Goal: Communication & Community: Answer question/provide support

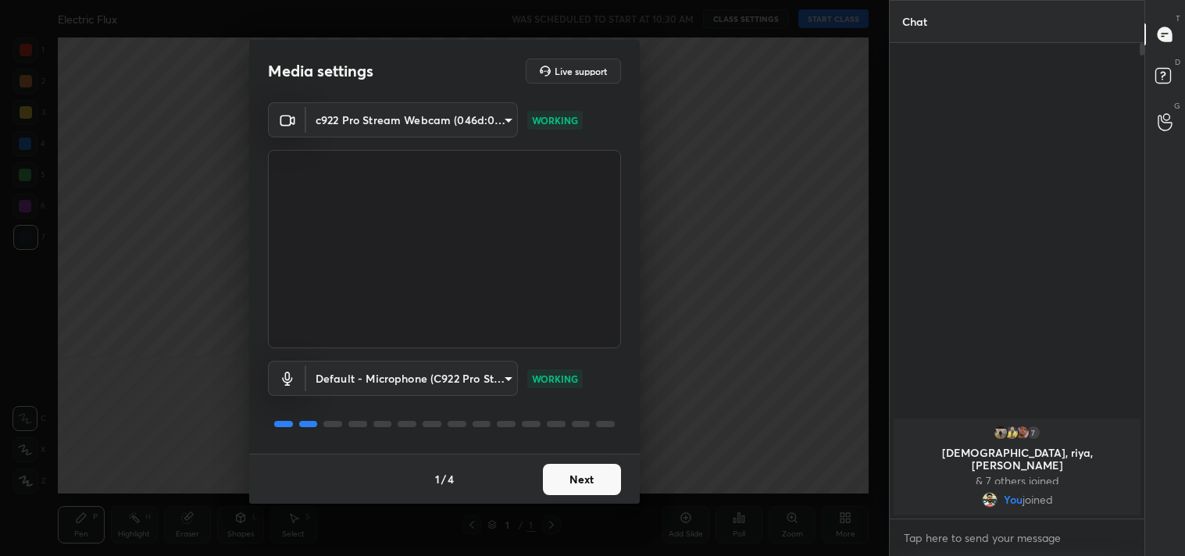
click at [587, 477] on button "Next" at bounding box center [582, 479] width 78 height 31
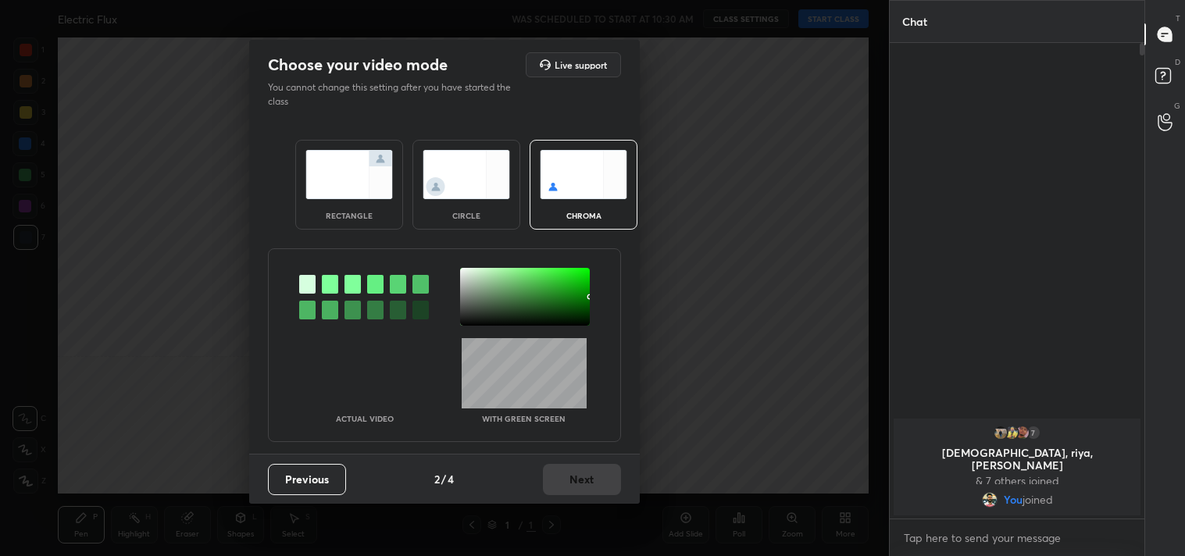
click at [341, 183] on img at bounding box center [348, 174] width 87 height 49
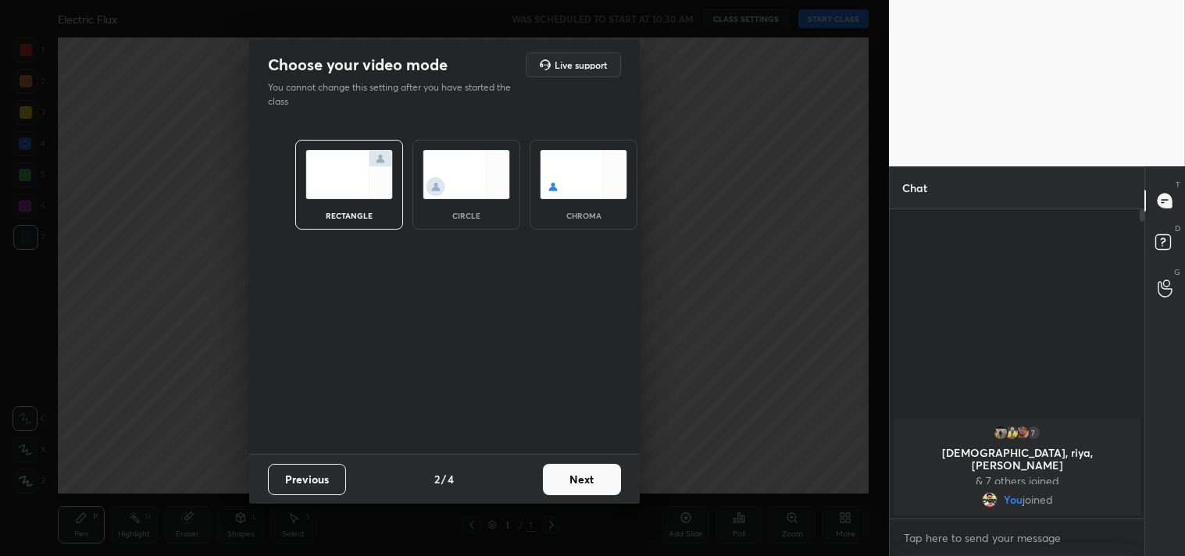
scroll to position [5, 4]
click at [571, 477] on button "Next" at bounding box center [582, 479] width 78 height 31
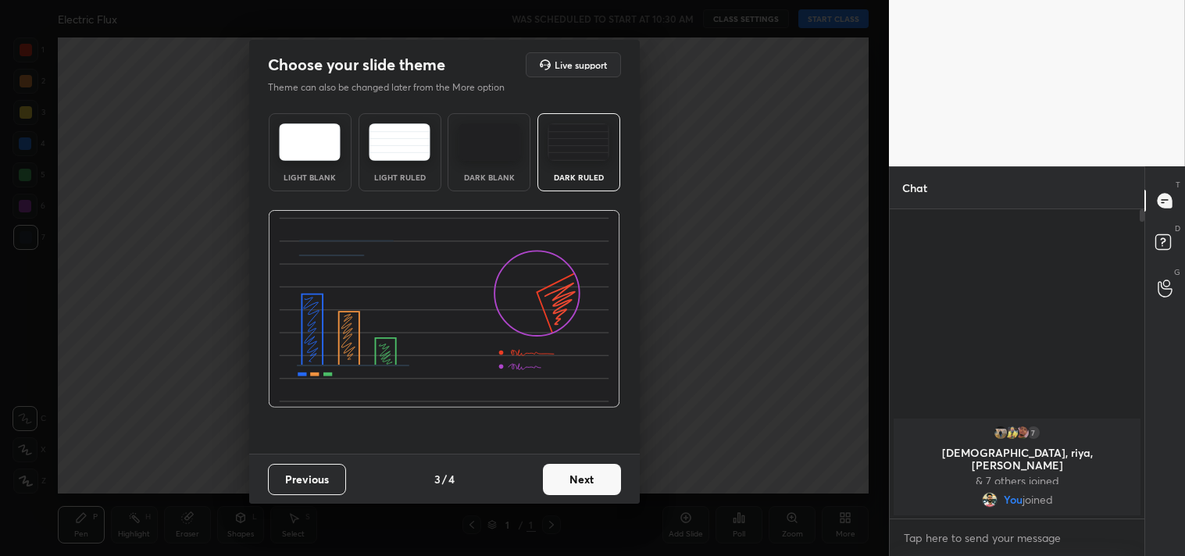
click at [571, 152] on img at bounding box center [579, 141] width 62 height 37
click at [578, 473] on button "Next" at bounding box center [582, 479] width 78 height 31
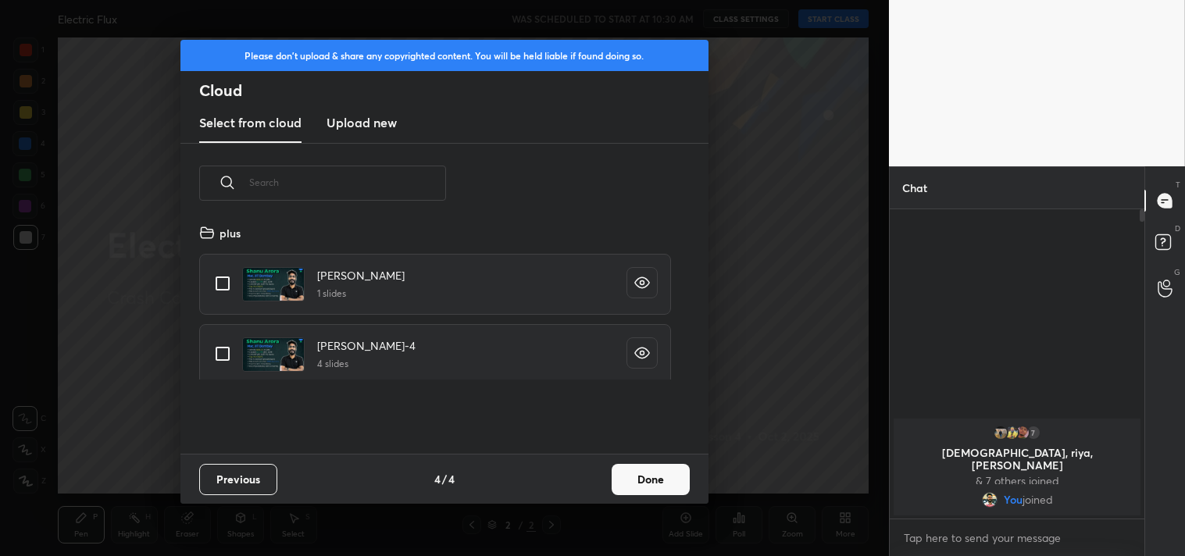
scroll to position [231, 502]
click at [228, 284] on input "grid" at bounding box center [222, 283] width 33 height 33
checkbox input "true"
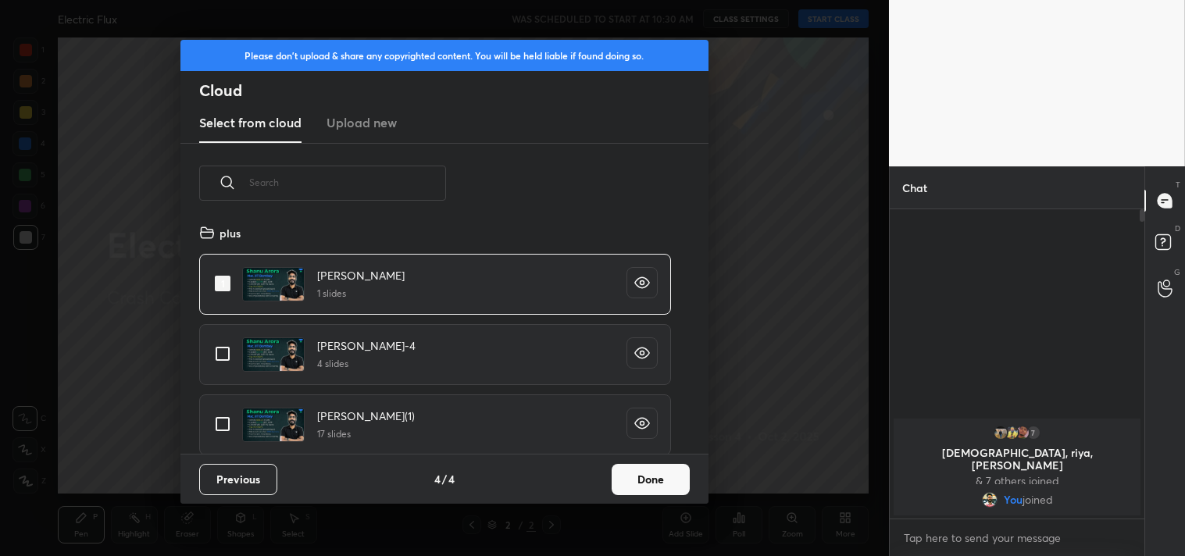
click at [669, 480] on button "Done" at bounding box center [651, 479] width 78 height 31
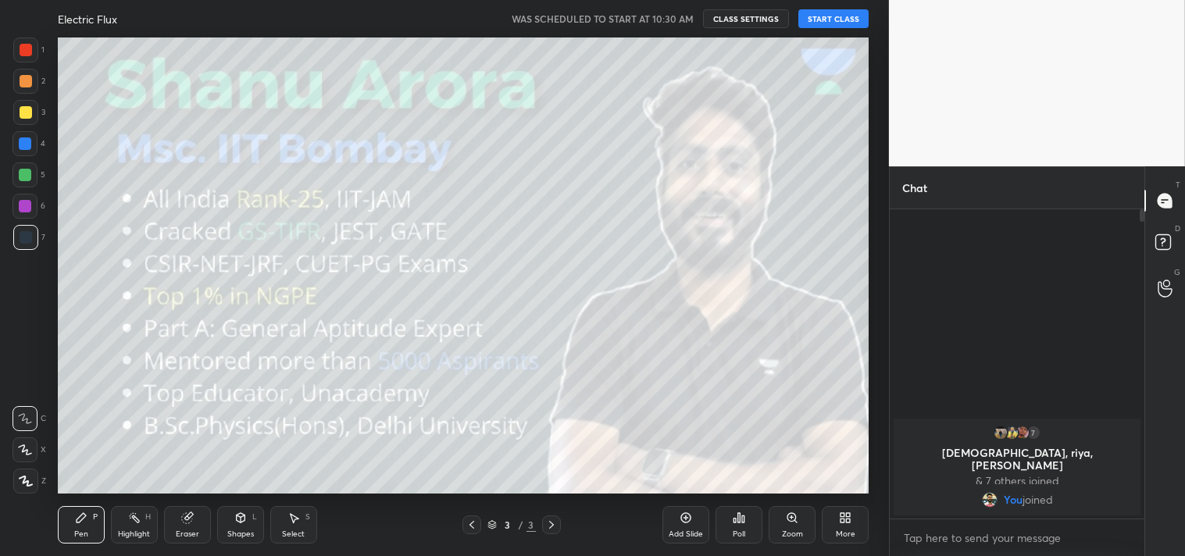
click at [829, 20] on button "START CLASS" at bounding box center [833, 18] width 70 height 19
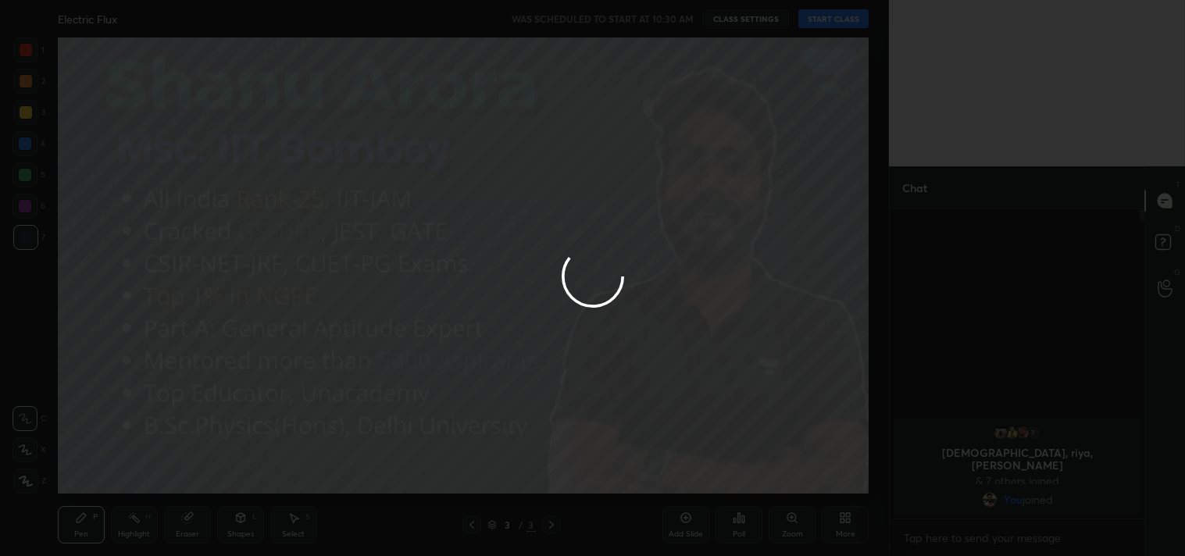
type textarea "x"
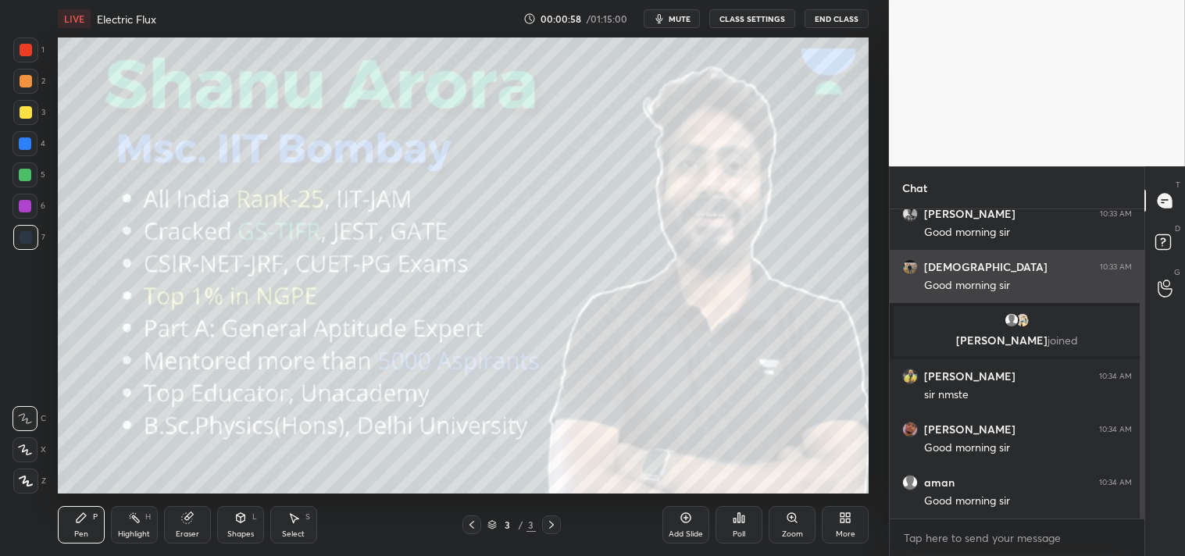
scroll to position [5, 4]
type textarea "x"
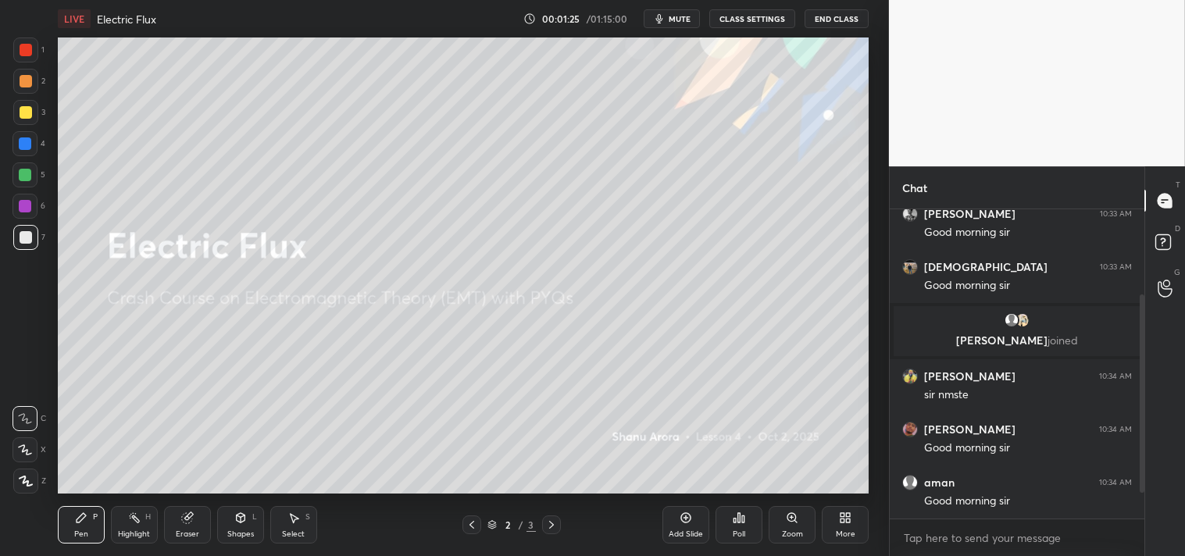
click at [29, 116] on div at bounding box center [26, 112] width 12 height 12
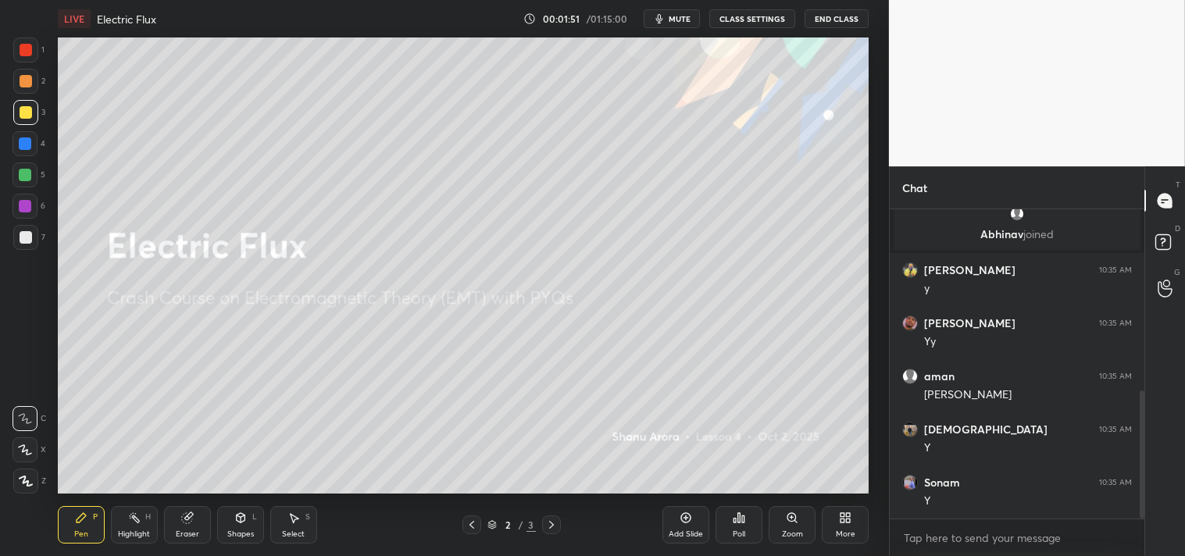
scroll to position [494, 0]
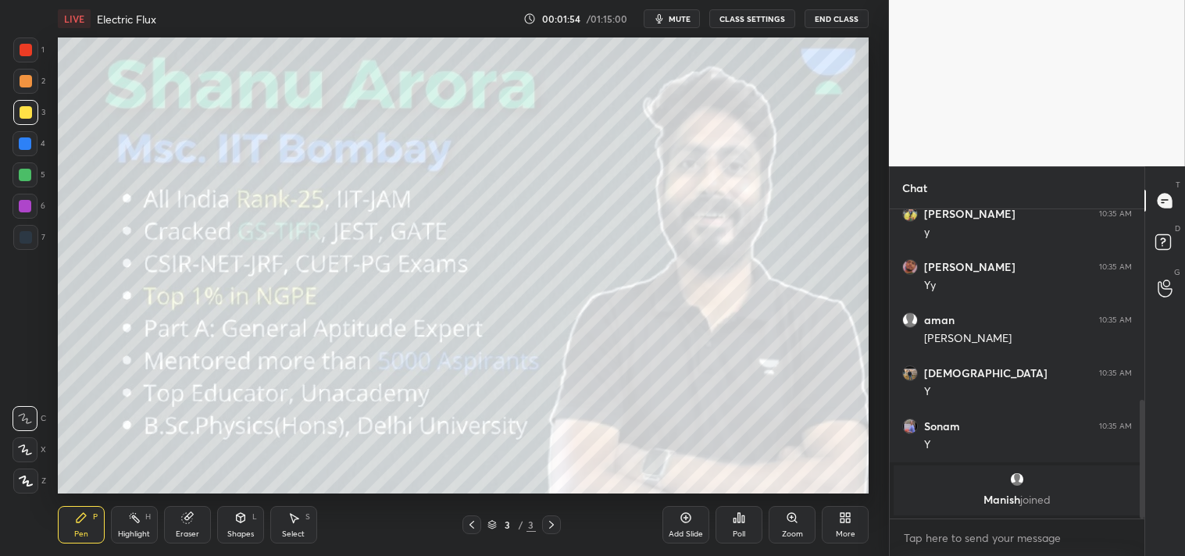
click at [850, 513] on icon at bounding box center [849, 515] width 4 height 4
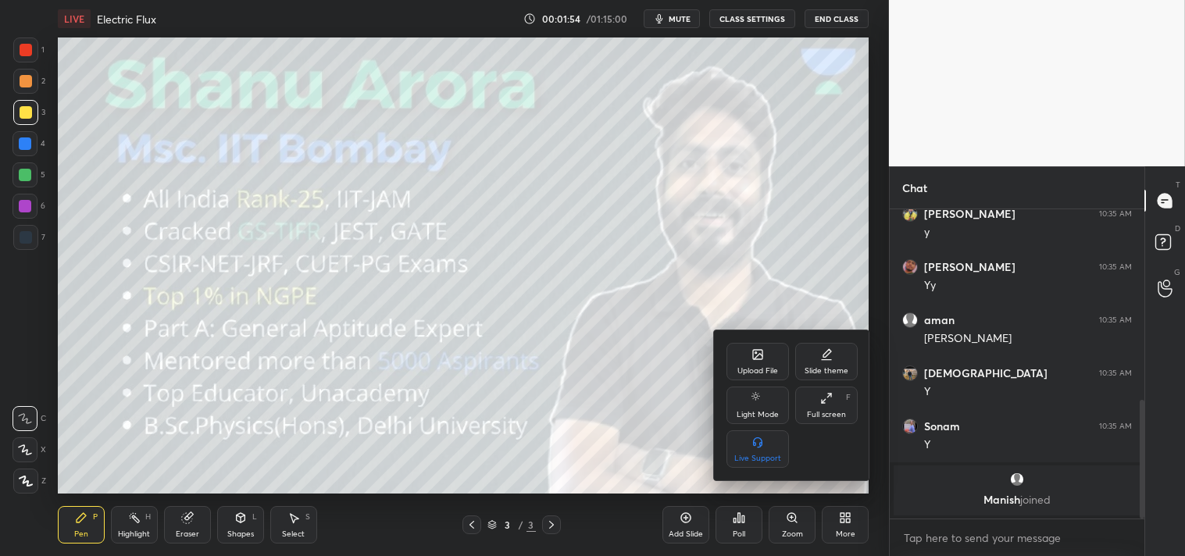
click at [762, 365] on div "Upload File" at bounding box center [758, 361] width 62 height 37
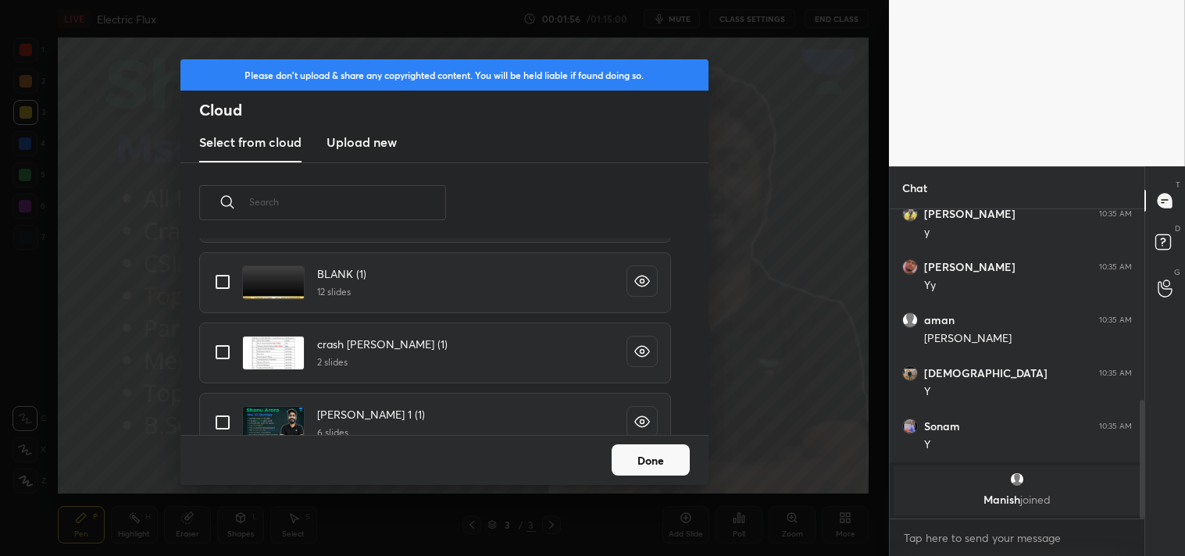
scroll to position [234, 0]
click at [229, 284] on input "grid" at bounding box center [222, 279] width 33 height 33
checkbox input "true"
click at [658, 461] on button "Done" at bounding box center [651, 460] width 78 height 31
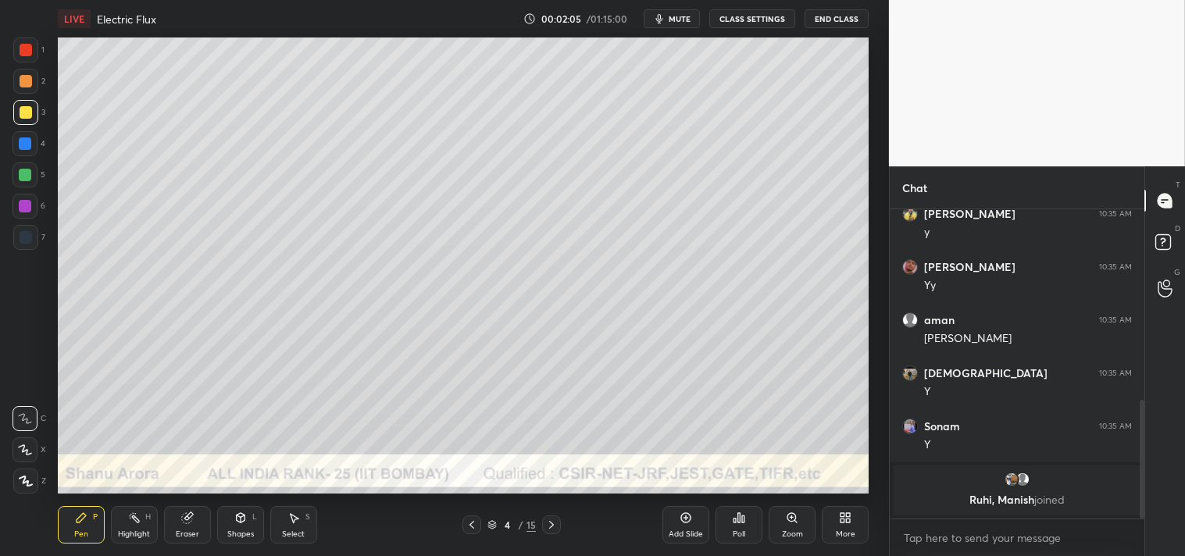
click at [241, 520] on icon at bounding box center [241, 519] width 0 height 5
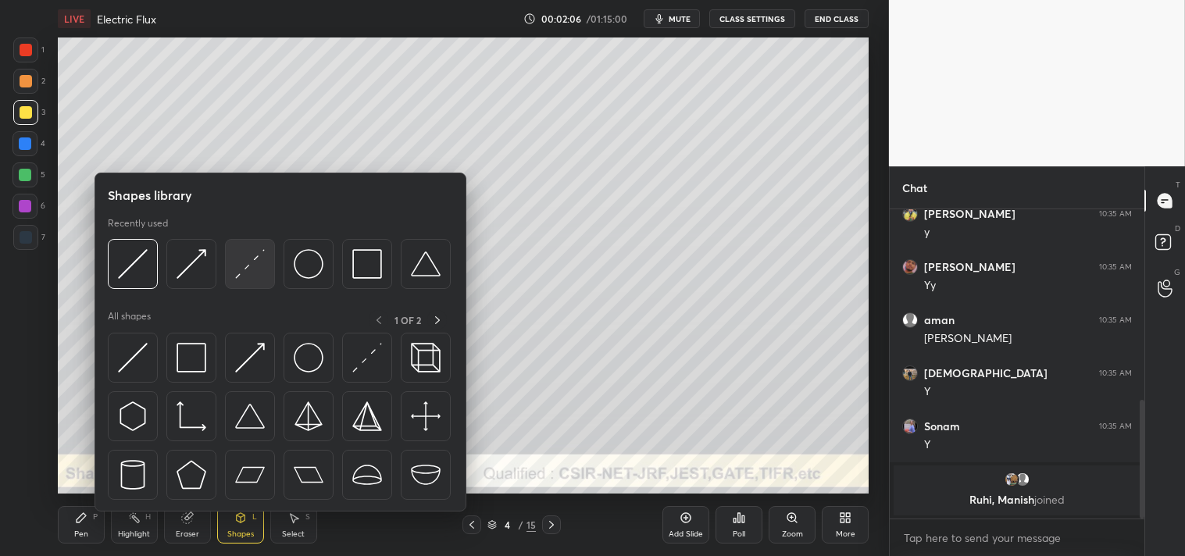
click at [255, 270] on img at bounding box center [250, 264] width 30 height 30
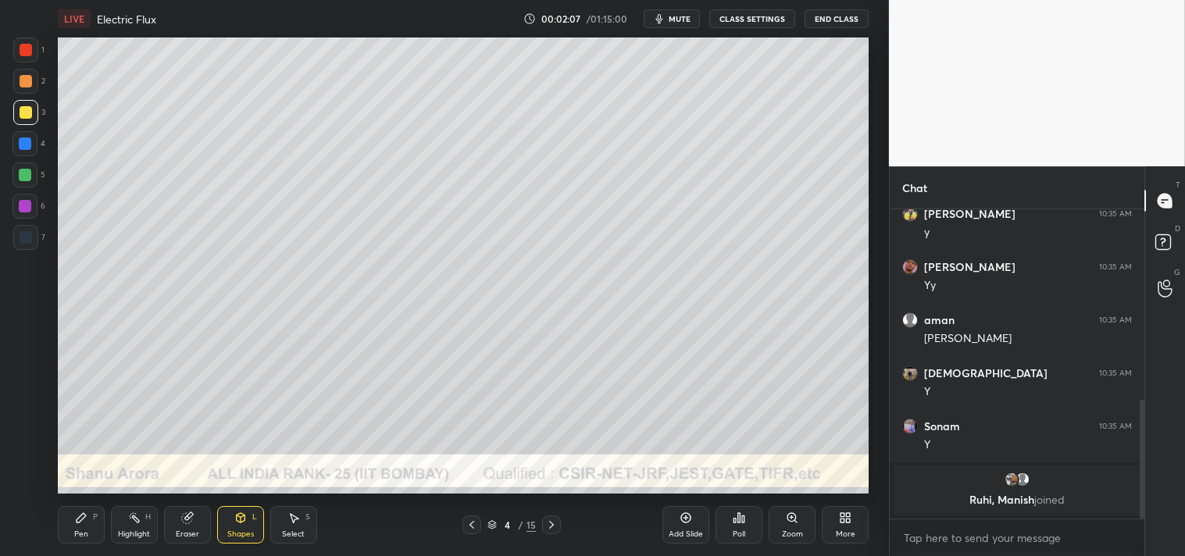
click at [25, 88] on div at bounding box center [25, 81] width 25 height 25
click at [783, 534] on div "Zoom" at bounding box center [792, 534] width 21 height 8
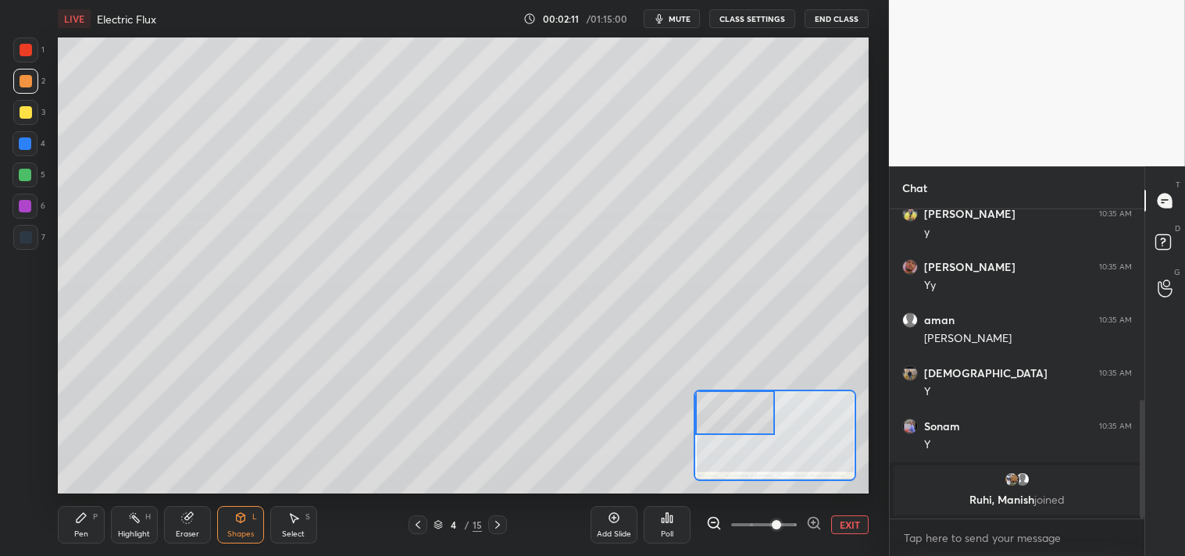
click at [83, 530] on div "Pen" at bounding box center [81, 534] width 14 height 8
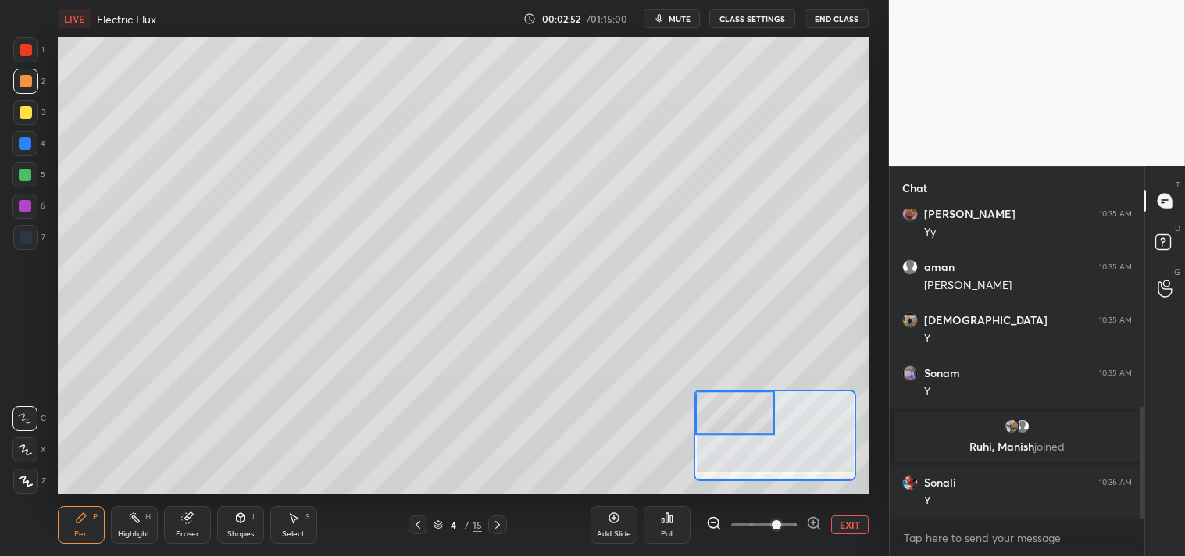
scroll to position [603, 0]
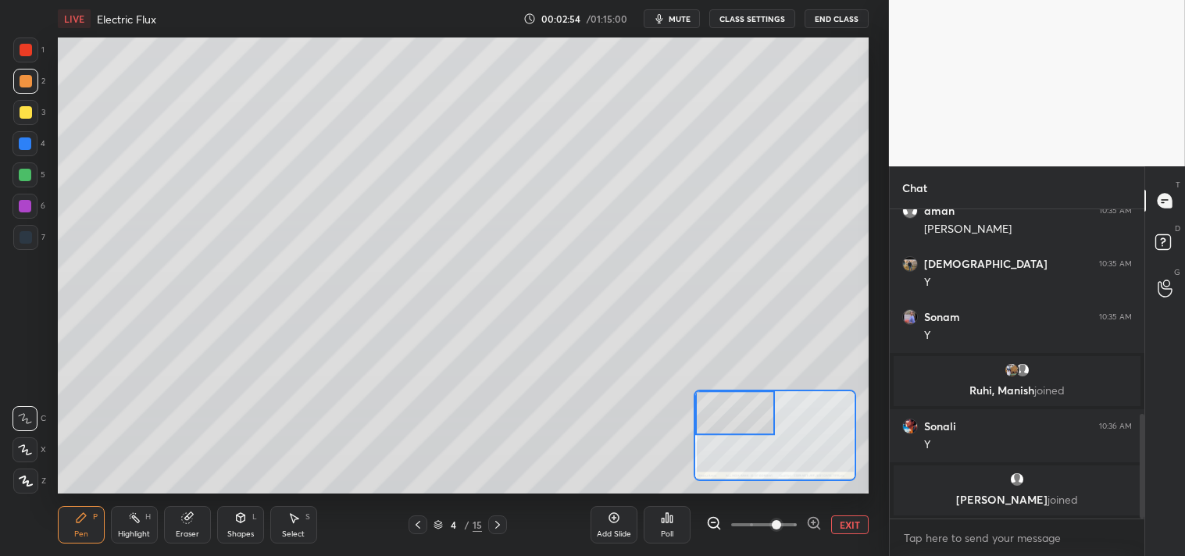
click at [188, 526] on div "Eraser" at bounding box center [187, 524] width 47 height 37
click at [77, 516] on icon at bounding box center [81, 518] width 12 height 12
click at [82, 520] on icon at bounding box center [81, 518] width 12 height 12
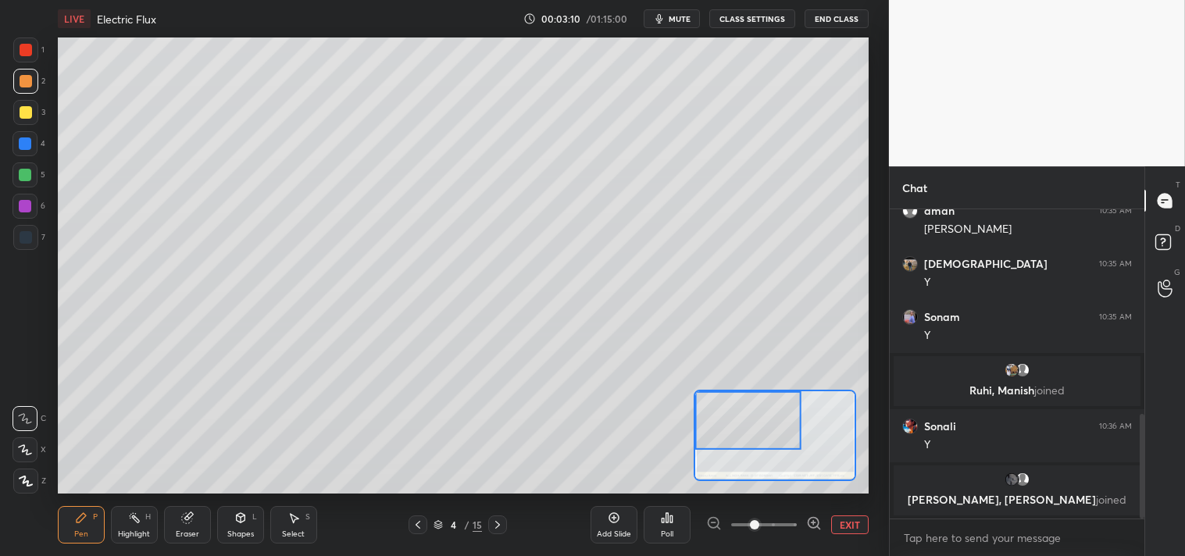
scroll to position [656, 0]
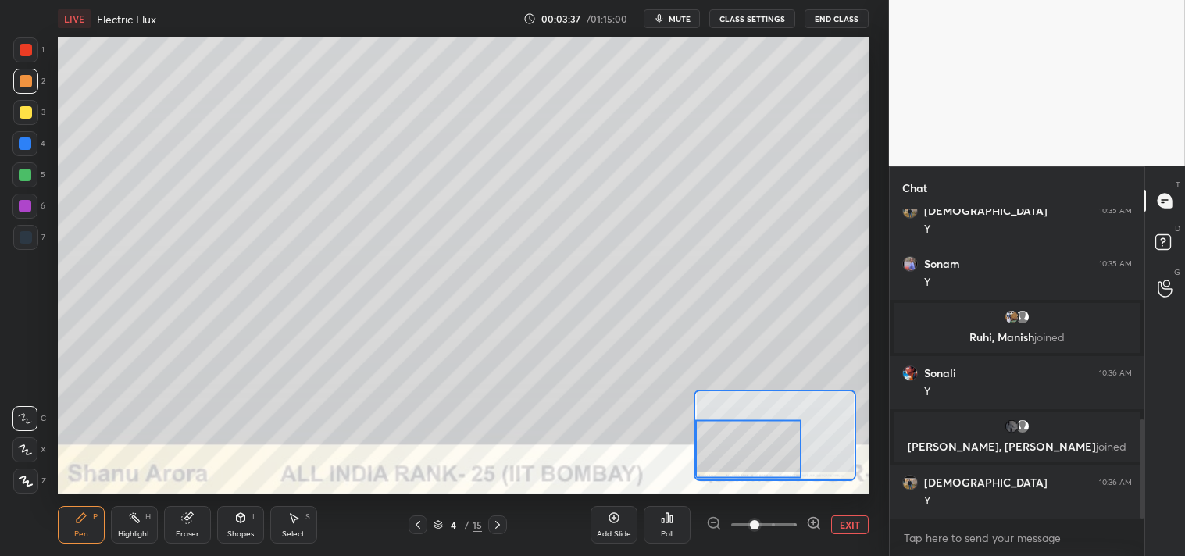
click at [115, 537] on div "Highlight H" at bounding box center [134, 524] width 47 height 37
click at [119, 528] on div "Highlight H" at bounding box center [134, 524] width 47 height 37
click at [59, 518] on div "Pen P" at bounding box center [81, 524] width 47 height 37
click at [840, 528] on button "EXIT" at bounding box center [849, 525] width 37 height 19
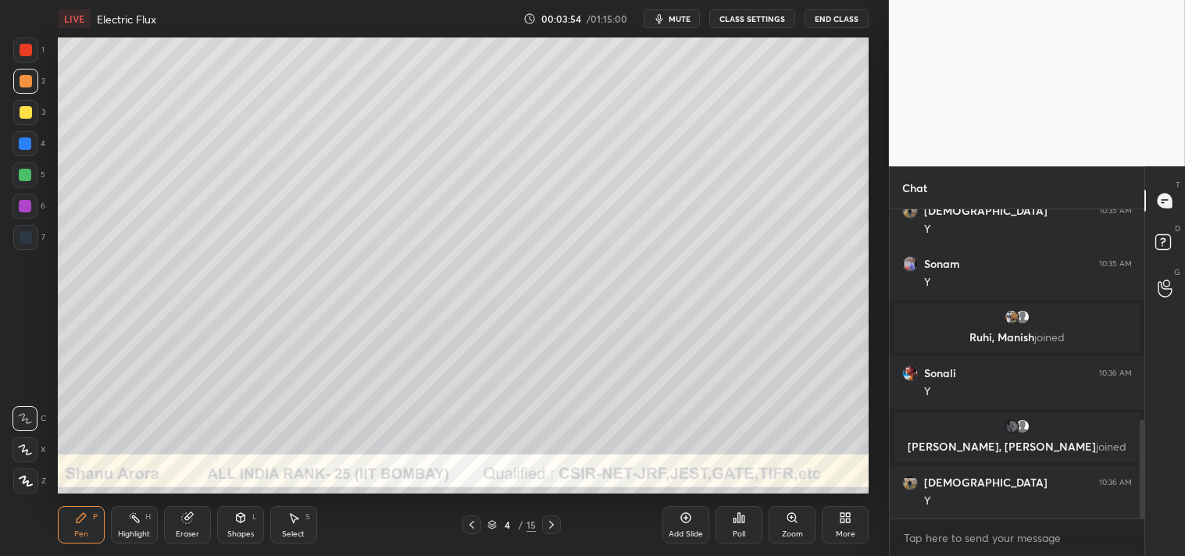
scroll to position [709, 0]
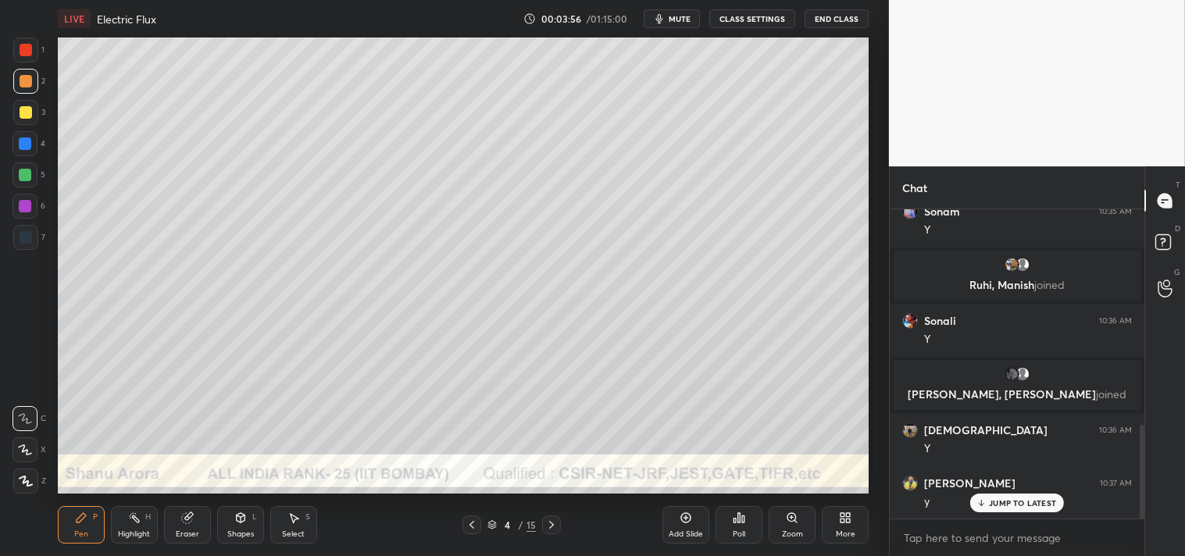
click at [137, 513] on icon at bounding box center [134, 518] width 12 height 12
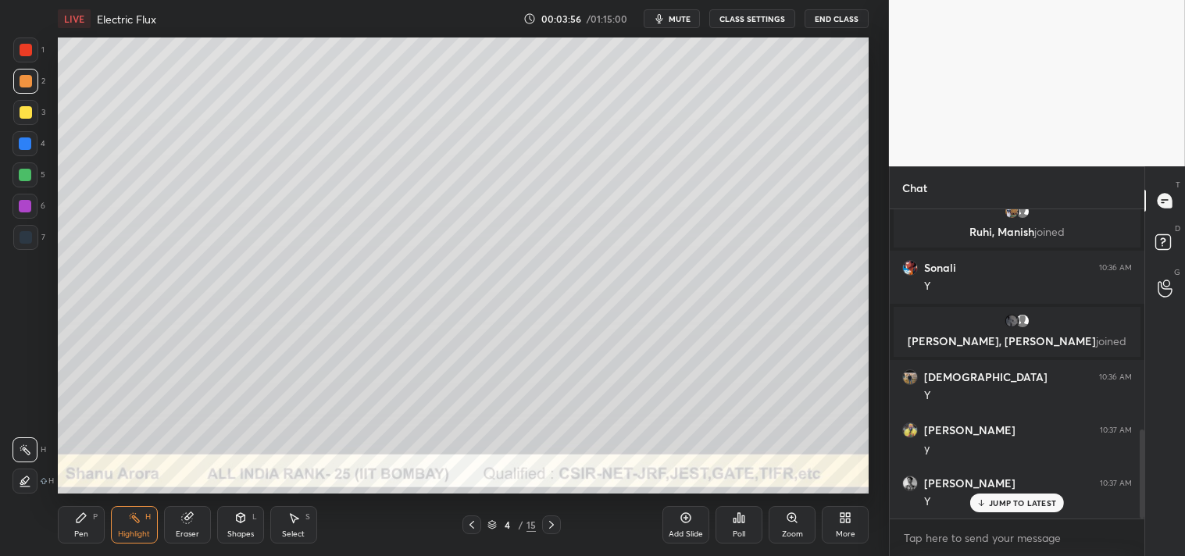
click at [138, 498] on div "Pen P Highlight H Eraser Shapes L Select S 4 / 15 Add Slide Poll Zoom More" at bounding box center [464, 525] width 812 height 62
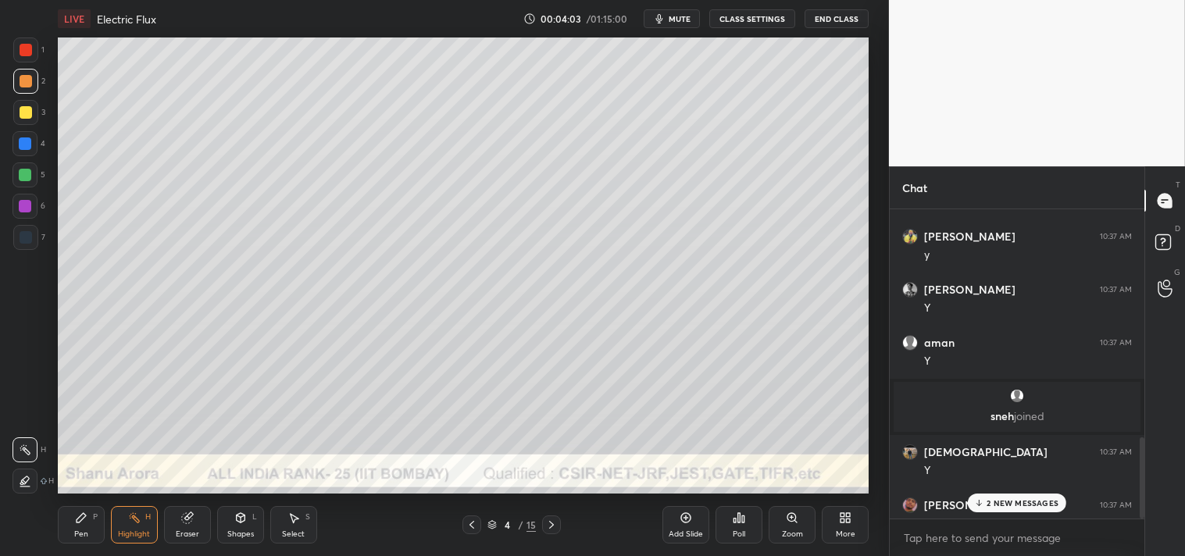
scroll to position [894, 0]
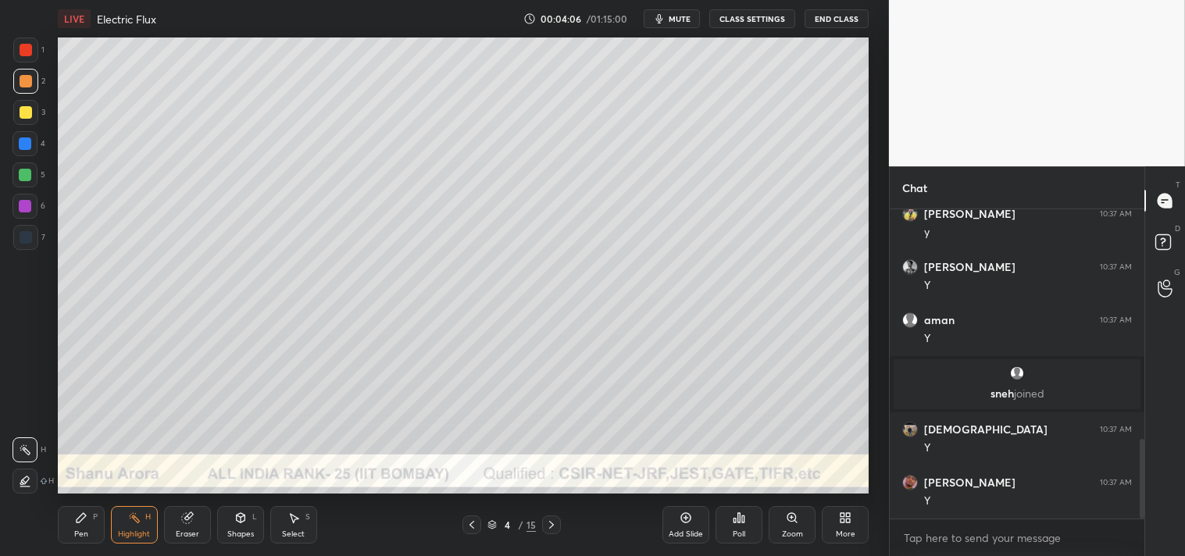
click at [71, 527] on div "Pen P" at bounding box center [81, 524] width 47 height 37
click at [70, 527] on div "Pen P" at bounding box center [81, 524] width 47 height 37
click at [26, 116] on div at bounding box center [26, 112] width 12 height 12
click at [27, 125] on div "3" at bounding box center [29, 115] width 32 height 31
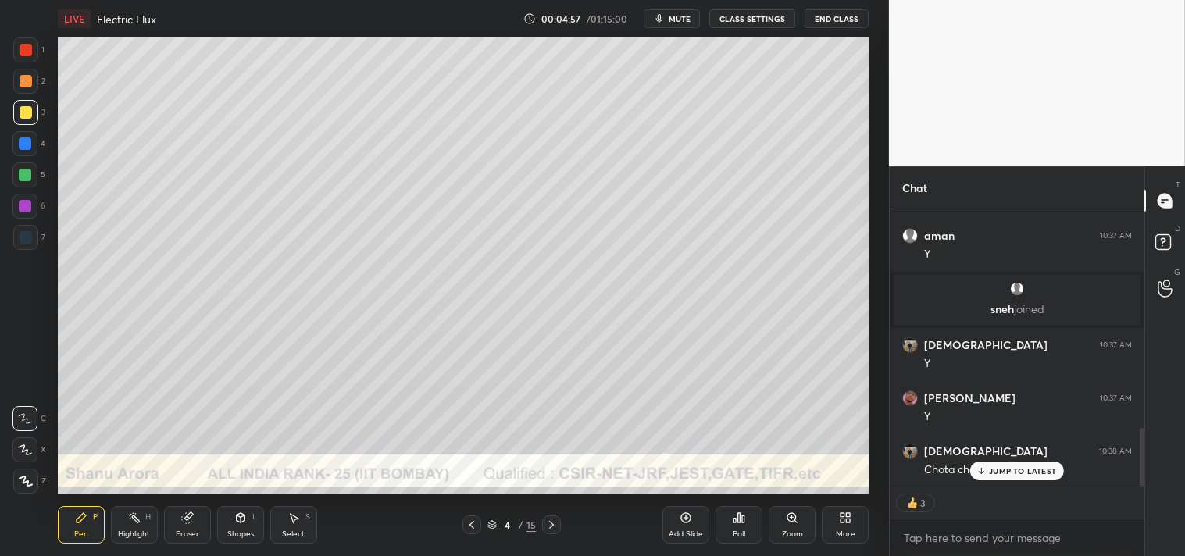
scroll to position [1034, 0]
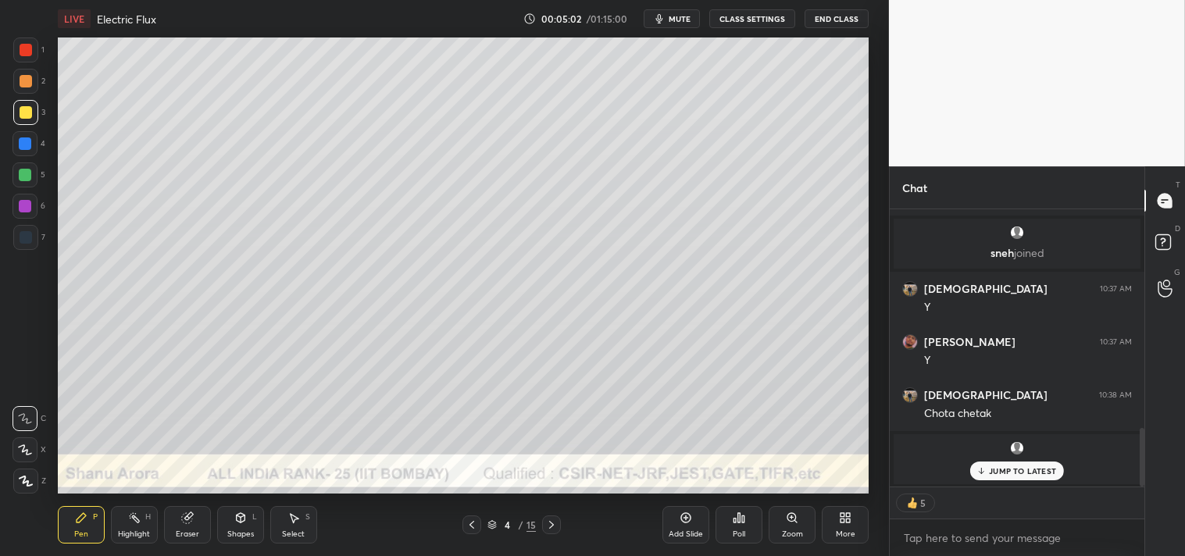
click at [21, 86] on div at bounding box center [26, 81] width 12 height 12
click at [29, 92] on div at bounding box center [25, 81] width 25 height 25
click at [1014, 473] on p "JUMP TO LATEST" at bounding box center [1022, 470] width 67 height 9
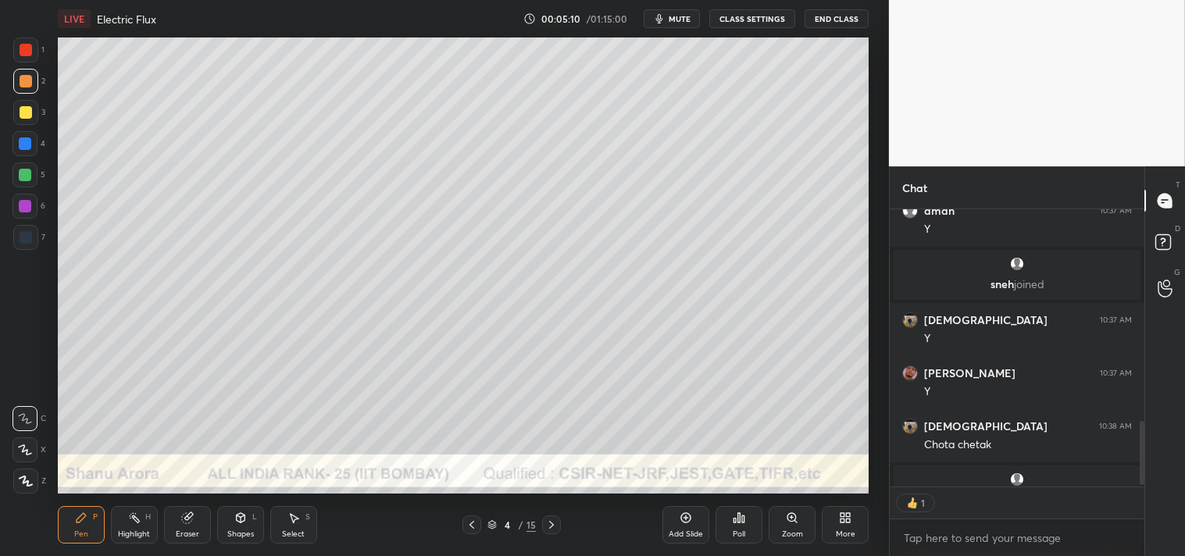
scroll to position [5, 4]
click at [784, 513] on div "Zoom" at bounding box center [792, 524] width 47 height 37
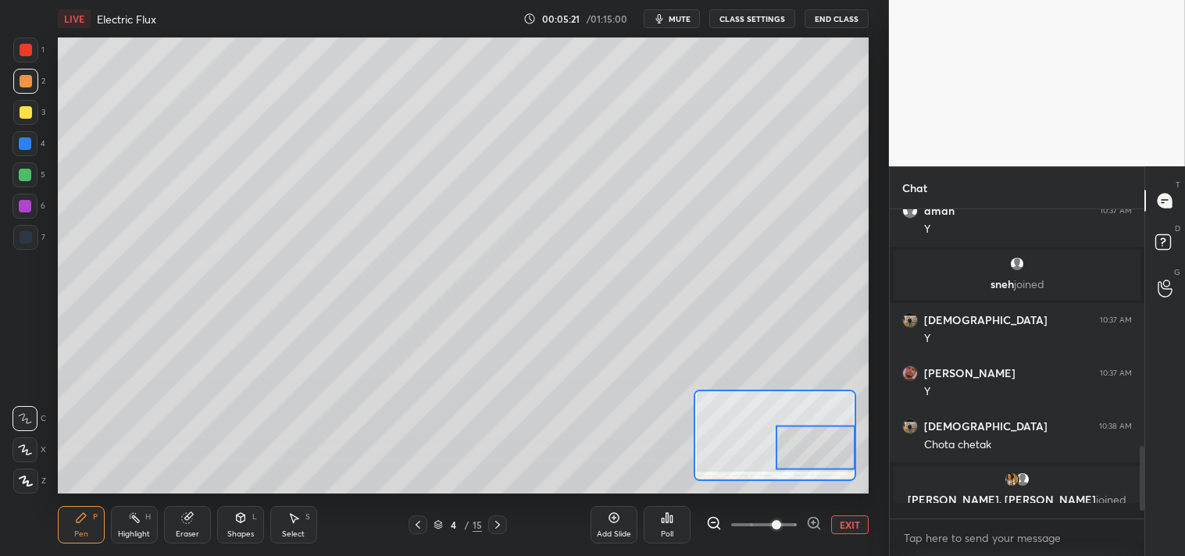
scroll to position [1003, 0]
click at [243, 521] on icon at bounding box center [240, 517] width 9 height 9
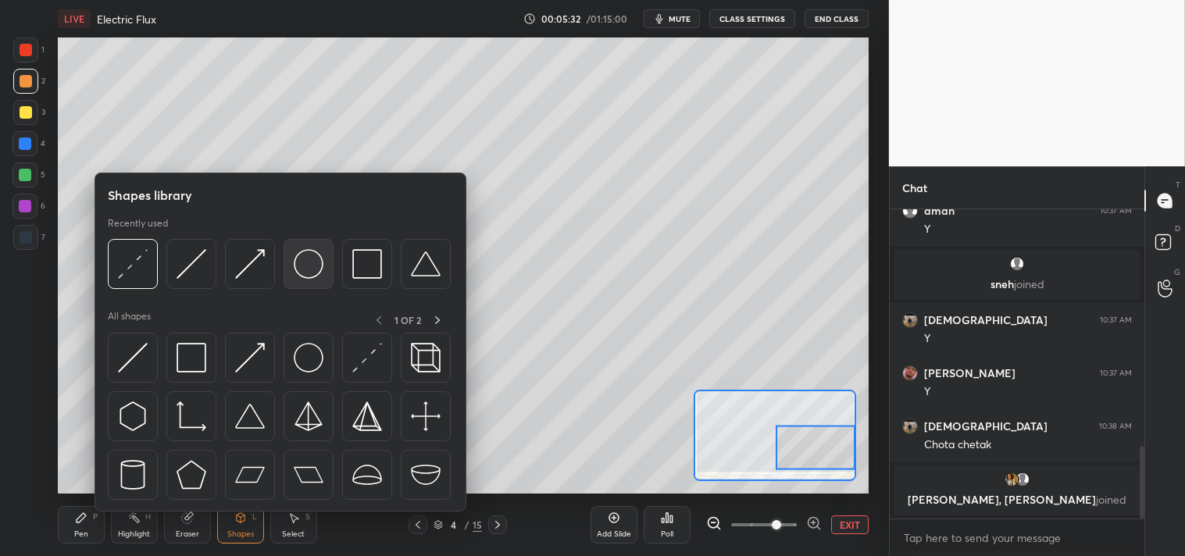
click at [306, 260] on img at bounding box center [309, 264] width 30 height 30
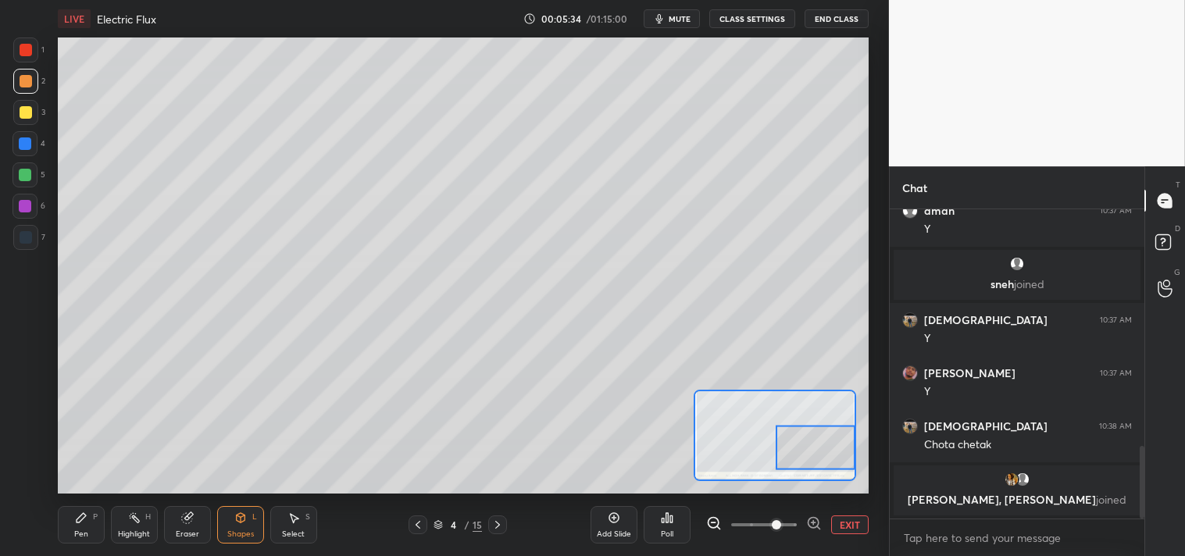
click at [60, 534] on div "Pen P" at bounding box center [81, 524] width 47 height 37
click at [67, 520] on div "Pen P" at bounding box center [81, 524] width 47 height 37
click at [234, 518] on icon at bounding box center [240, 518] width 12 height 12
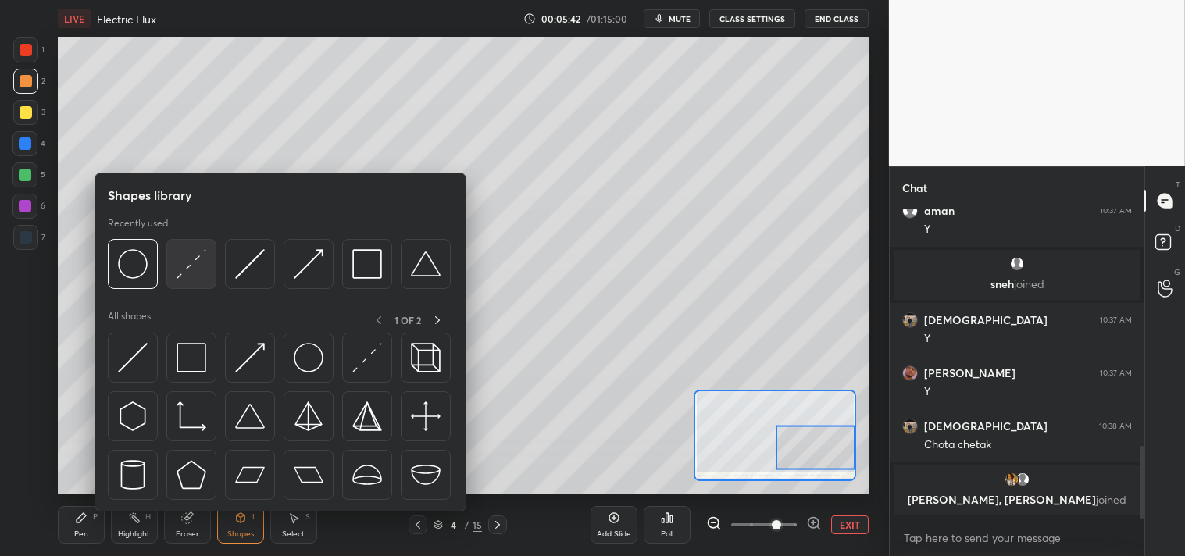
click at [196, 266] on img at bounding box center [192, 264] width 30 height 30
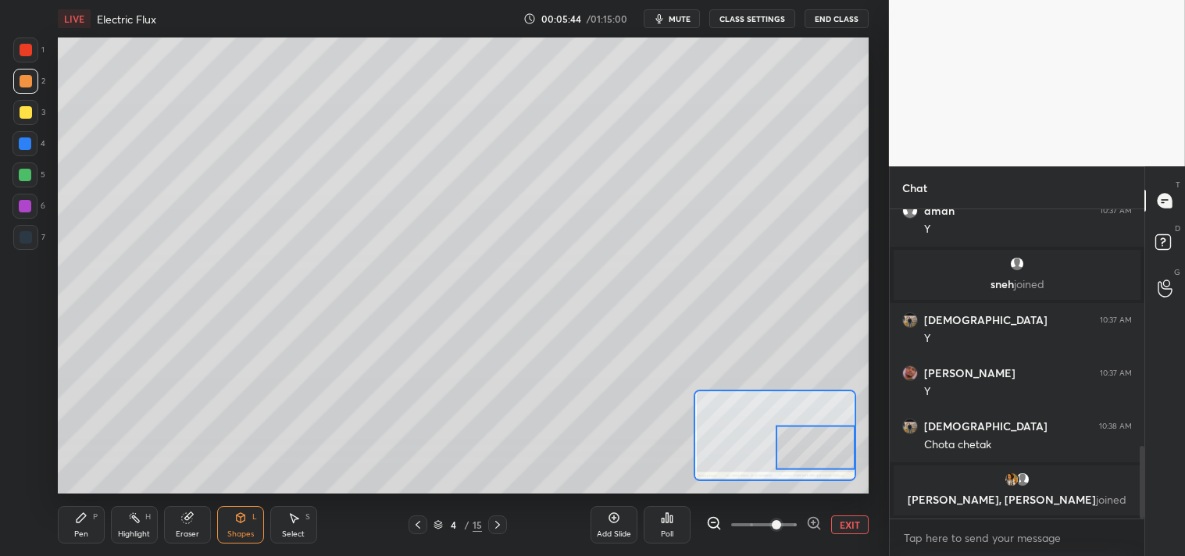
click at [78, 519] on icon at bounding box center [81, 517] width 9 height 9
click at [802, 458] on div at bounding box center [816, 448] width 80 height 44
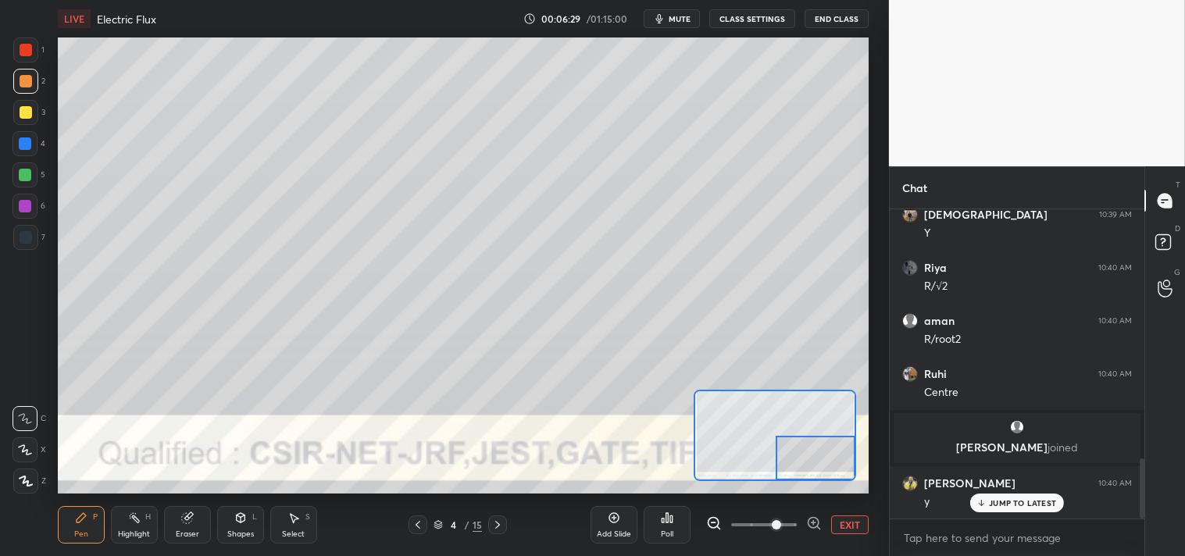
scroll to position [1287, 0]
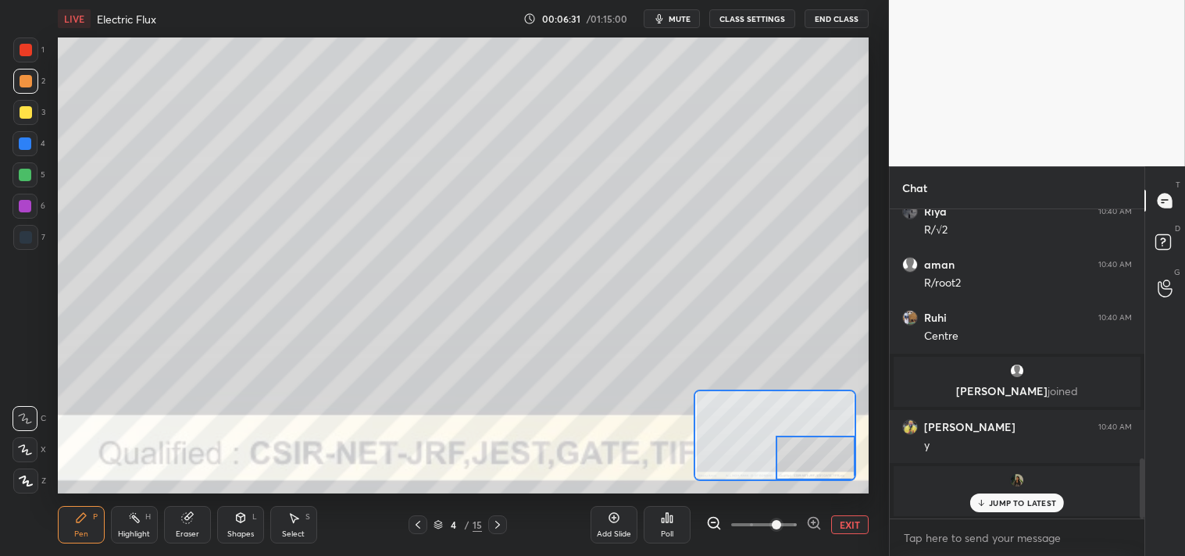
click at [1014, 500] on p "JUMP TO LATEST" at bounding box center [1022, 502] width 67 height 9
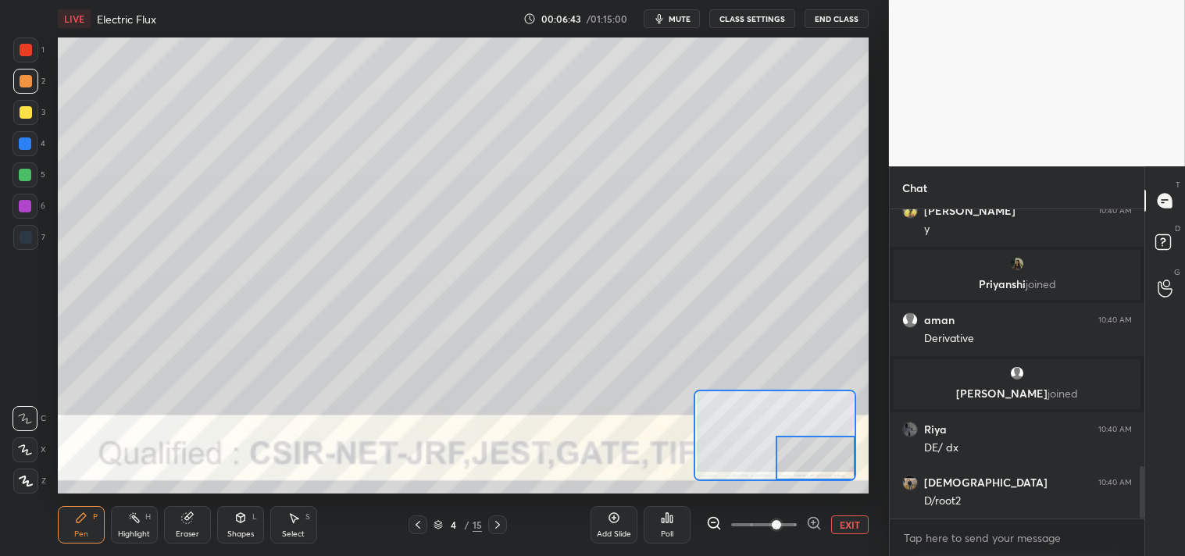
scroll to position [1559, 0]
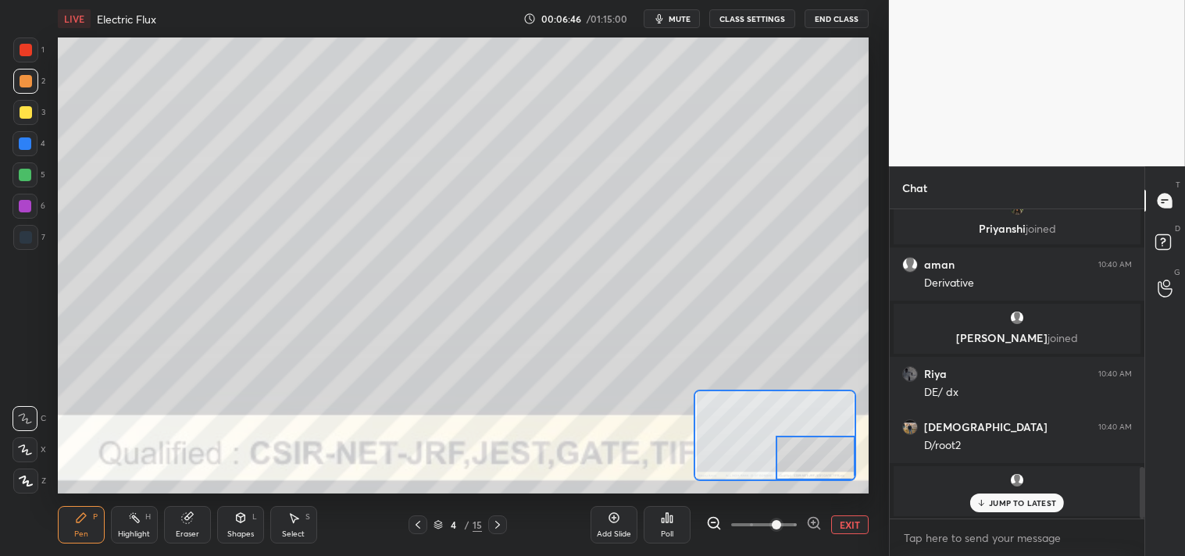
click at [1026, 509] on div "JUMP TO LATEST" at bounding box center [1017, 503] width 94 height 19
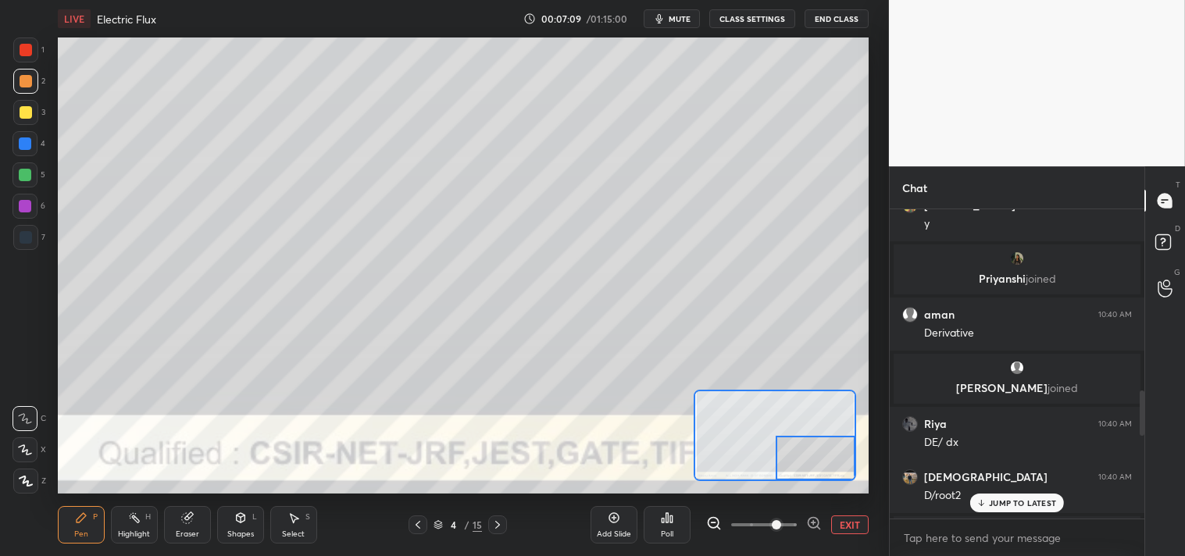
scroll to position [1791, 0]
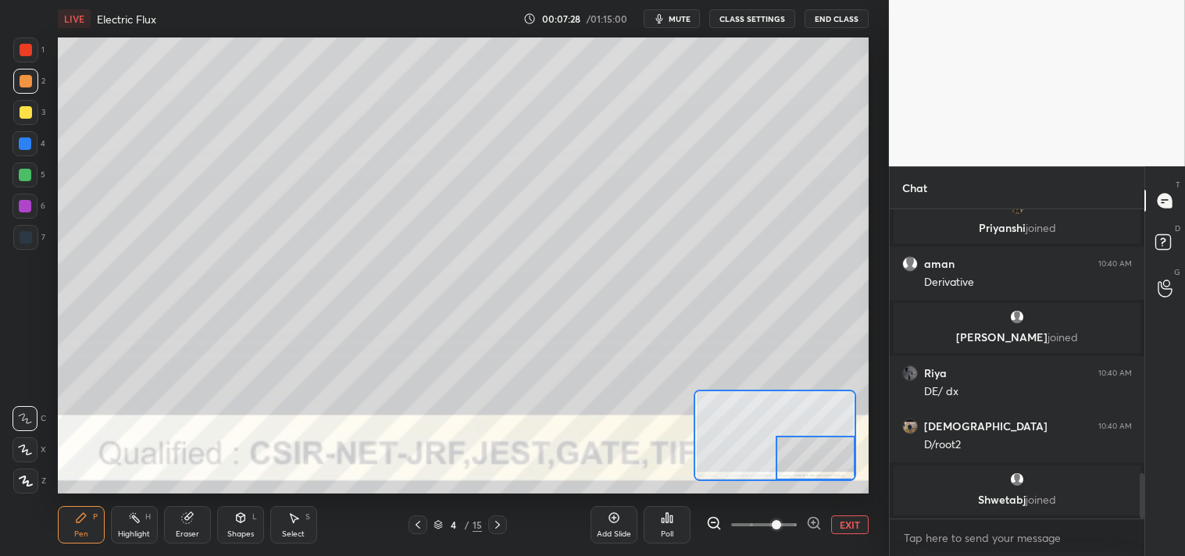
click at [21, 123] on div at bounding box center [25, 112] width 25 height 25
click at [134, 526] on div "Highlight H" at bounding box center [134, 524] width 47 height 37
click at [134, 523] on icon at bounding box center [134, 518] width 12 height 12
click at [80, 537] on div "Pen" at bounding box center [81, 534] width 14 height 8
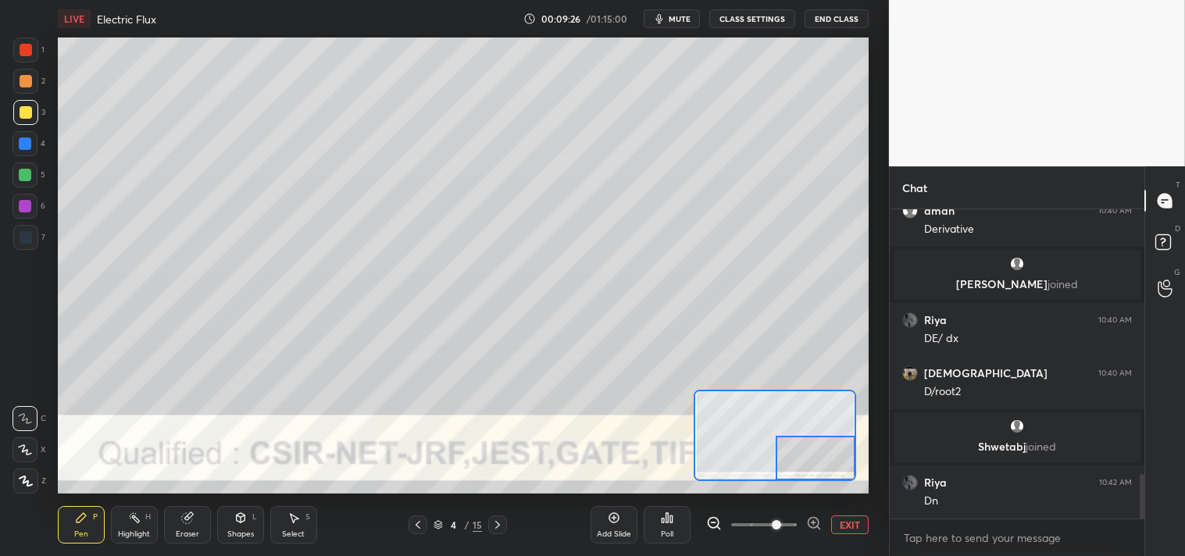
click at [186, 536] on div "Eraser" at bounding box center [187, 534] width 23 height 8
click at [191, 536] on div "Eraser" at bounding box center [187, 534] width 23 height 8
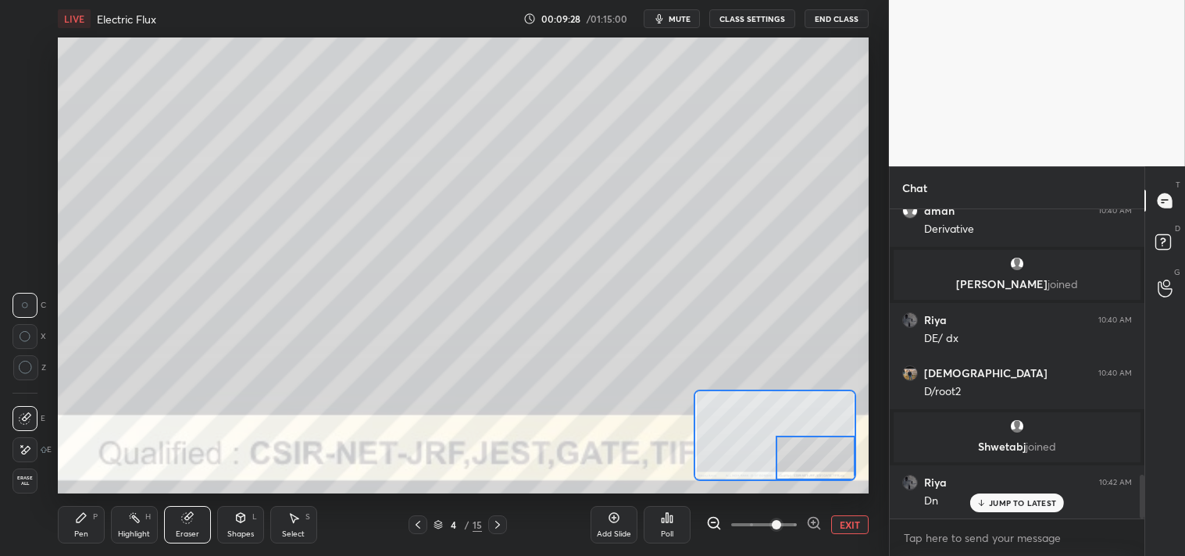
scroll to position [1896, 0]
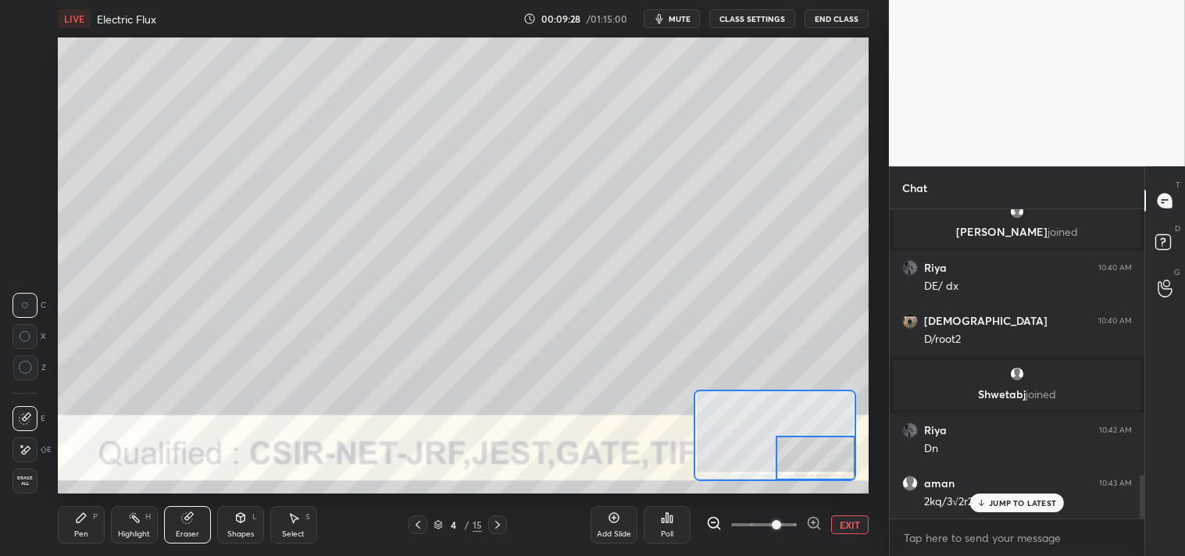
click at [90, 520] on div "Pen P" at bounding box center [81, 524] width 47 height 37
click at [96, 525] on div "Pen P" at bounding box center [81, 524] width 47 height 37
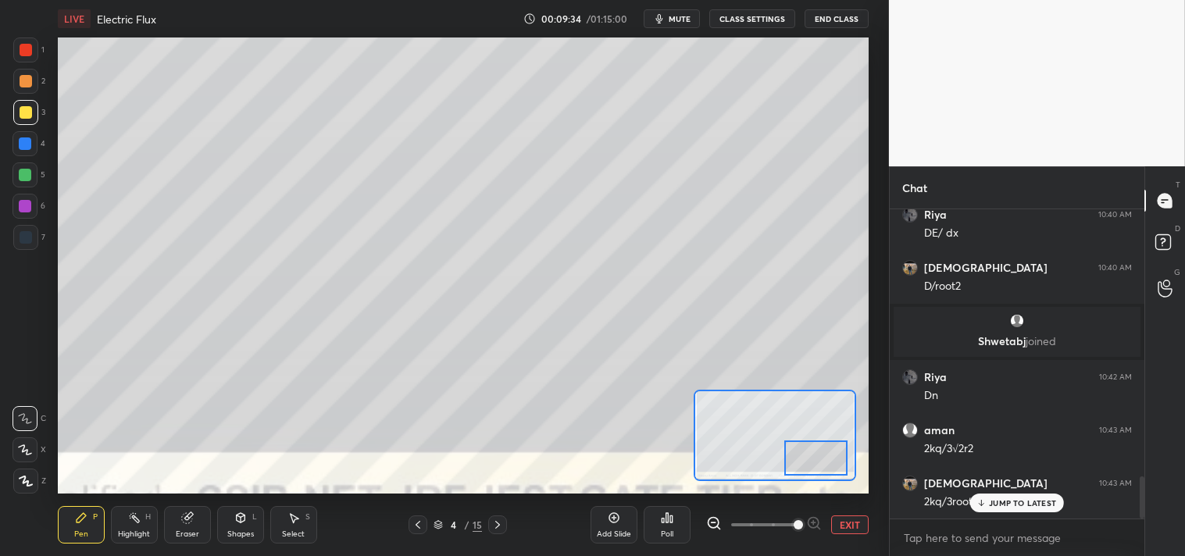
click at [824, 472] on div at bounding box center [815, 458] width 63 height 35
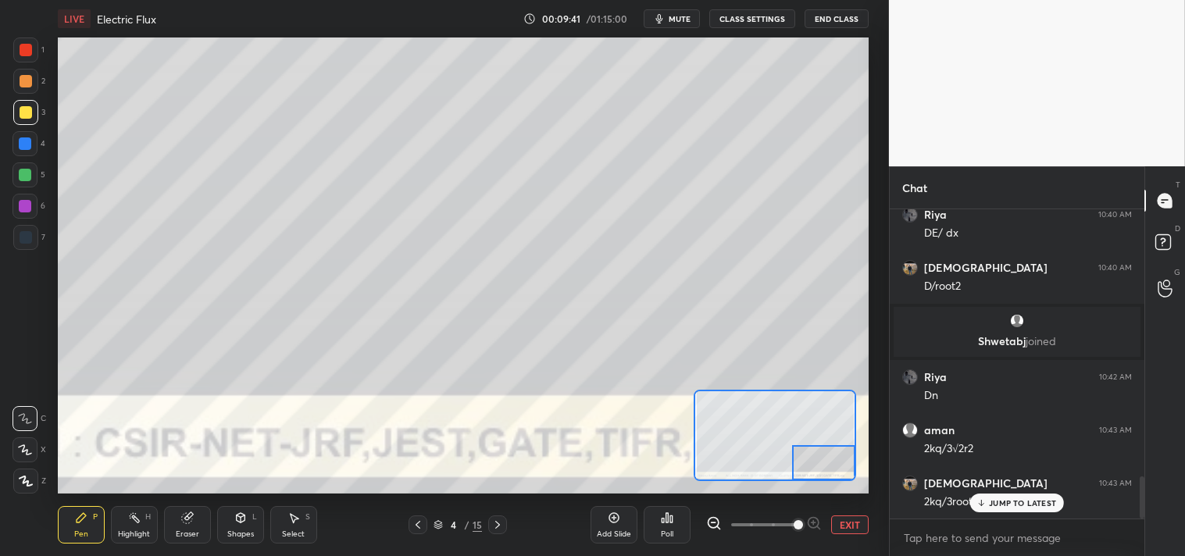
scroll to position [2003, 0]
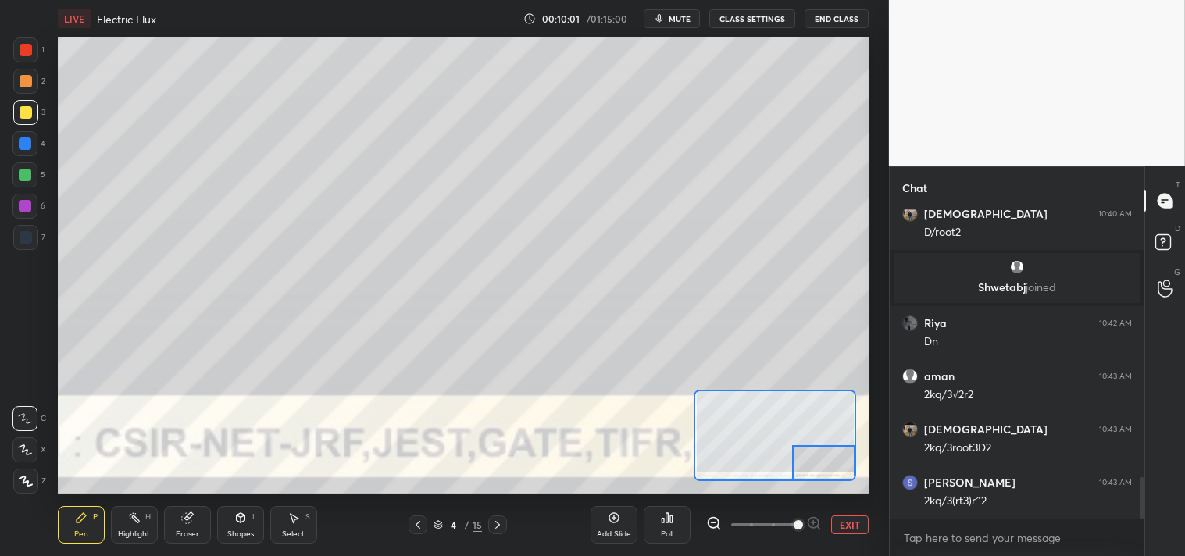
click at [848, 521] on button "EXIT" at bounding box center [849, 525] width 37 height 19
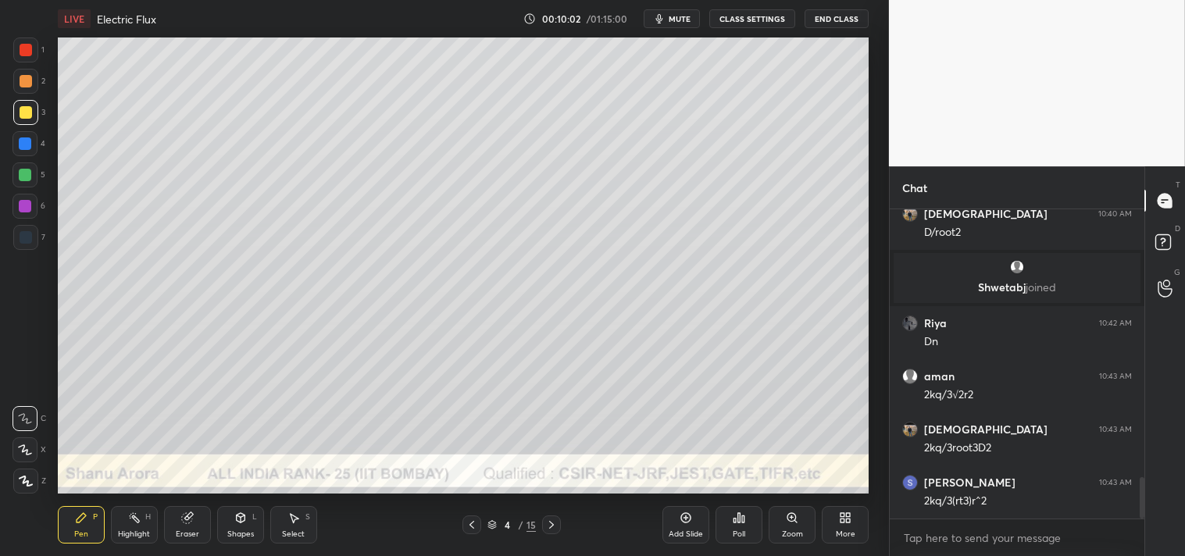
click at [691, 514] on icon at bounding box center [686, 518] width 12 height 12
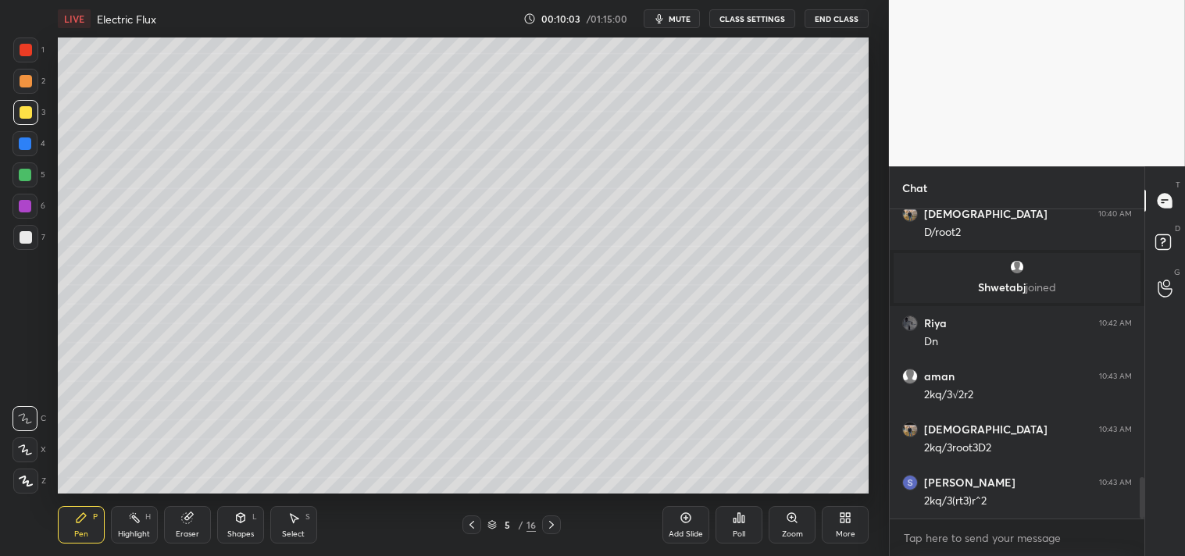
click at [244, 522] on icon at bounding box center [240, 518] width 12 height 12
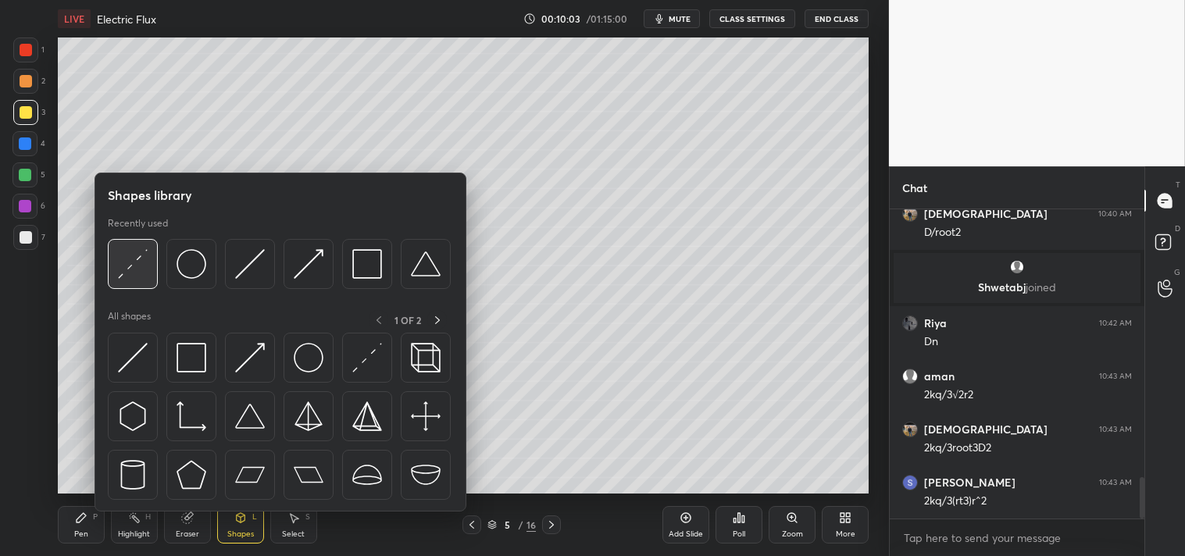
click at [136, 262] on img at bounding box center [133, 264] width 30 height 30
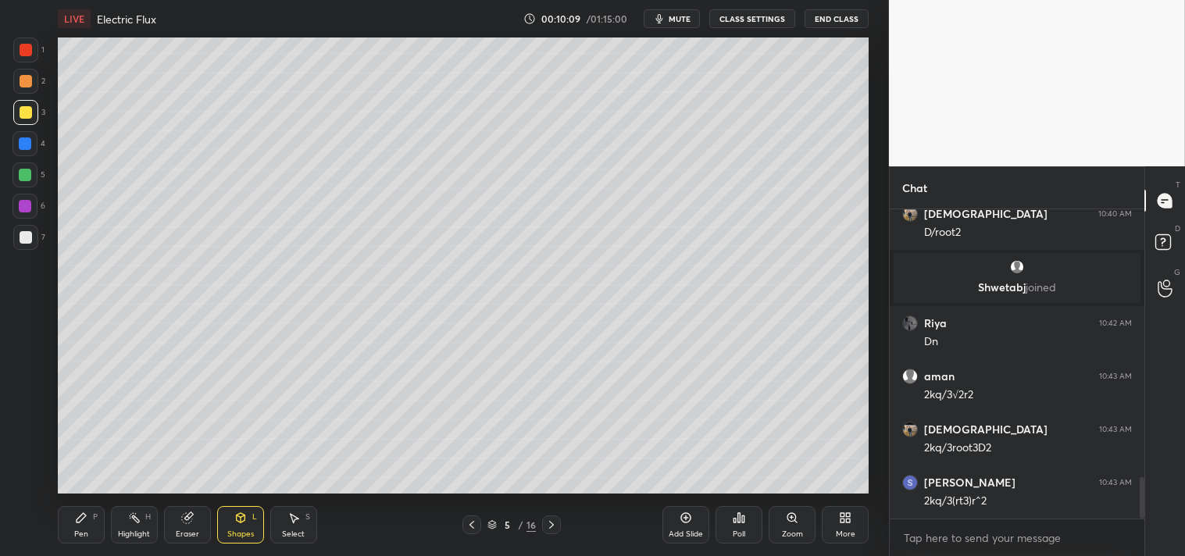
click at [783, 534] on div "Zoom" at bounding box center [792, 534] width 21 height 8
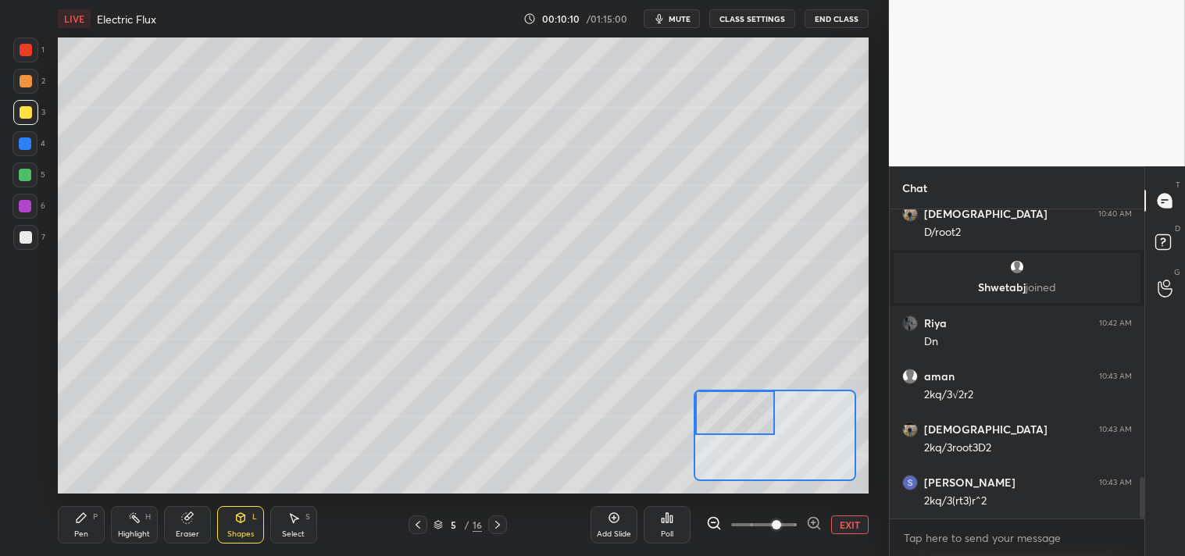
click at [77, 520] on icon at bounding box center [81, 517] width 9 height 9
click at [237, 527] on div "Shapes L" at bounding box center [240, 524] width 47 height 37
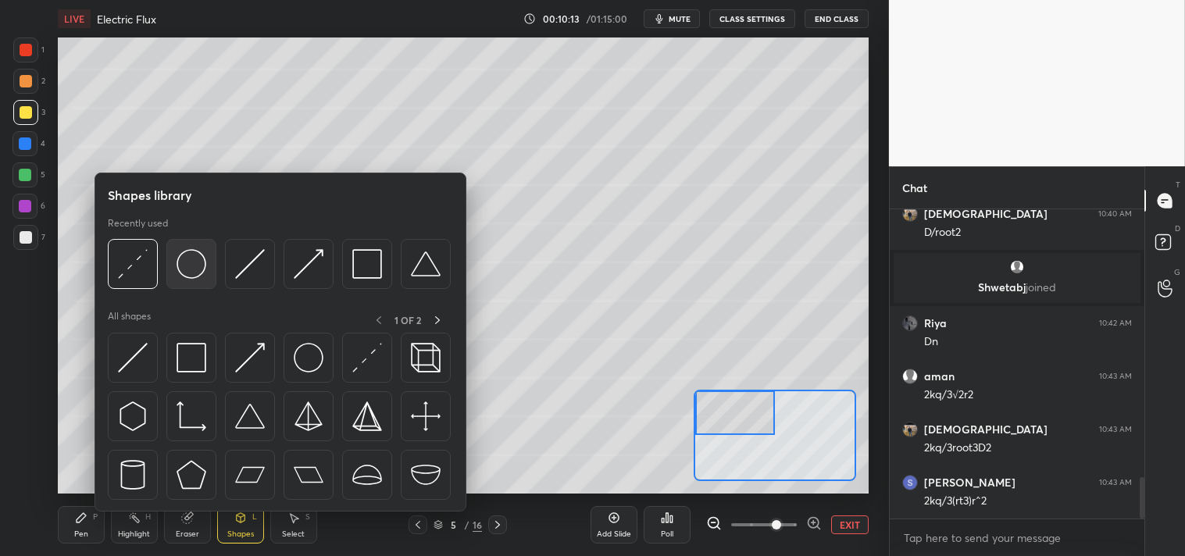
click at [192, 252] on img at bounding box center [192, 264] width 30 height 30
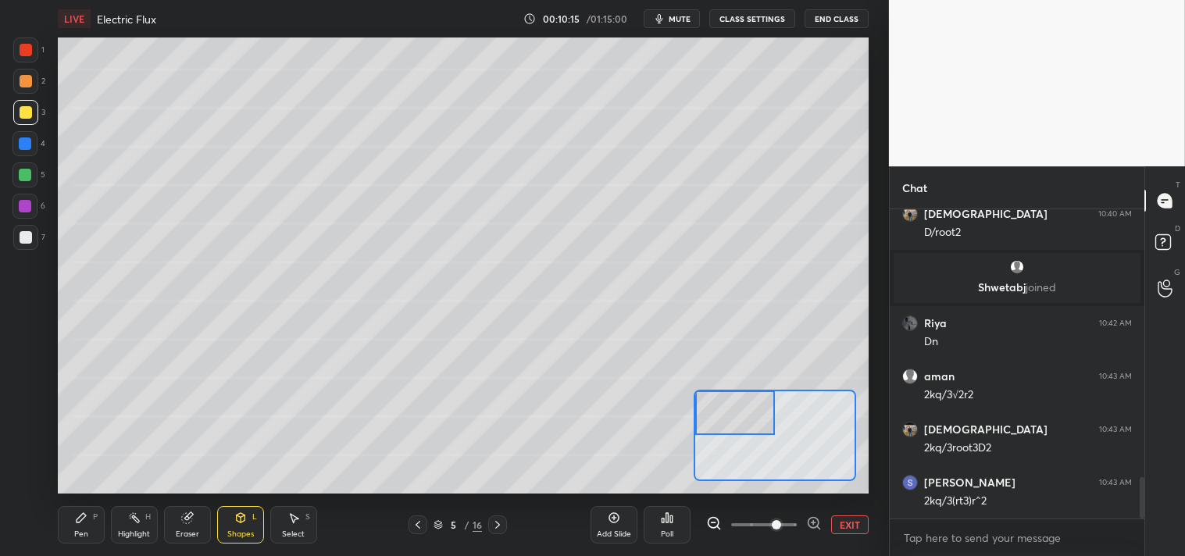
click at [77, 525] on div "Pen P" at bounding box center [81, 524] width 47 height 37
click at [78, 518] on icon at bounding box center [81, 517] width 9 height 9
click at [262, 531] on div "Shapes L" at bounding box center [240, 524] width 47 height 37
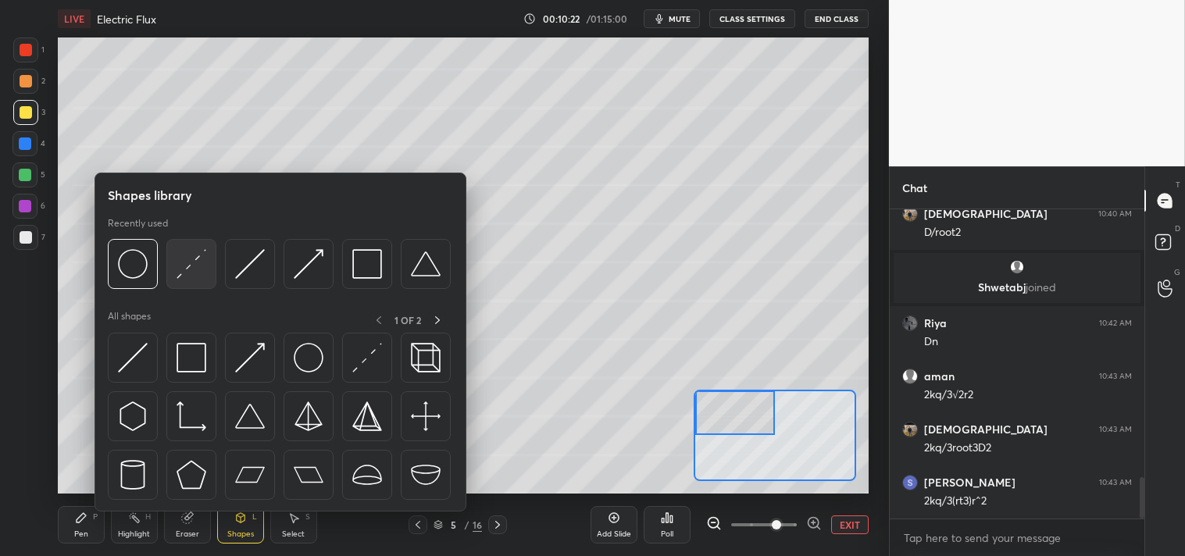
click at [198, 273] on img at bounding box center [192, 264] width 30 height 30
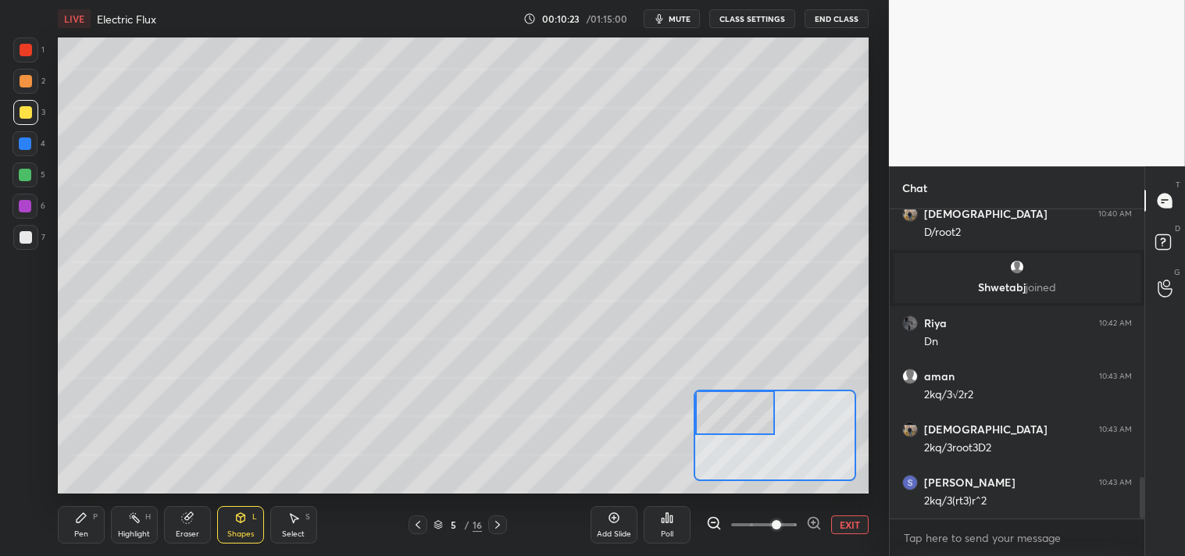
click at [33, 89] on div at bounding box center [25, 81] width 25 height 25
click at [78, 526] on div "Pen P" at bounding box center [81, 524] width 47 height 37
click at [82, 517] on icon at bounding box center [81, 517] width 9 height 9
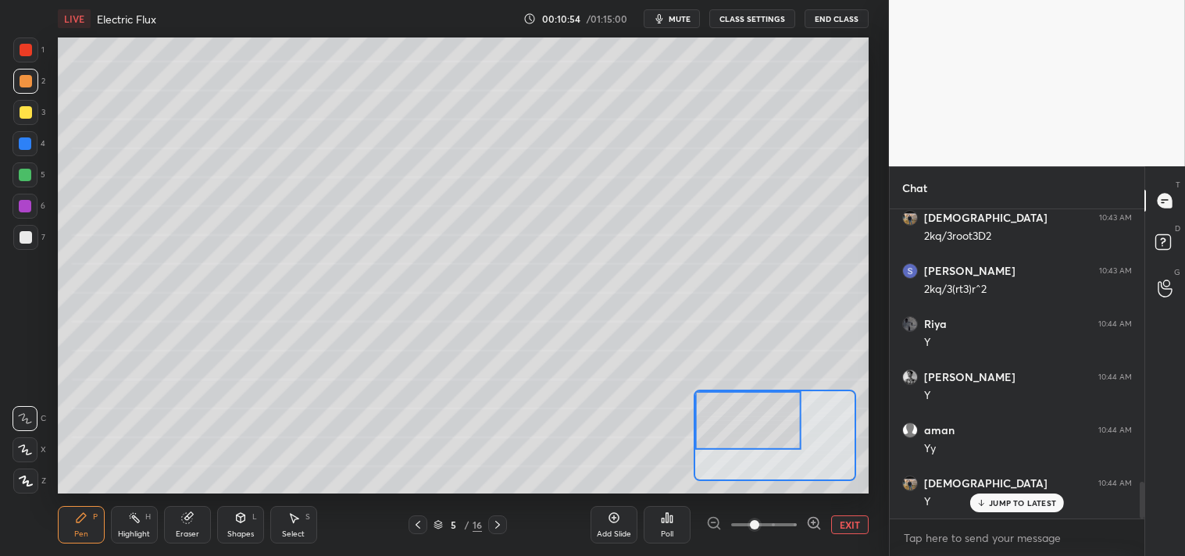
scroll to position [2271, 0]
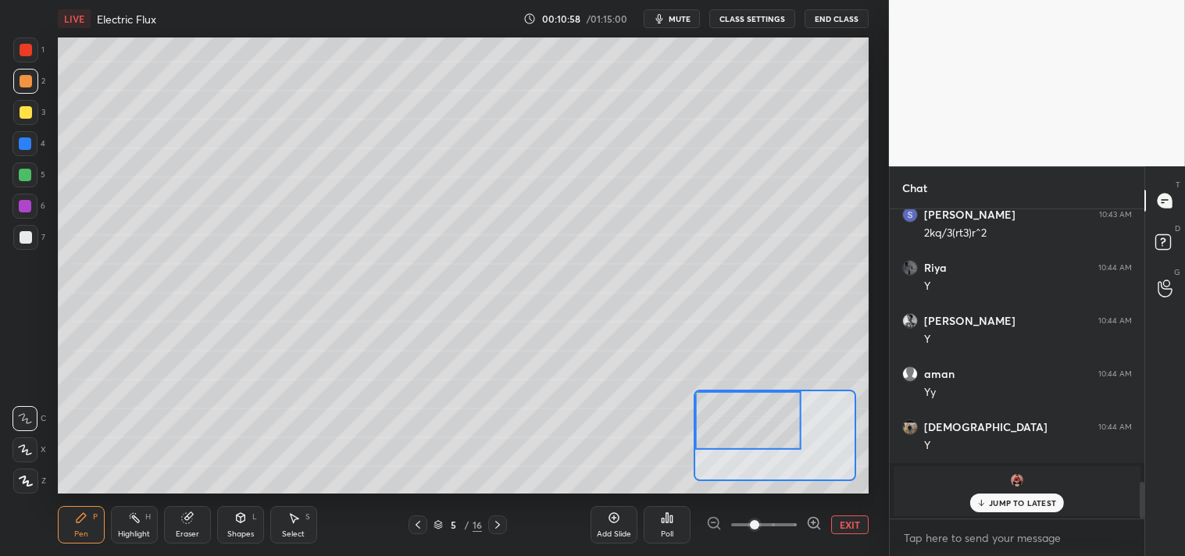
click at [177, 522] on div "Eraser" at bounding box center [187, 524] width 47 height 37
click at [80, 532] on div "Pen" at bounding box center [81, 534] width 14 height 8
click at [81, 530] on div "Pen" at bounding box center [81, 534] width 14 height 8
click at [994, 501] on p "JUMP TO LATEST" at bounding box center [1022, 502] width 67 height 9
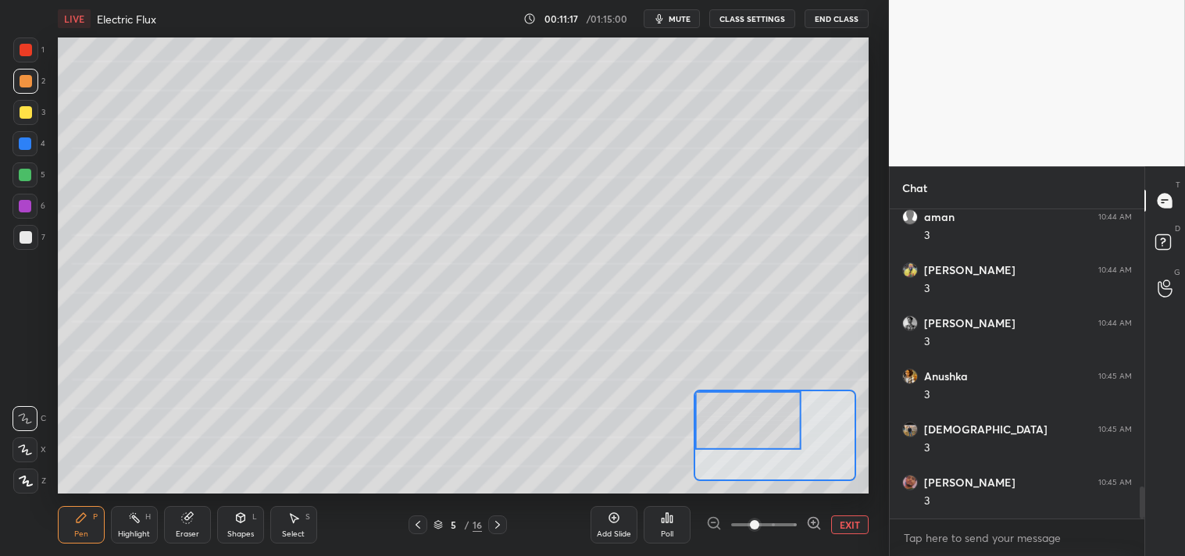
scroll to position [2697, 0]
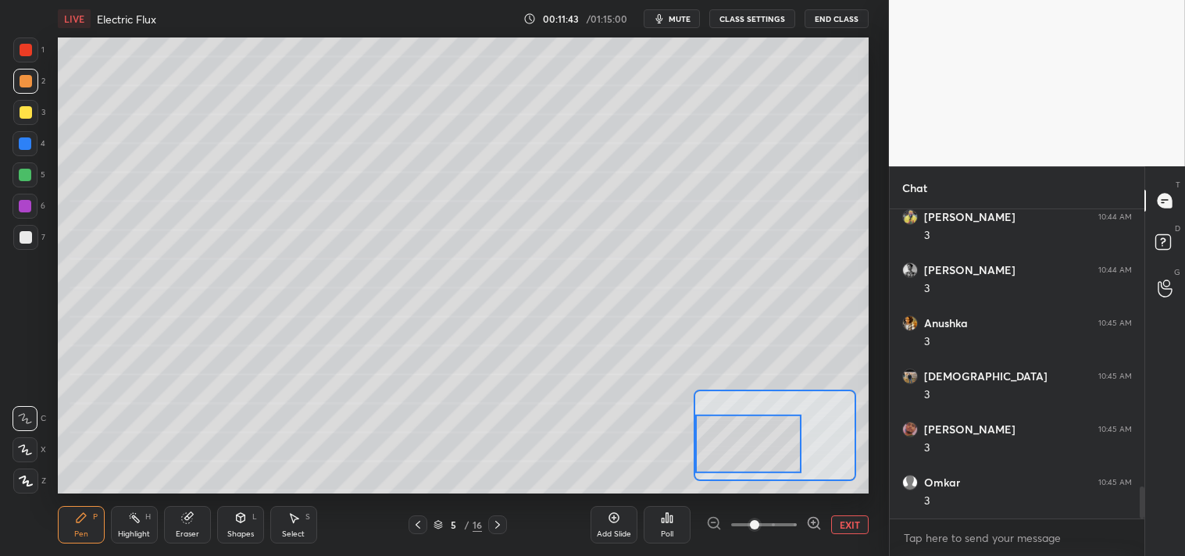
click at [28, 239] on div at bounding box center [26, 237] width 12 height 12
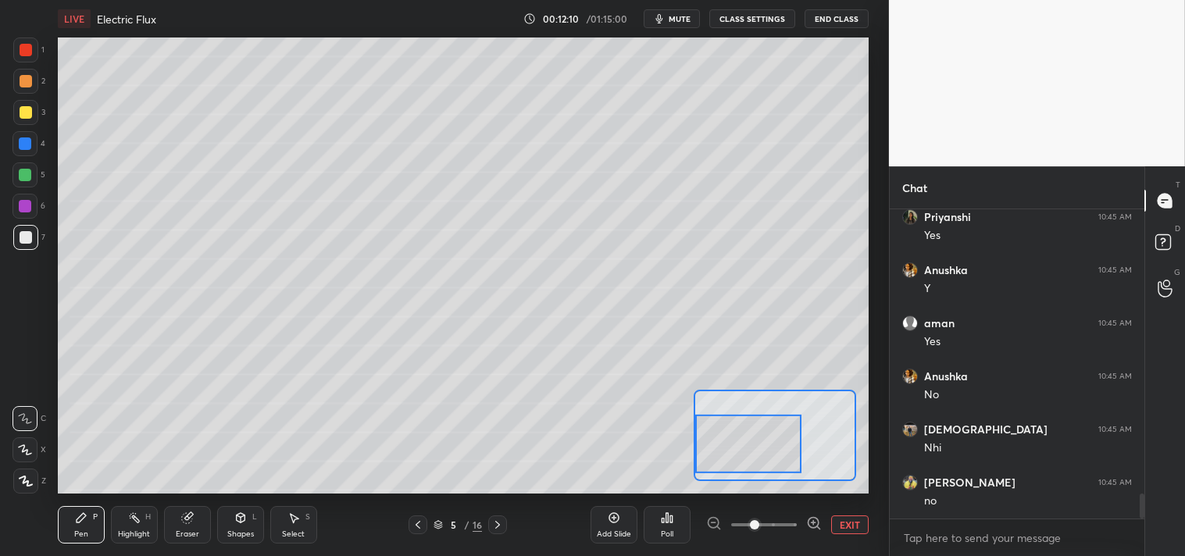
scroll to position [3599, 0]
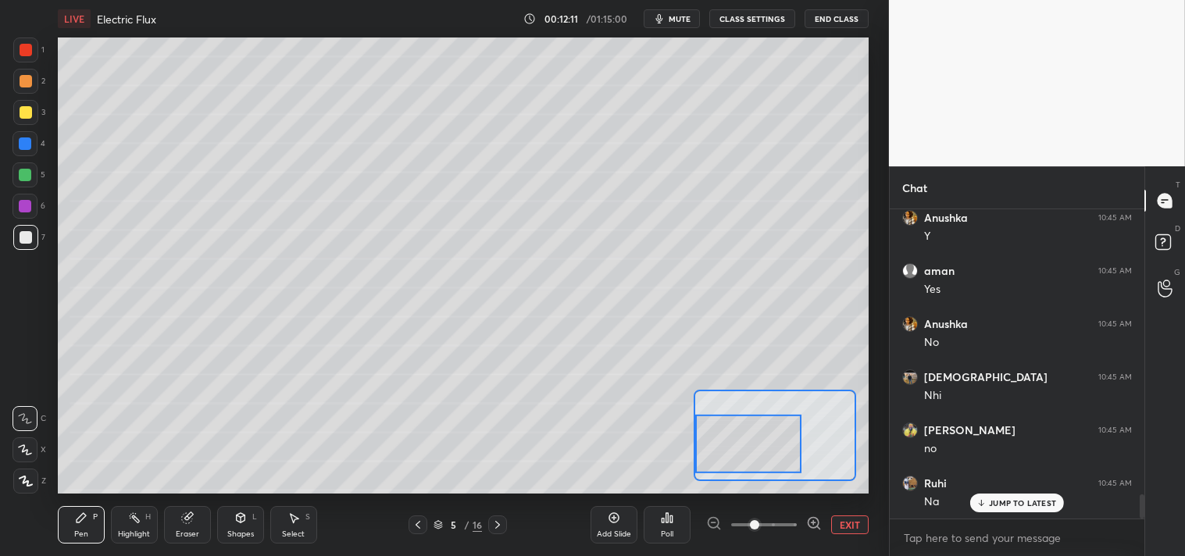
click at [852, 527] on button "EXIT" at bounding box center [849, 525] width 37 height 19
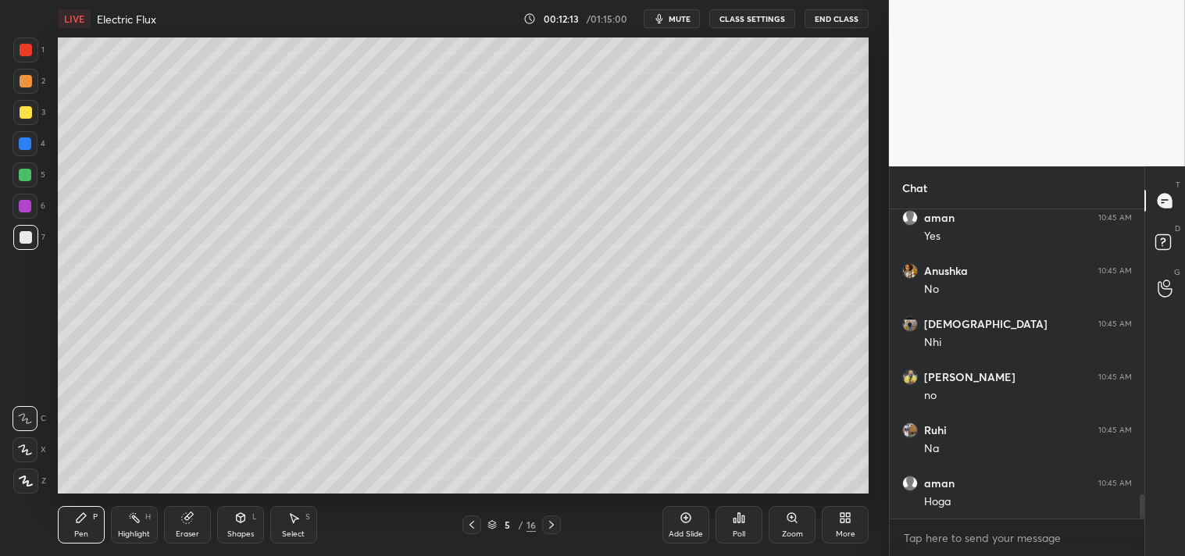
click at [223, 535] on div "Shapes L" at bounding box center [240, 524] width 47 height 37
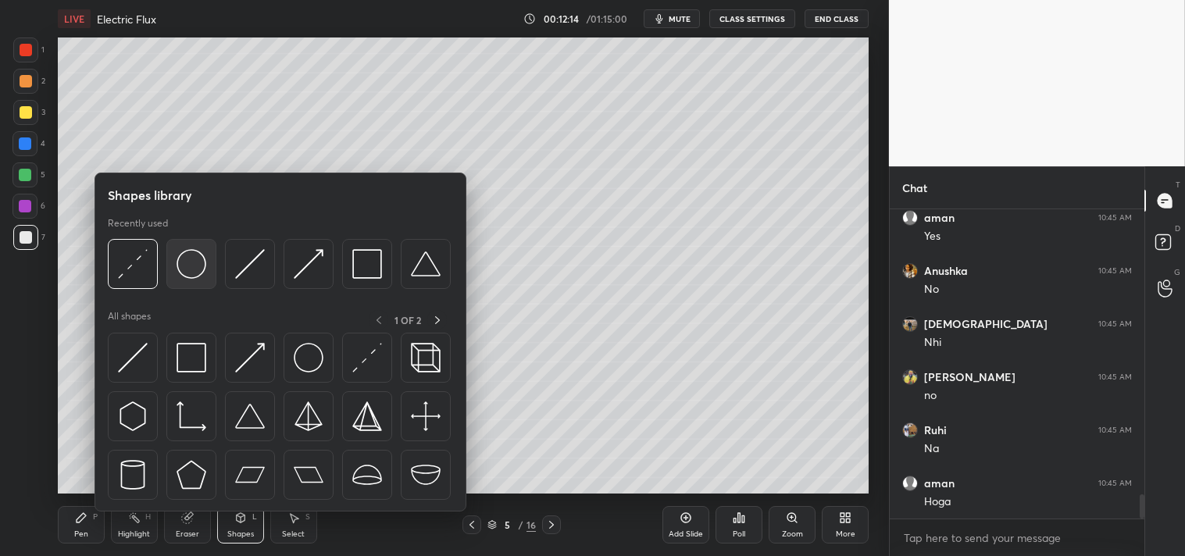
click at [182, 251] on img at bounding box center [192, 264] width 30 height 30
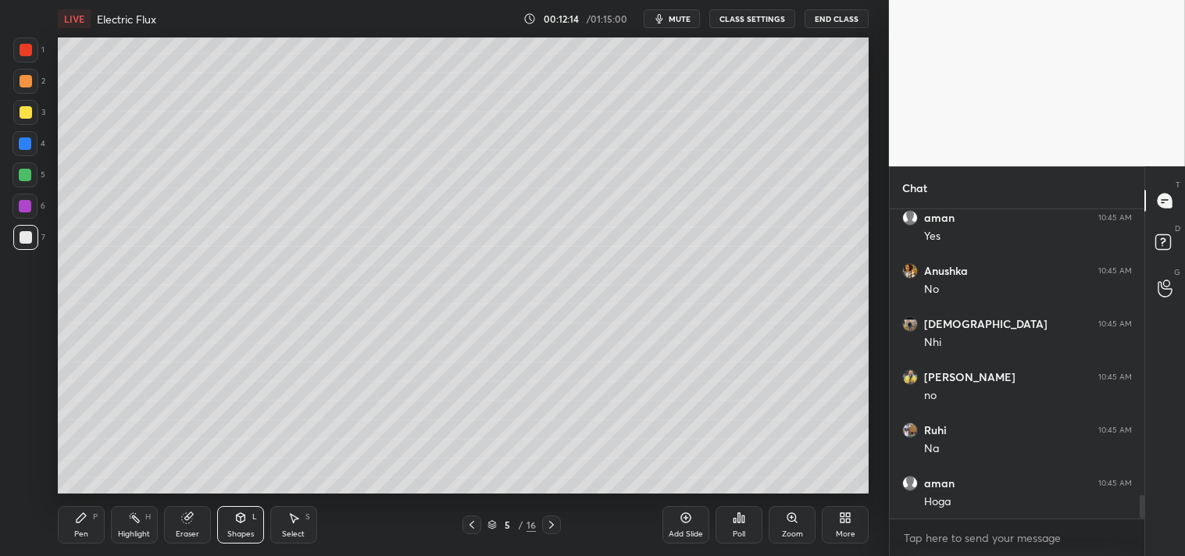
scroll to position [3706, 0]
click at [76, 530] on div "Pen" at bounding box center [81, 534] width 14 height 8
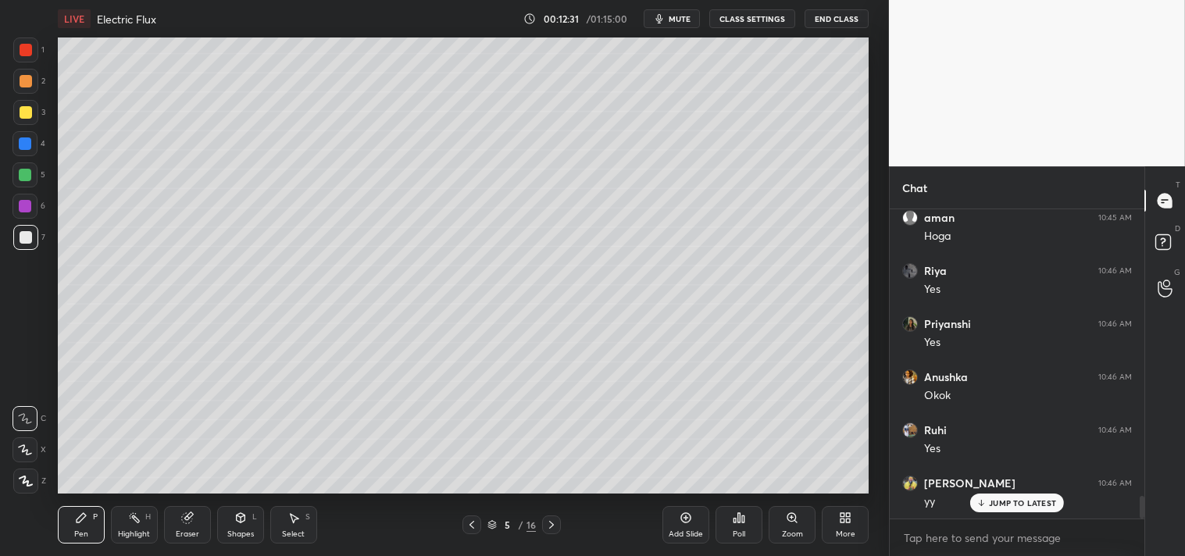
scroll to position [3972, 0]
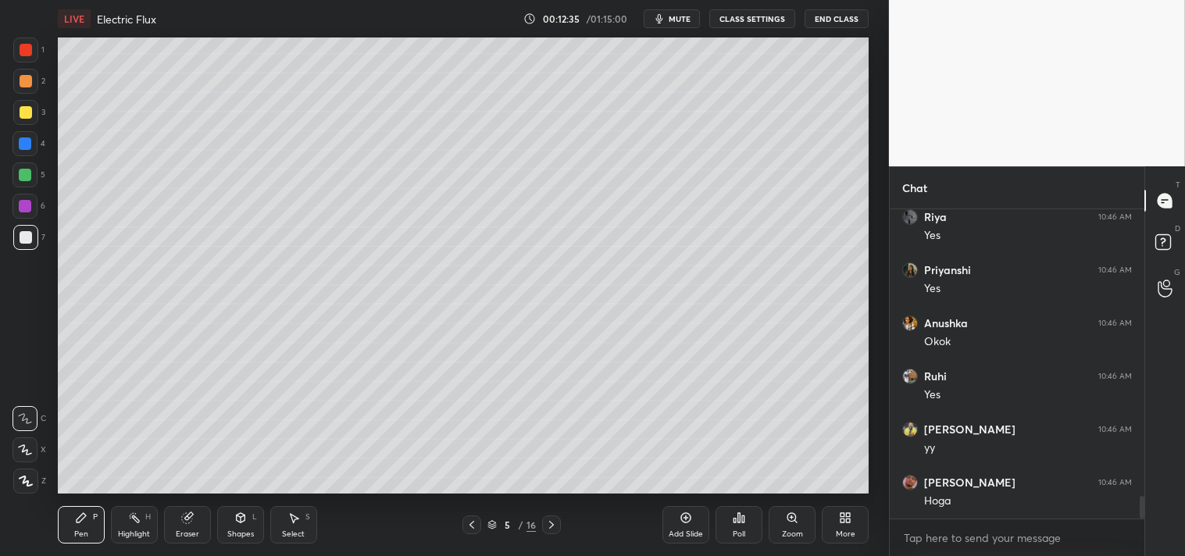
click at [136, 517] on icon at bounding box center [134, 518] width 12 height 12
click at [138, 523] on icon at bounding box center [134, 518] width 12 height 12
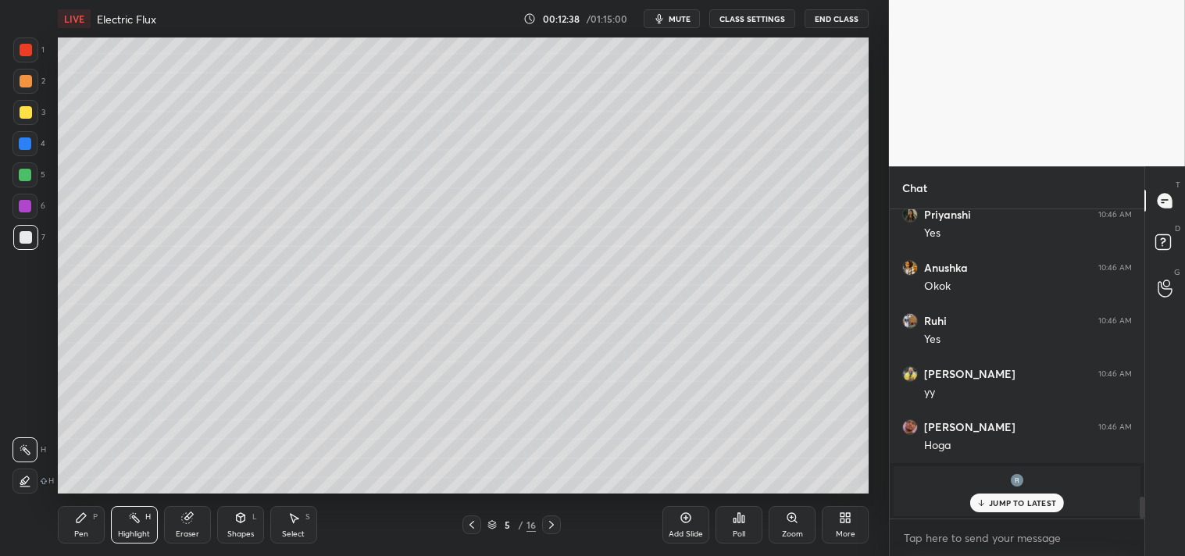
click at [87, 529] on div "Pen P" at bounding box center [81, 524] width 47 height 37
click at [74, 536] on div "Pen" at bounding box center [81, 534] width 14 height 8
click at [689, 526] on div "Add Slide" at bounding box center [685, 524] width 47 height 37
click at [245, 525] on div "Shapes L" at bounding box center [240, 524] width 47 height 37
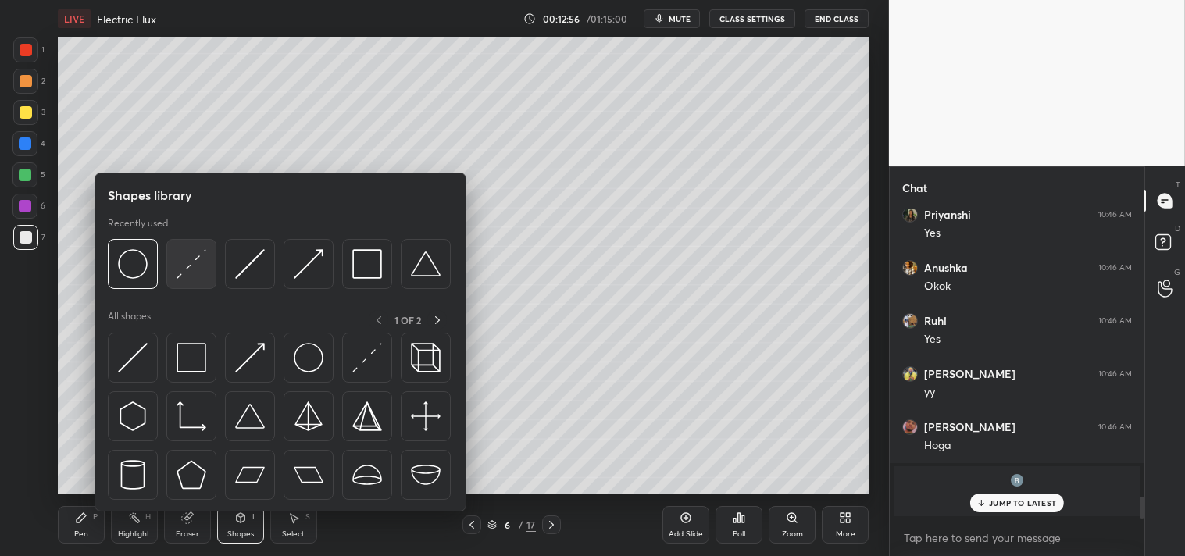
click at [203, 266] on img at bounding box center [192, 264] width 30 height 30
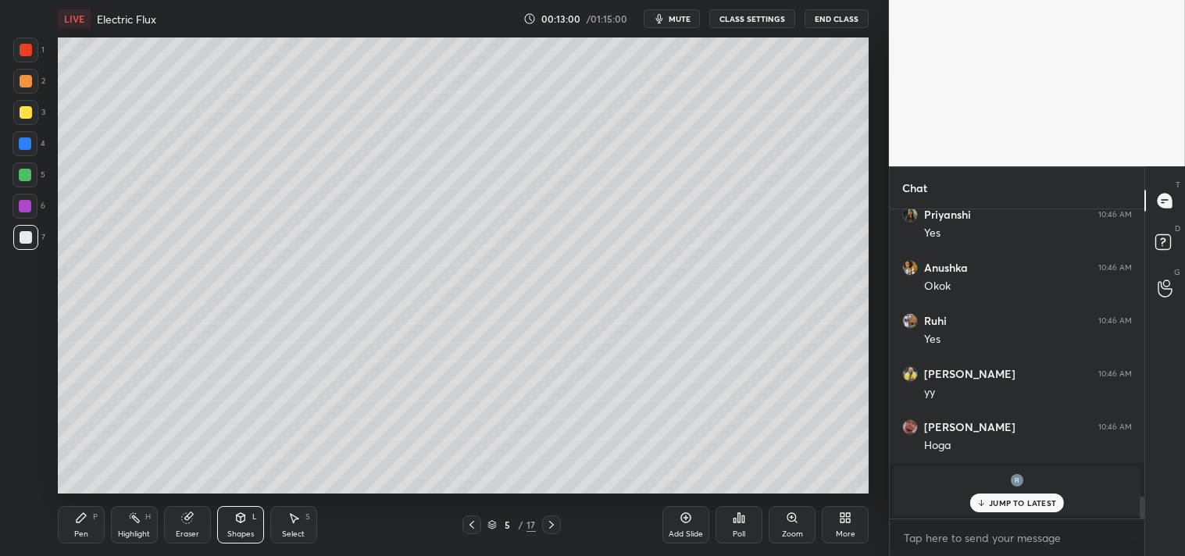
click at [783, 520] on div "Zoom" at bounding box center [792, 524] width 47 height 37
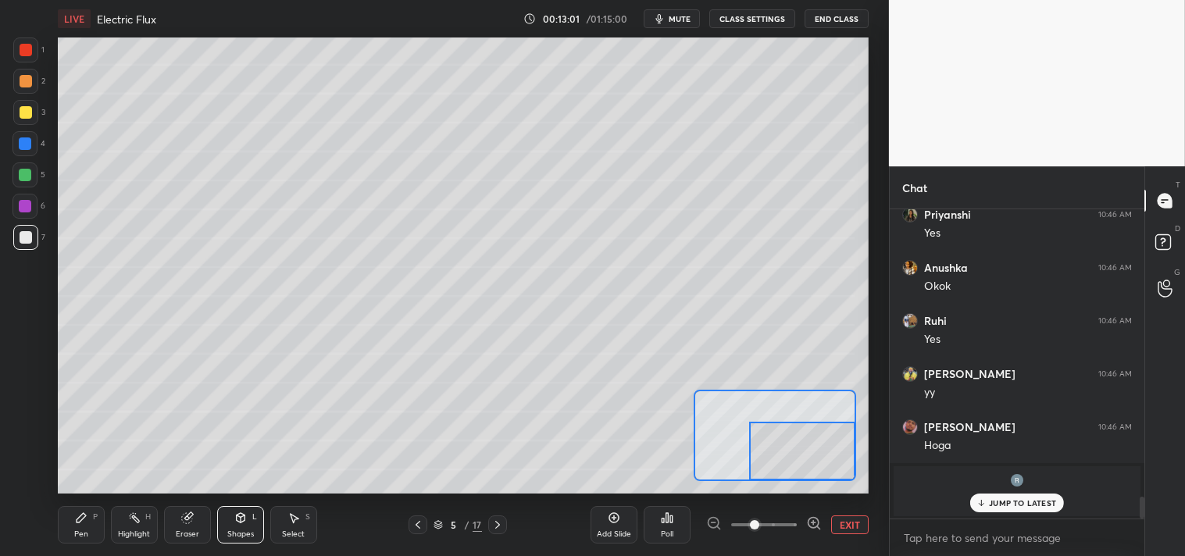
scroll to position [3136, 0]
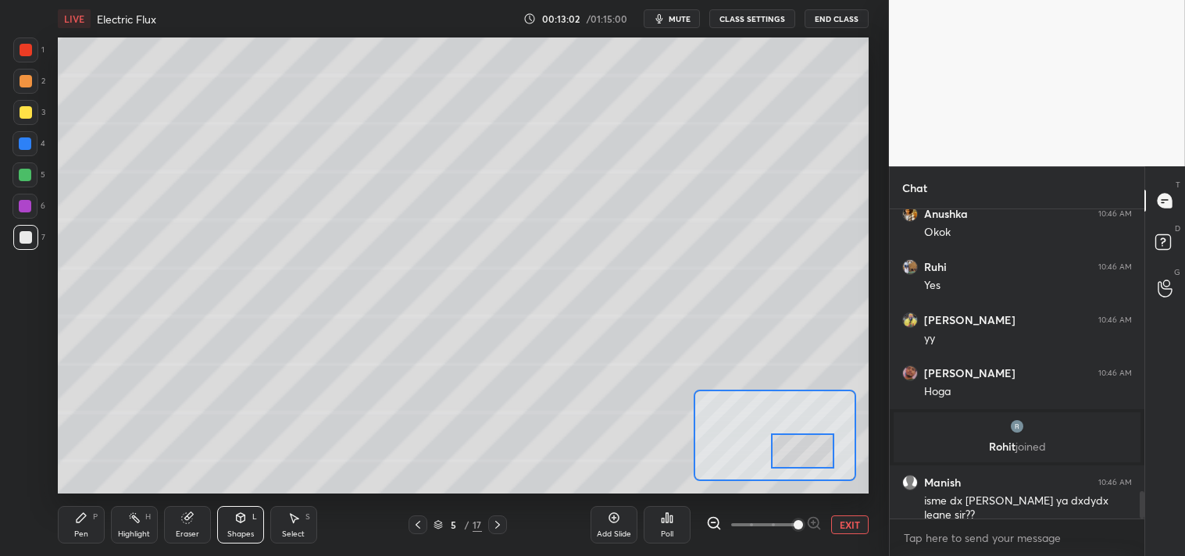
click at [797, 530] on span at bounding box center [798, 524] width 9 height 9
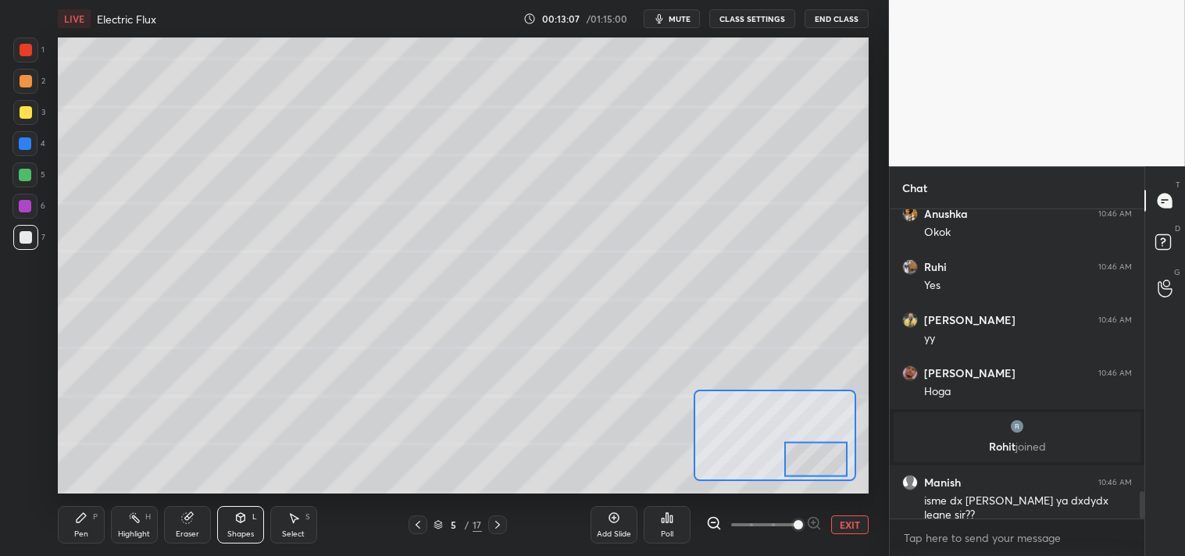
click at [839, 521] on button "EXIT" at bounding box center [849, 525] width 37 height 19
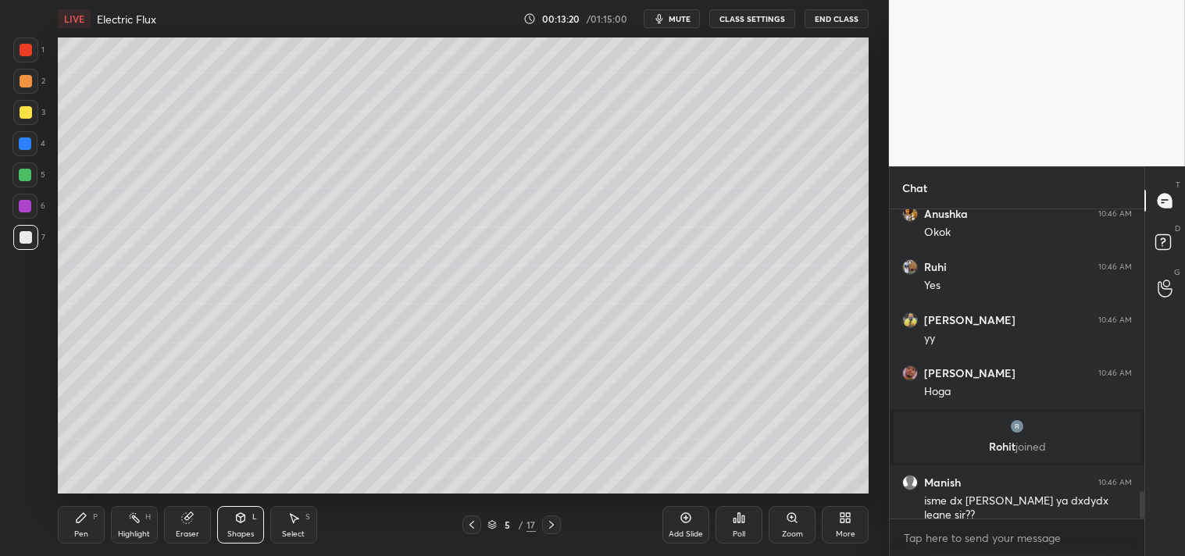
click at [69, 527] on div "Pen P" at bounding box center [81, 524] width 47 height 37
click at [82, 528] on div "Pen P" at bounding box center [81, 524] width 47 height 37
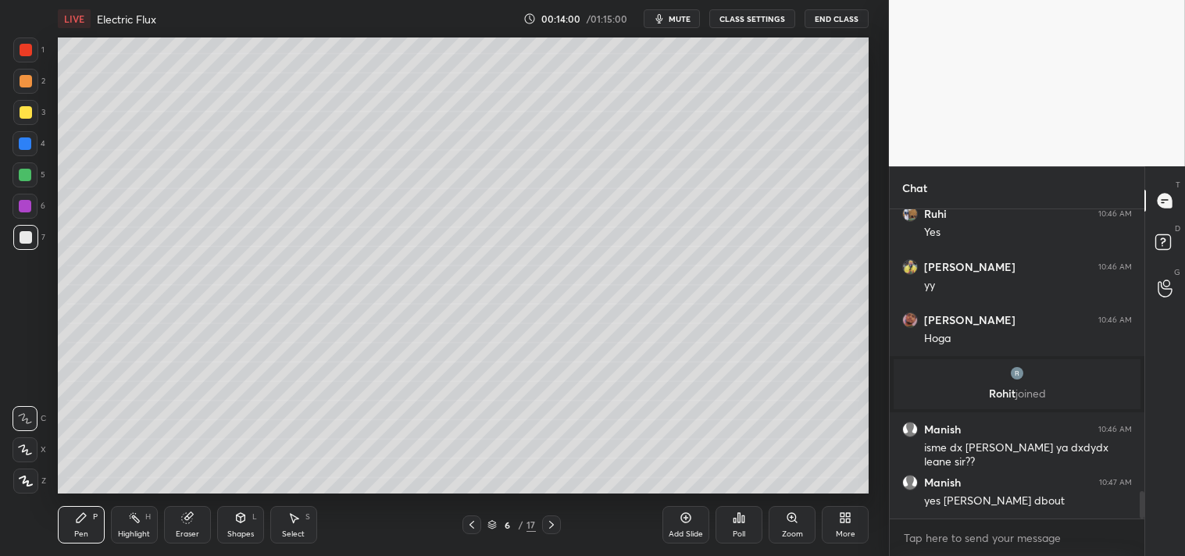
click at [793, 534] on div "Zoom" at bounding box center [792, 534] width 21 height 8
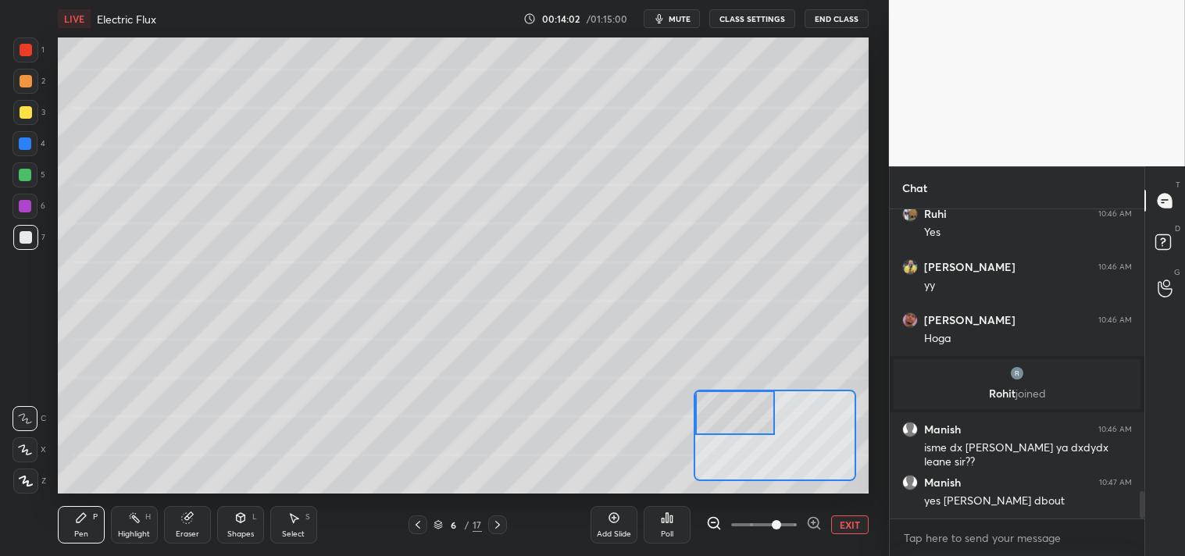
click at [71, 521] on div "Pen P" at bounding box center [81, 524] width 47 height 37
click at [67, 517] on div "Pen P" at bounding box center [81, 524] width 47 height 37
click at [237, 524] on icon at bounding box center [240, 518] width 12 height 12
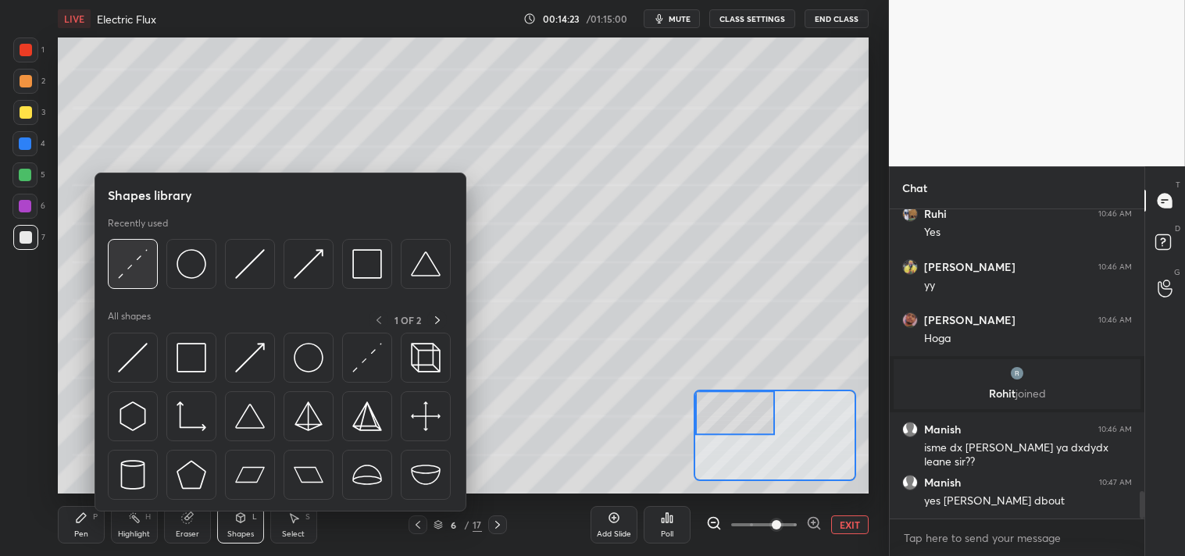
click at [138, 268] on img at bounding box center [133, 264] width 30 height 30
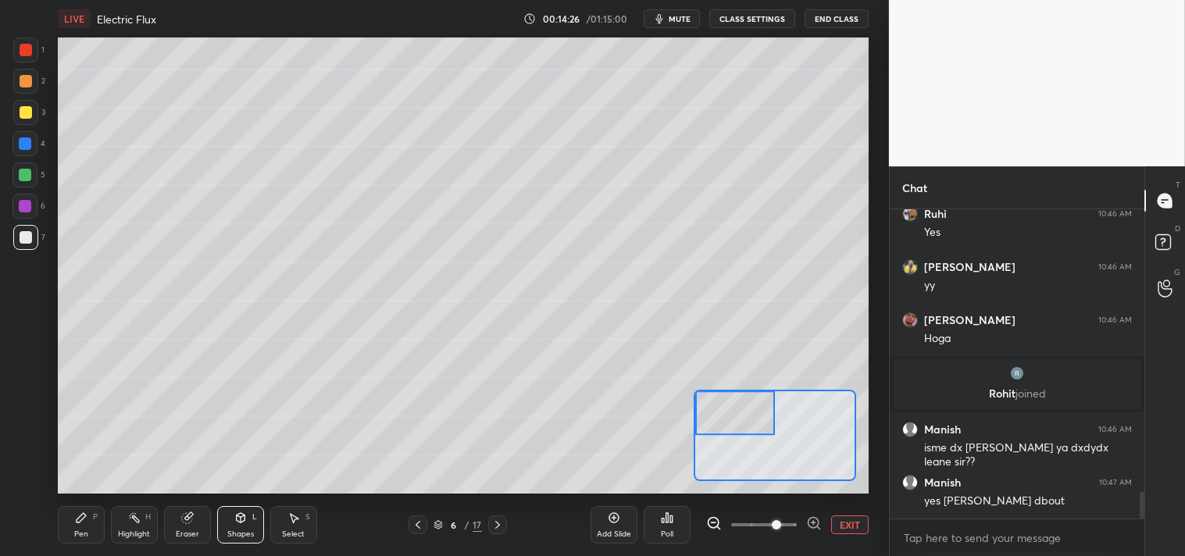
click at [95, 519] on div "P" at bounding box center [95, 517] width 5 height 8
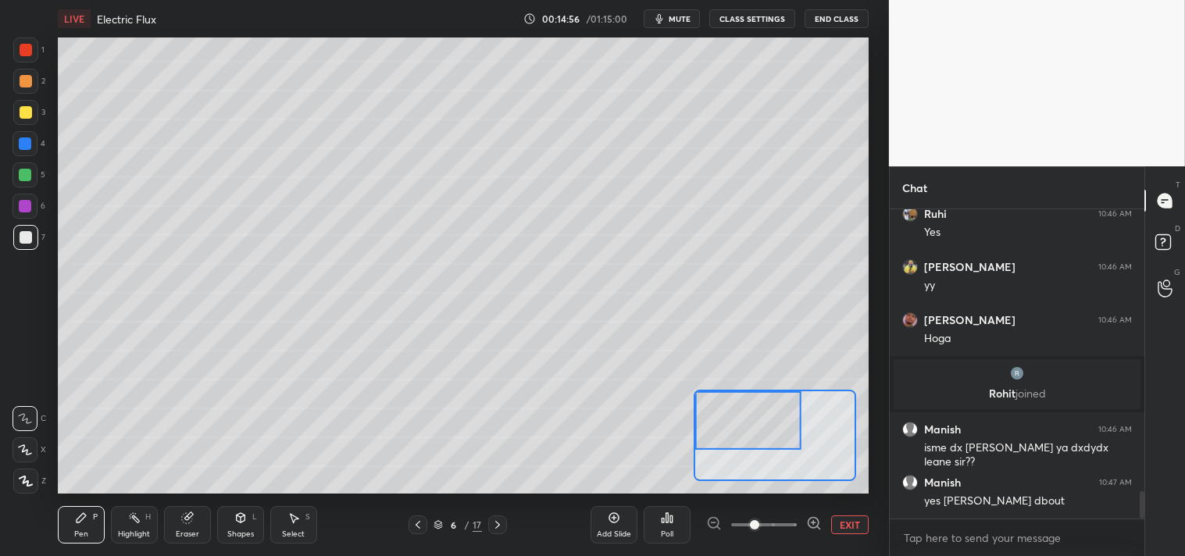
click at [836, 525] on button "EXIT" at bounding box center [849, 525] width 37 height 19
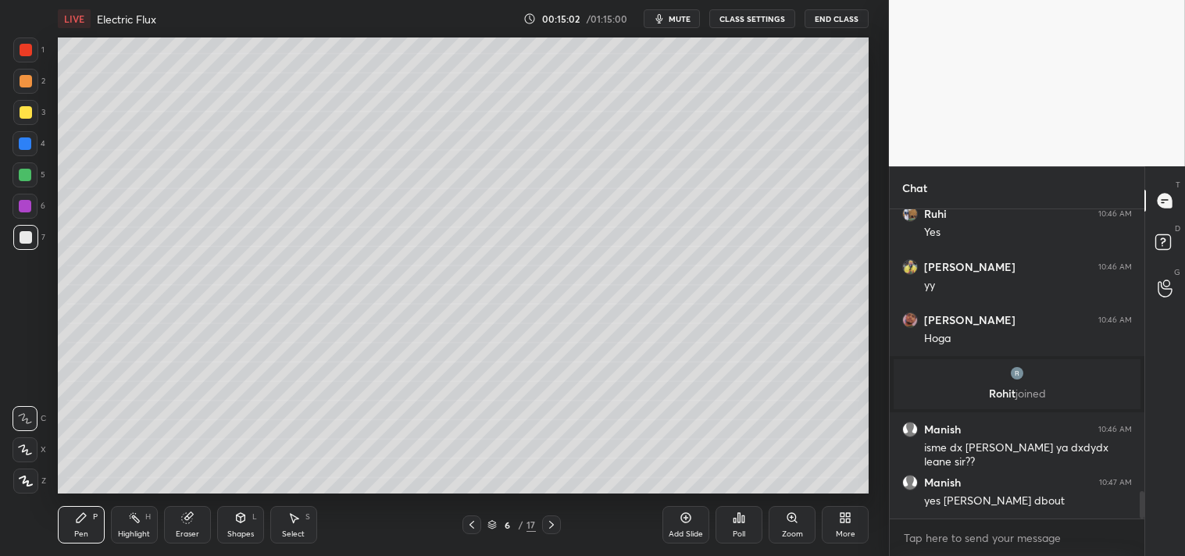
click at [240, 528] on div "Shapes L" at bounding box center [240, 524] width 47 height 37
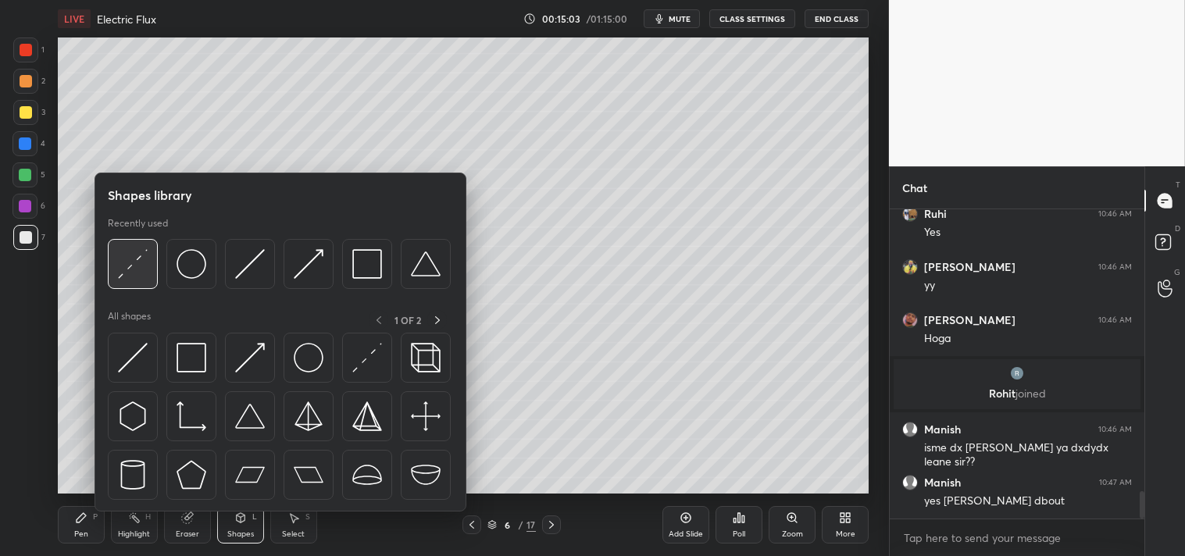
click at [137, 259] on img at bounding box center [133, 264] width 30 height 30
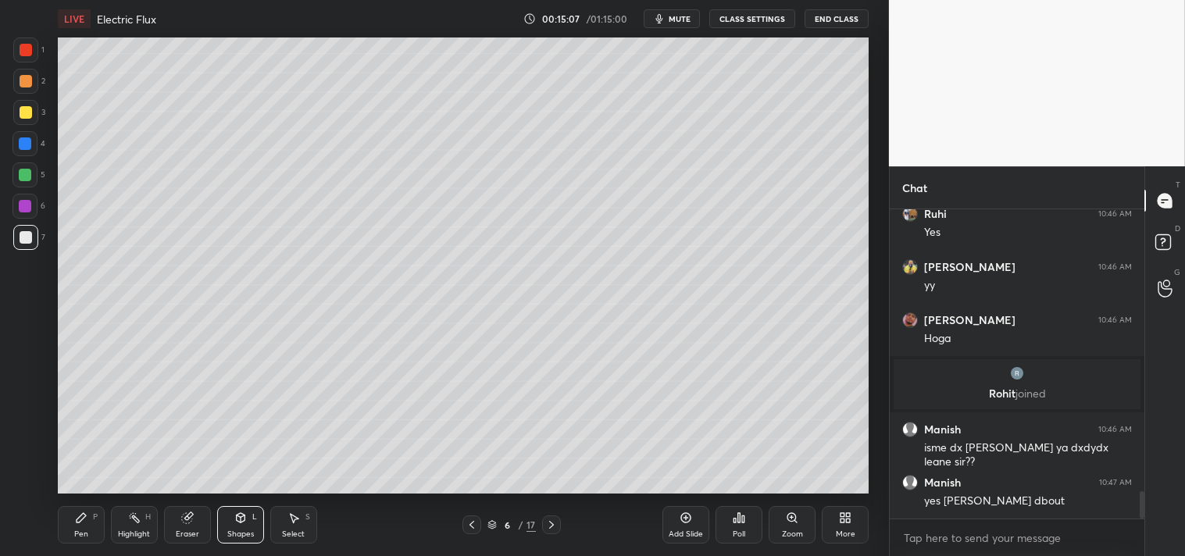
scroll to position [3242, 0]
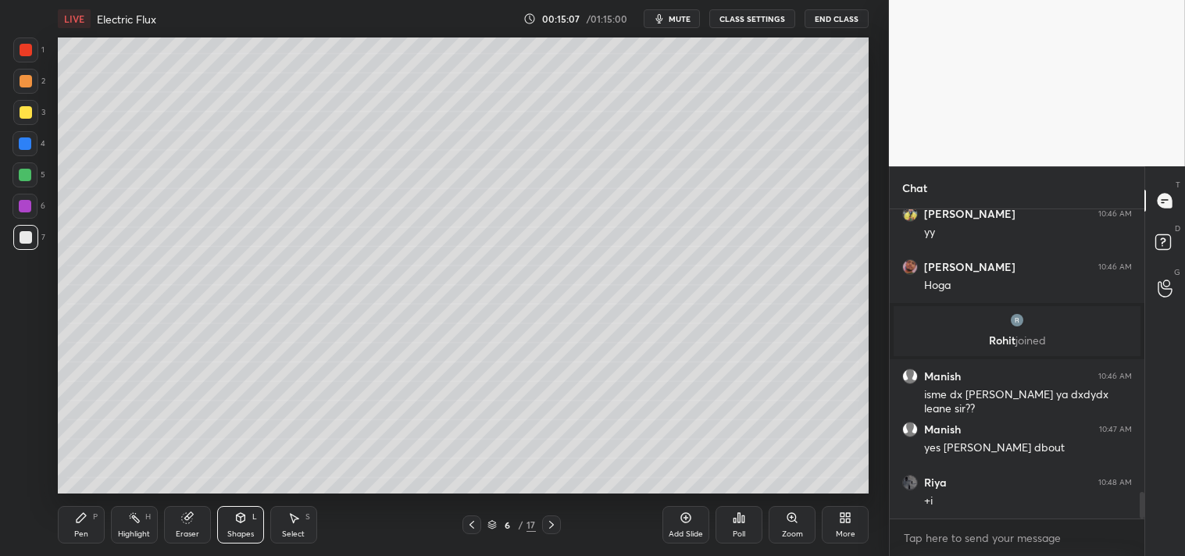
click at [23, 110] on div at bounding box center [26, 112] width 12 height 12
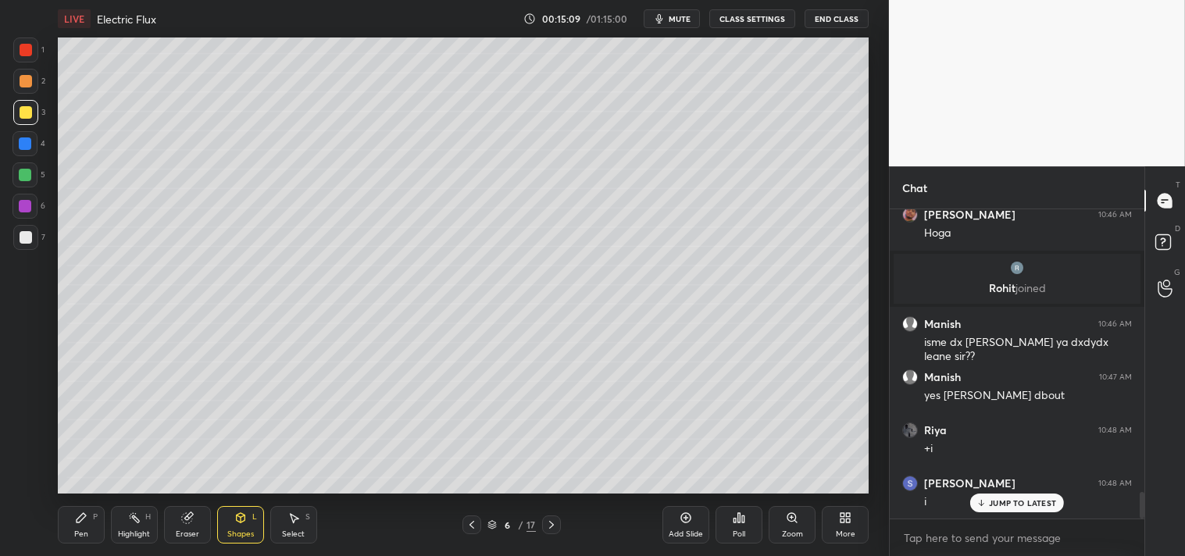
scroll to position [3401, 0]
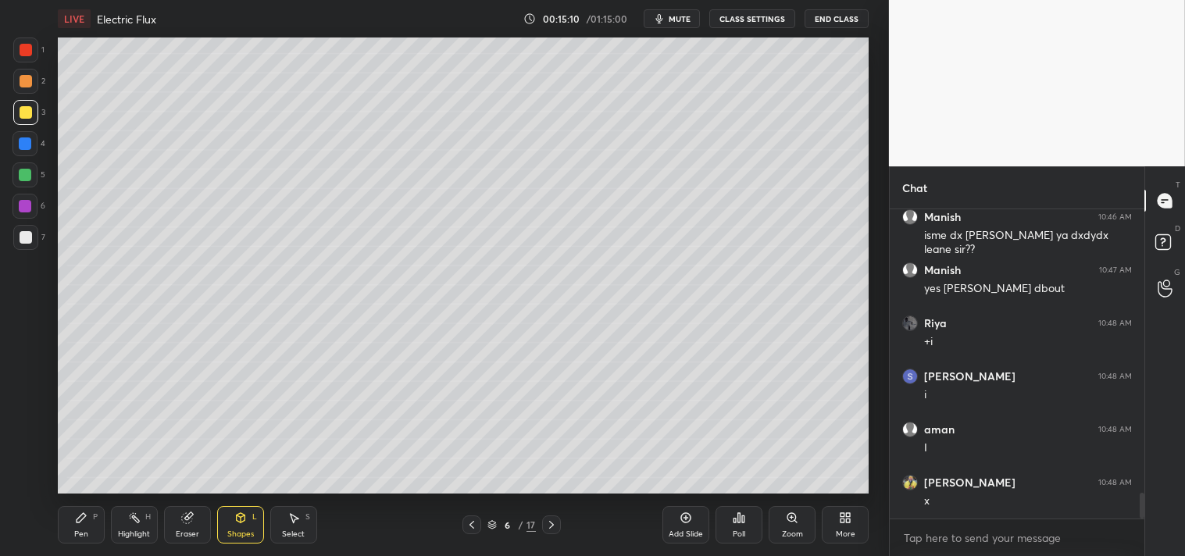
click at [62, 534] on div "Pen P" at bounding box center [81, 524] width 47 height 37
click at [66, 534] on div "Pen P" at bounding box center [81, 524] width 47 height 37
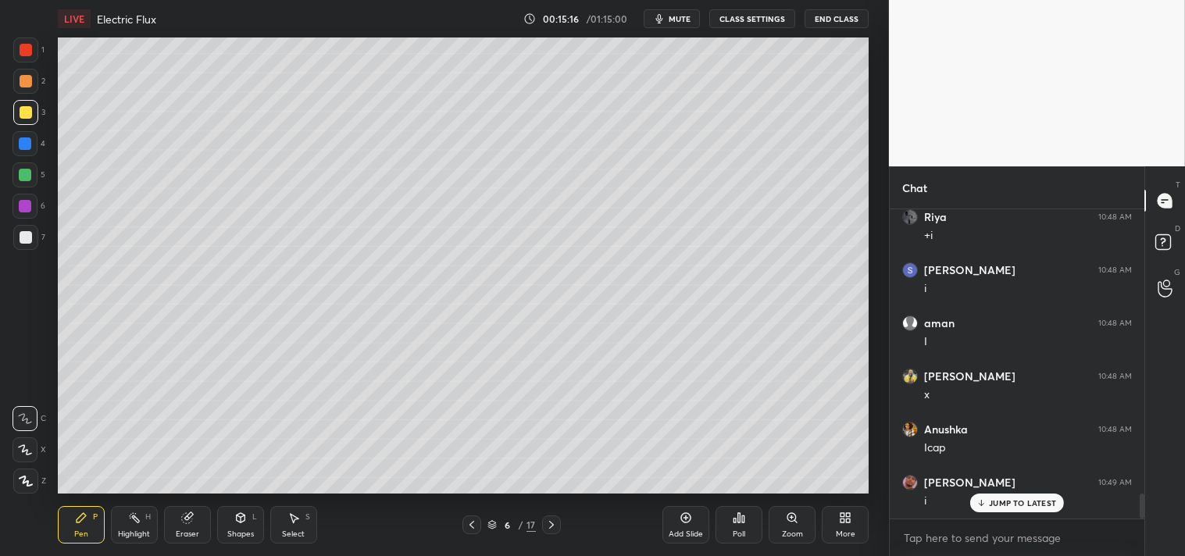
scroll to position [3560, 0]
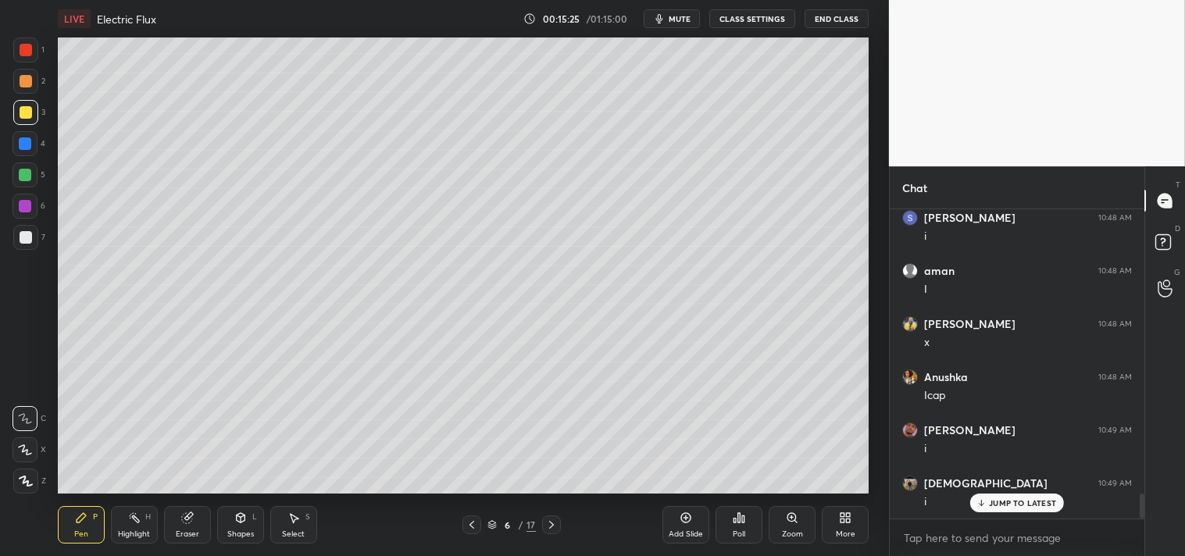
click at [801, 523] on div "Zoom" at bounding box center [792, 524] width 47 height 37
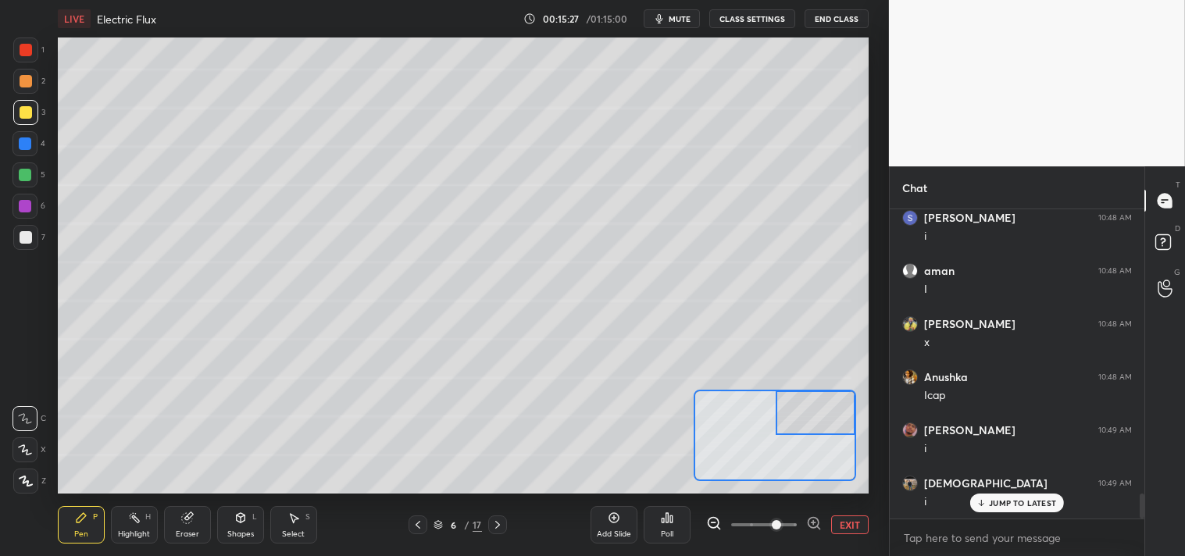
click at [246, 527] on div "Shapes L" at bounding box center [240, 524] width 47 height 37
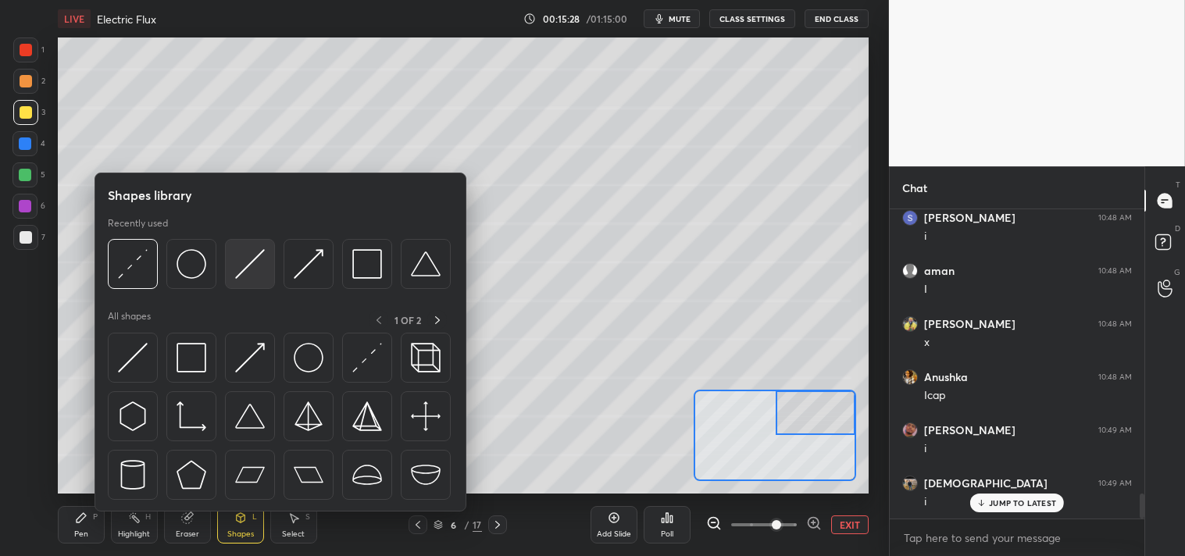
click at [247, 266] on img at bounding box center [250, 264] width 30 height 30
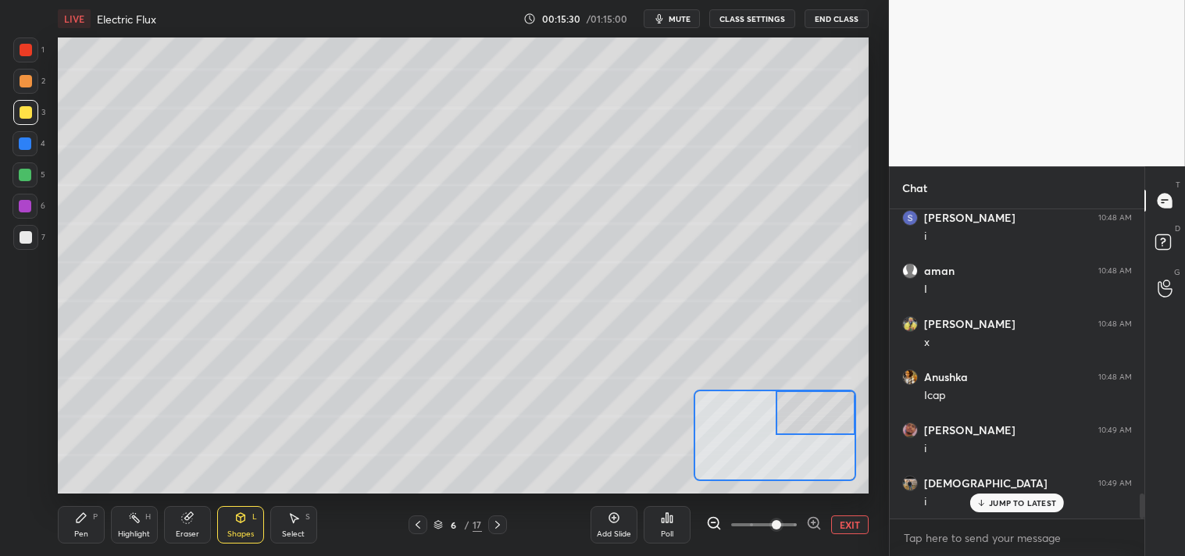
click at [75, 520] on icon at bounding box center [81, 518] width 12 height 12
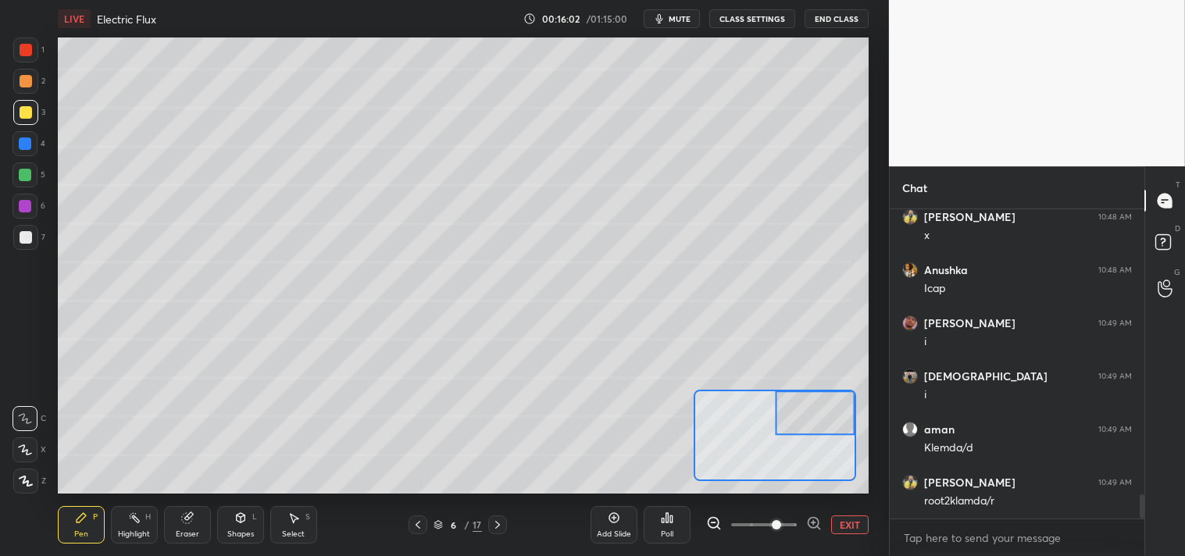
scroll to position [3720, 0]
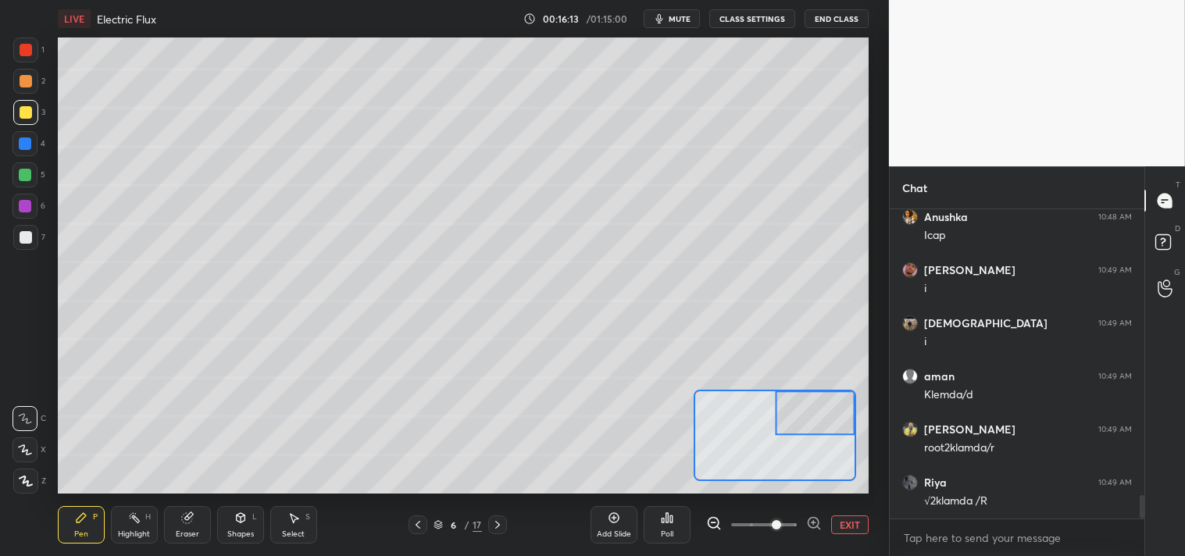
click at [248, 525] on div "Shapes L" at bounding box center [240, 524] width 47 height 37
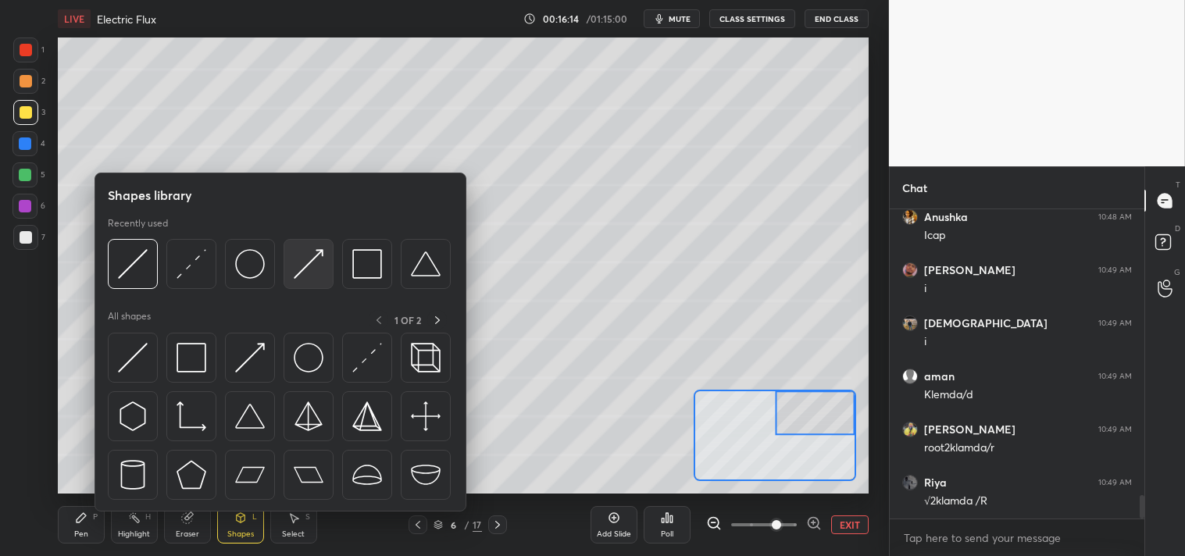
click at [298, 262] on img at bounding box center [309, 264] width 30 height 30
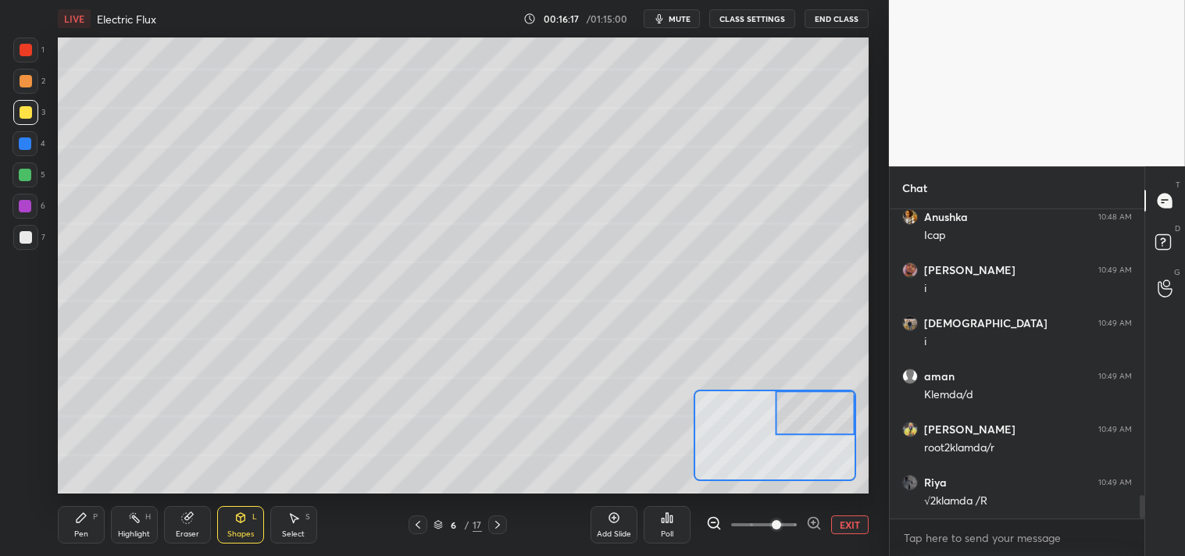
click at [78, 523] on icon at bounding box center [81, 518] width 12 height 12
click at [27, 235] on div at bounding box center [26, 237] width 12 height 12
click at [241, 522] on icon at bounding box center [241, 519] width 0 height 5
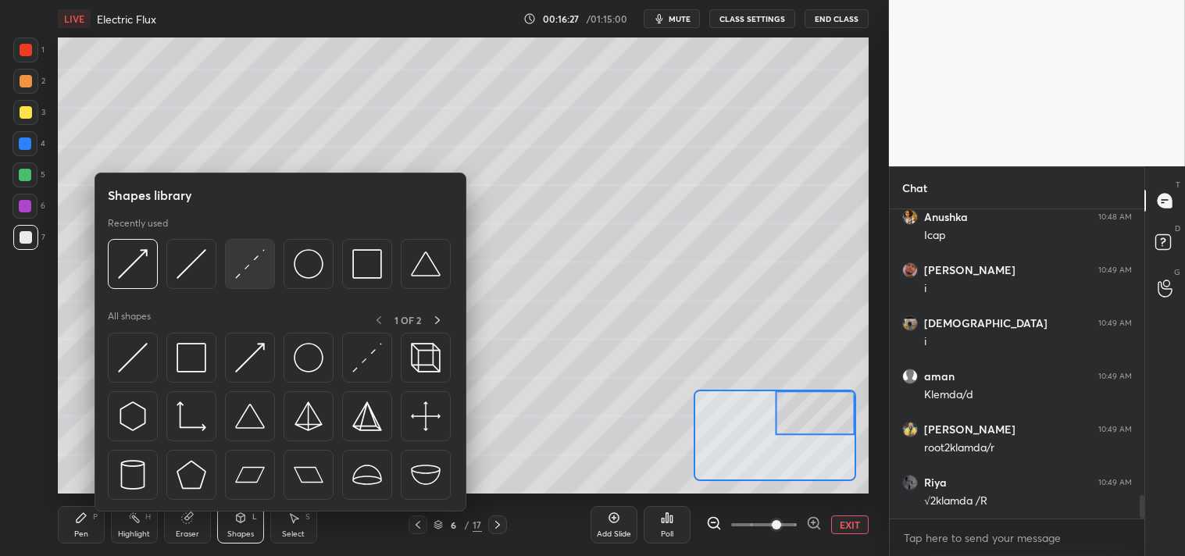
click at [242, 270] on img at bounding box center [250, 264] width 30 height 30
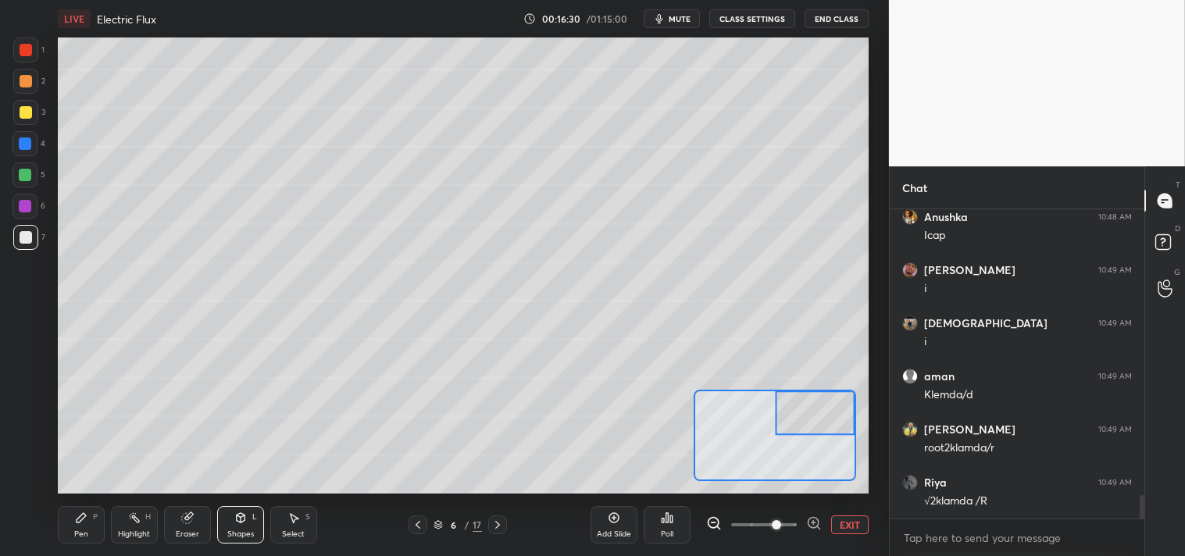
click at [74, 535] on div "Pen" at bounding box center [81, 534] width 14 height 8
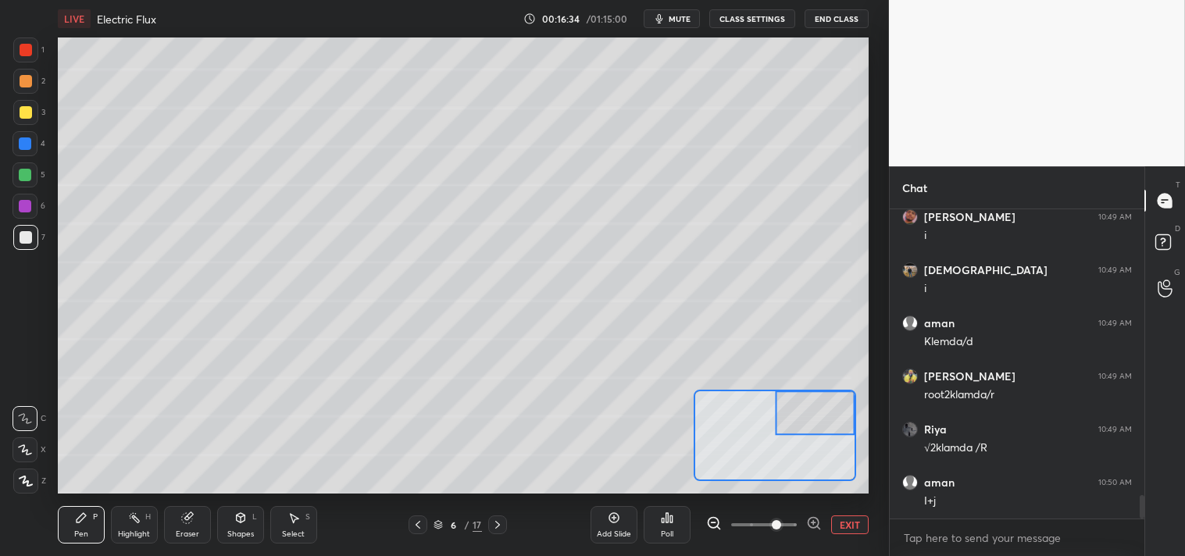
scroll to position [3826, 0]
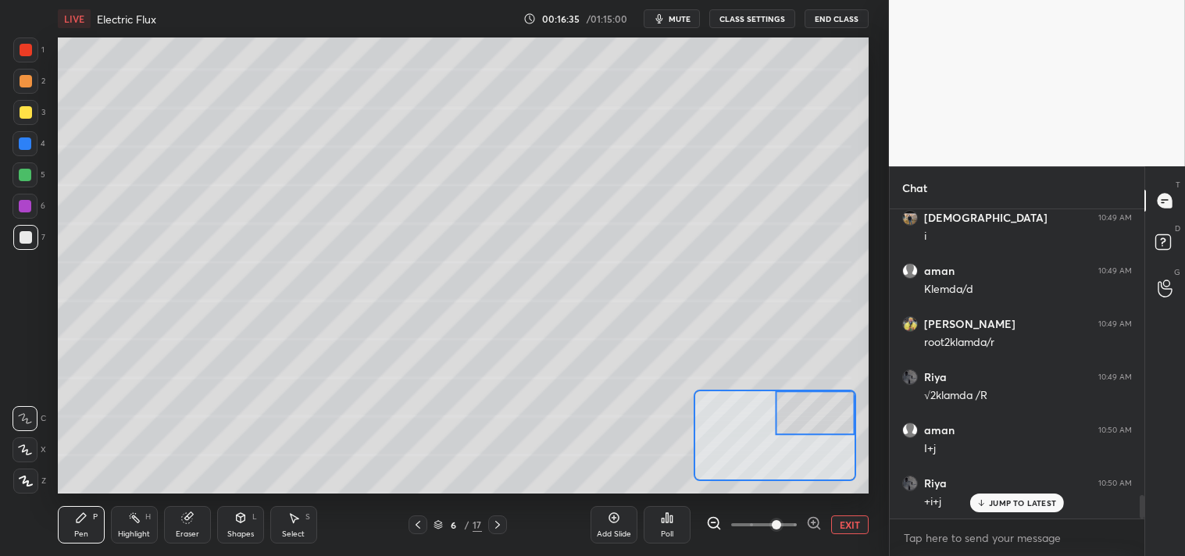
click at [22, 117] on div at bounding box center [26, 112] width 12 height 12
click at [248, 508] on div "Shapes L" at bounding box center [240, 524] width 47 height 37
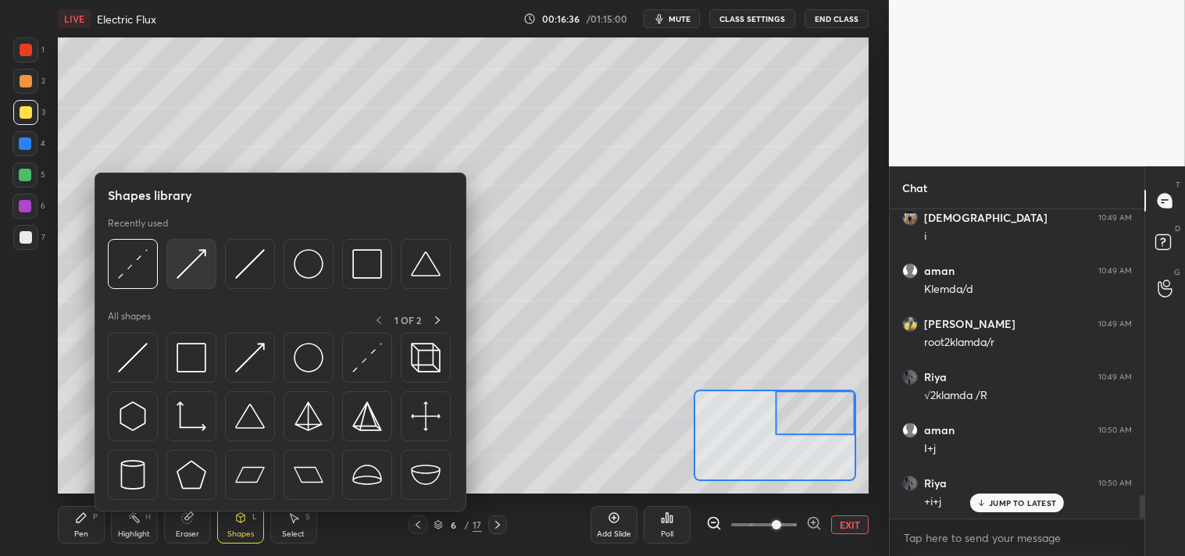
click at [188, 272] on img at bounding box center [192, 264] width 30 height 30
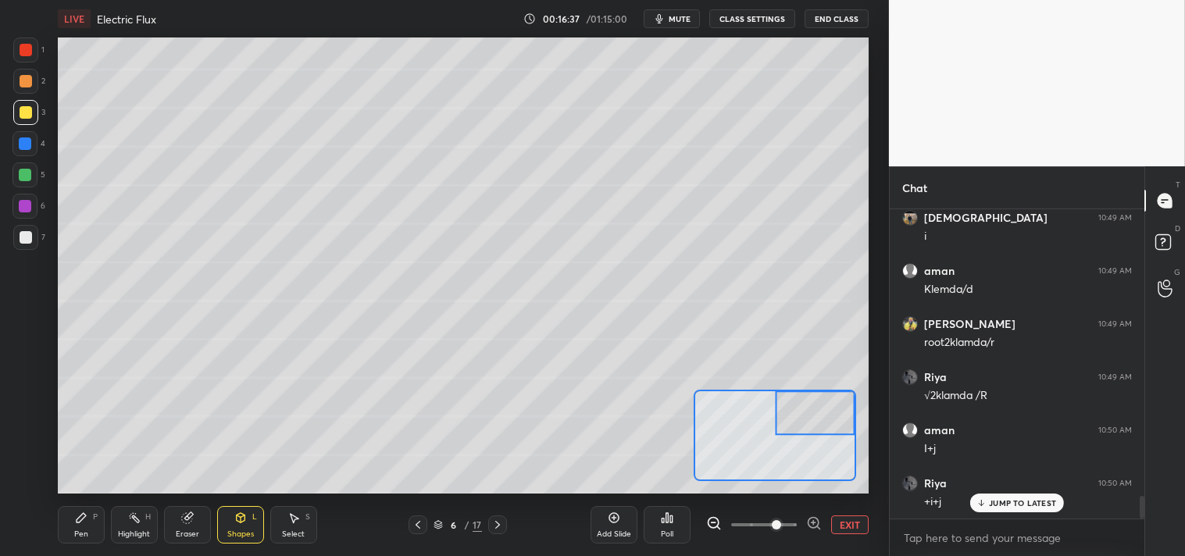
scroll to position [3879, 0]
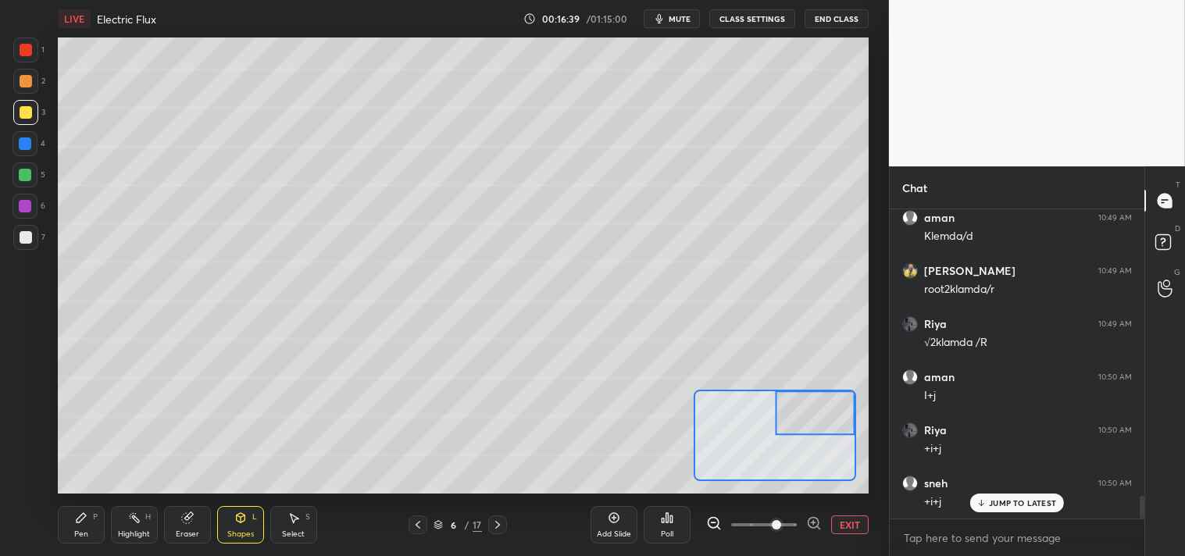
click at [78, 520] on icon at bounding box center [81, 517] width 9 height 9
click at [84, 516] on icon at bounding box center [81, 517] width 9 height 9
click at [137, 520] on rect at bounding box center [135, 520] width 8 height 8
click at [145, 519] on div "H" at bounding box center [147, 517] width 5 height 8
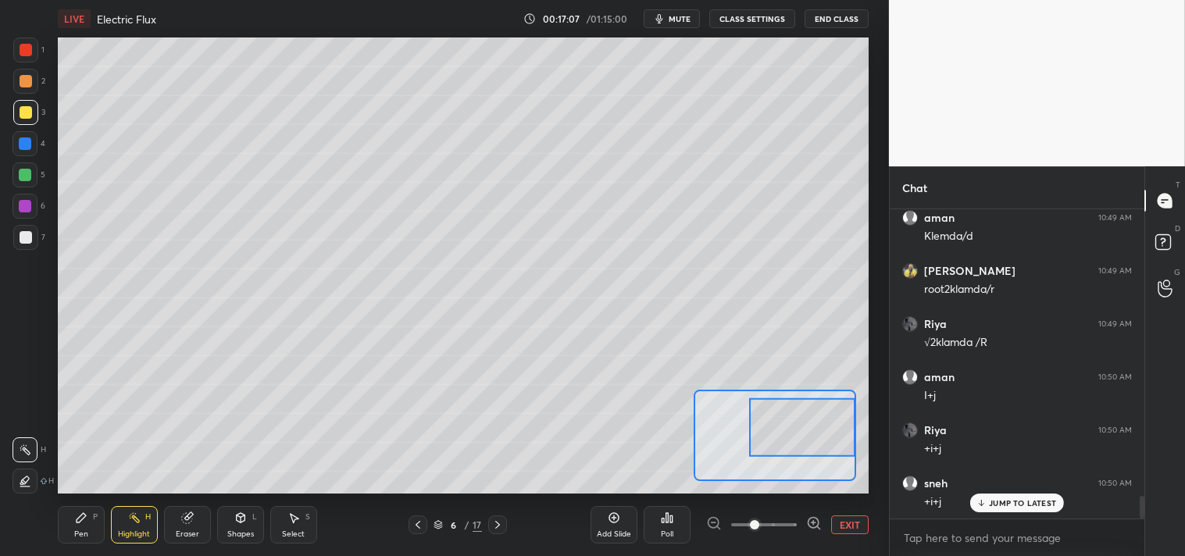
click at [194, 517] on div "Eraser" at bounding box center [187, 524] width 47 height 37
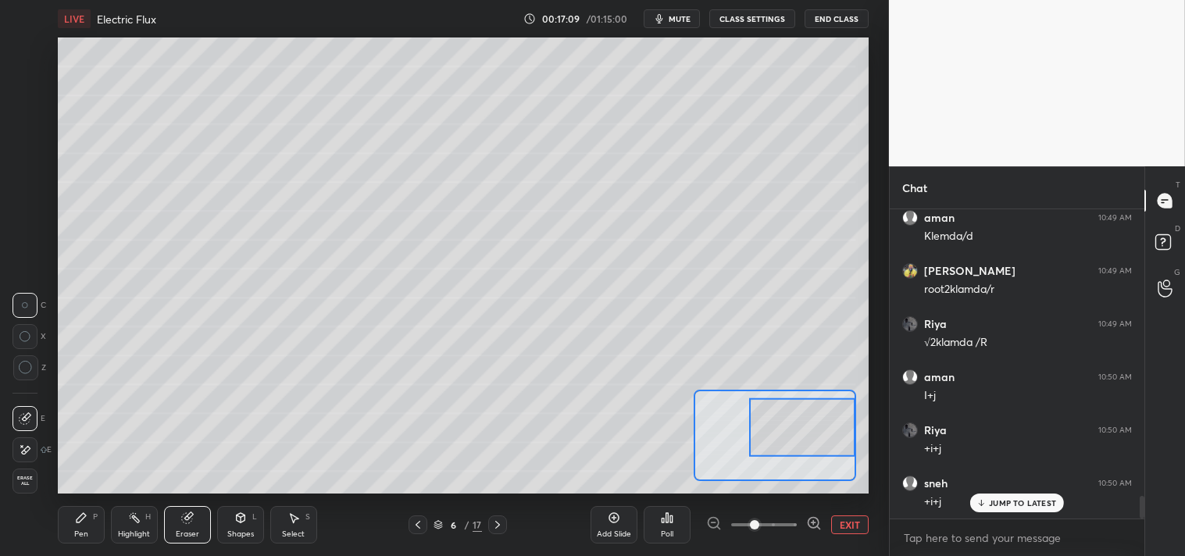
click at [242, 526] on div "Shapes L" at bounding box center [240, 524] width 47 height 37
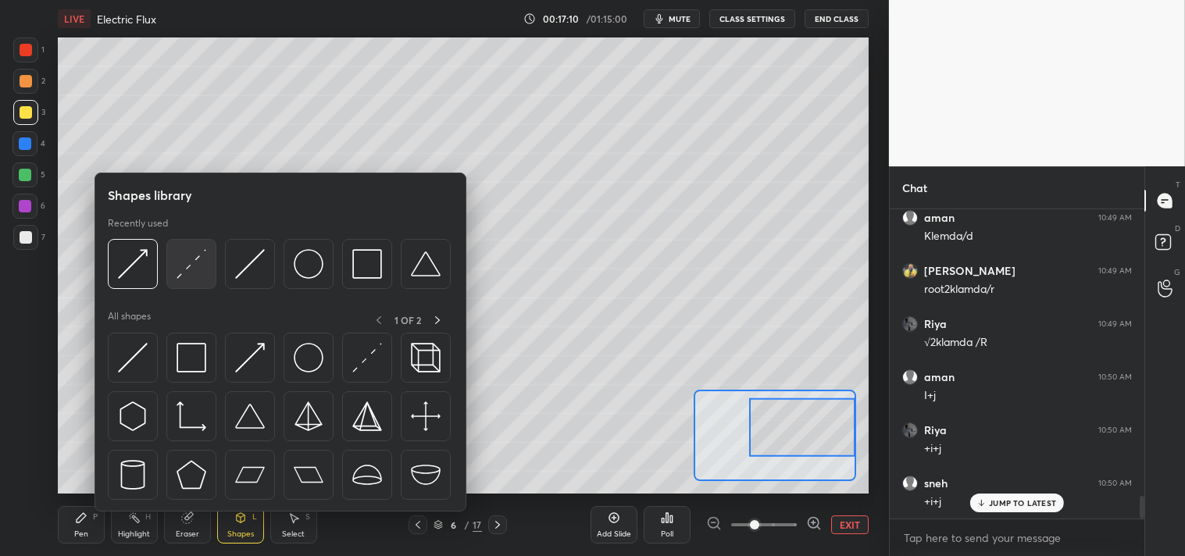
click at [190, 269] on img at bounding box center [192, 264] width 30 height 30
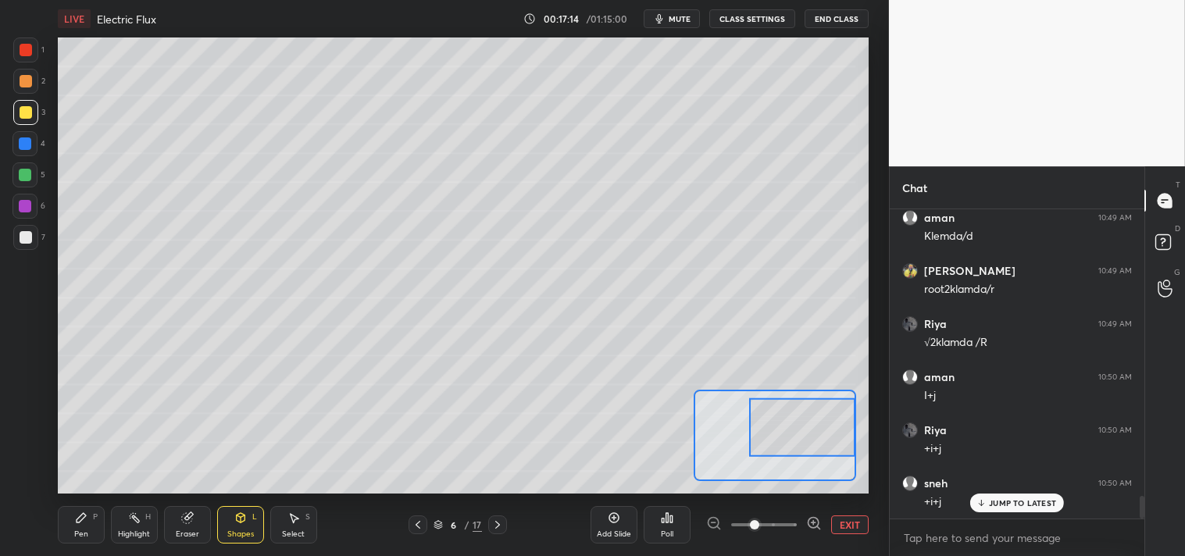
click at [67, 528] on div "Pen P" at bounding box center [81, 524] width 47 height 37
click at [82, 523] on icon at bounding box center [81, 518] width 12 height 12
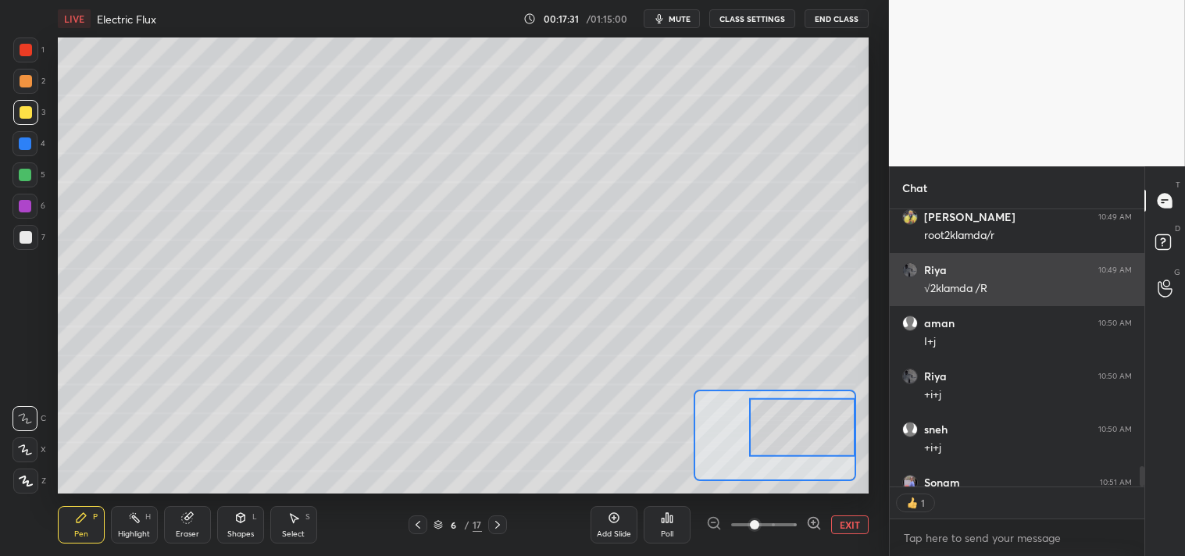
scroll to position [5, 4]
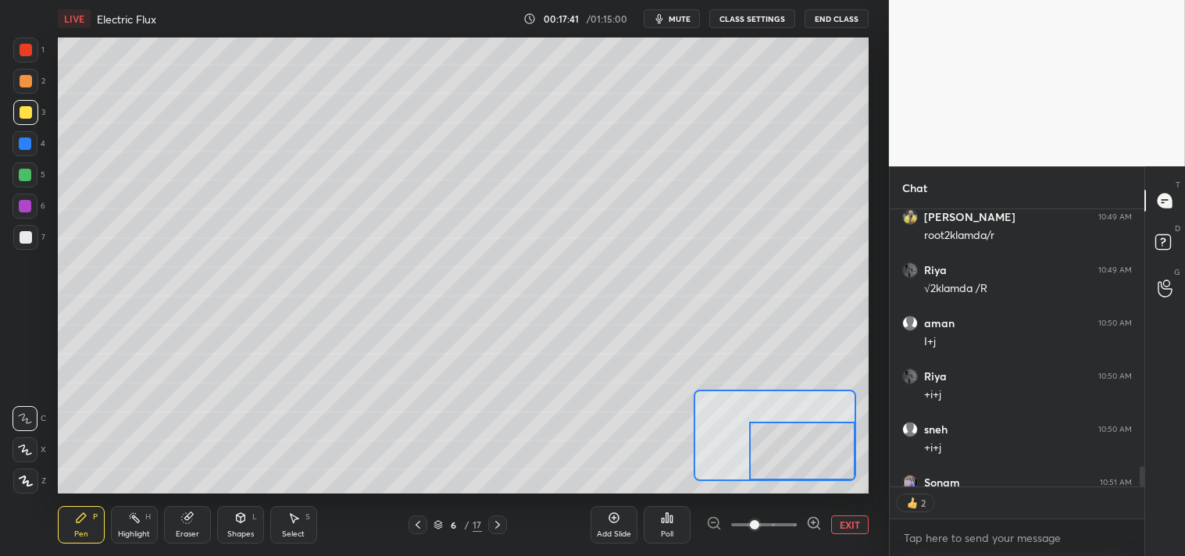
click at [36, 80] on div at bounding box center [25, 81] width 25 height 25
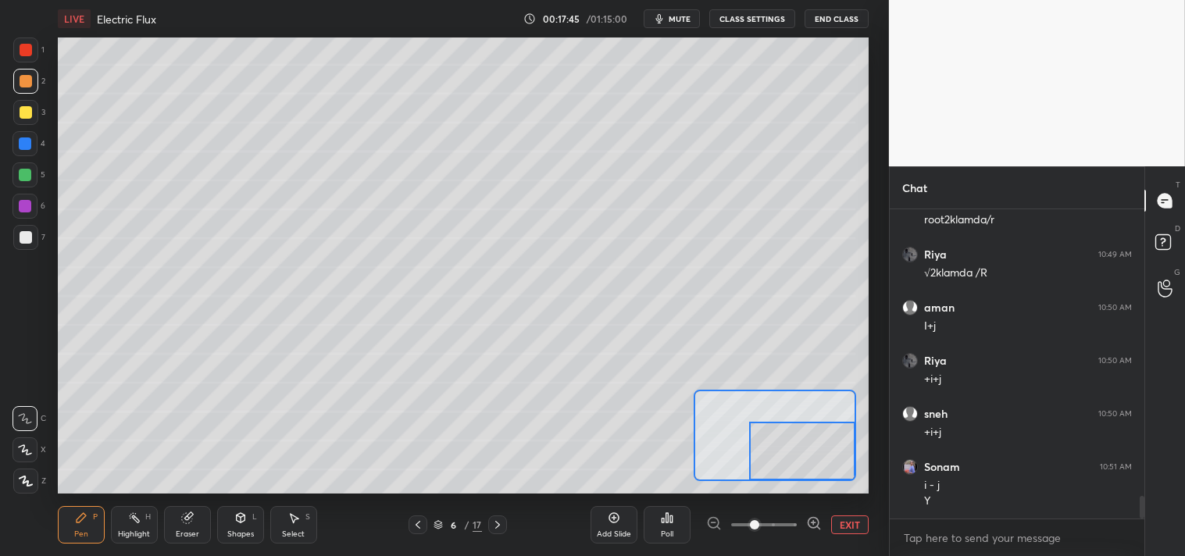
click at [228, 523] on div "Shapes L" at bounding box center [240, 524] width 47 height 37
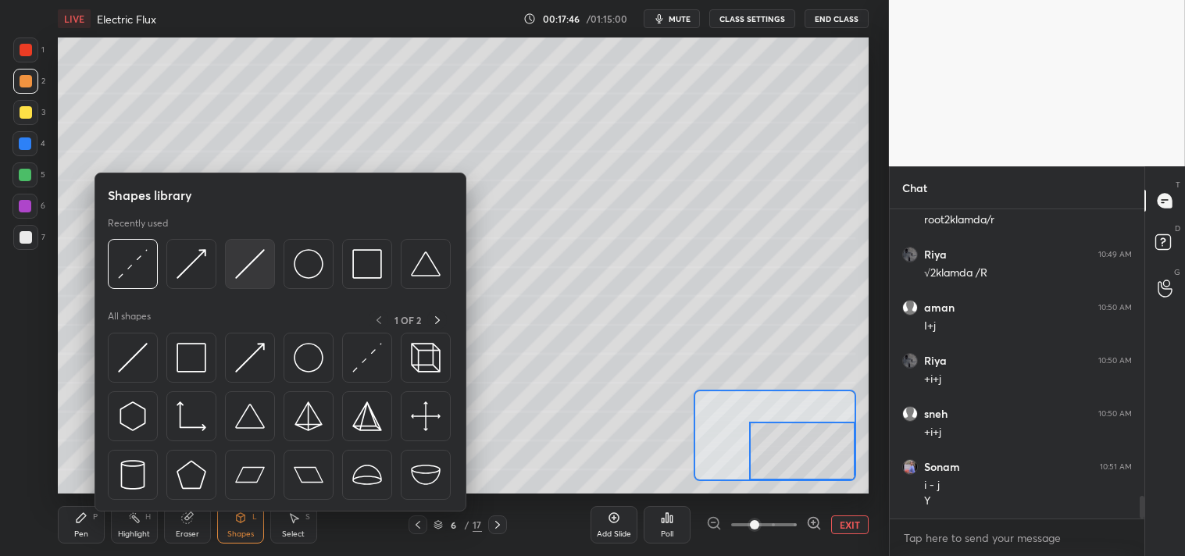
click at [253, 270] on img at bounding box center [250, 264] width 30 height 30
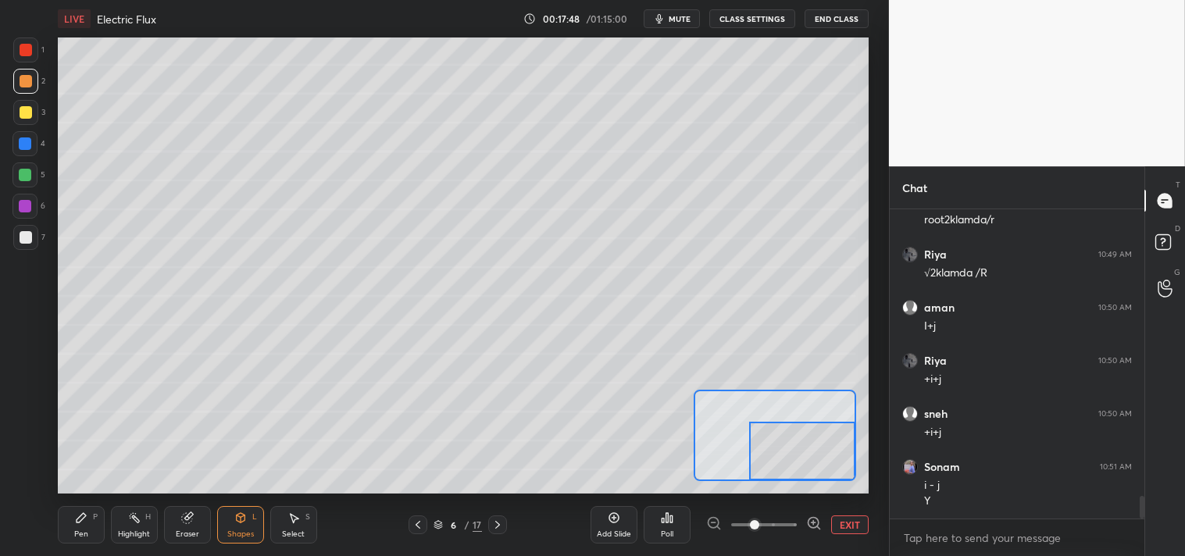
click at [77, 527] on div "Pen P" at bounding box center [81, 524] width 47 height 37
click at [80, 533] on div "Pen" at bounding box center [81, 534] width 14 height 8
click at [240, 528] on div "Shapes L" at bounding box center [240, 524] width 47 height 37
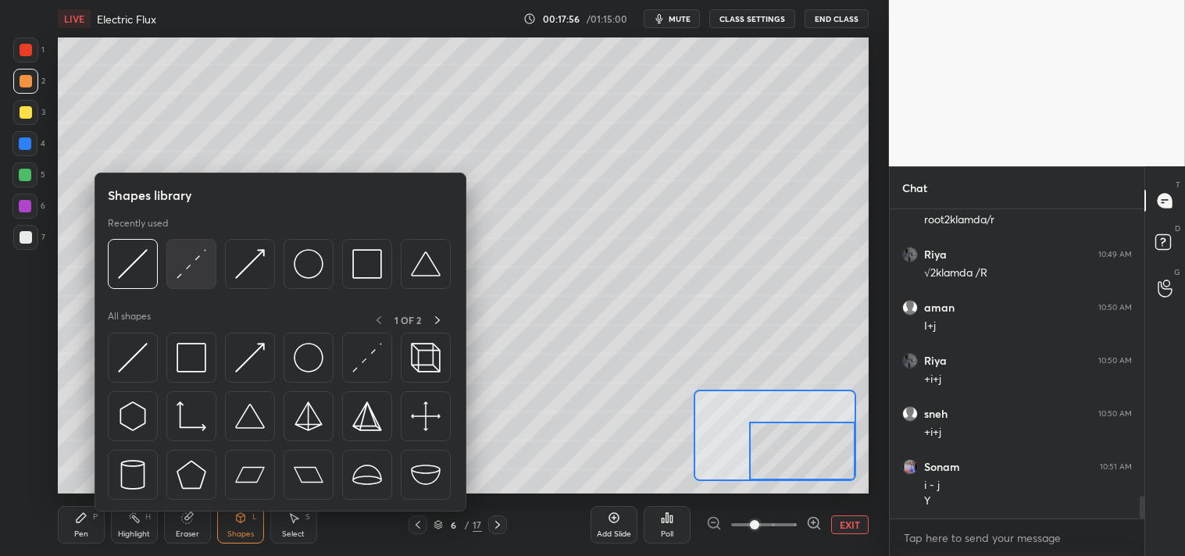
click at [190, 270] on img at bounding box center [192, 264] width 30 height 30
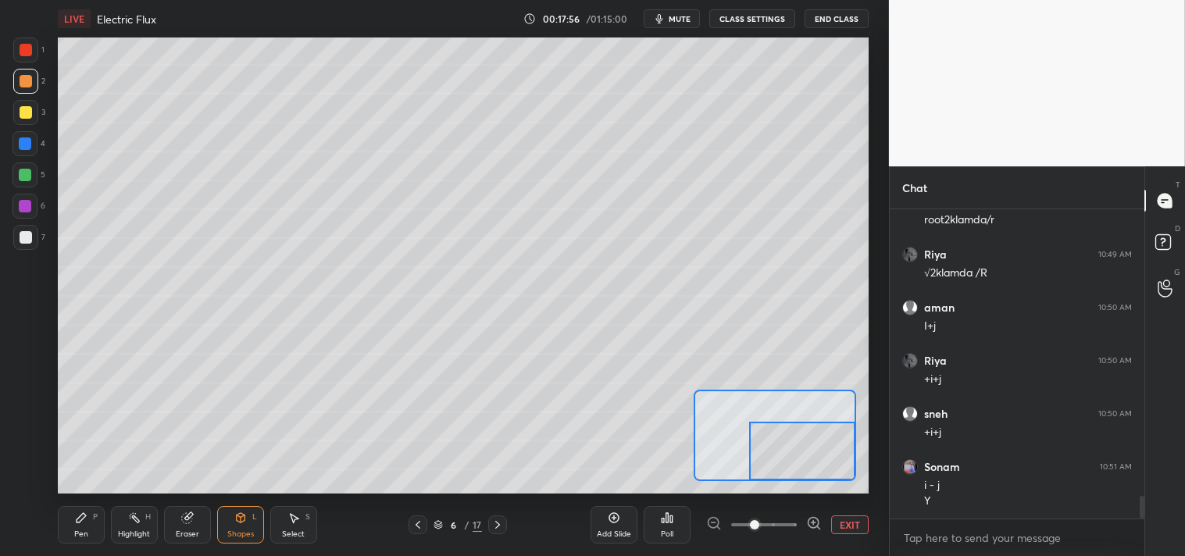
click at [21, 105] on div at bounding box center [25, 112] width 25 height 25
click at [66, 527] on div "Pen P" at bounding box center [81, 524] width 47 height 37
click at [70, 523] on div "Pen P" at bounding box center [81, 524] width 47 height 37
click at [131, 533] on div "Highlight" at bounding box center [134, 534] width 32 height 8
click at [87, 525] on div "Pen P" at bounding box center [81, 524] width 47 height 37
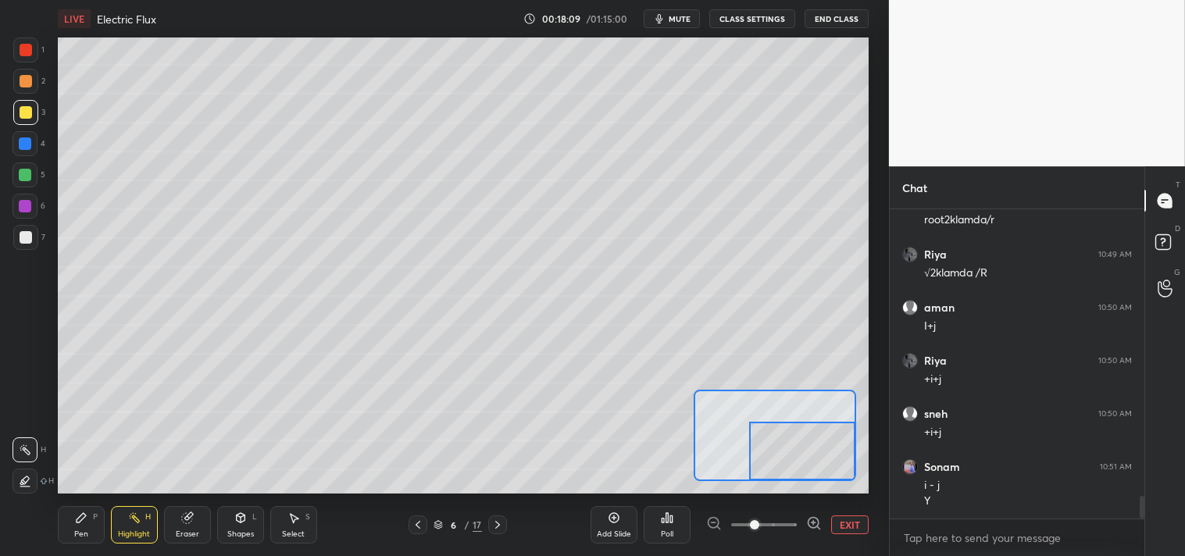
click at [84, 518] on icon at bounding box center [81, 517] width 9 height 9
click at [27, 49] on div at bounding box center [26, 50] width 12 height 12
click at [16, 51] on div at bounding box center [25, 49] width 25 height 25
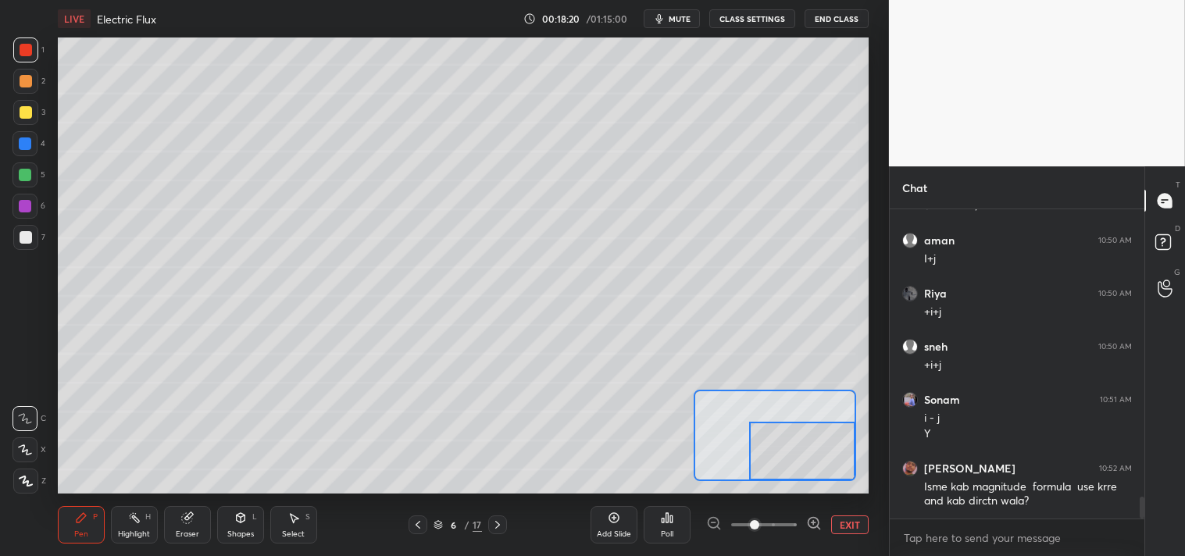
click at [20, 112] on div at bounding box center [26, 112] width 12 height 12
click at [26, 115] on div at bounding box center [26, 112] width 12 height 12
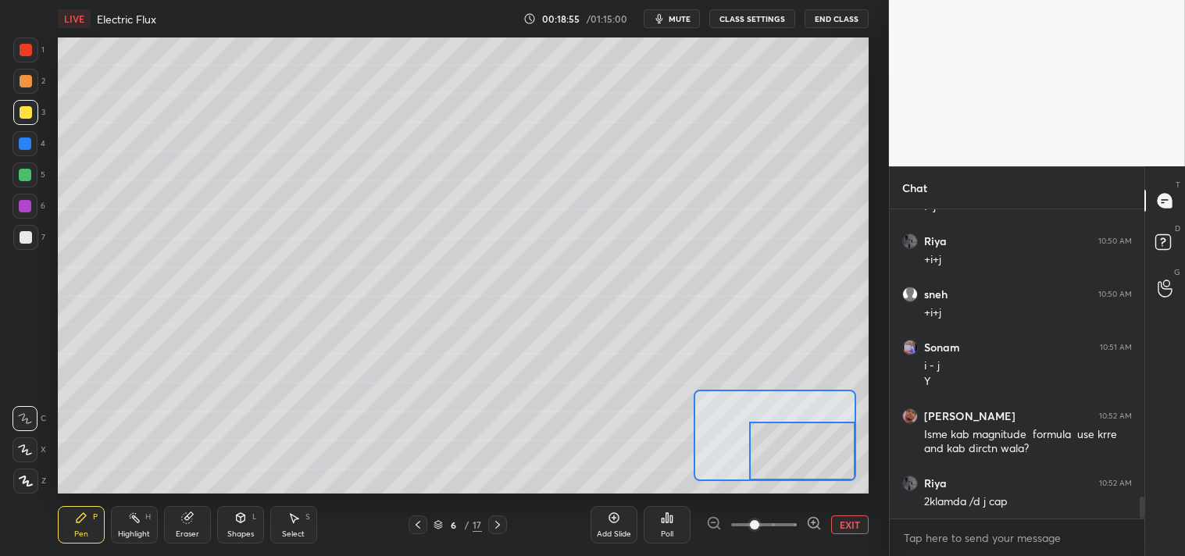
scroll to position [4121, 0]
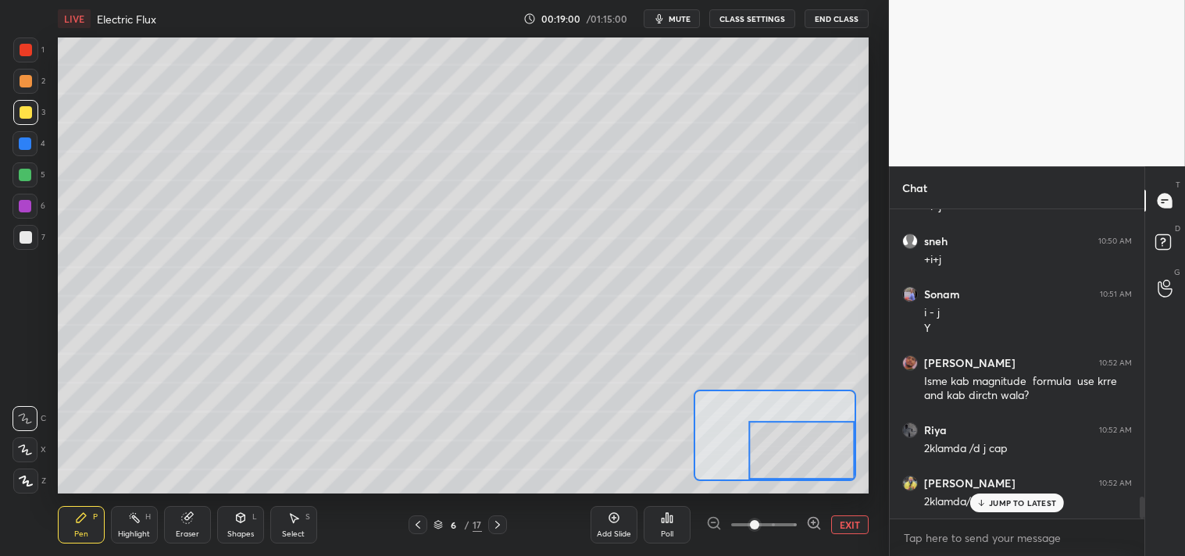
click at [838, 522] on button "EXIT" at bounding box center [849, 525] width 37 height 19
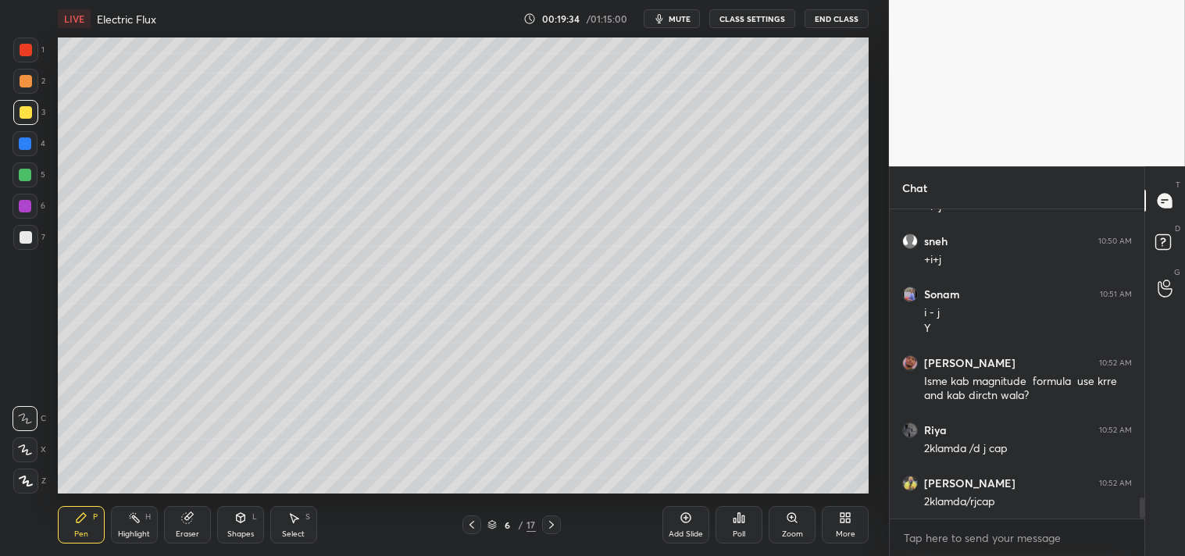
scroll to position [4175, 0]
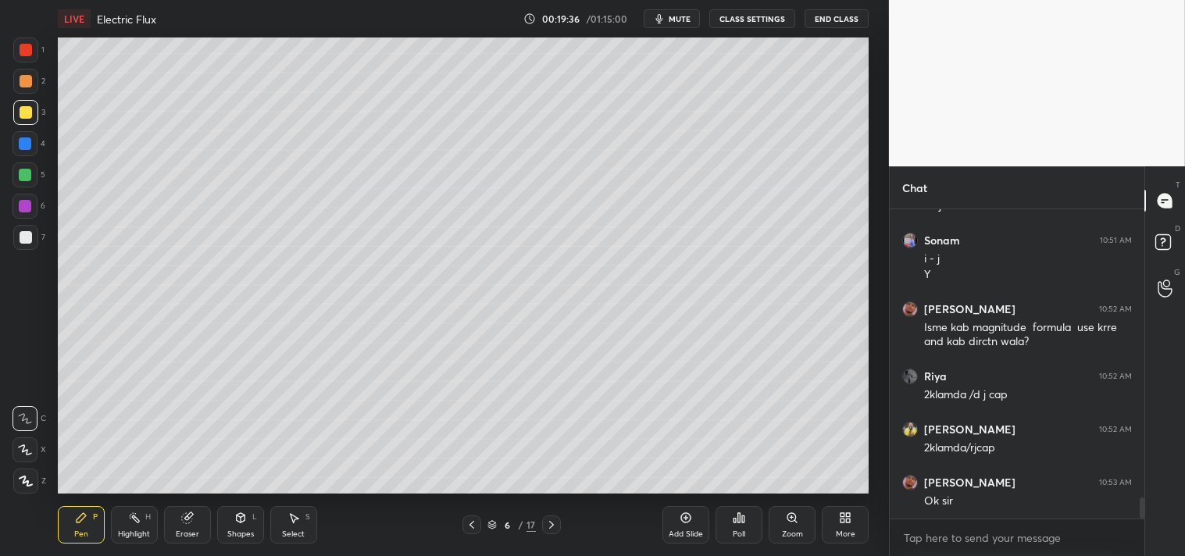
click at [683, 521] on icon at bounding box center [686, 518] width 10 height 10
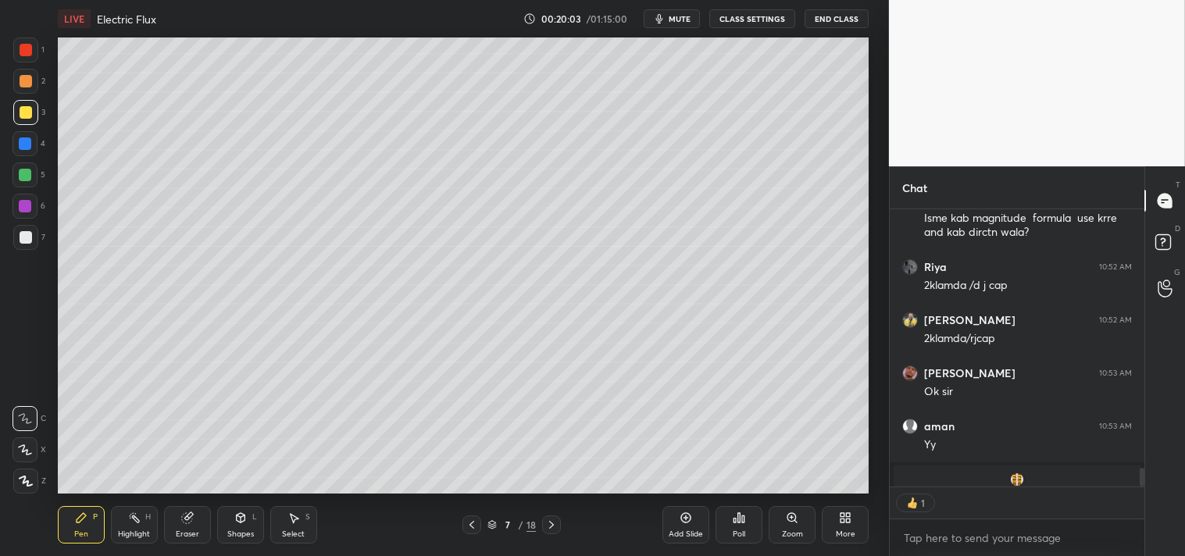
scroll to position [5, 4]
click at [684, 520] on icon at bounding box center [686, 518] width 12 height 12
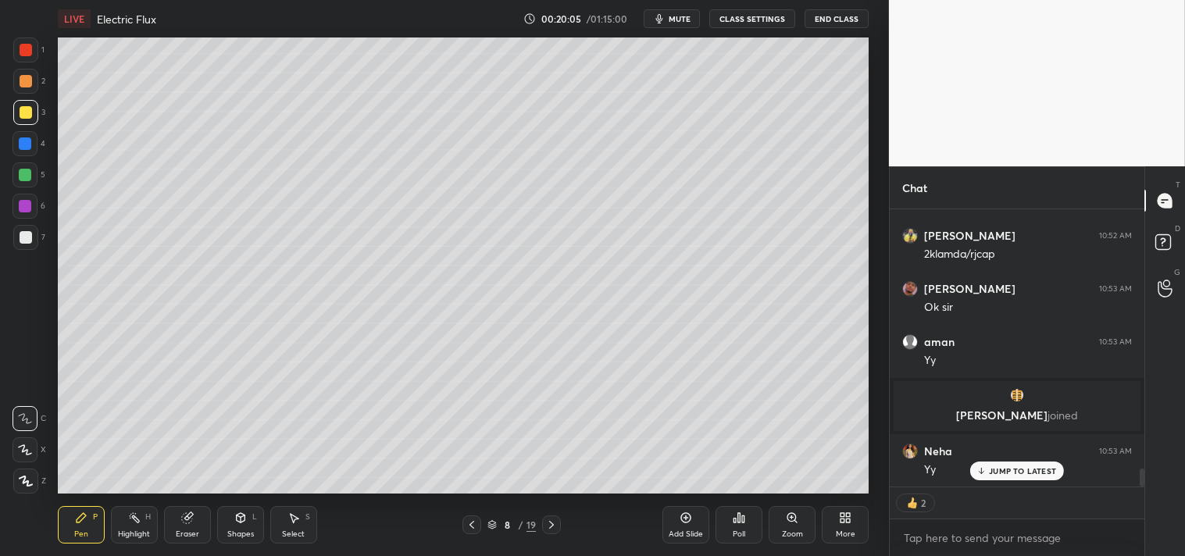
click at [27, 237] on div at bounding box center [26, 237] width 12 height 12
click at [20, 235] on div at bounding box center [26, 237] width 12 height 12
click at [230, 516] on div "Shapes L" at bounding box center [240, 524] width 47 height 37
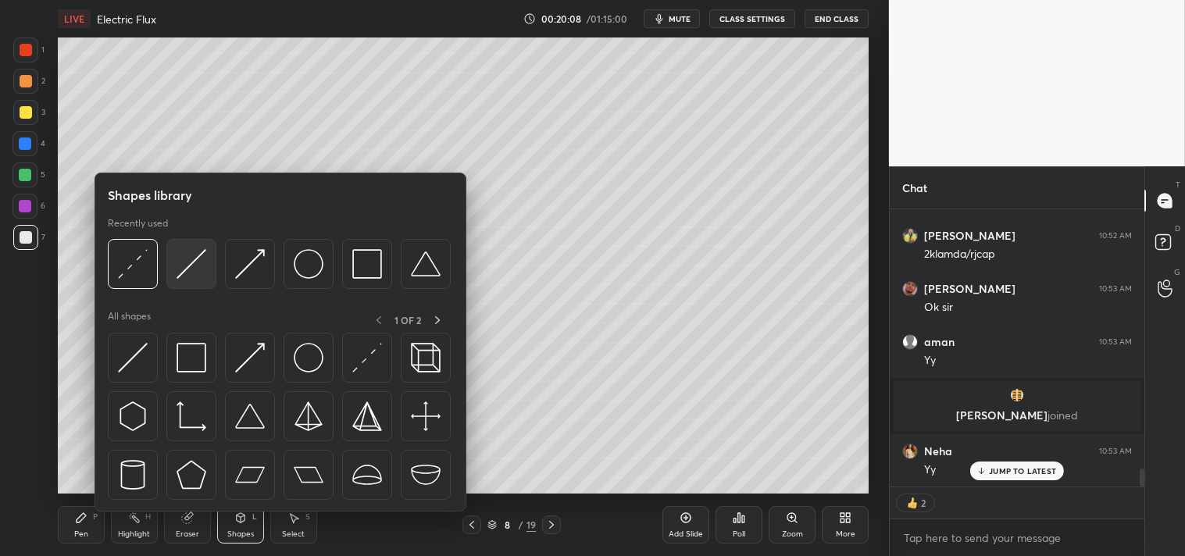
click at [181, 261] on img at bounding box center [192, 264] width 30 height 30
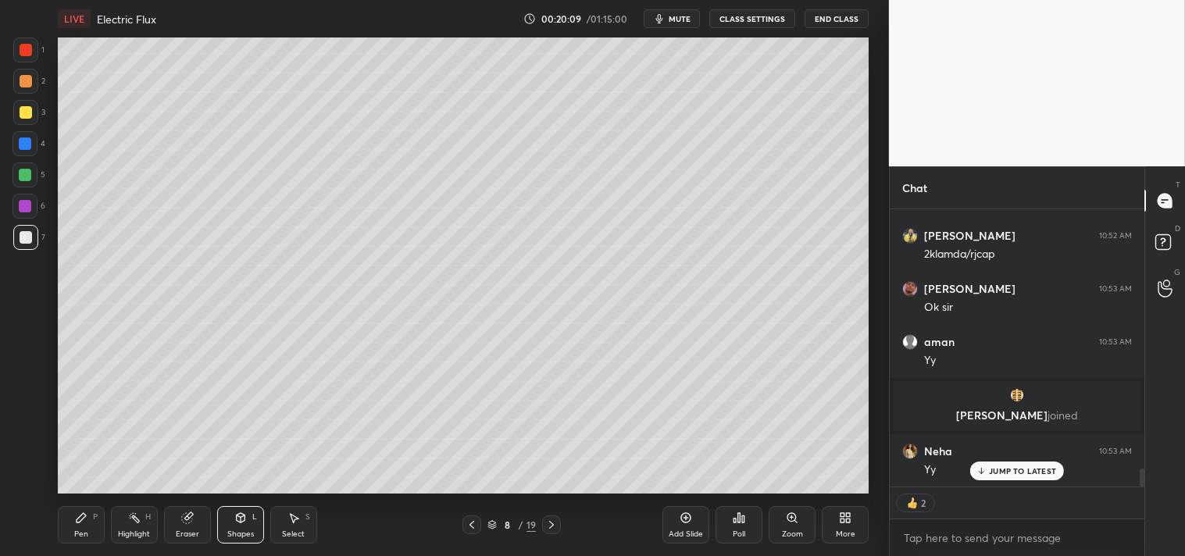
click at [80, 526] on div "Pen P" at bounding box center [81, 524] width 47 height 37
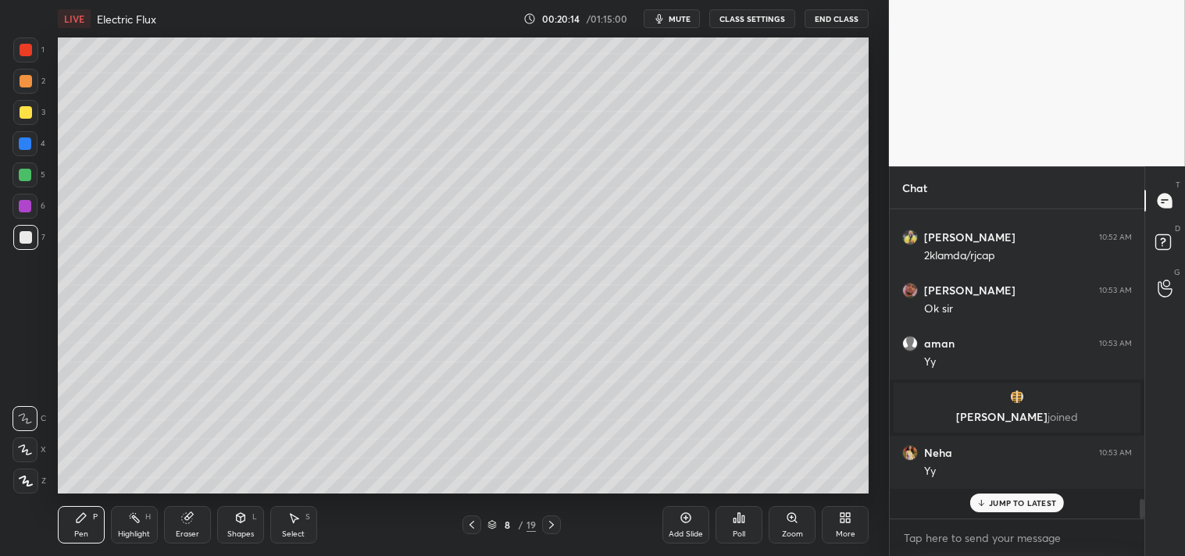
scroll to position [4039, 0]
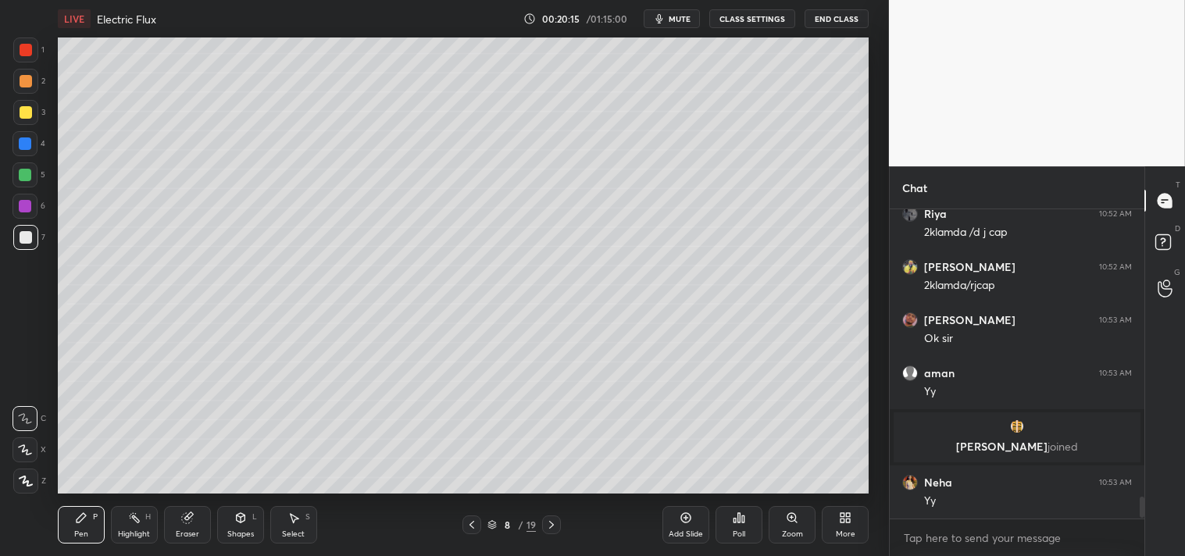
click at [246, 531] on div "Shapes" at bounding box center [240, 534] width 27 height 8
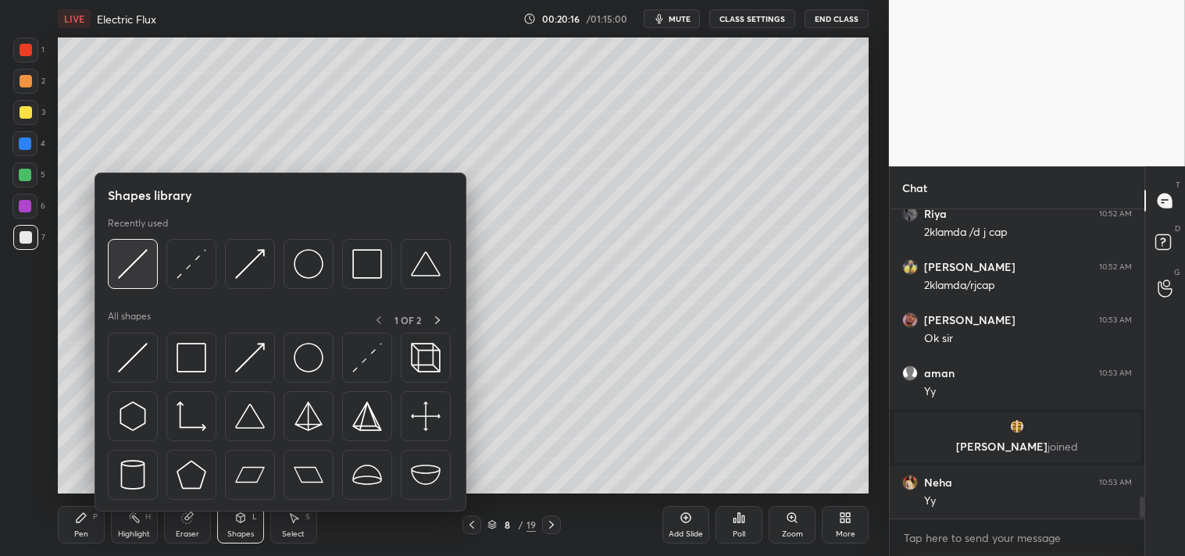
click at [138, 262] on img at bounding box center [133, 264] width 30 height 30
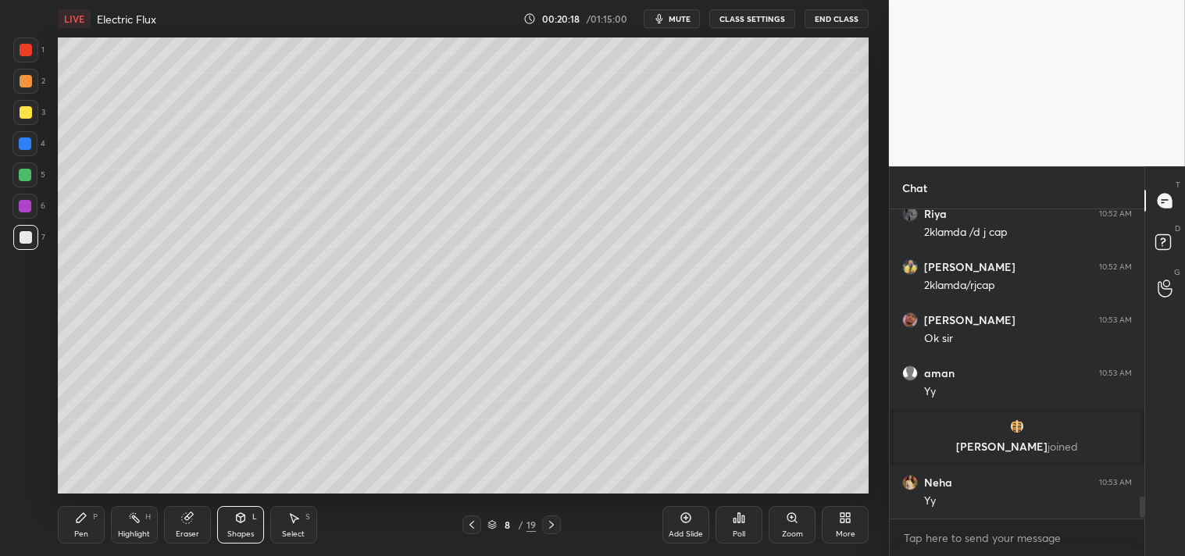
click at [71, 524] on div "Pen P" at bounding box center [81, 524] width 47 height 37
click at [91, 502] on div "Pen P Highlight H Eraser Shapes L Select S 8 / 19 Add Slide Poll Zoom More" at bounding box center [464, 525] width 812 height 62
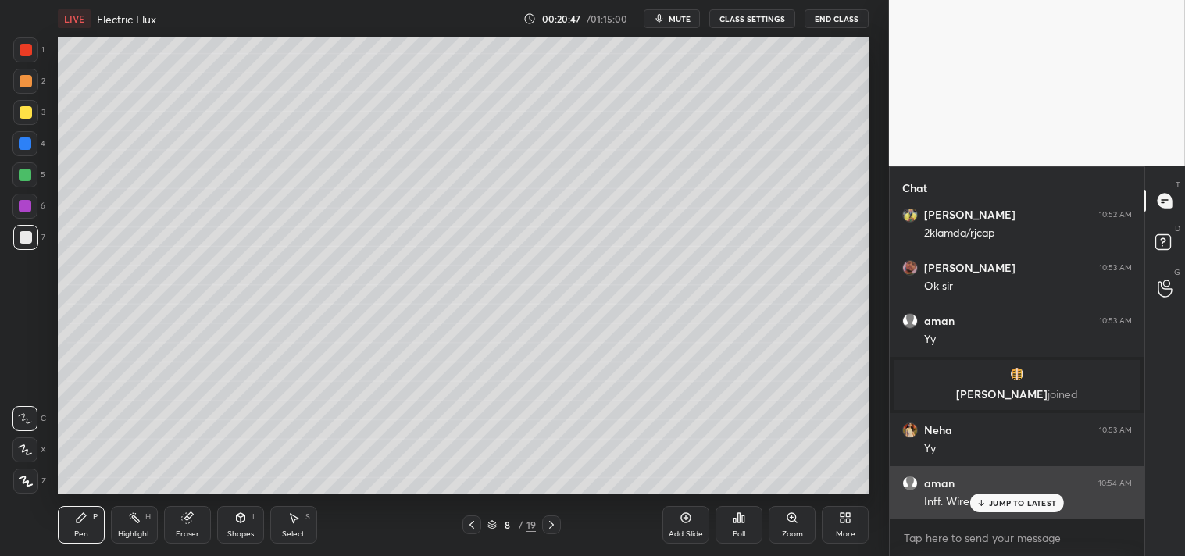
click at [1004, 501] on p "JUMP TO LATEST" at bounding box center [1022, 502] width 67 height 9
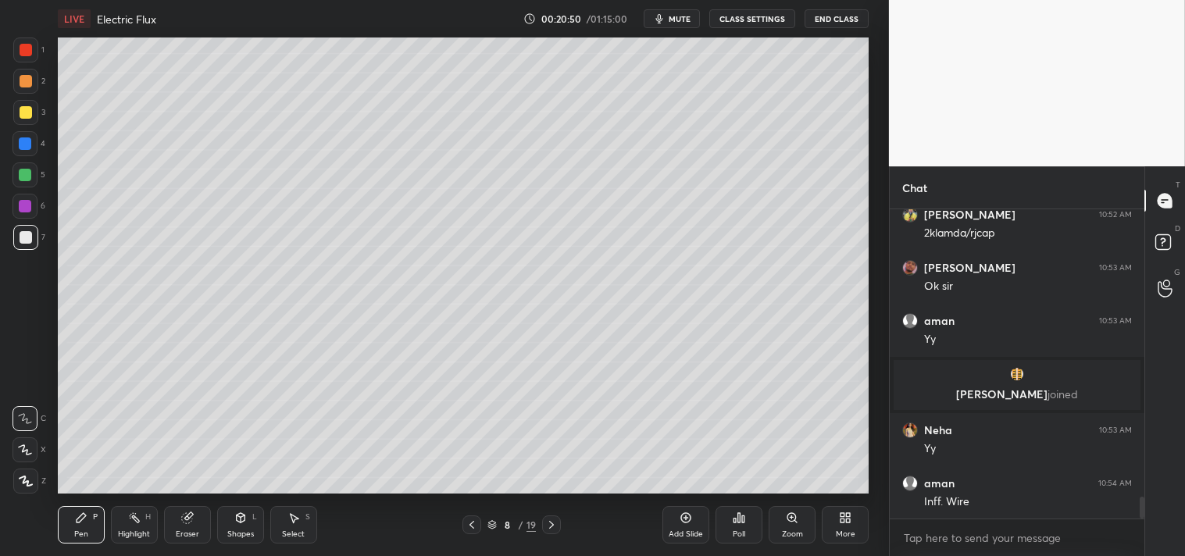
click at [678, 21] on span "mute" at bounding box center [680, 18] width 22 height 11
click at [982, 533] on textarea at bounding box center [1017, 538] width 230 height 25
type textarea "x"
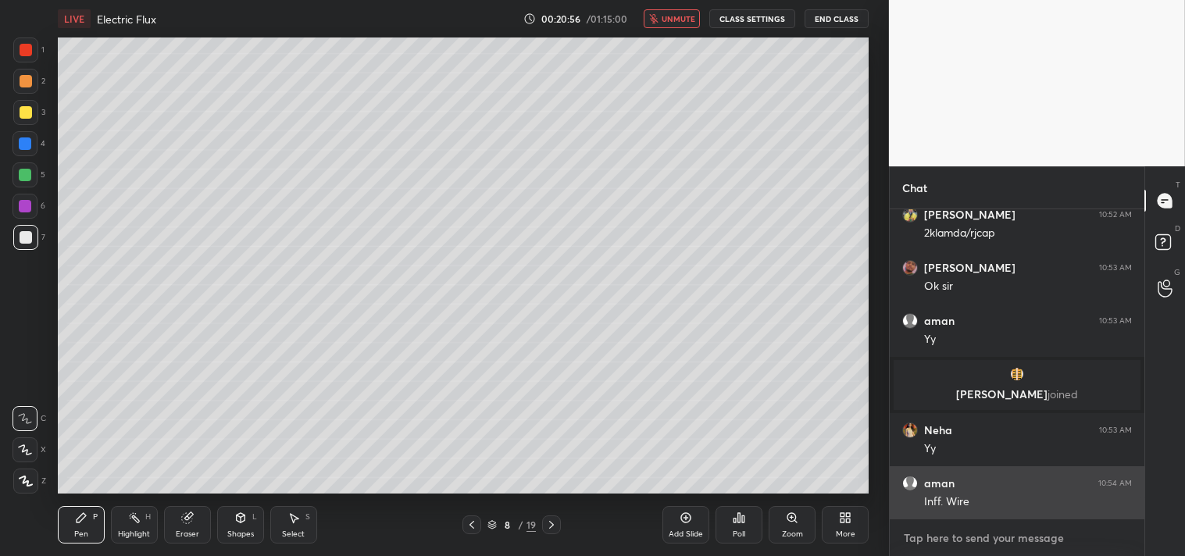
type textarea "l"
type textarea "x"
type textarea "li"
type textarea "x"
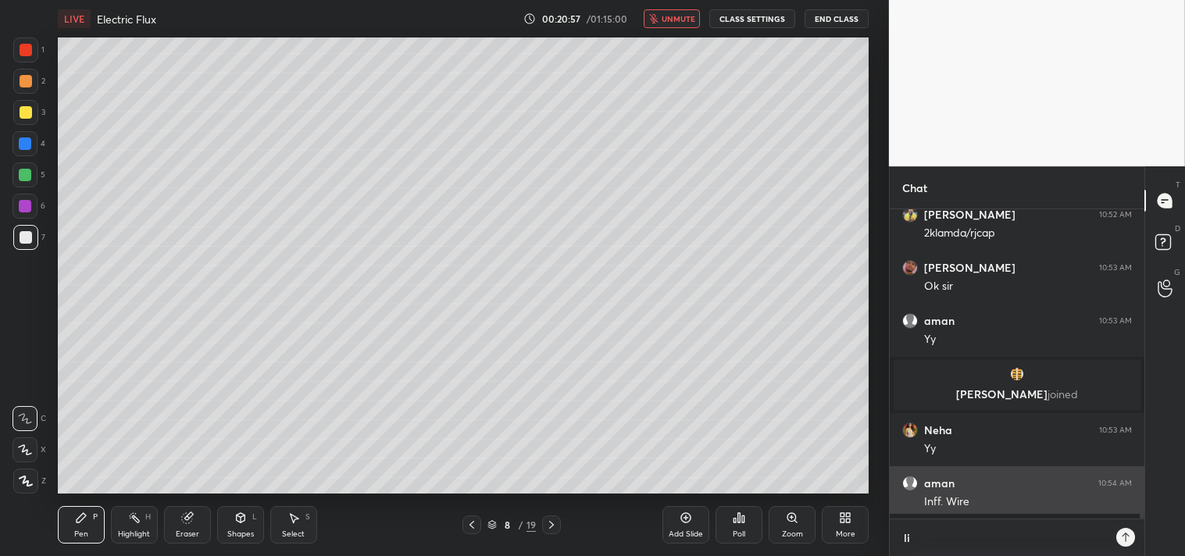
scroll to position [342, 250]
type textarea "lin"
type textarea "x"
type textarea "link"
type textarea "x"
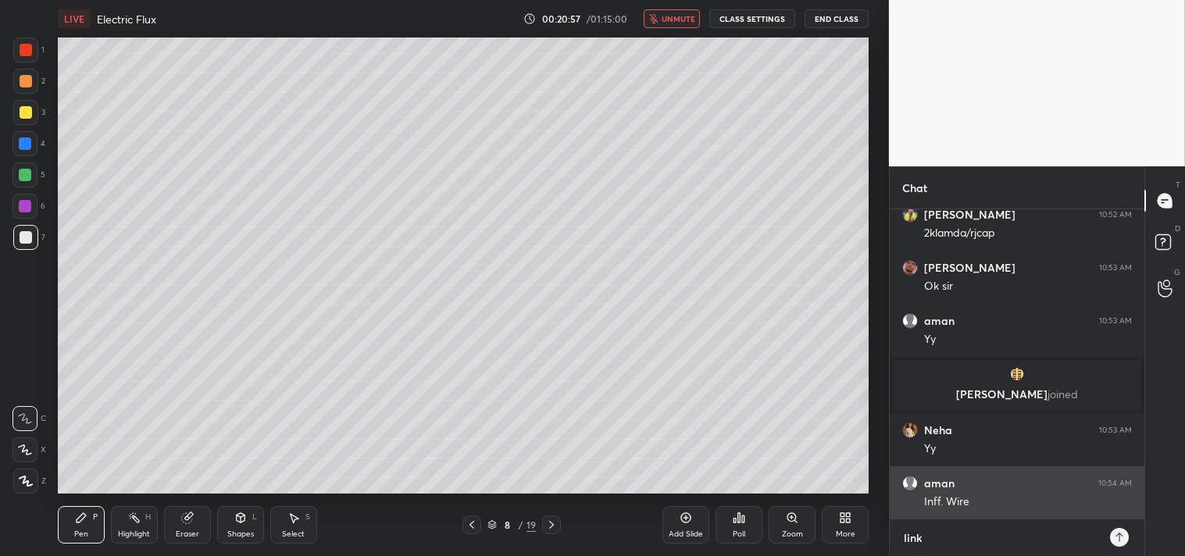
type textarea "linkt"
type textarea "x"
type textarea "linktr"
type textarea "x"
type textarea "linktr."
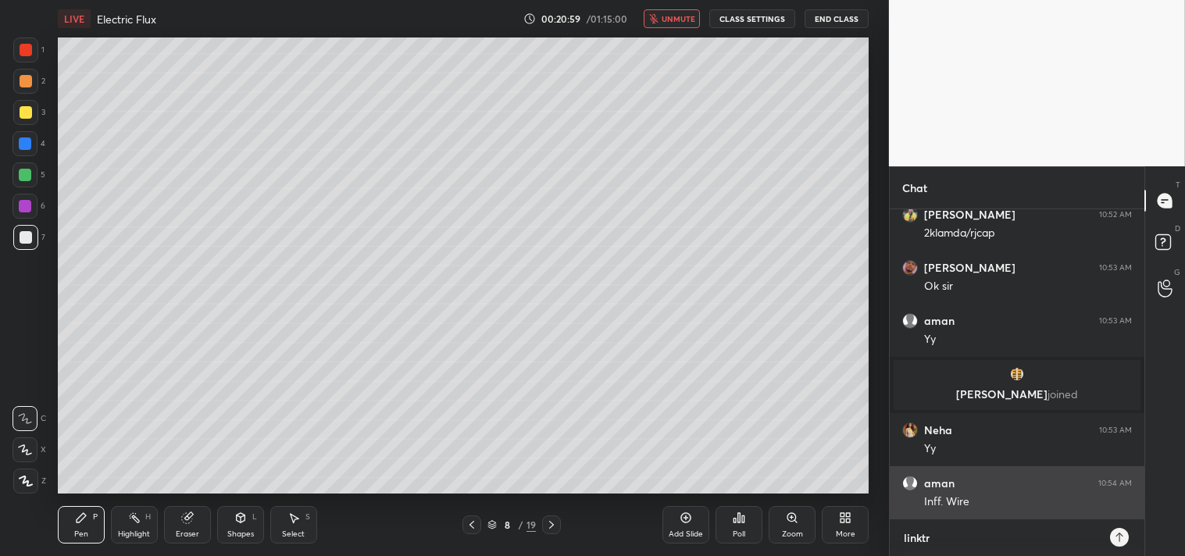
type textarea "x"
type textarea "linktr.e"
type textarea "x"
type textarea "[DOMAIN_NAME]"
type textarea "x"
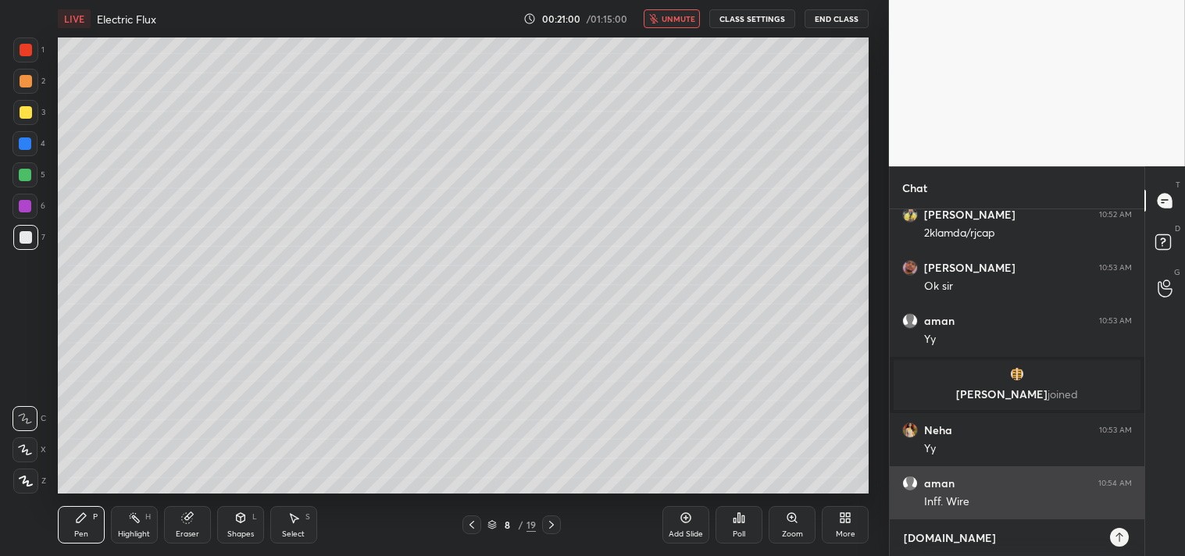
type textarea "[DOMAIN_NAME][URL]"
type textarea "x"
type textarea "[DOMAIN_NAME][URL]"
type textarea "x"
type textarea "[DOMAIN_NAME][URL]"
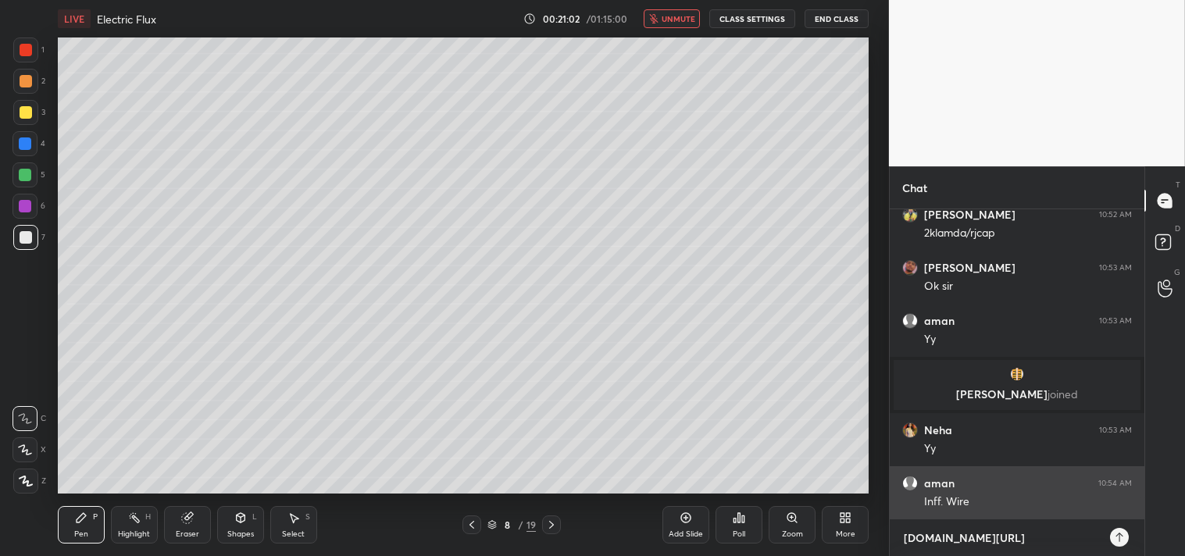
type textarea "x"
type textarea "[DOMAIN_NAME][URL]"
type textarea "x"
type textarea "[DOMAIN_NAME][URL]"
type textarea "x"
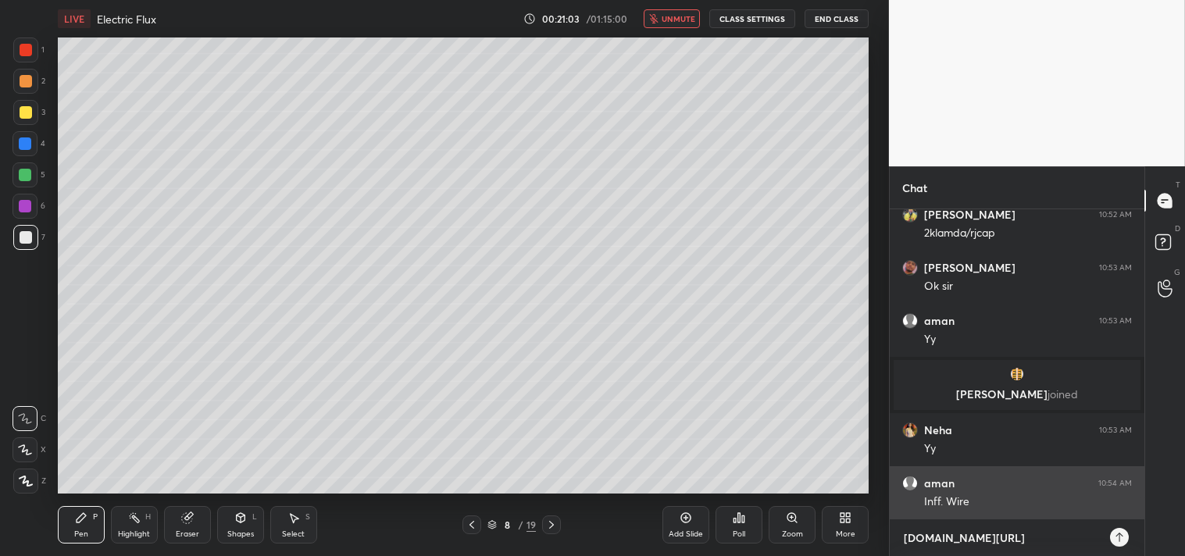
type textarea "[DOMAIN_NAME][URL]"
type textarea "x"
type textarea "[DOMAIN_NAME][URL]"
type textarea "x"
type textarea "[DOMAIN_NAME][URL]"
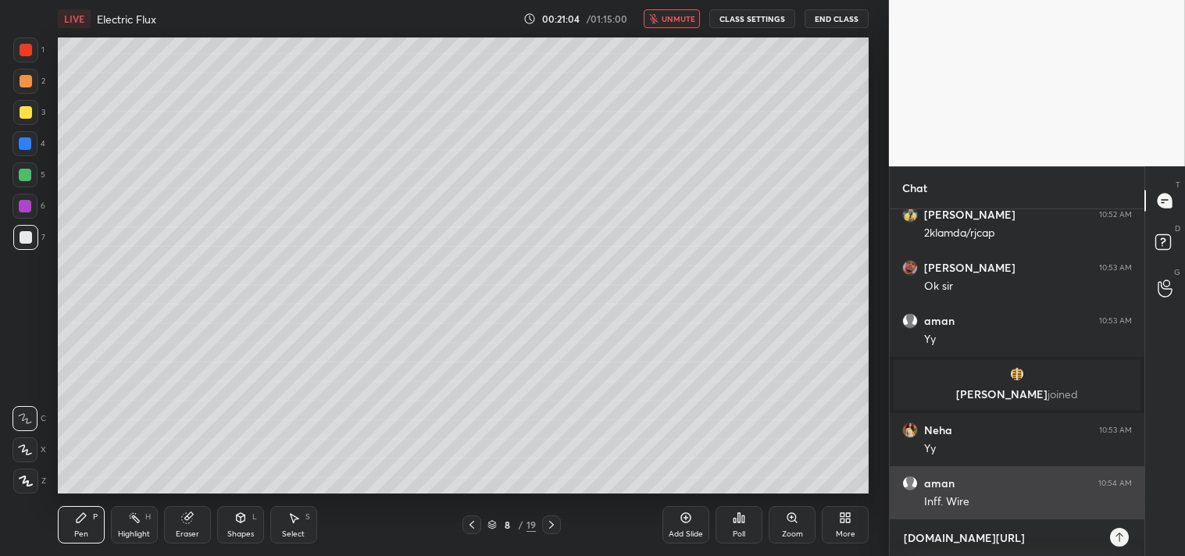
type textarea "x"
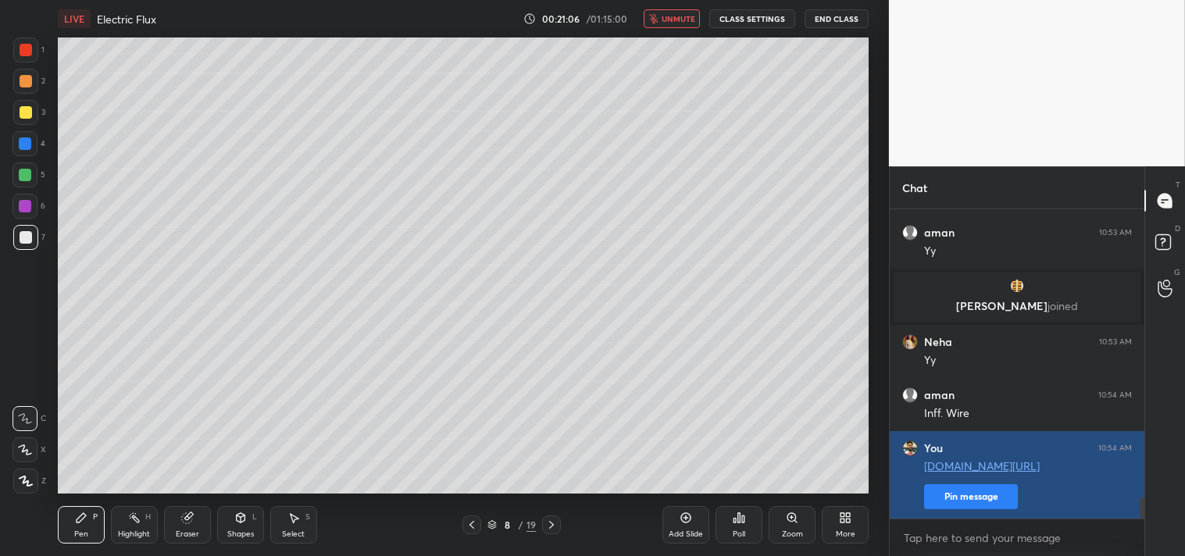
click at [980, 497] on button "Pin message" at bounding box center [971, 496] width 94 height 25
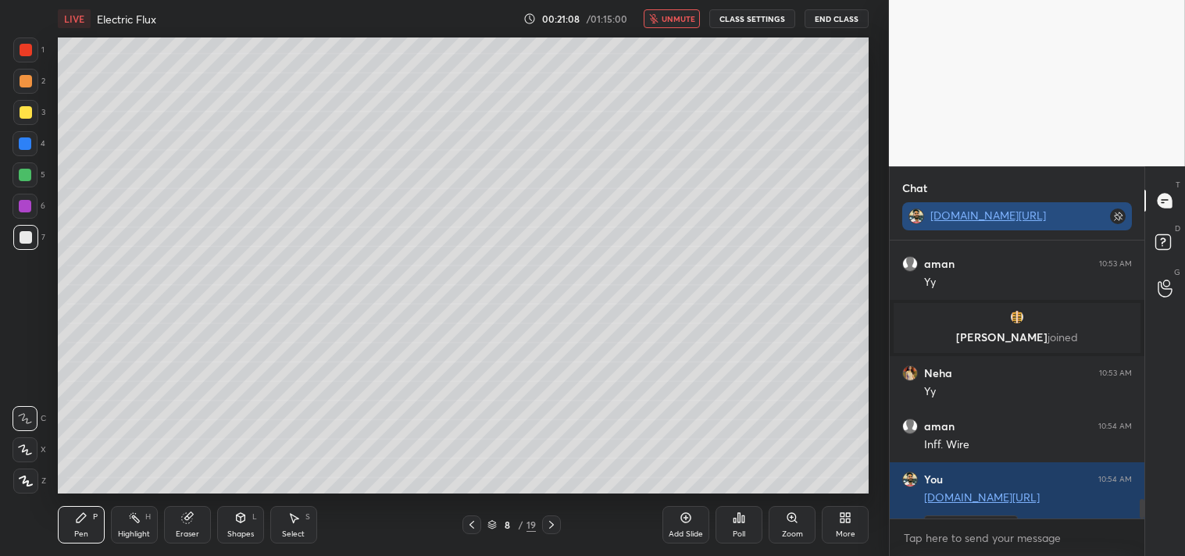
click at [973, 220] on link "[DOMAIN_NAME][URL]" at bounding box center [988, 215] width 116 height 15
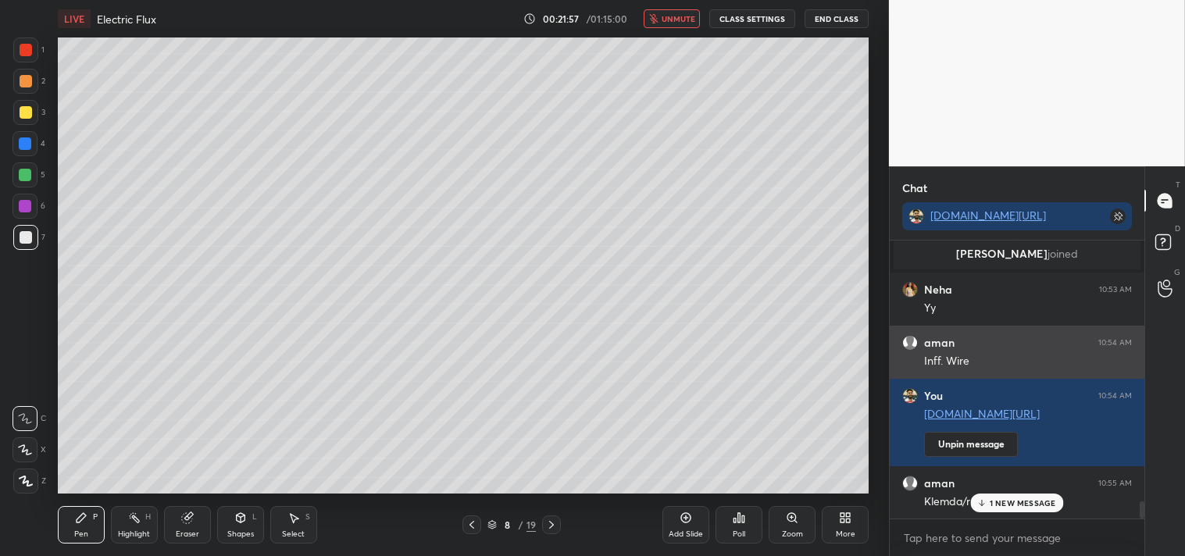
scroll to position [4316, 0]
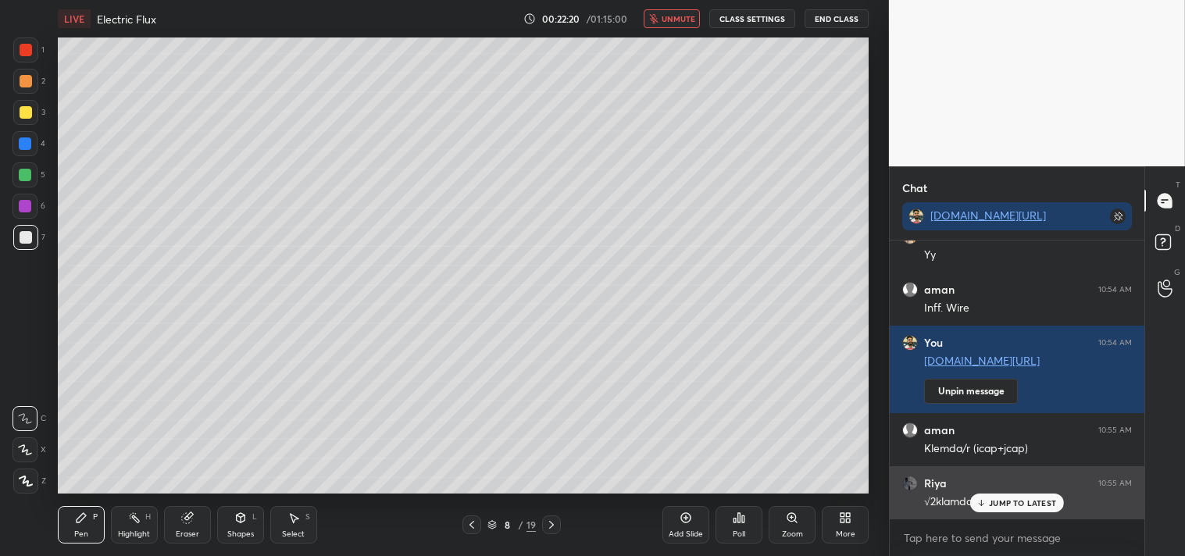
click at [988, 498] on div "JUMP TO LATEST" at bounding box center [1017, 503] width 94 height 19
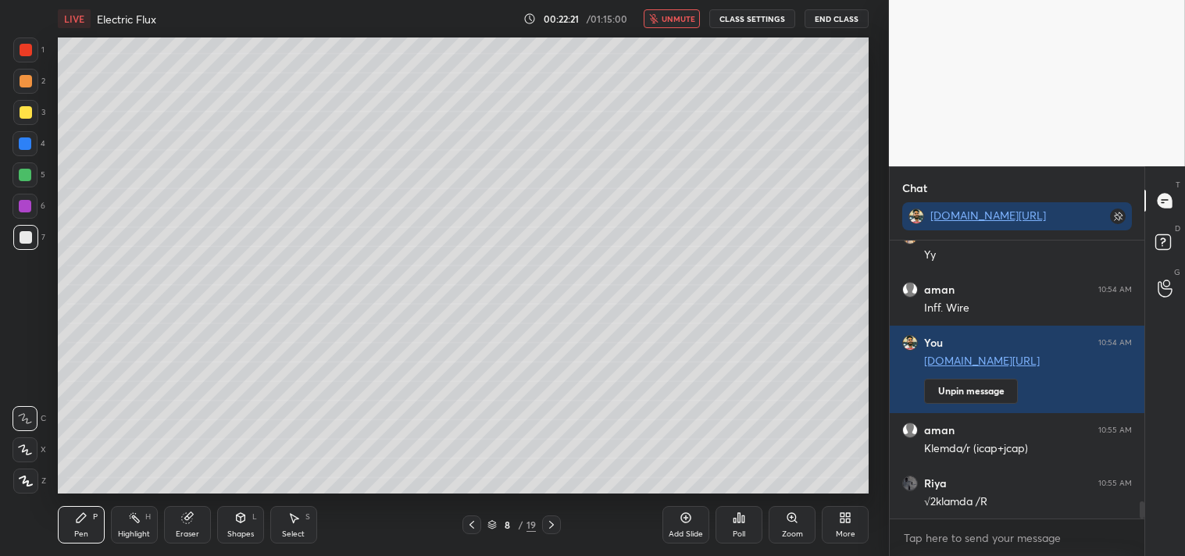
click at [677, 10] on button "unmute" at bounding box center [672, 18] width 56 height 19
click at [14, 103] on div at bounding box center [25, 112] width 25 height 25
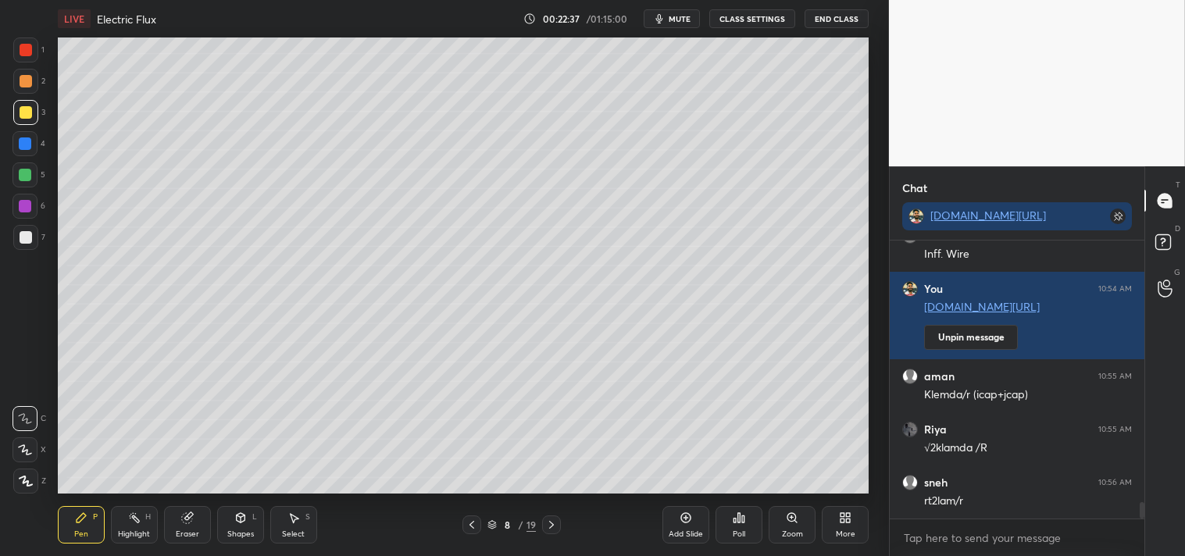
click at [192, 526] on div "Eraser" at bounding box center [187, 524] width 47 height 37
click at [71, 512] on div "Pen P" at bounding box center [81, 524] width 47 height 37
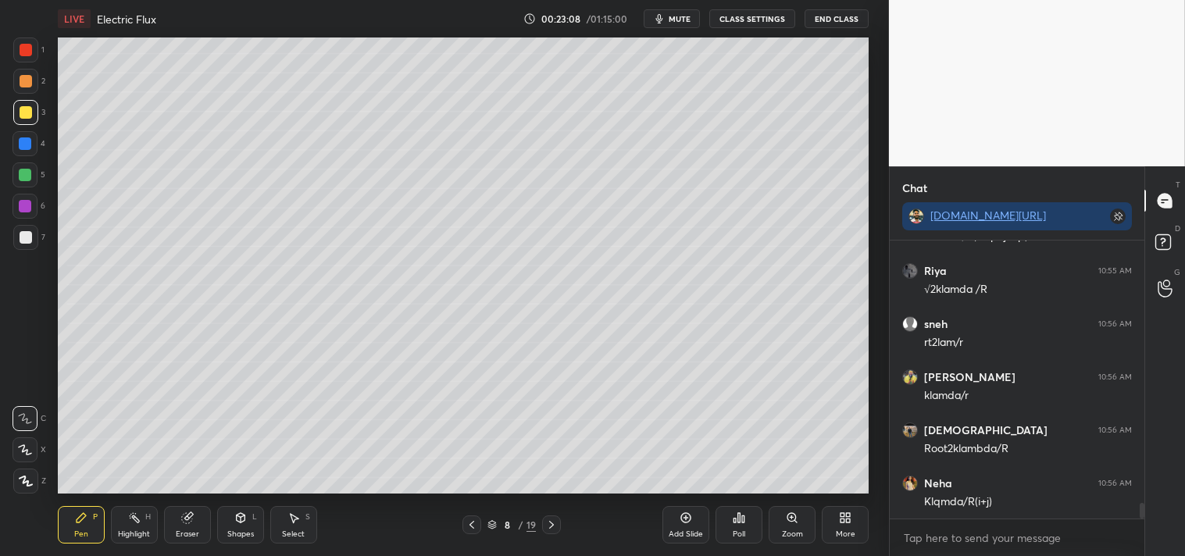
scroll to position [4582, 0]
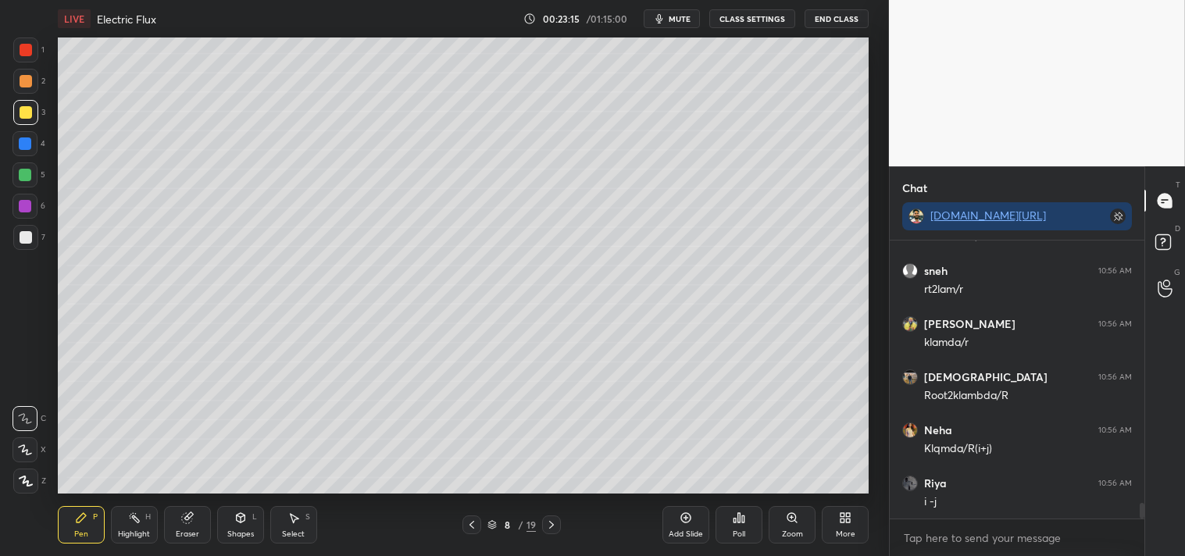
click at [120, 530] on div "Highlight" at bounding box center [134, 534] width 32 height 8
click at [84, 519] on icon at bounding box center [81, 518] width 12 height 12
click at [89, 511] on div "Pen P" at bounding box center [81, 524] width 47 height 37
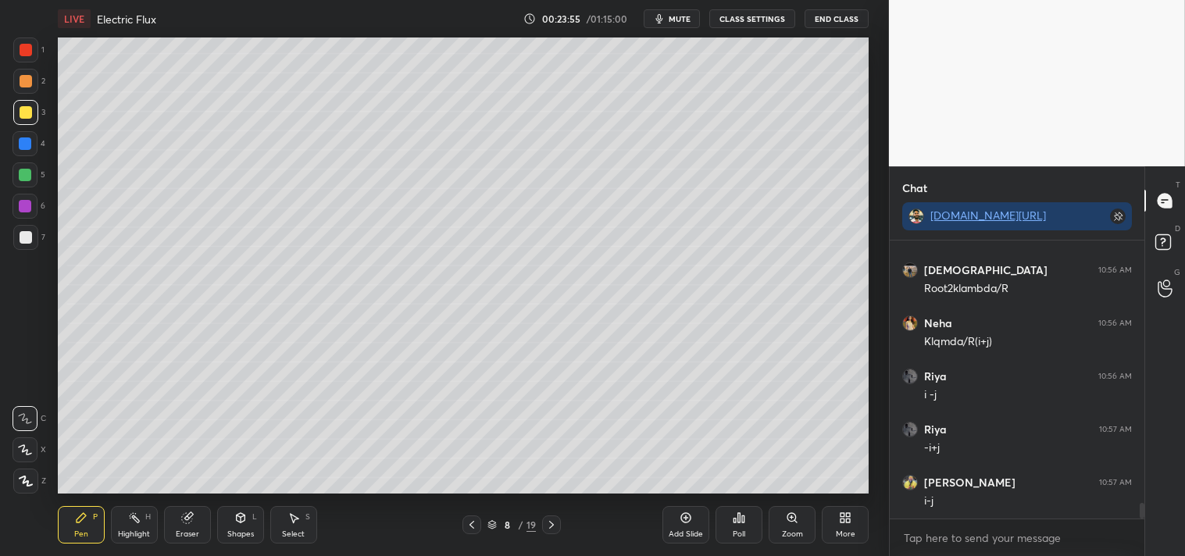
scroll to position [4705, 0]
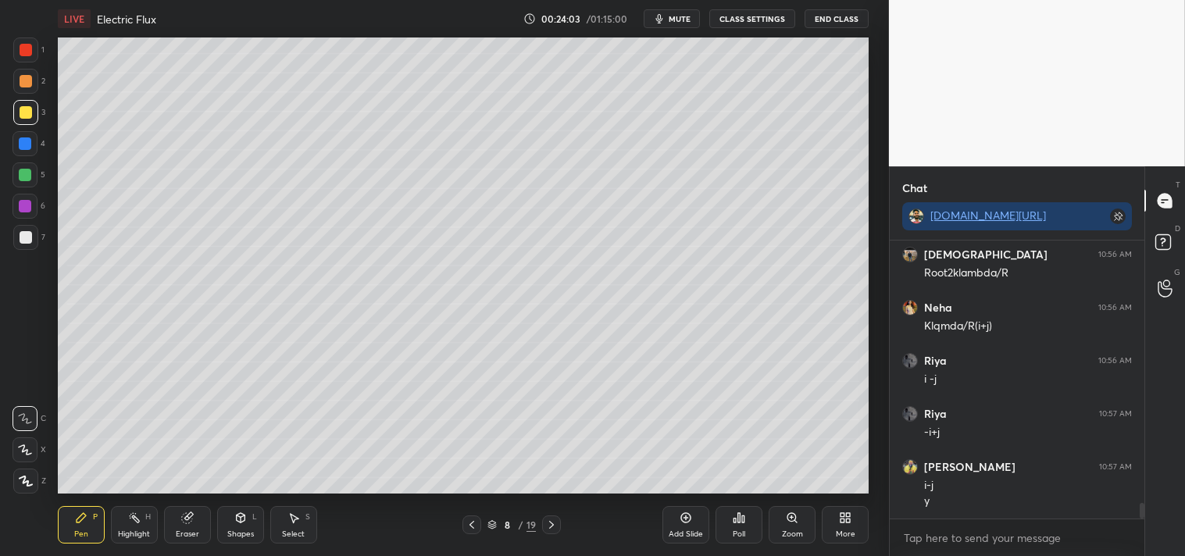
click at [177, 520] on div "Eraser" at bounding box center [187, 524] width 47 height 37
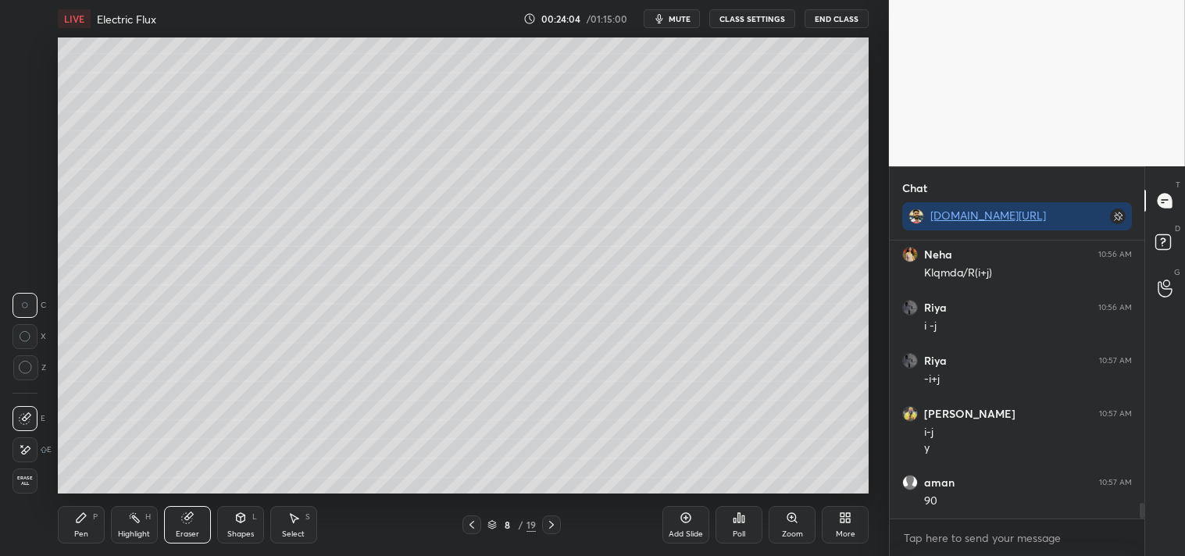
click at [78, 523] on icon at bounding box center [81, 518] width 12 height 12
click at [236, 502] on div "Pen P Highlight H Eraser Shapes L Select S 8 / 19 Add Slide Poll Zoom More" at bounding box center [464, 525] width 812 height 62
click at [27, 52] on div at bounding box center [26, 50] width 12 height 12
click at [245, 525] on div "Shapes L" at bounding box center [240, 524] width 47 height 37
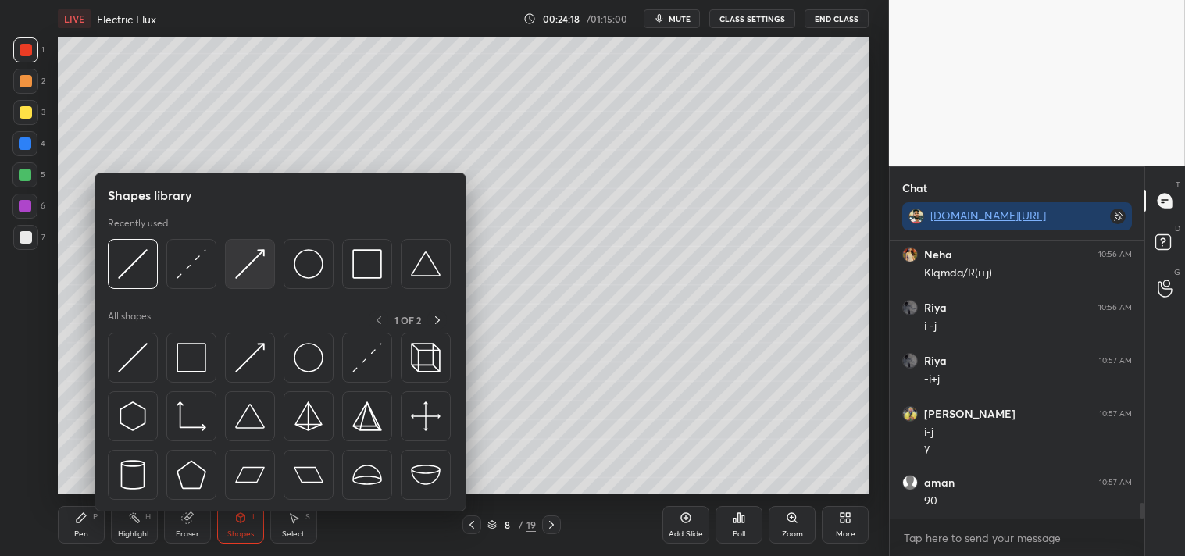
click at [252, 273] on img at bounding box center [250, 264] width 30 height 30
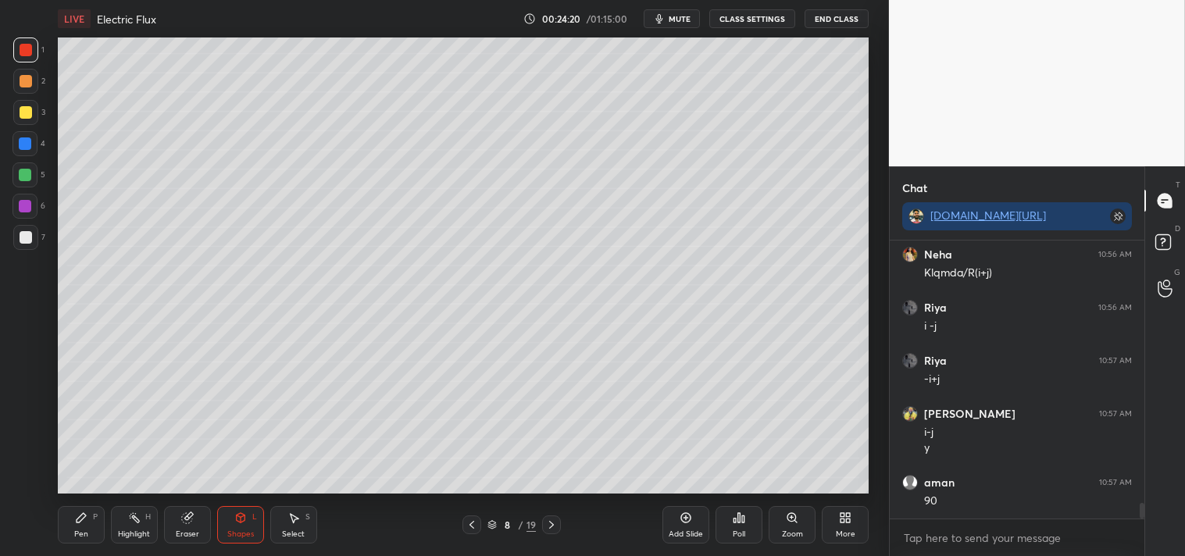
click at [79, 537] on div "Pen" at bounding box center [81, 534] width 14 height 8
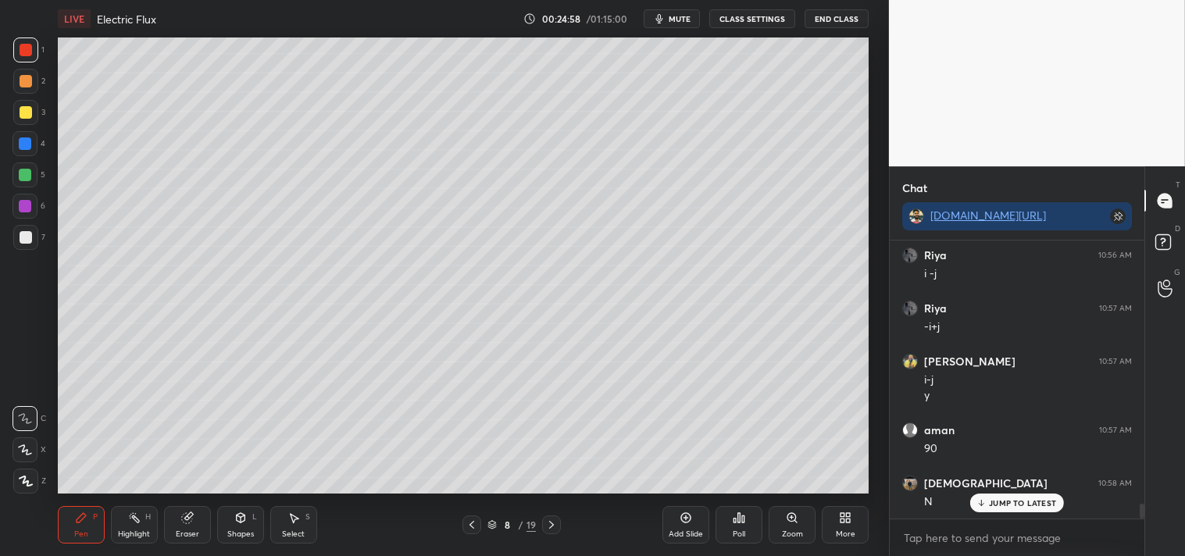
scroll to position [4863, 0]
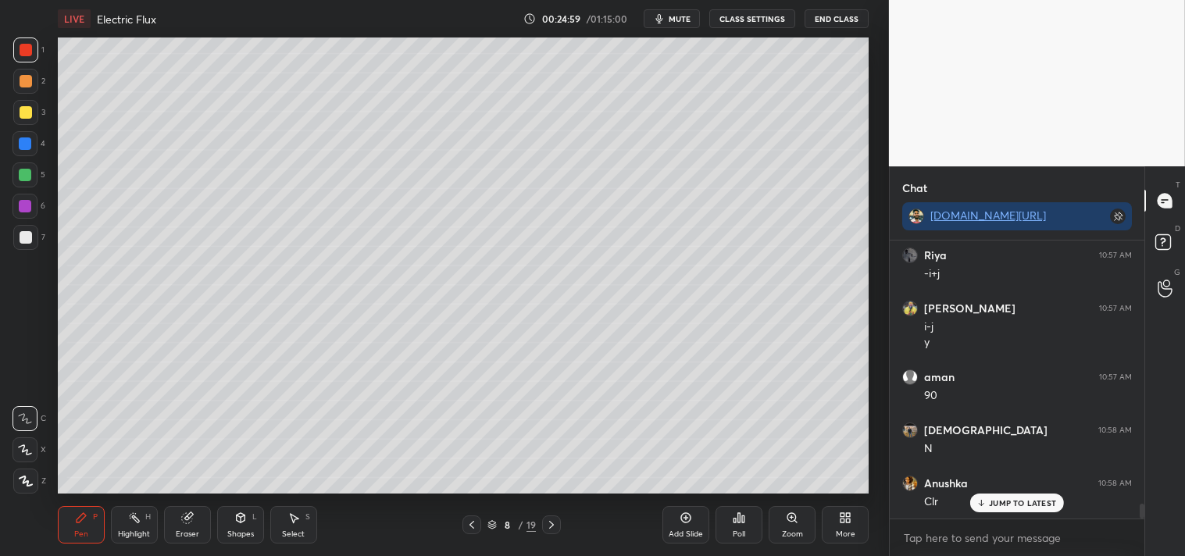
click at [1014, 501] on p "JUMP TO LATEST" at bounding box center [1022, 502] width 67 height 9
click at [696, 531] on div "Add Slide" at bounding box center [686, 534] width 34 height 8
click at [26, 103] on div at bounding box center [25, 112] width 25 height 25
click at [237, 516] on icon at bounding box center [240, 517] width 9 height 2
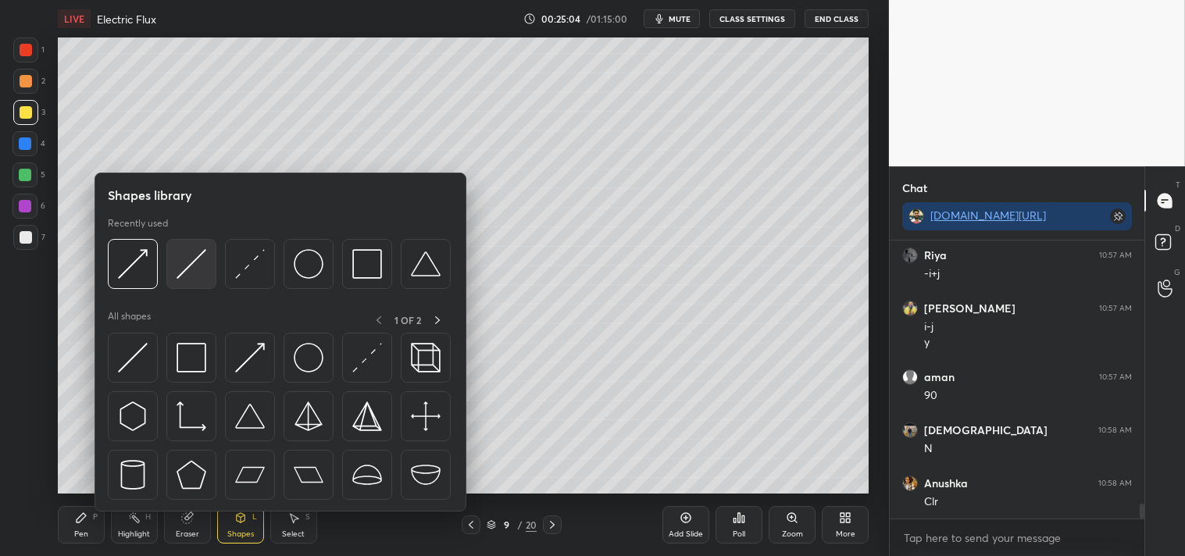
click at [194, 266] on img at bounding box center [192, 264] width 30 height 30
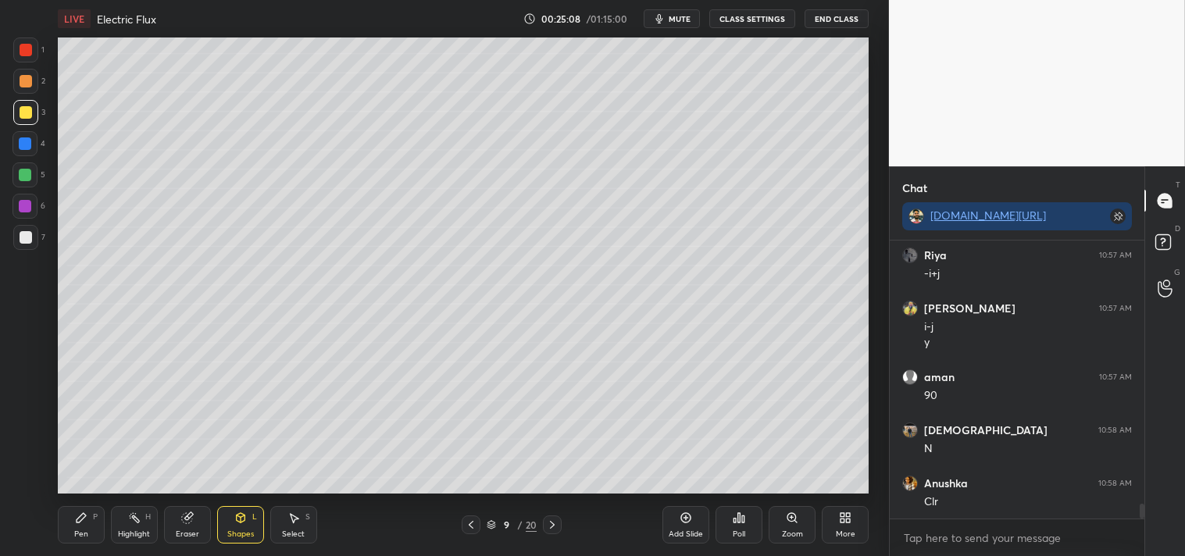
click at [87, 520] on icon at bounding box center [81, 518] width 12 height 12
click at [245, 520] on icon at bounding box center [240, 518] width 12 height 12
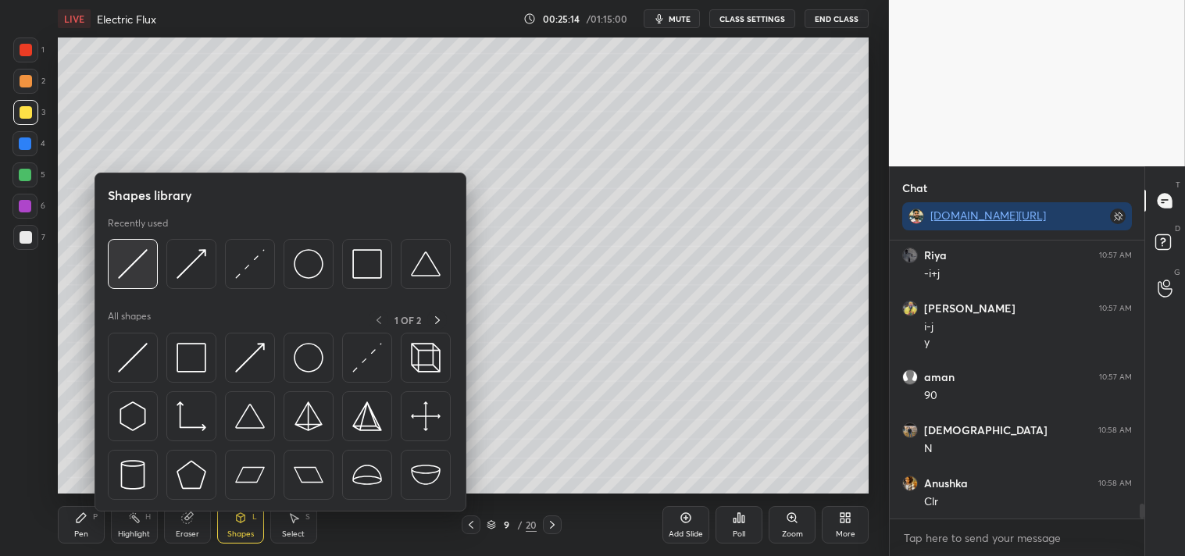
click at [142, 267] on img at bounding box center [133, 264] width 30 height 30
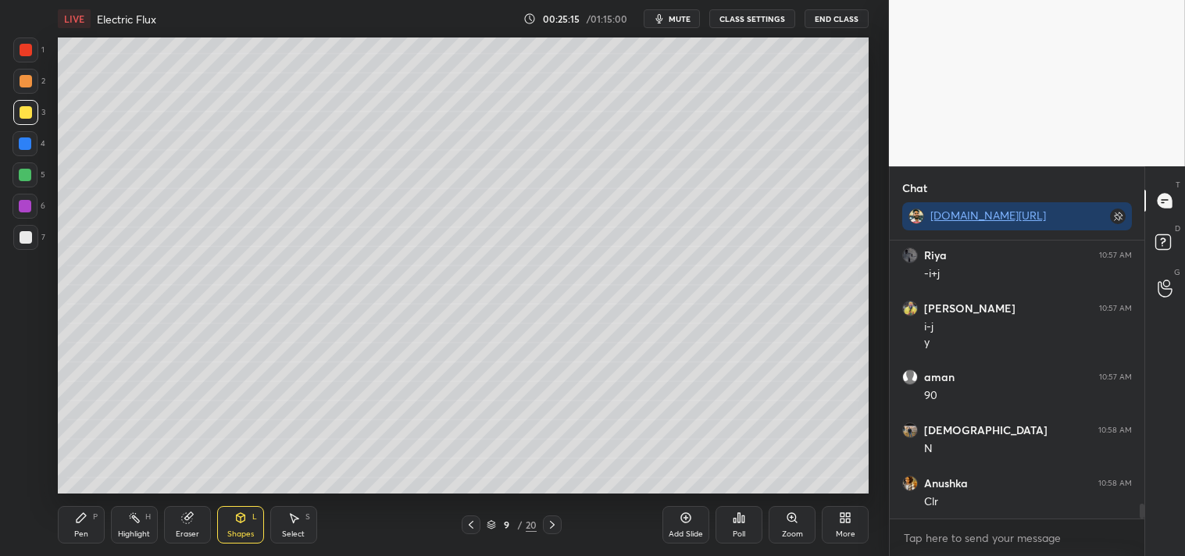
click at [26, 237] on div at bounding box center [26, 237] width 12 height 12
click at [75, 524] on icon at bounding box center [81, 518] width 12 height 12
click at [241, 525] on div "Shapes L" at bounding box center [240, 524] width 47 height 37
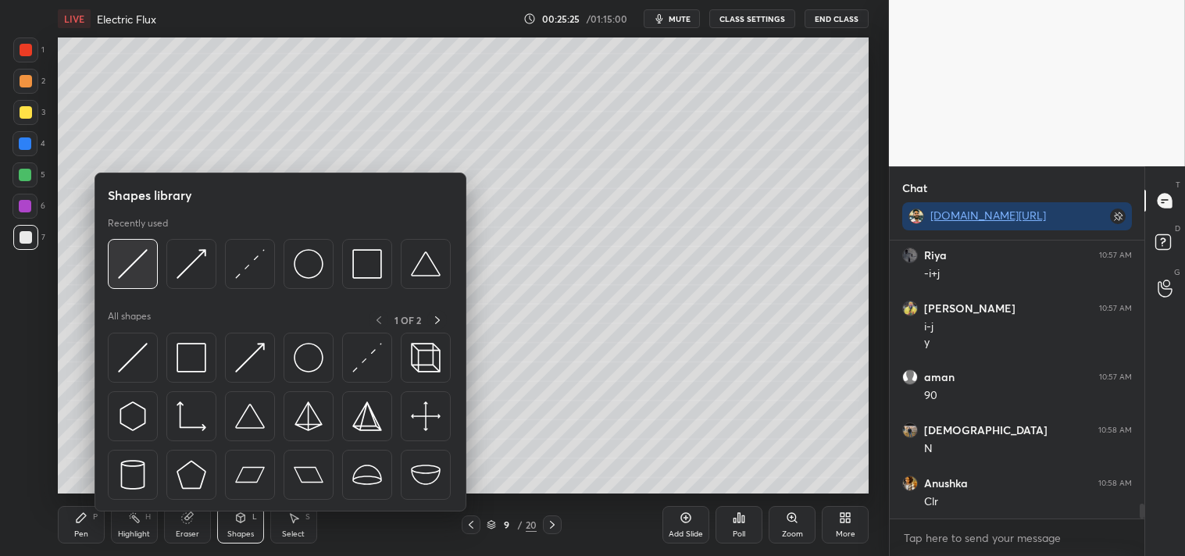
click at [137, 274] on img at bounding box center [133, 264] width 30 height 30
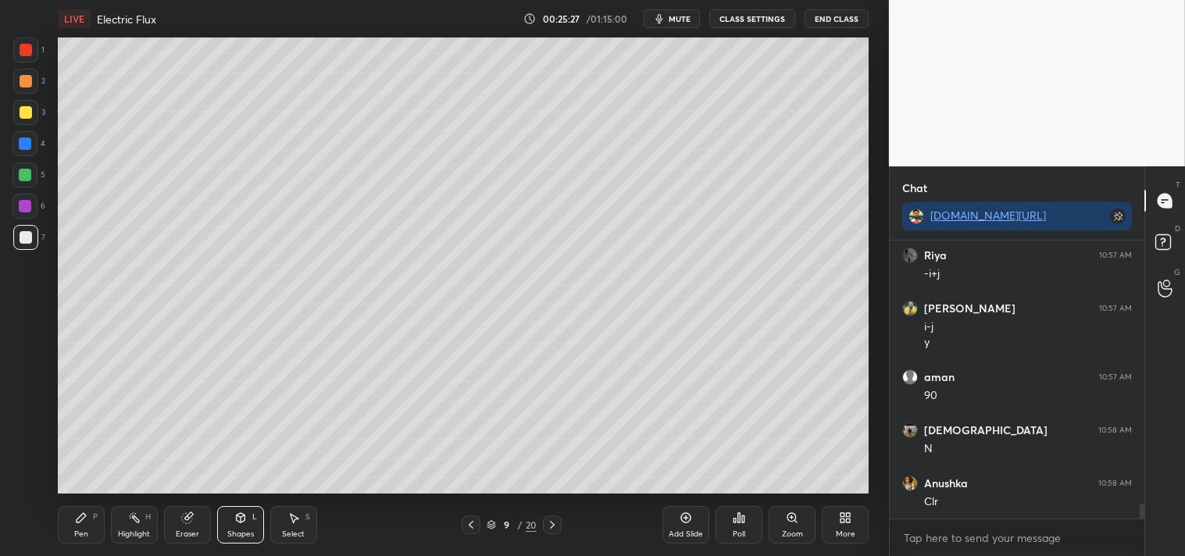
click at [84, 532] on div "Pen" at bounding box center [81, 534] width 14 height 8
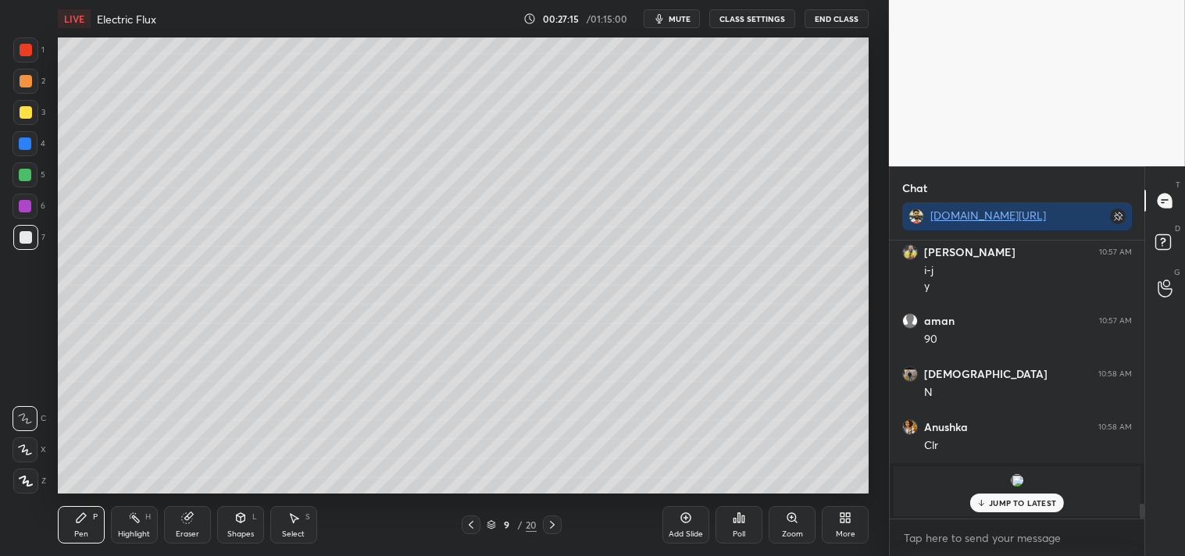
click at [247, 521] on div "Shapes L" at bounding box center [240, 524] width 47 height 37
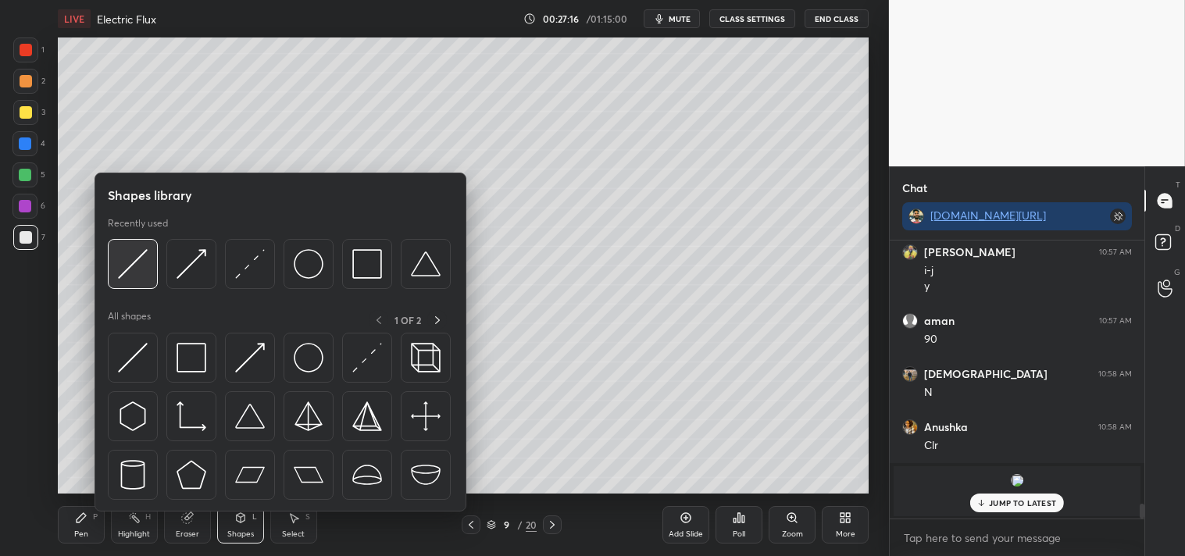
click at [141, 266] on img at bounding box center [133, 264] width 30 height 30
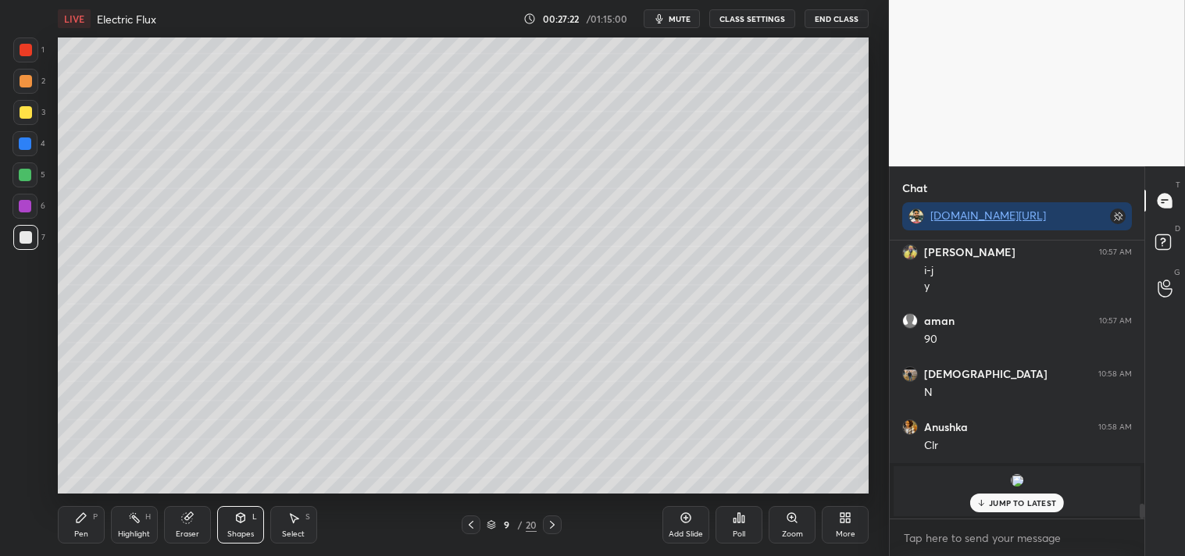
click at [86, 512] on icon at bounding box center [81, 518] width 12 height 12
click at [87, 512] on icon at bounding box center [81, 518] width 12 height 12
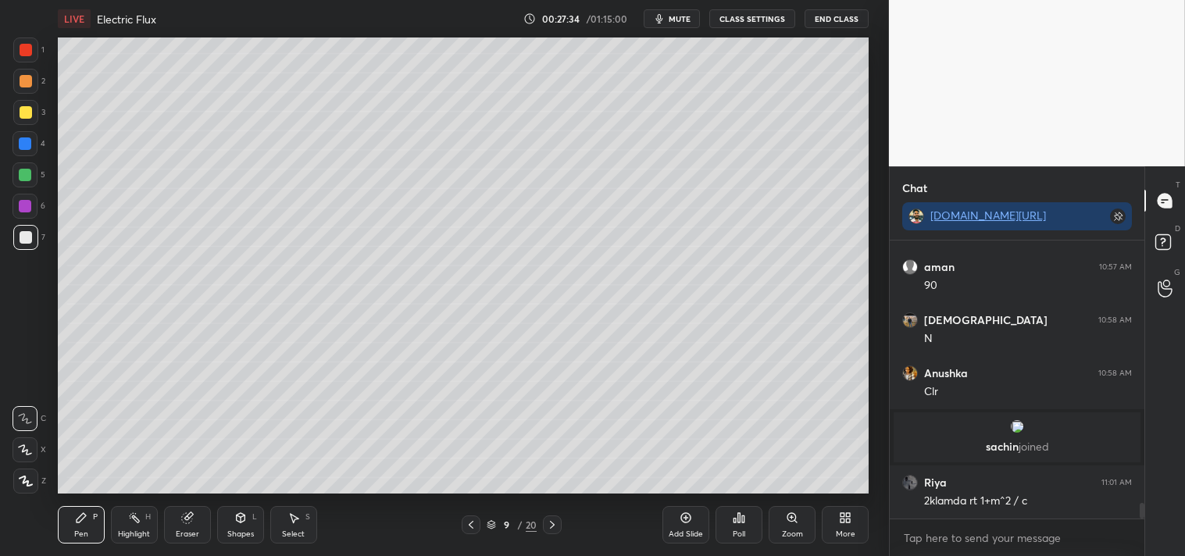
scroll to position [4687, 0]
click at [798, 528] on div "Zoom" at bounding box center [792, 524] width 47 height 37
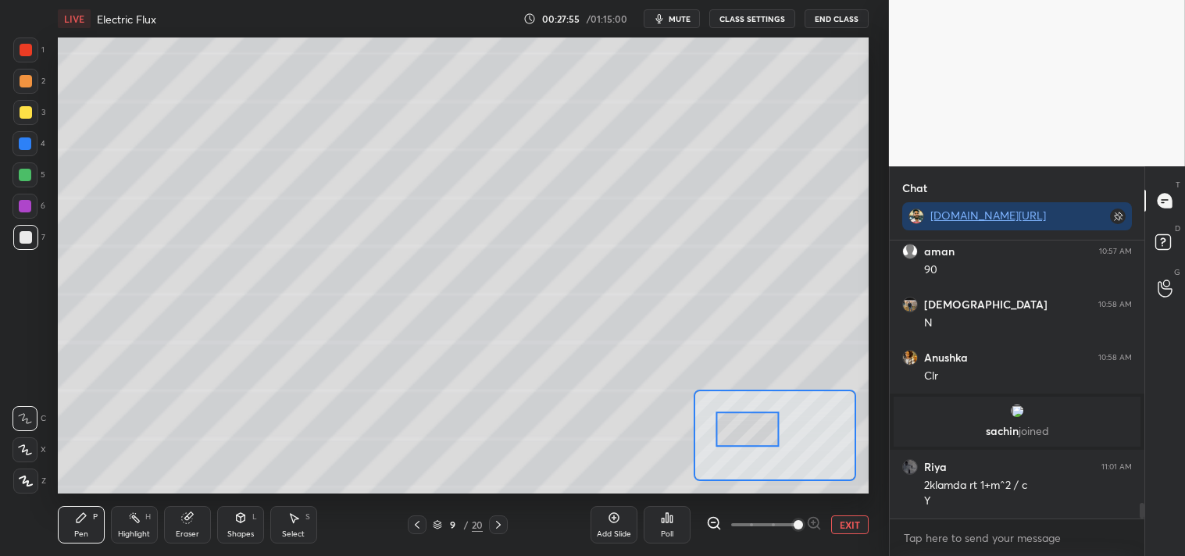
scroll to position [4755, 0]
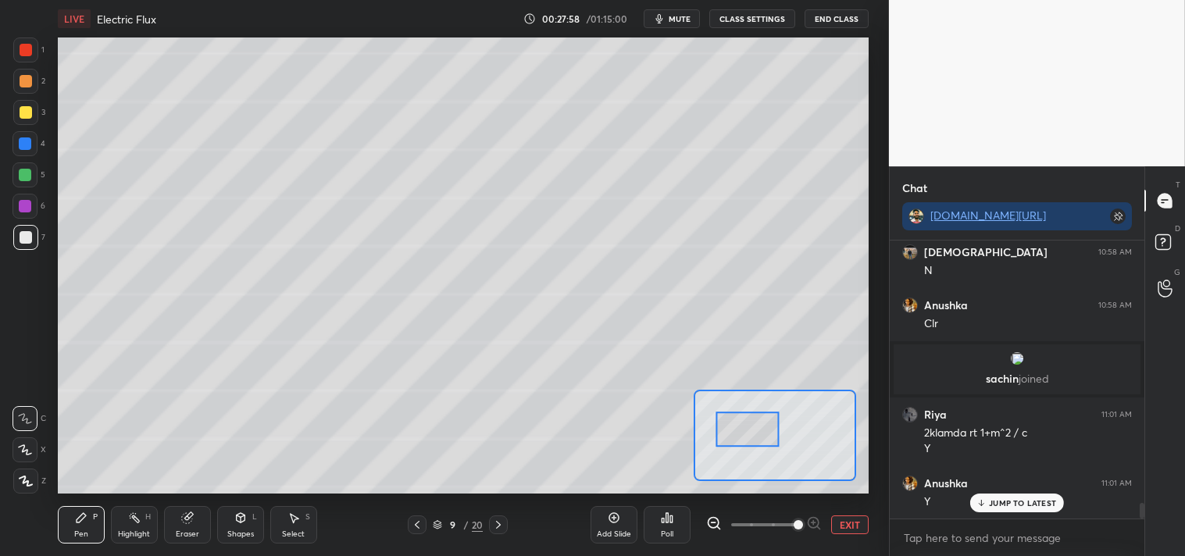
click at [30, 110] on div at bounding box center [26, 112] width 12 height 12
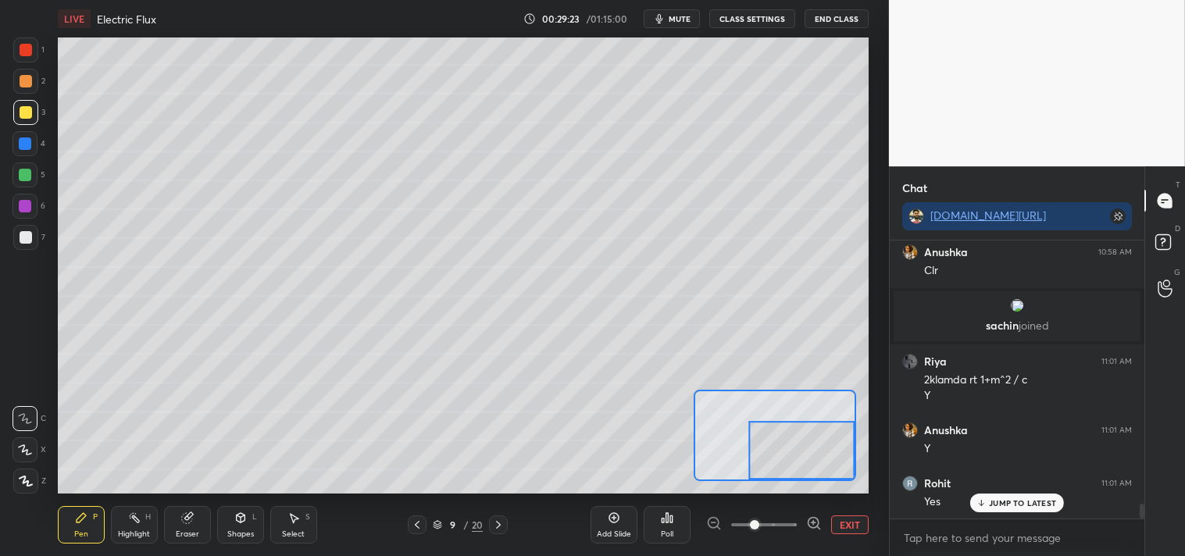
click at [855, 517] on button "EXIT" at bounding box center [849, 525] width 37 height 19
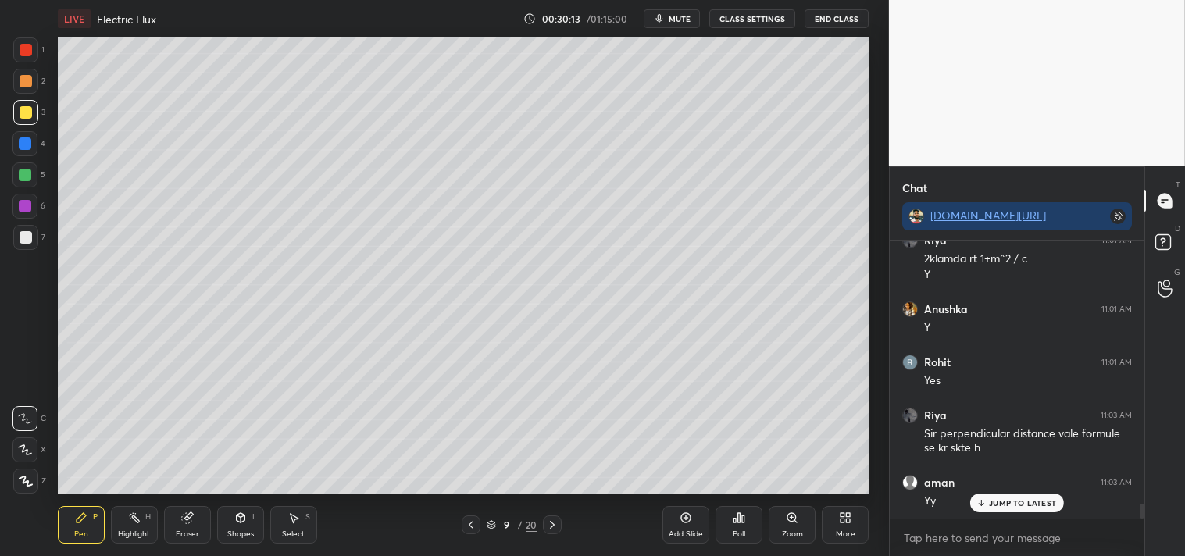
scroll to position [4982, 0]
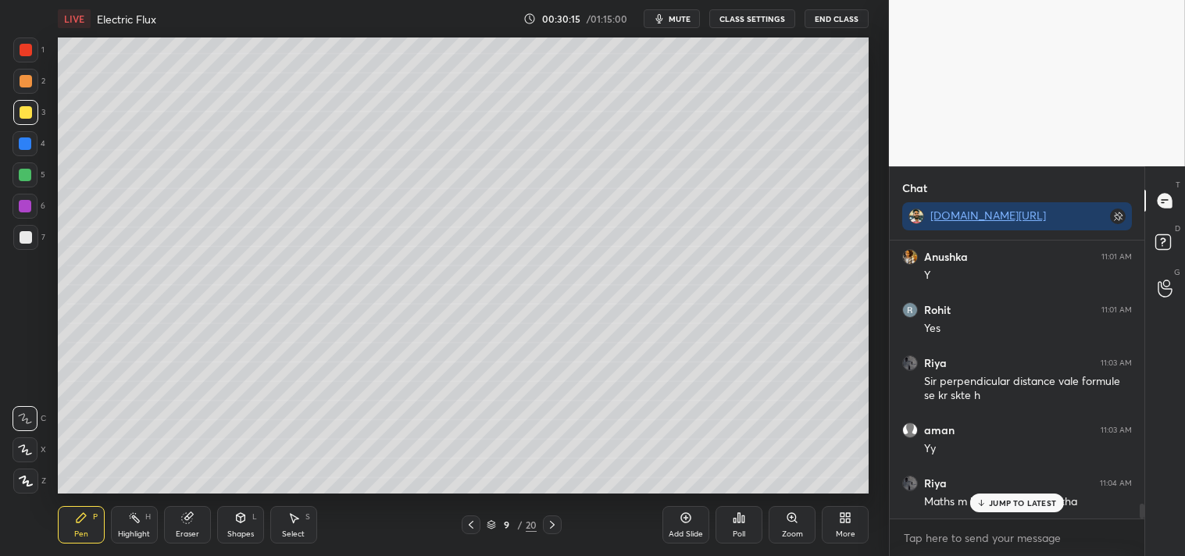
click at [1010, 501] on p "JUMP TO LATEST" at bounding box center [1022, 502] width 67 height 9
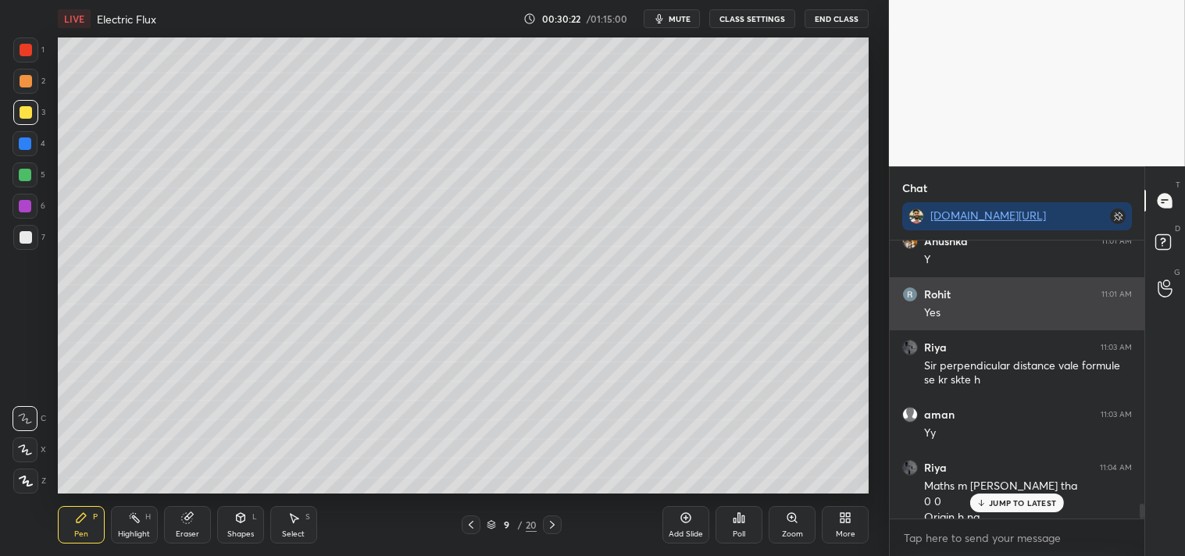
scroll to position [5013, 0]
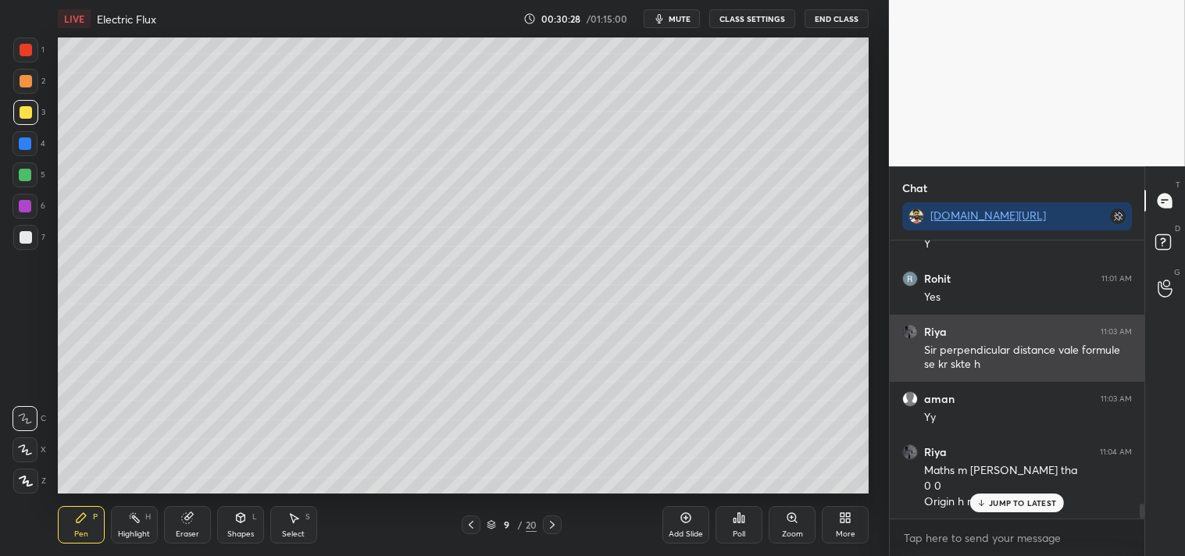
click at [1018, 495] on div "JUMP TO LATEST" at bounding box center [1017, 503] width 94 height 19
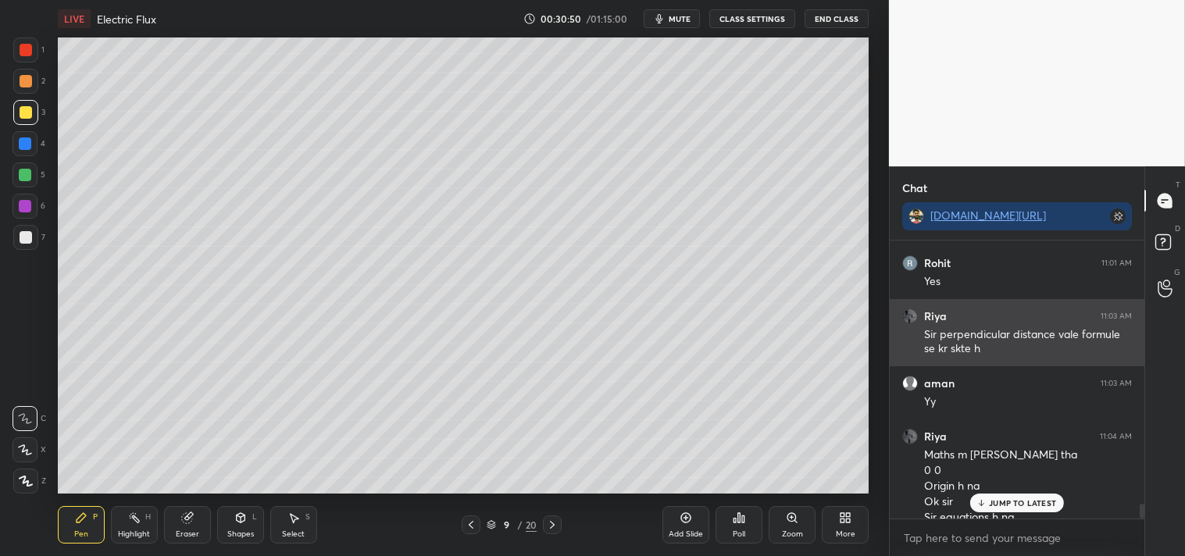
scroll to position [5044, 0]
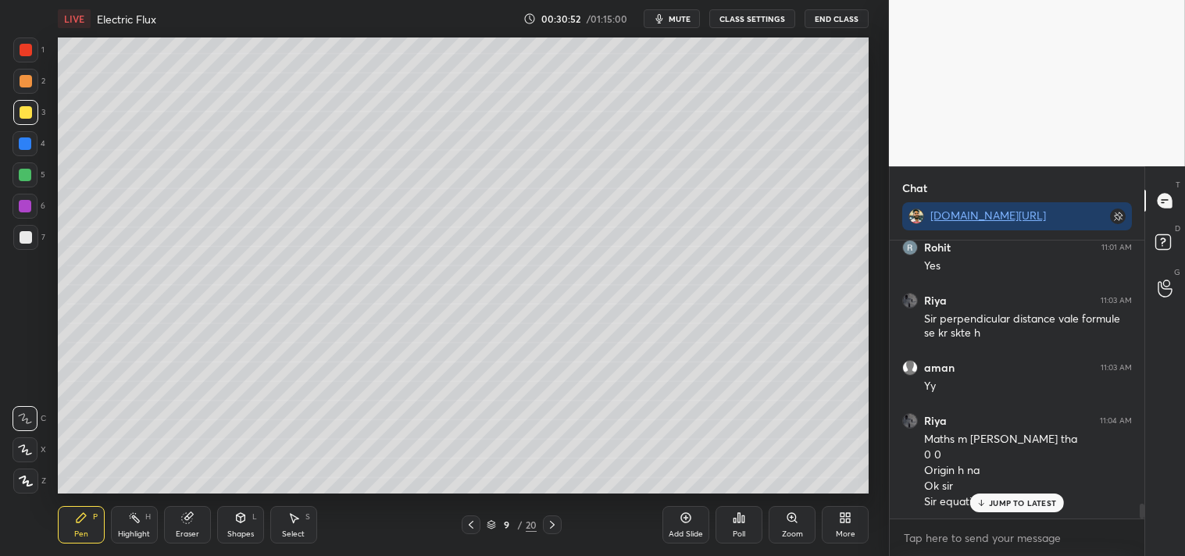
click at [997, 501] on p "JUMP TO LATEST" at bounding box center [1022, 502] width 67 height 9
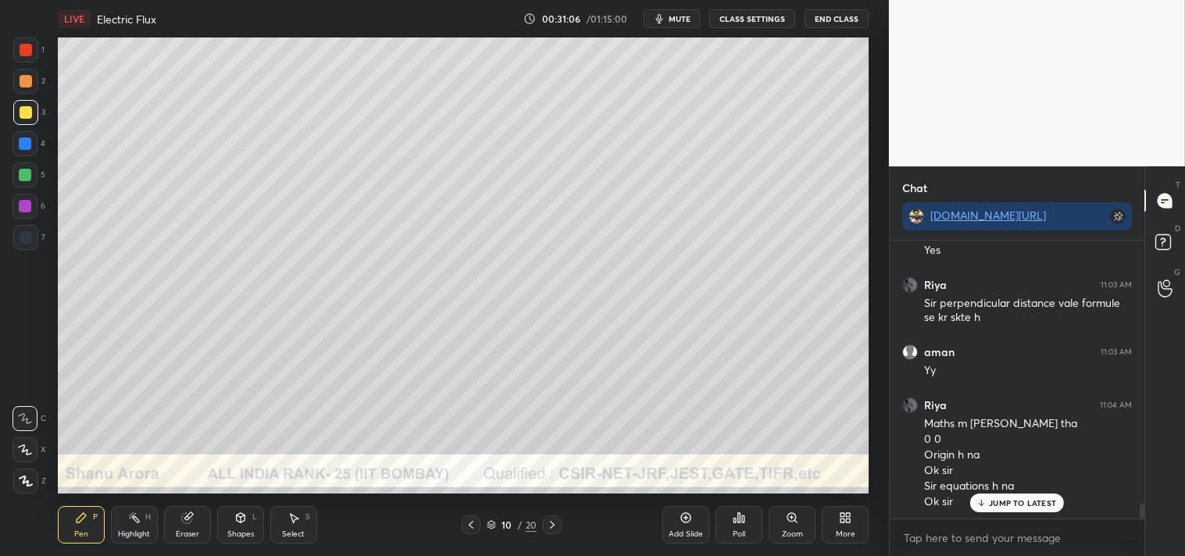
click at [233, 534] on div "Shapes" at bounding box center [240, 534] width 27 height 8
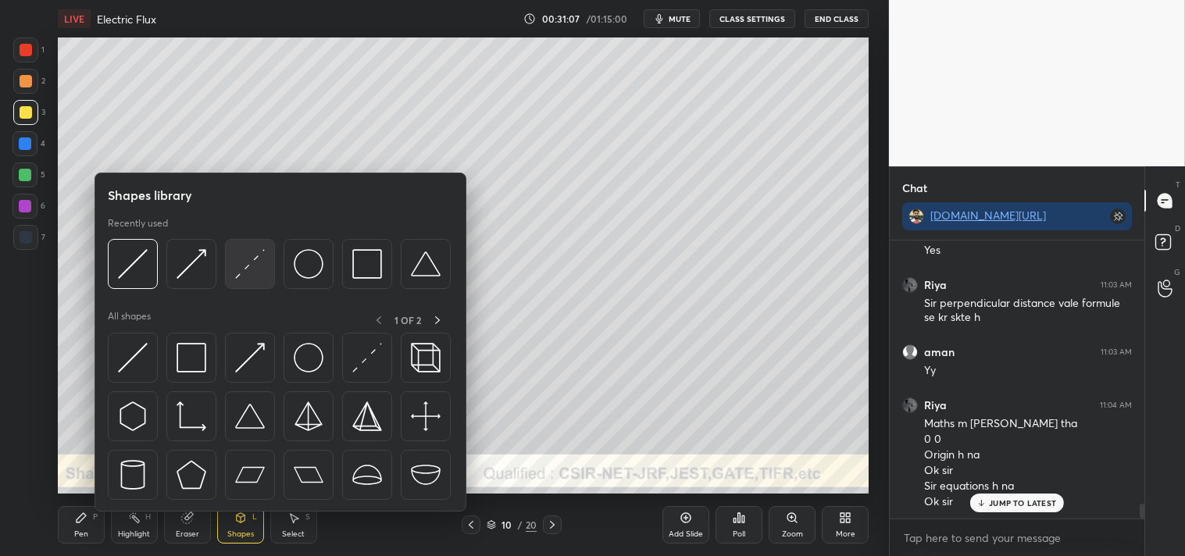
click at [252, 263] on img at bounding box center [250, 264] width 30 height 30
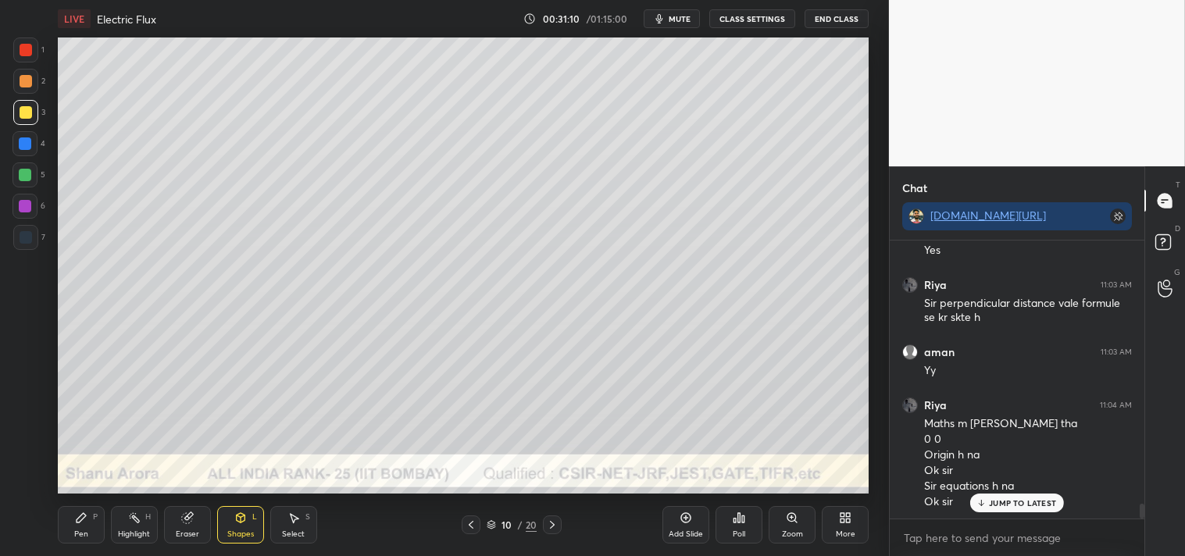
click at [792, 534] on div "Zoom" at bounding box center [792, 534] width 21 height 8
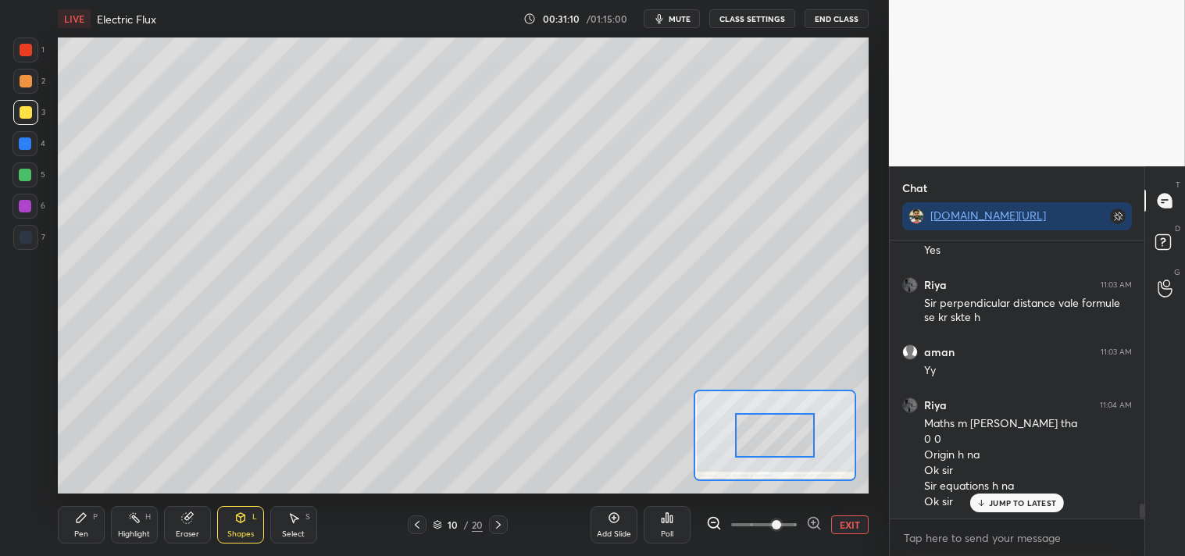
click at [781, 530] on span at bounding box center [776, 524] width 9 height 9
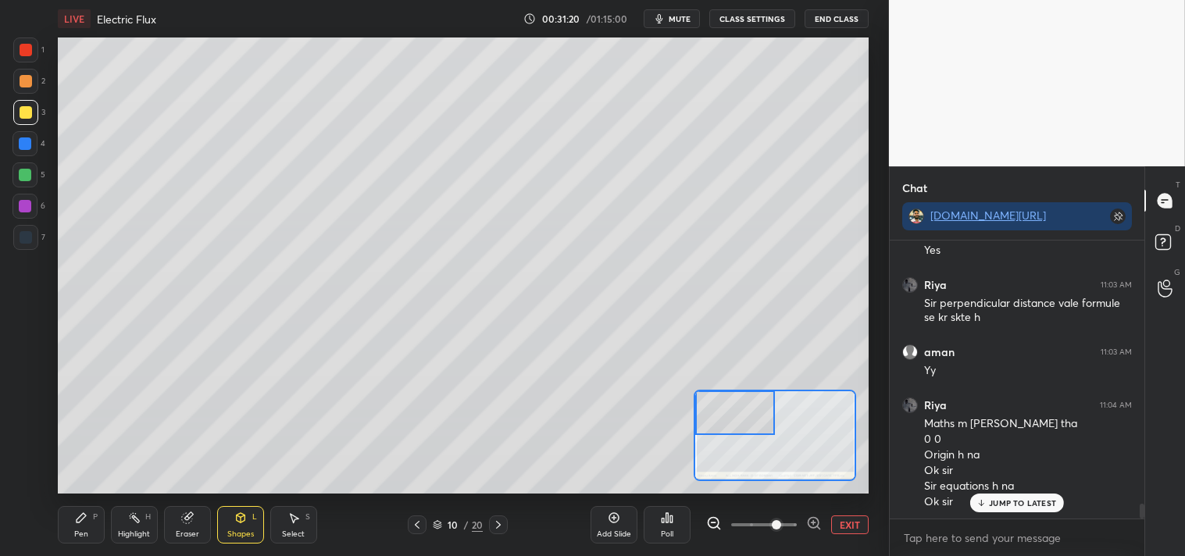
click at [92, 548] on div "Pen P Highlight H Eraser Shapes L Select S 10 / 20 Add Slide Poll EXIT" at bounding box center [464, 525] width 812 height 62
click at [86, 547] on div "Pen P Highlight H Eraser Shapes L Select S 10 / 20 Add Slide Poll EXIT" at bounding box center [464, 525] width 812 height 62
click at [81, 537] on div "Pen" at bounding box center [81, 534] width 14 height 8
click at [244, 527] on div "Shapes L" at bounding box center [240, 524] width 47 height 37
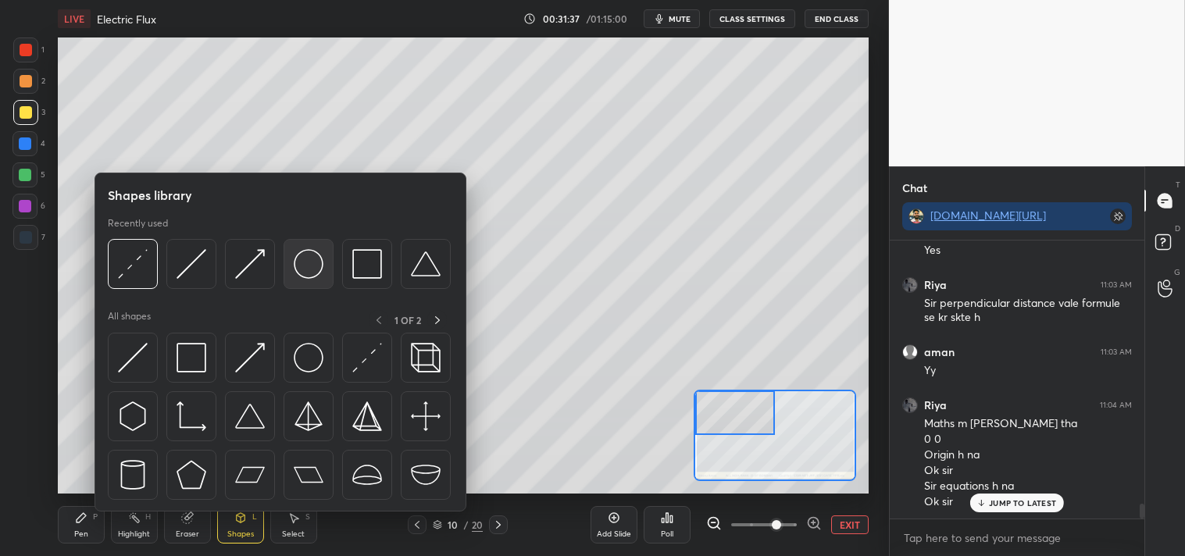
click at [308, 271] on img at bounding box center [309, 264] width 30 height 30
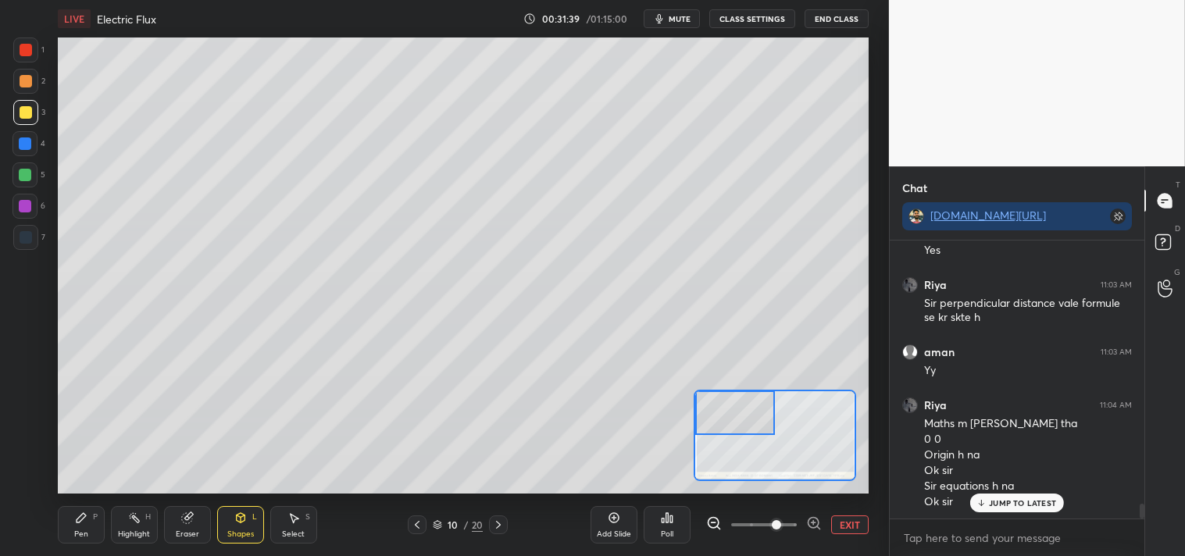
click at [236, 530] on div "Shapes" at bounding box center [240, 534] width 27 height 8
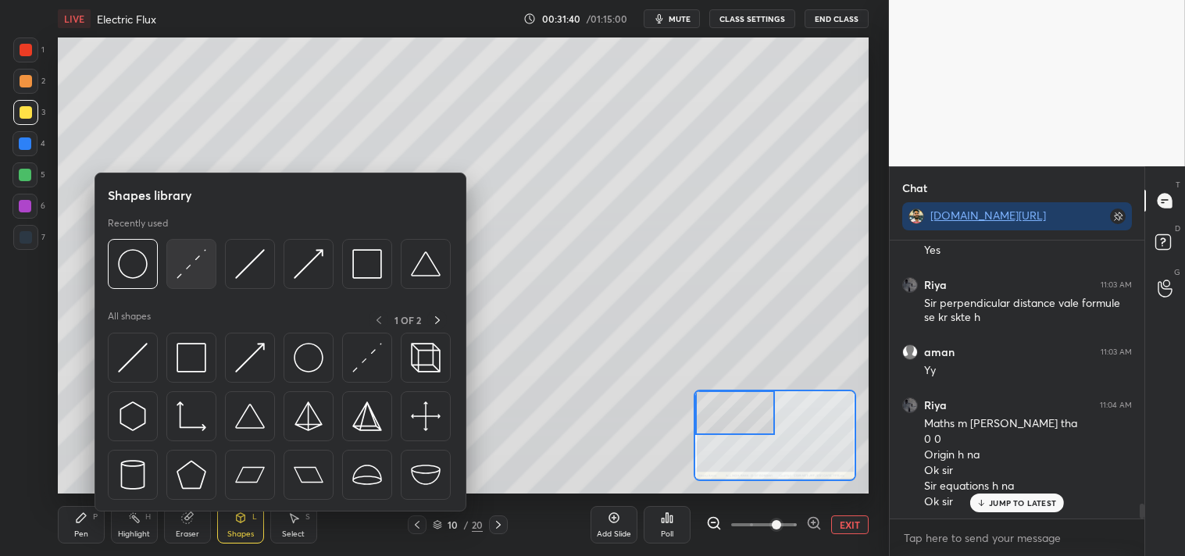
click at [196, 272] on img at bounding box center [192, 264] width 30 height 30
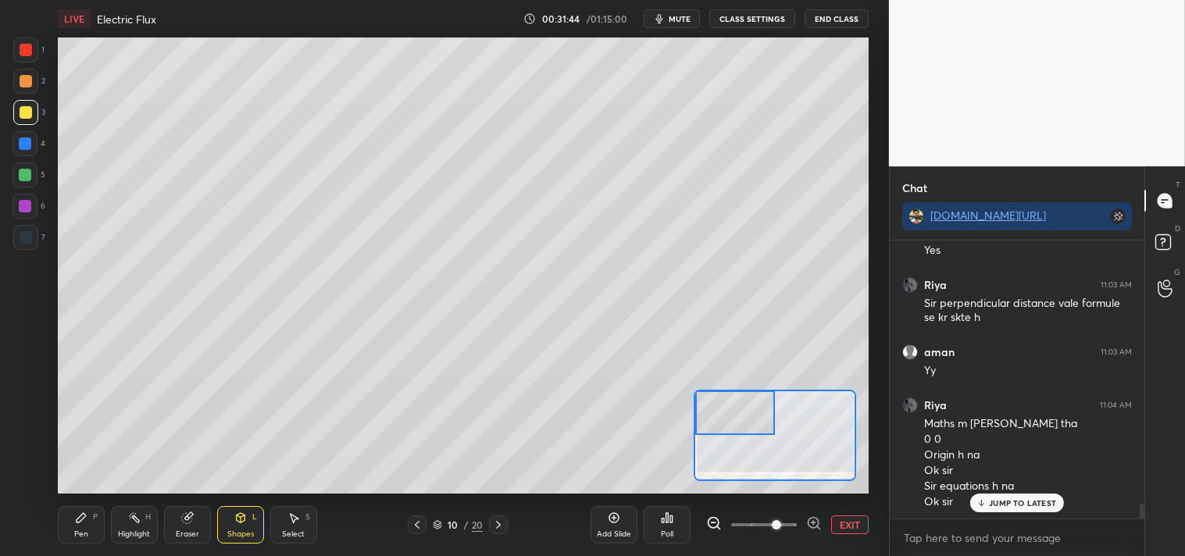
click at [28, 52] on div at bounding box center [26, 50] width 12 height 12
click at [78, 525] on div "Pen P" at bounding box center [81, 524] width 47 height 37
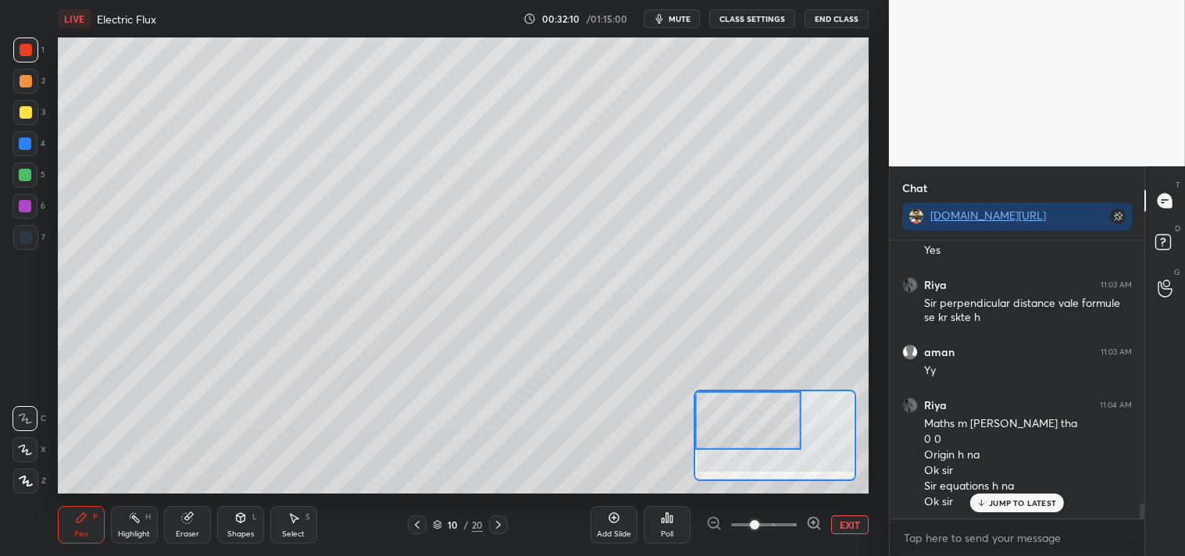
click at [30, 115] on div at bounding box center [26, 112] width 12 height 12
click at [243, 512] on icon at bounding box center [240, 518] width 12 height 12
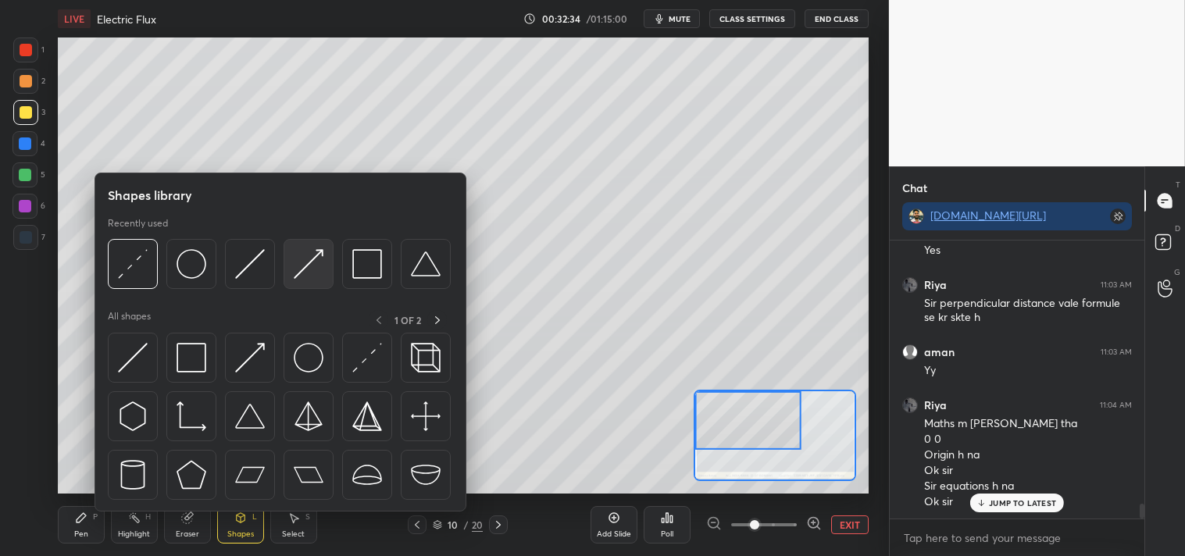
click at [302, 262] on img at bounding box center [309, 264] width 30 height 30
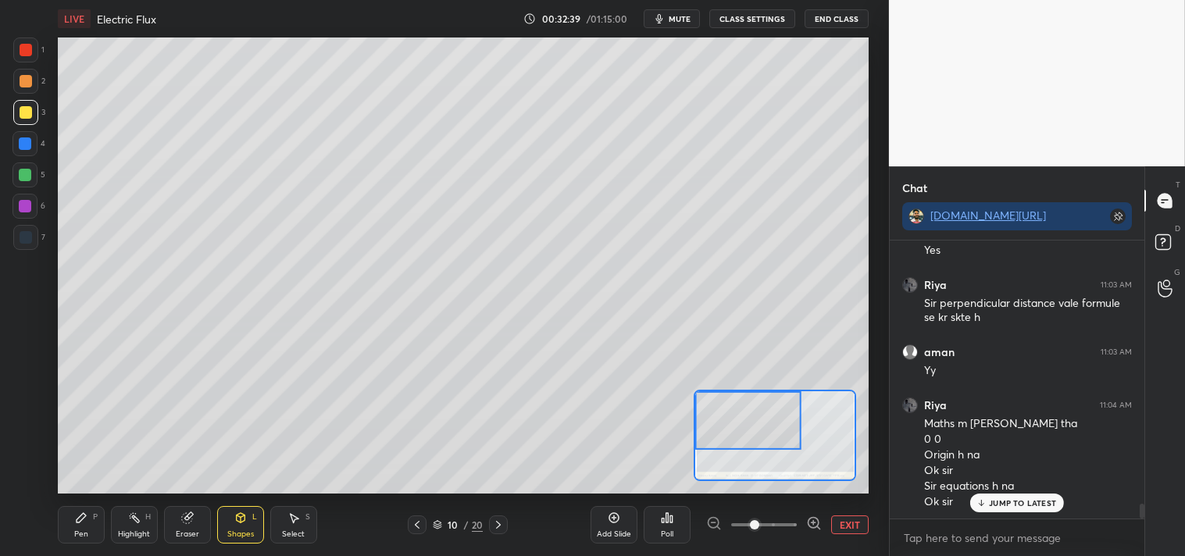
click at [84, 518] on icon at bounding box center [81, 518] width 12 height 12
click at [131, 523] on icon at bounding box center [134, 518] width 12 height 12
click at [73, 520] on div "Pen P" at bounding box center [81, 524] width 47 height 37
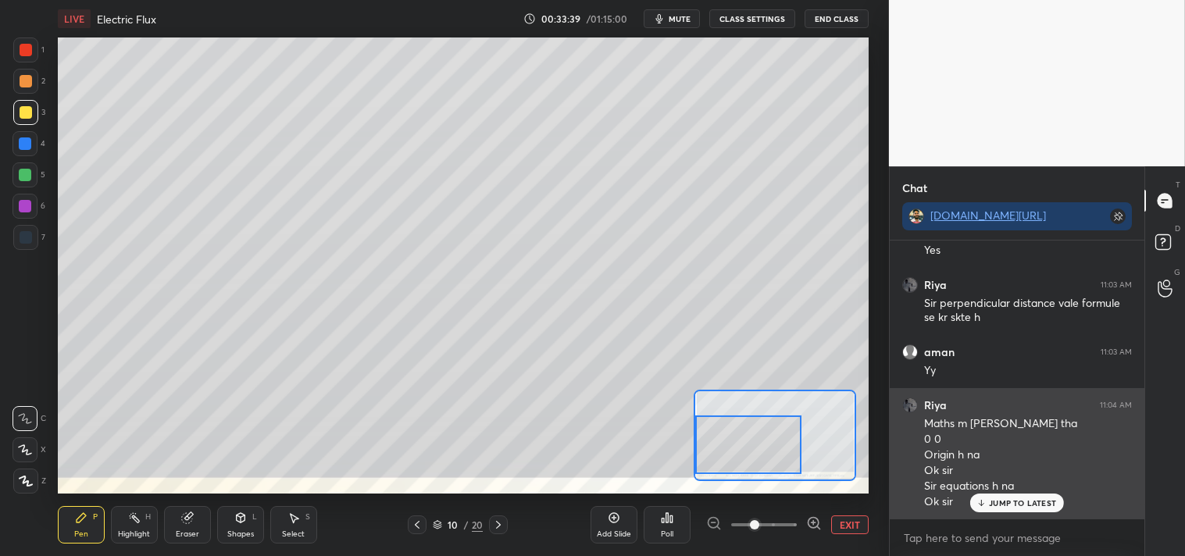
click at [1013, 508] on p "JUMP TO LATEST" at bounding box center [1022, 502] width 67 height 9
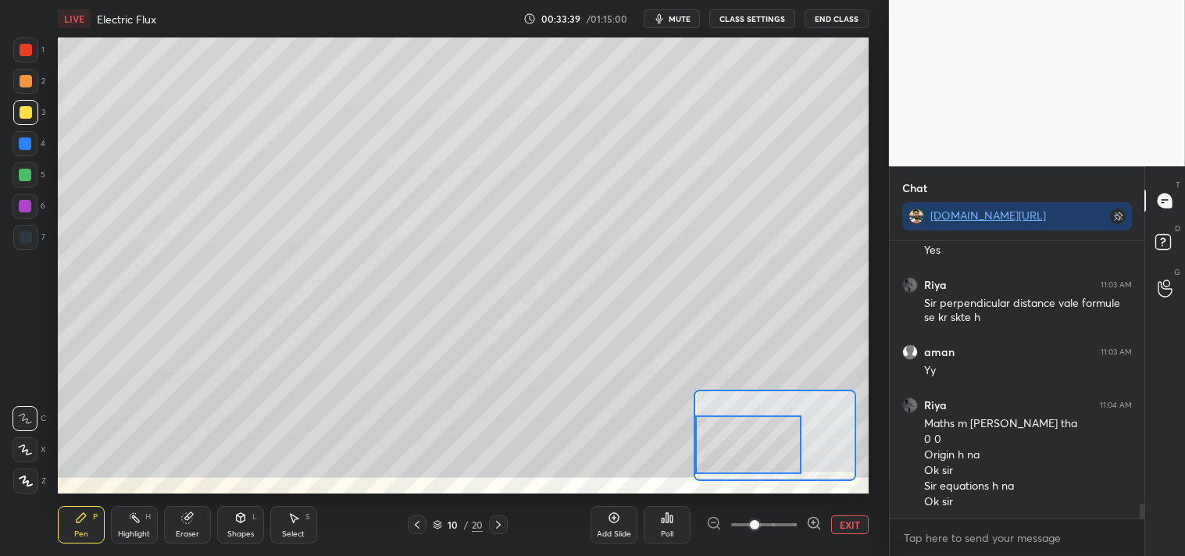
click at [752, 450] on div at bounding box center [748, 445] width 106 height 59
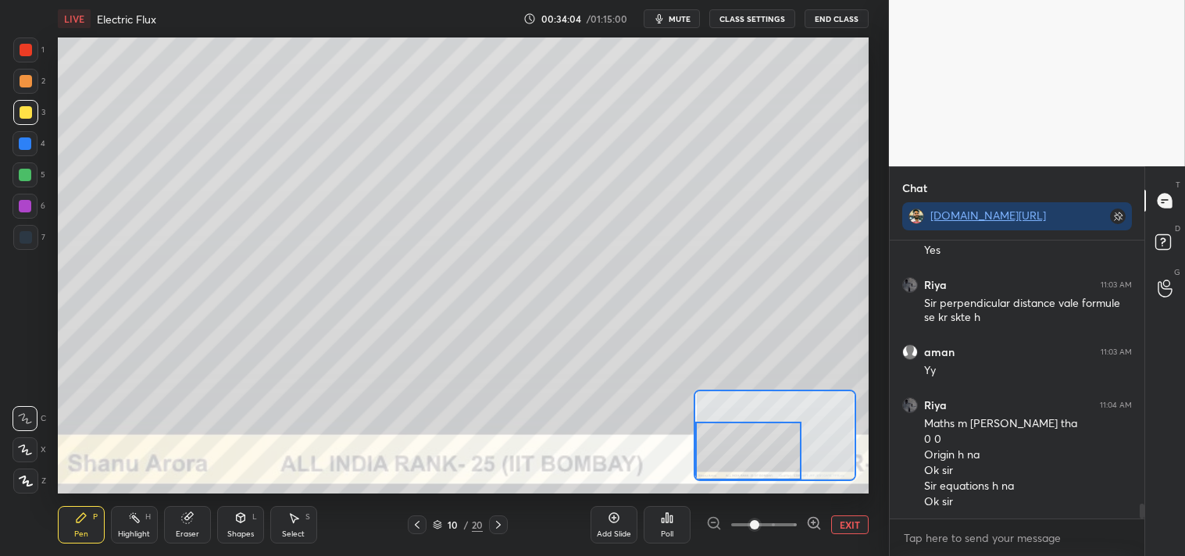
click at [182, 518] on icon at bounding box center [186, 518] width 10 height 10
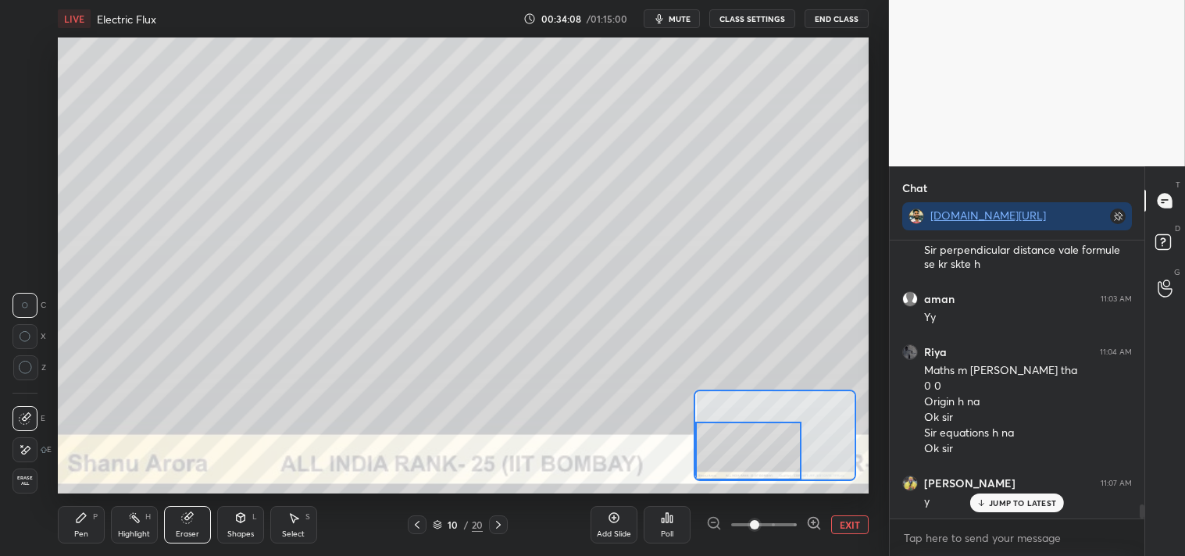
click at [77, 522] on icon at bounding box center [81, 517] width 9 height 9
click at [845, 520] on button "EXIT" at bounding box center [849, 525] width 37 height 19
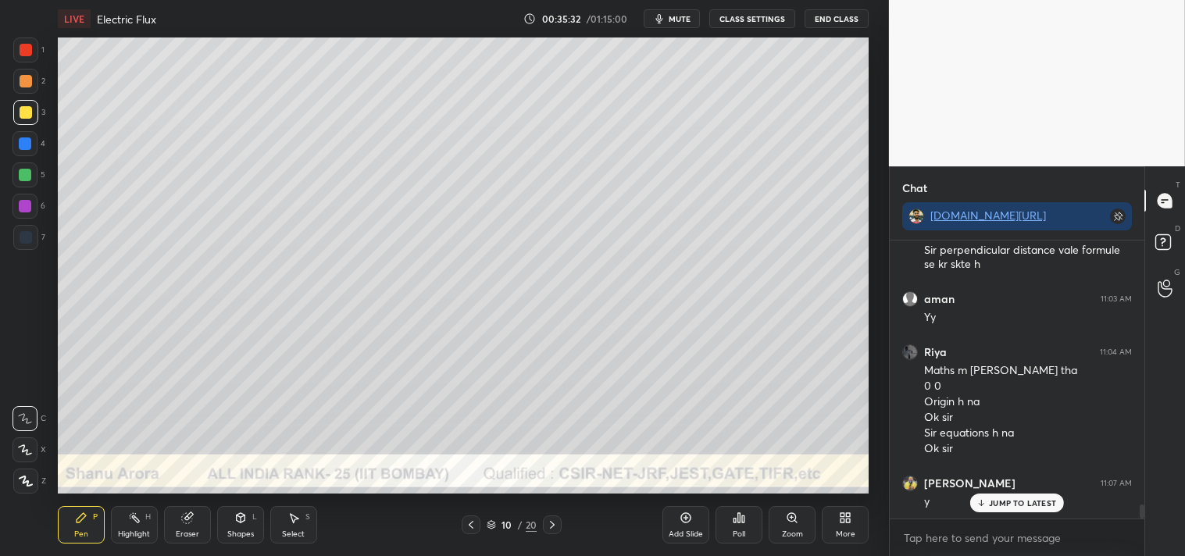
click at [787, 525] on div "Zoom" at bounding box center [792, 524] width 47 height 37
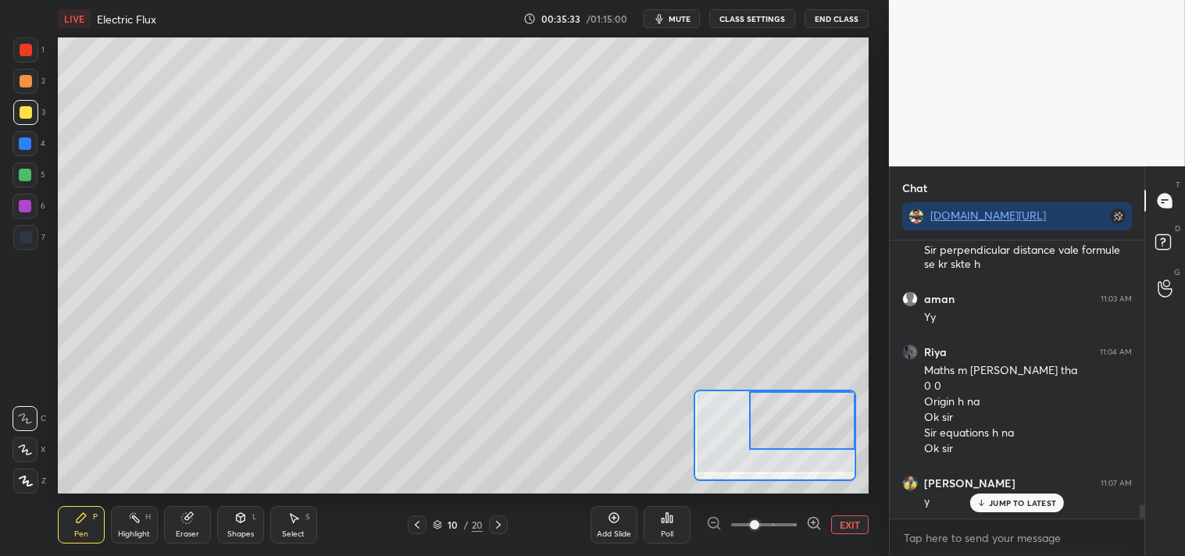
click at [44, 61] on div "1" at bounding box center [28, 49] width 31 height 25
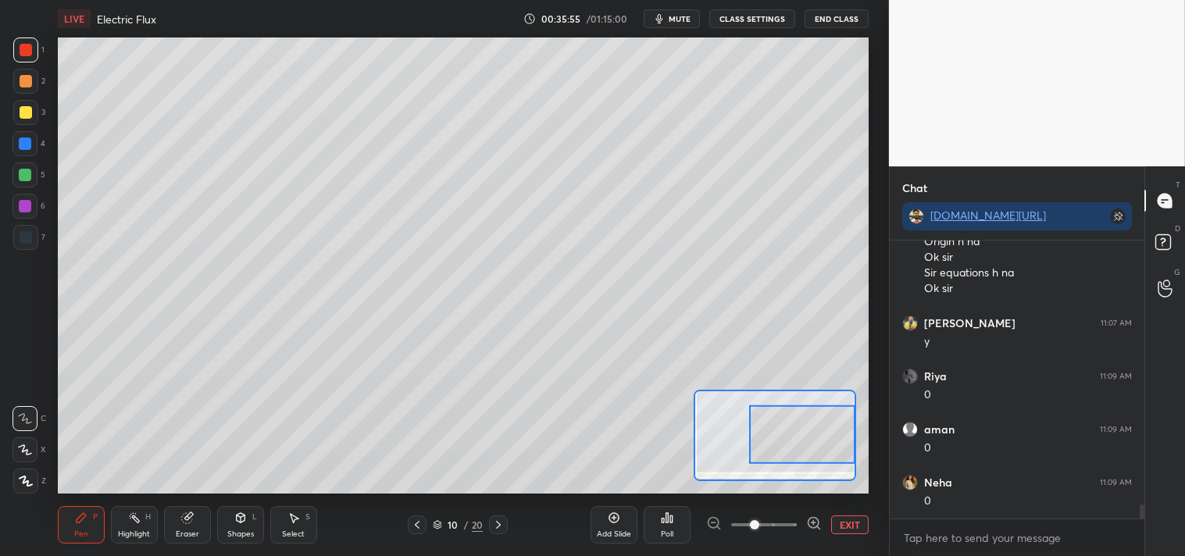
scroll to position [5289, 0]
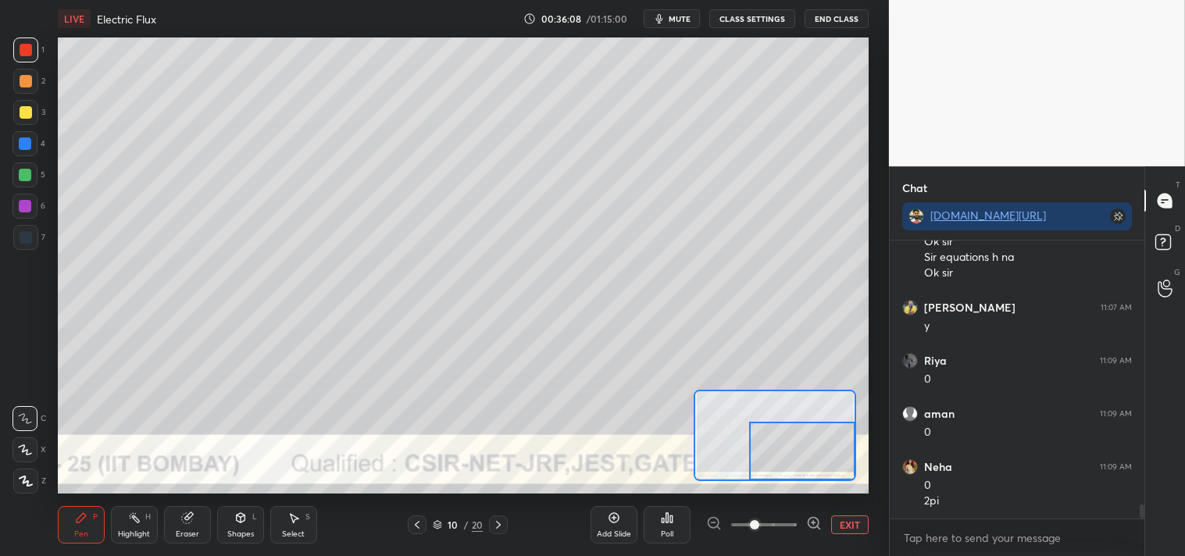
click at [187, 525] on div "Eraser" at bounding box center [187, 524] width 47 height 37
click at [71, 517] on div "Pen P" at bounding box center [81, 524] width 47 height 37
click at [75, 522] on icon at bounding box center [81, 518] width 12 height 12
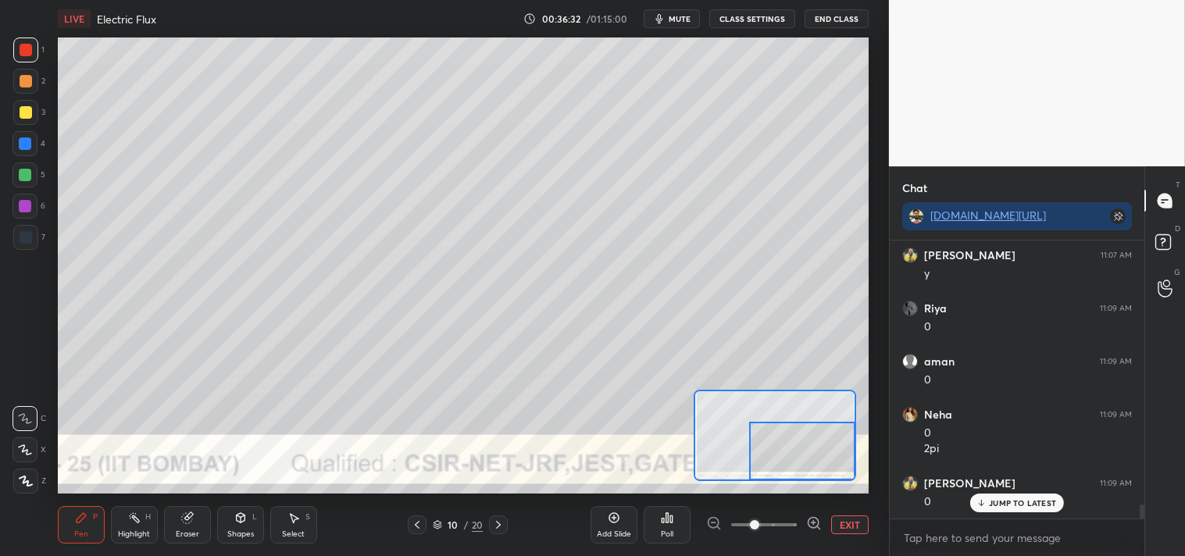
click at [842, 529] on button "EXIT" at bounding box center [849, 525] width 37 height 19
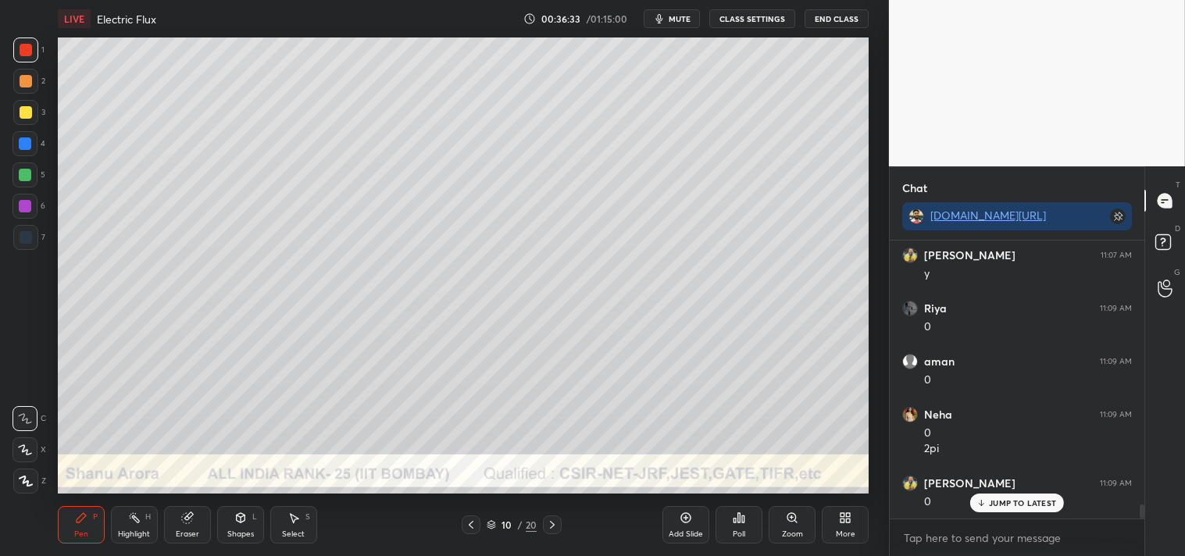
click at [130, 524] on icon at bounding box center [134, 518] width 12 height 12
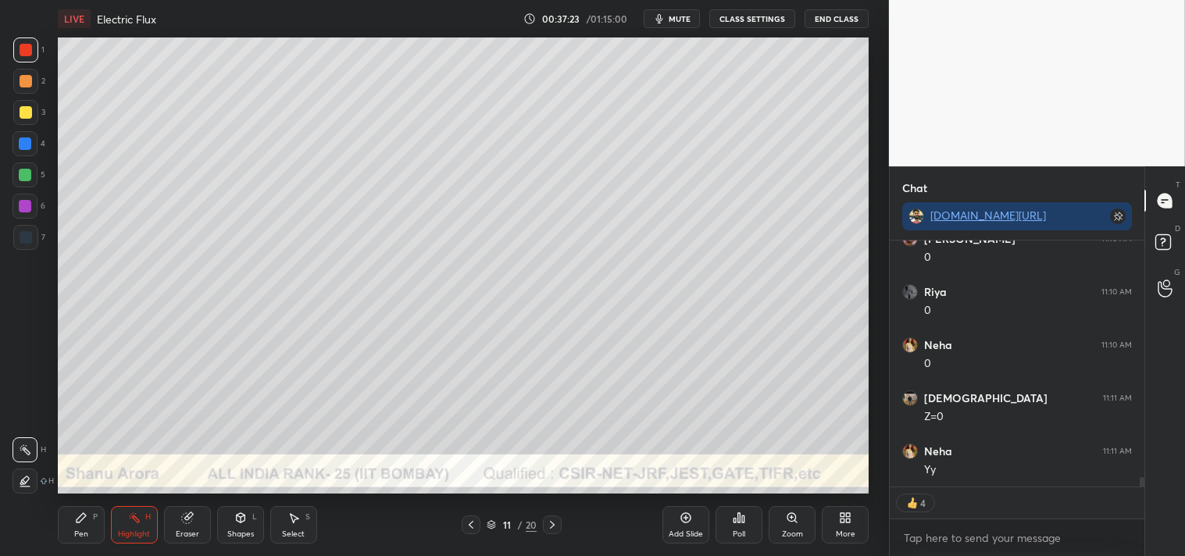
scroll to position [6170, 0]
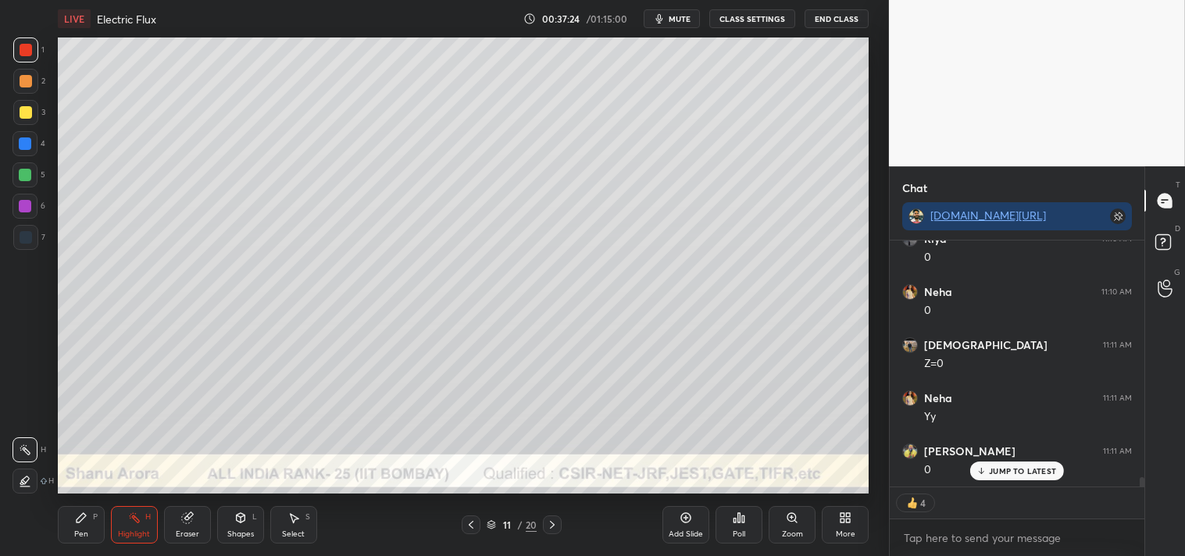
click at [242, 521] on icon at bounding box center [240, 517] width 9 height 9
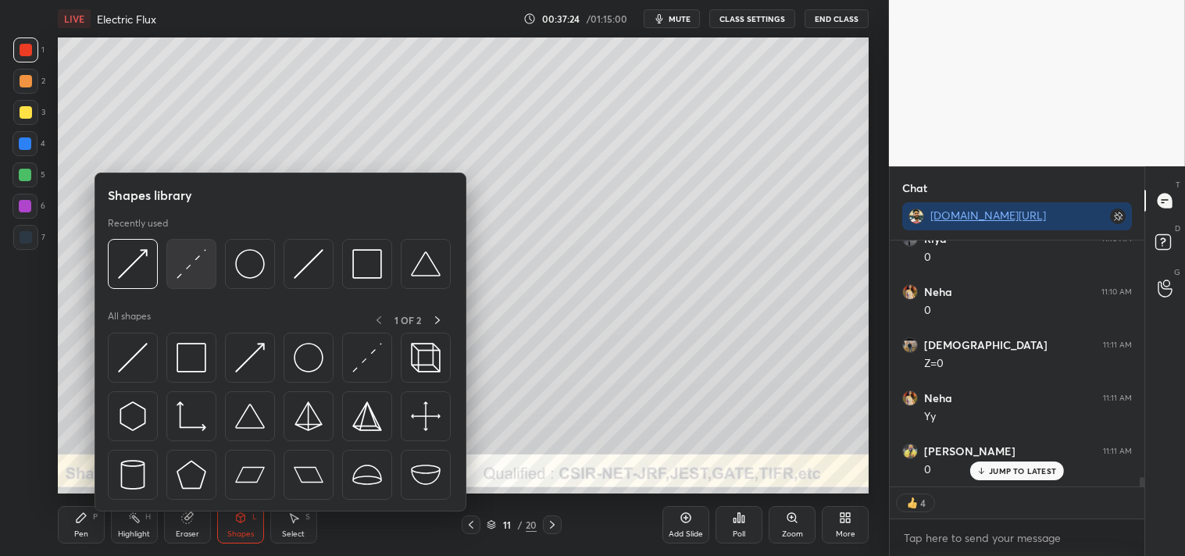
click at [194, 272] on img at bounding box center [192, 264] width 30 height 30
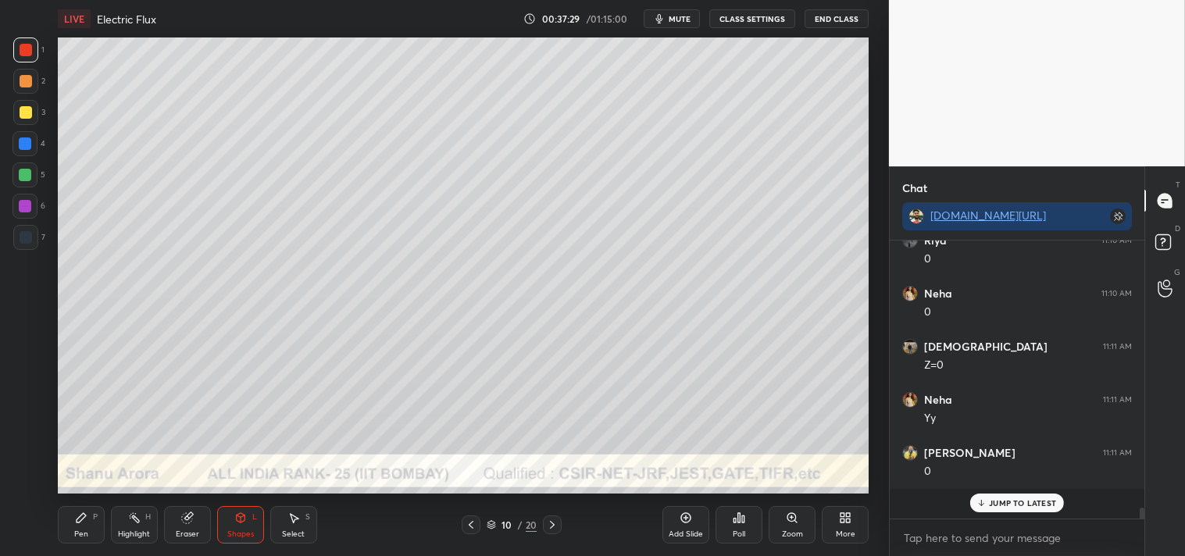
scroll to position [6138, 0]
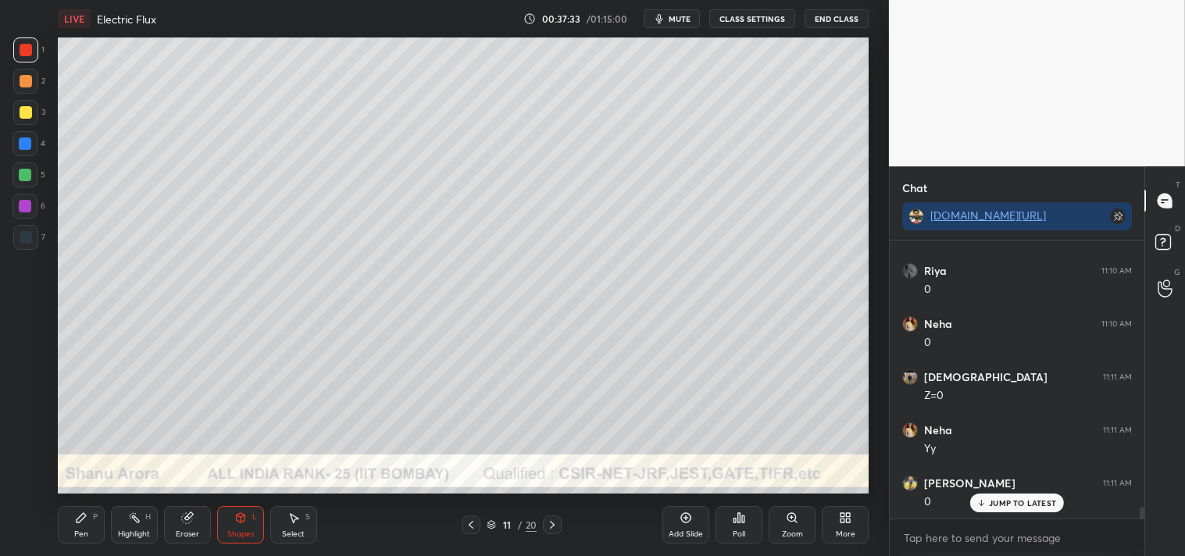
click at [32, 111] on div at bounding box center [25, 112] width 25 height 25
click at [787, 520] on icon at bounding box center [792, 518] width 12 height 12
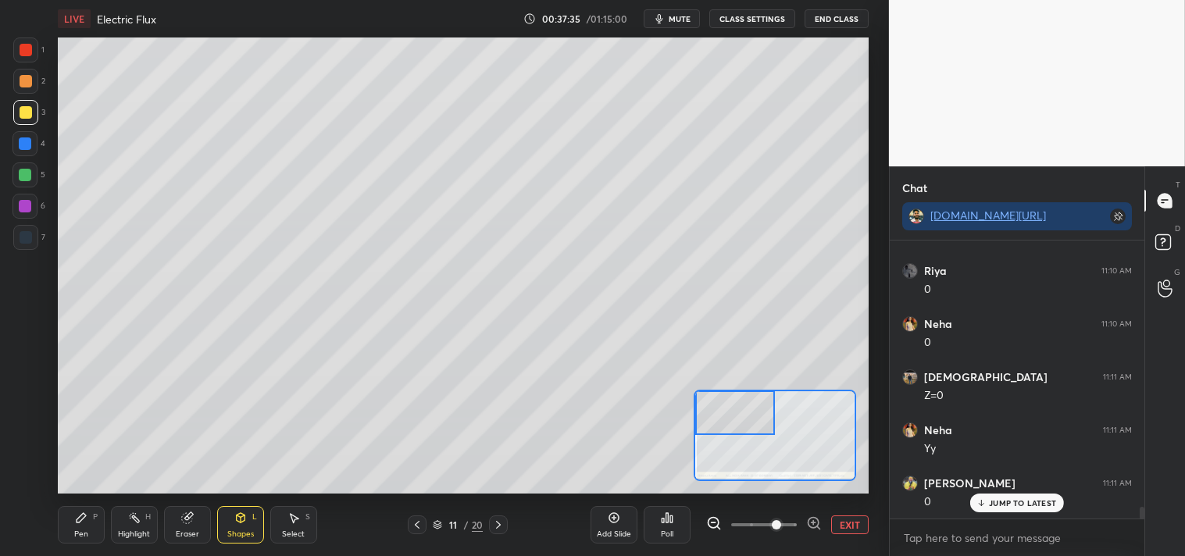
click at [75, 527] on div "Pen P" at bounding box center [81, 524] width 47 height 37
click at [79, 524] on icon at bounding box center [81, 518] width 12 height 12
click at [237, 512] on icon at bounding box center [240, 518] width 12 height 12
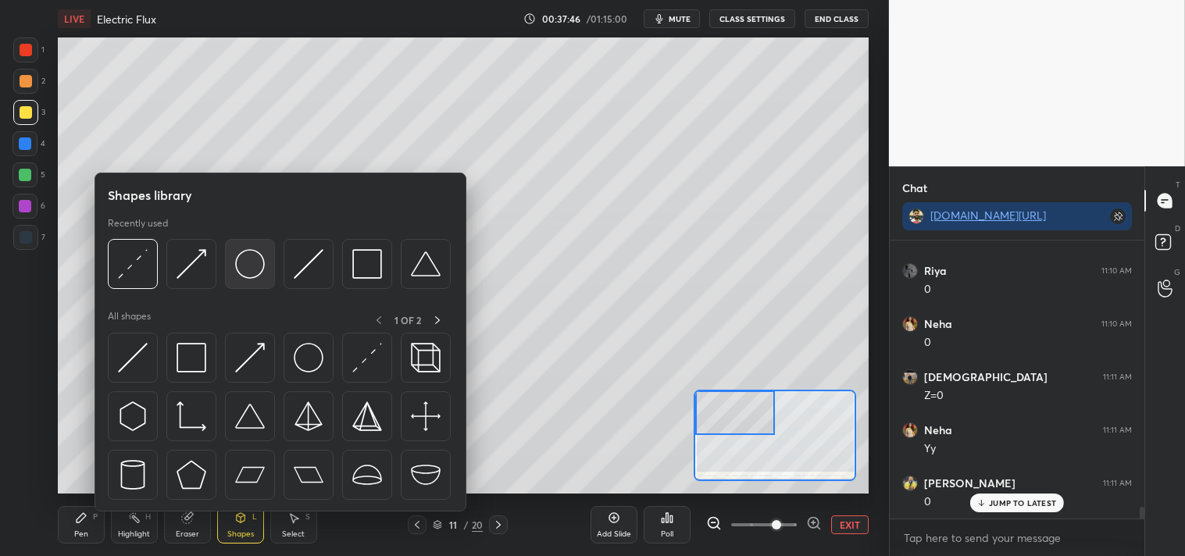
click at [252, 270] on img at bounding box center [250, 264] width 30 height 30
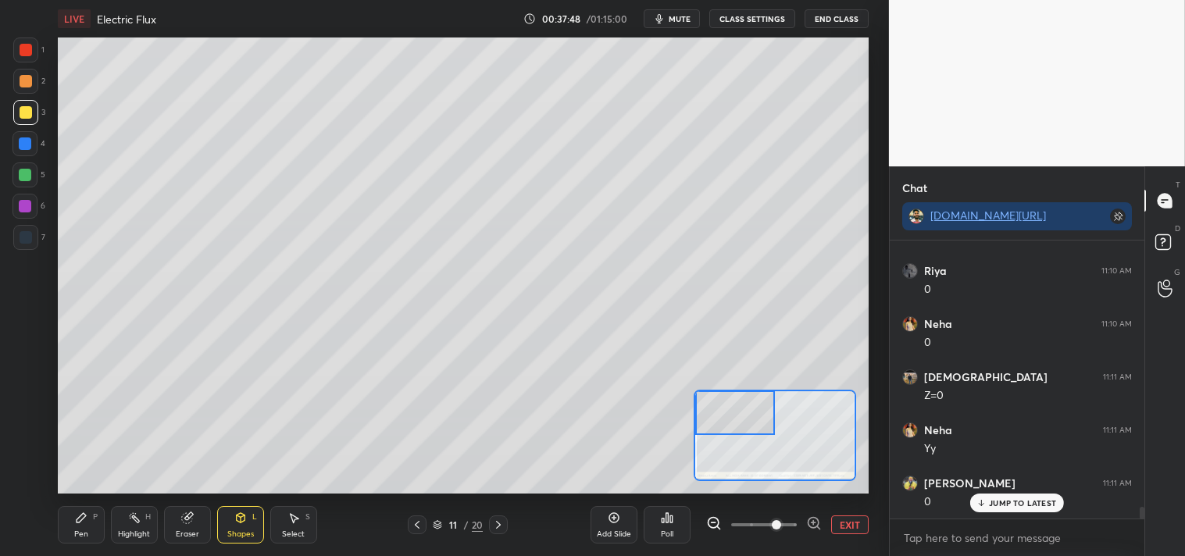
click at [78, 518] on icon at bounding box center [81, 517] width 9 height 9
click at [852, 526] on button "EXIT" at bounding box center [849, 525] width 37 height 19
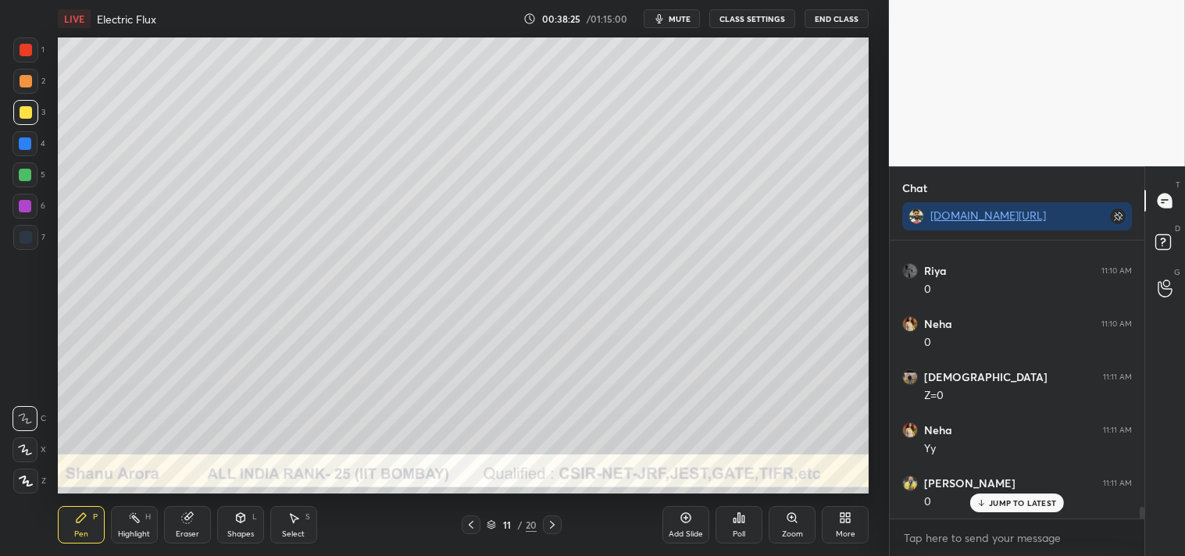
click at [673, 16] on span "mute" at bounding box center [680, 18] width 22 height 11
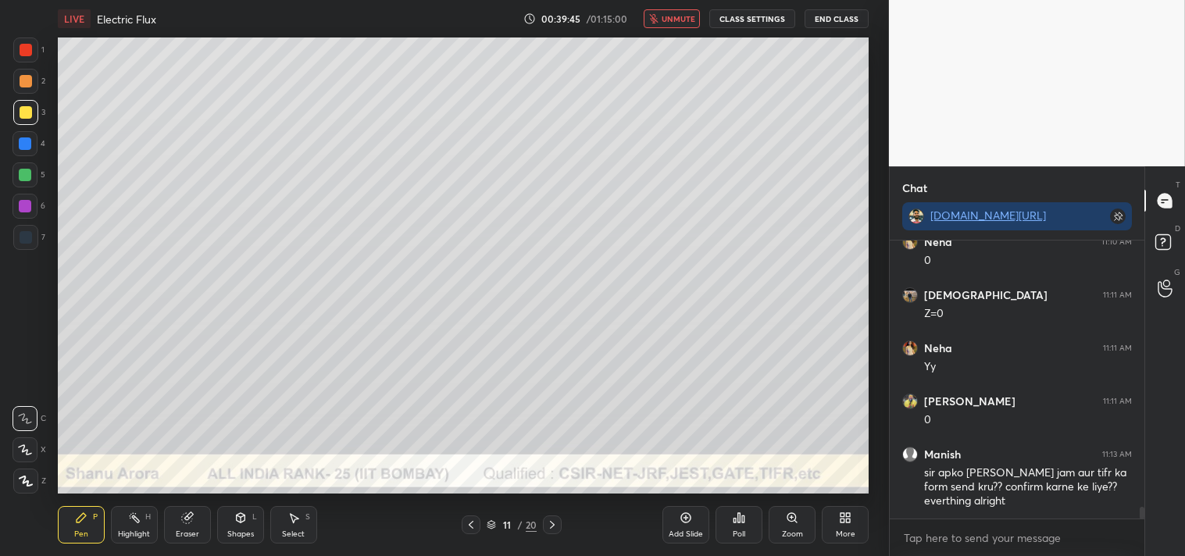
click at [673, 16] on span "unmute" at bounding box center [679, 18] width 34 height 11
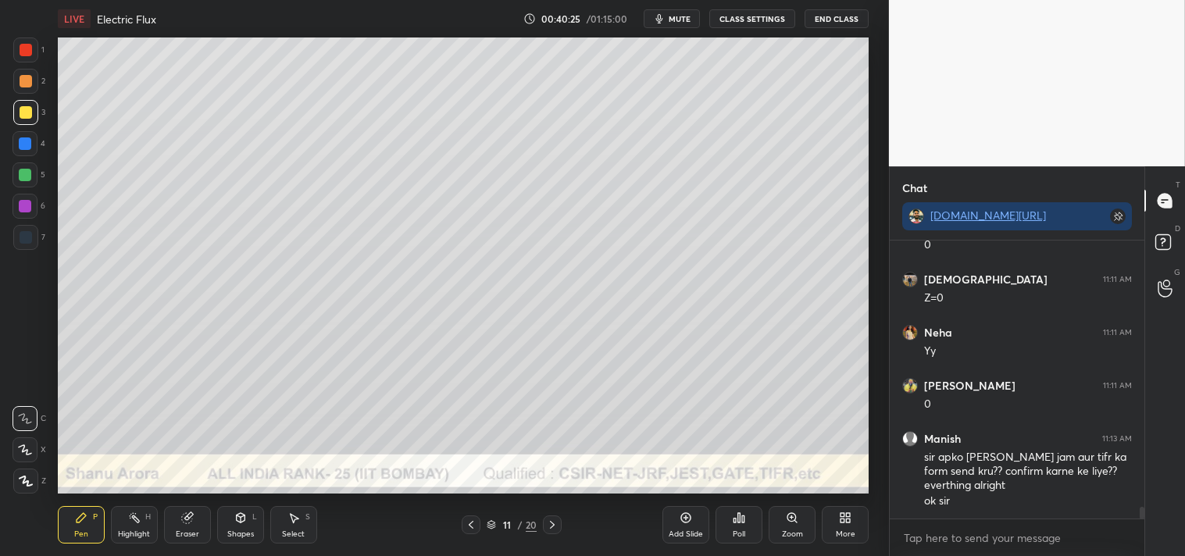
click at [684, 17] on span "mute" at bounding box center [680, 18] width 22 height 11
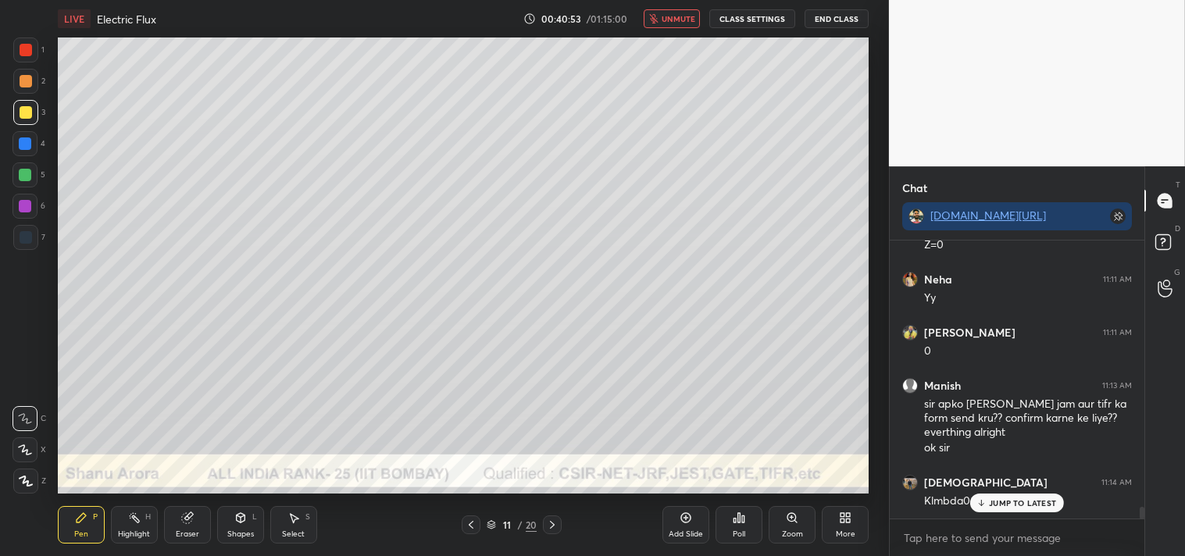
scroll to position [6341, 0]
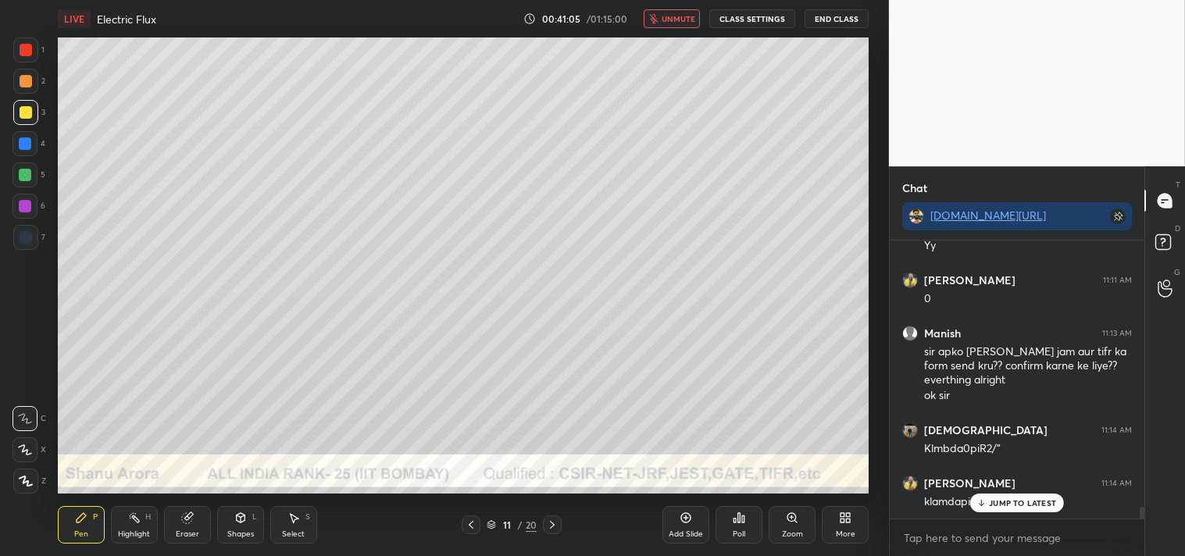
click at [685, 16] on span "unmute" at bounding box center [679, 18] width 34 height 11
click at [25, 69] on div at bounding box center [25, 81] width 25 height 25
click at [17, 78] on div at bounding box center [25, 81] width 25 height 25
click at [795, 528] on div "Zoom" at bounding box center [792, 524] width 47 height 37
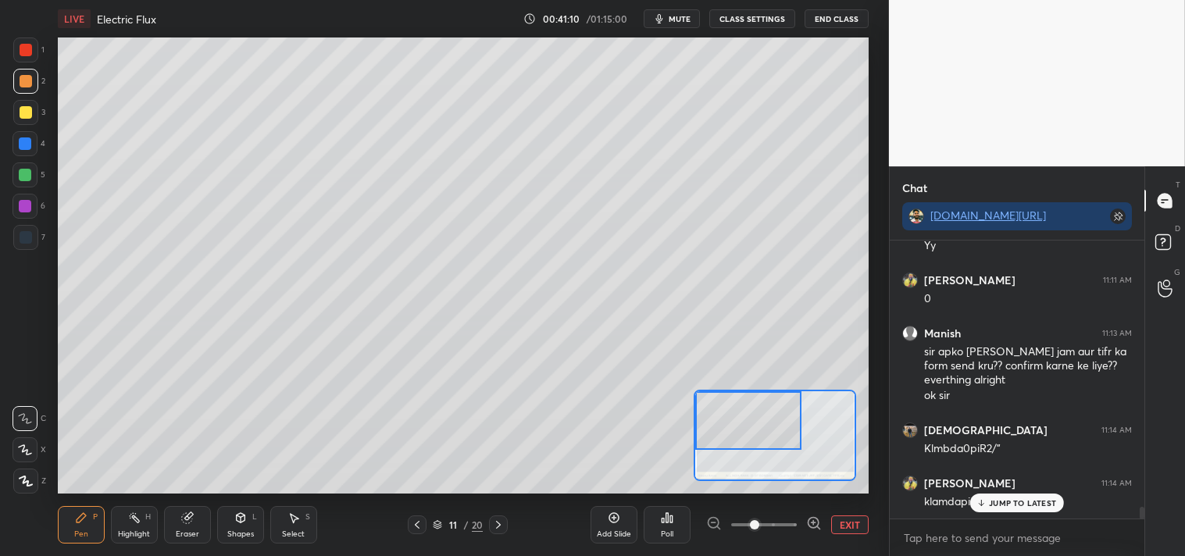
click at [177, 527] on div "Eraser" at bounding box center [187, 524] width 47 height 37
click at [180, 516] on div "Eraser" at bounding box center [187, 524] width 47 height 37
click at [70, 513] on div "Pen P" at bounding box center [81, 524] width 47 height 37
click at [69, 520] on div "Pen P" at bounding box center [81, 524] width 47 height 37
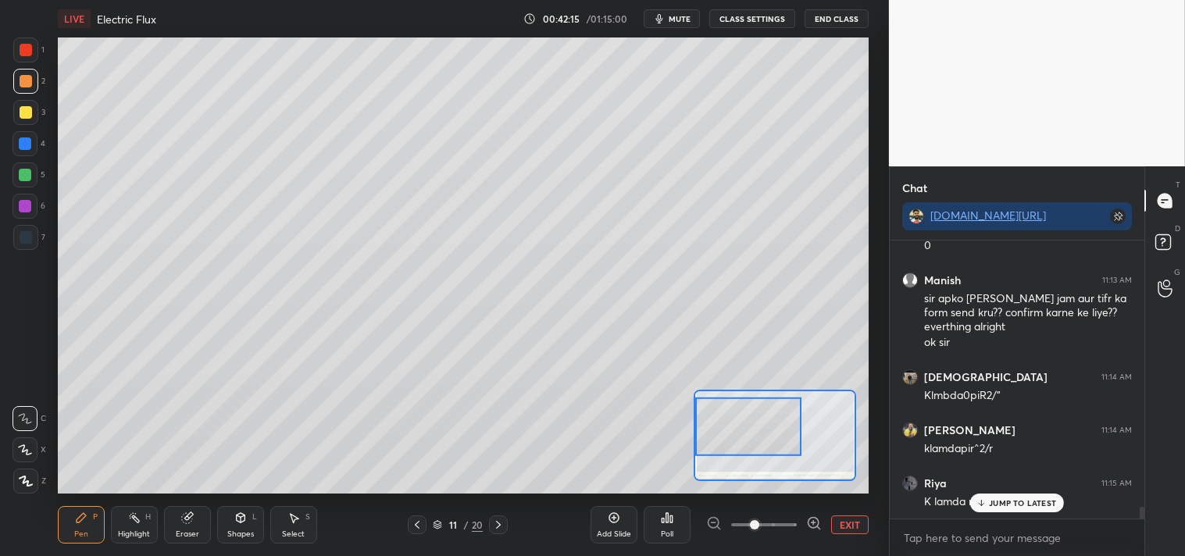
click at [186, 522] on icon at bounding box center [186, 518] width 10 height 10
click at [66, 518] on div "Pen P" at bounding box center [81, 524] width 47 height 37
click at [172, 509] on div "Eraser" at bounding box center [187, 524] width 47 height 37
click at [71, 534] on div "Pen P" at bounding box center [81, 524] width 47 height 37
click at [80, 527] on div "Pen P" at bounding box center [81, 524] width 47 height 37
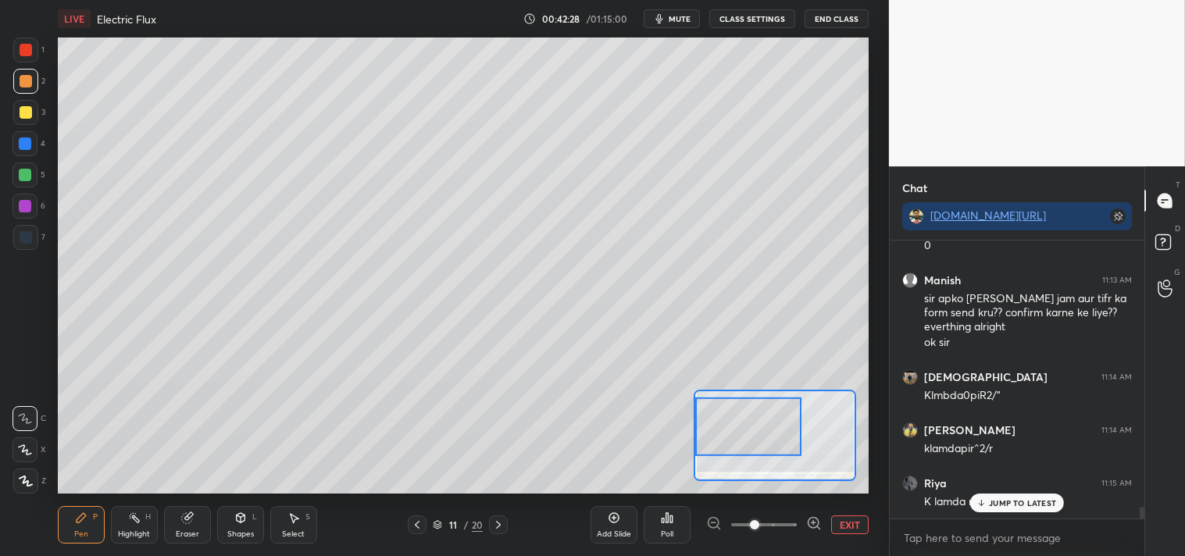
scroll to position [6448, 0]
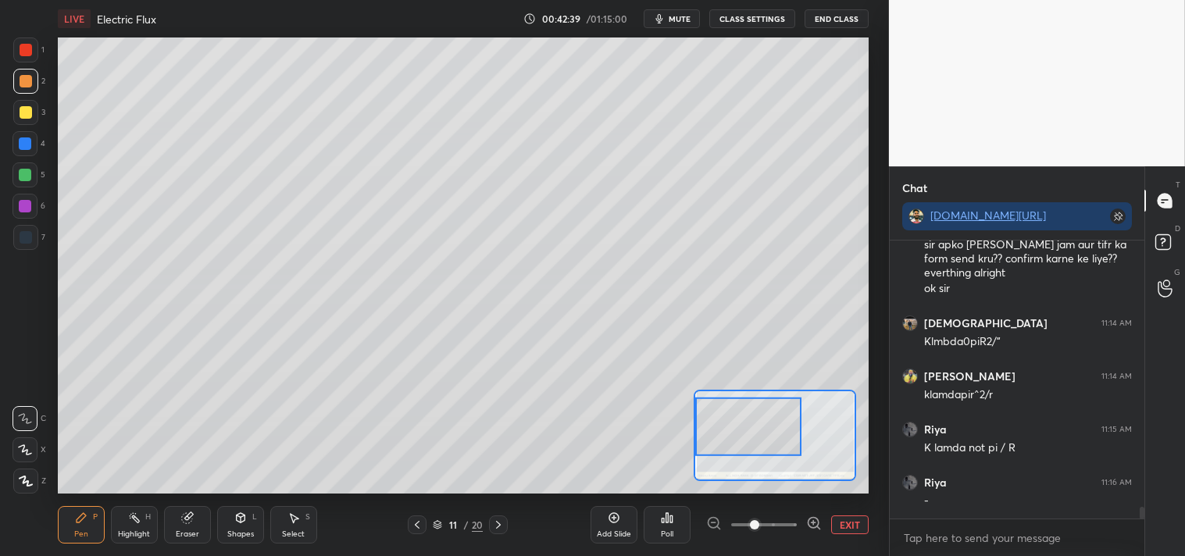
click at [194, 530] on div "Eraser" at bounding box center [187, 534] width 23 height 8
click at [80, 518] on icon at bounding box center [81, 517] width 9 height 9
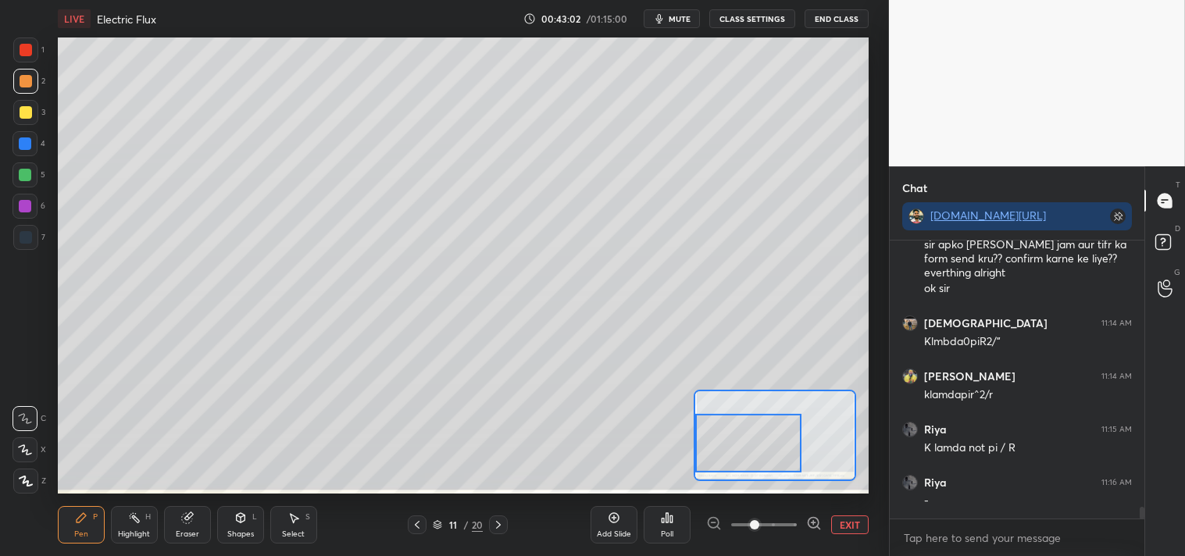
click at [182, 516] on icon at bounding box center [186, 518] width 10 height 10
click at [73, 525] on div "Pen P" at bounding box center [81, 524] width 47 height 37
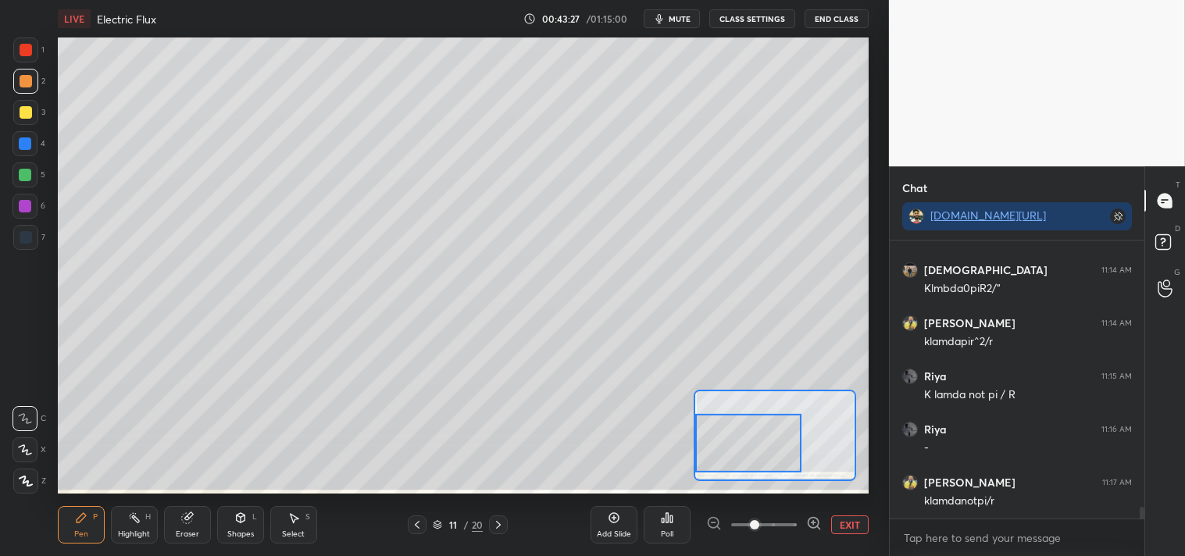
click at [186, 524] on icon at bounding box center [187, 518] width 12 height 12
click at [81, 521] on icon at bounding box center [81, 518] width 12 height 12
click at [848, 526] on button "EXIT" at bounding box center [849, 525] width 37 height 19
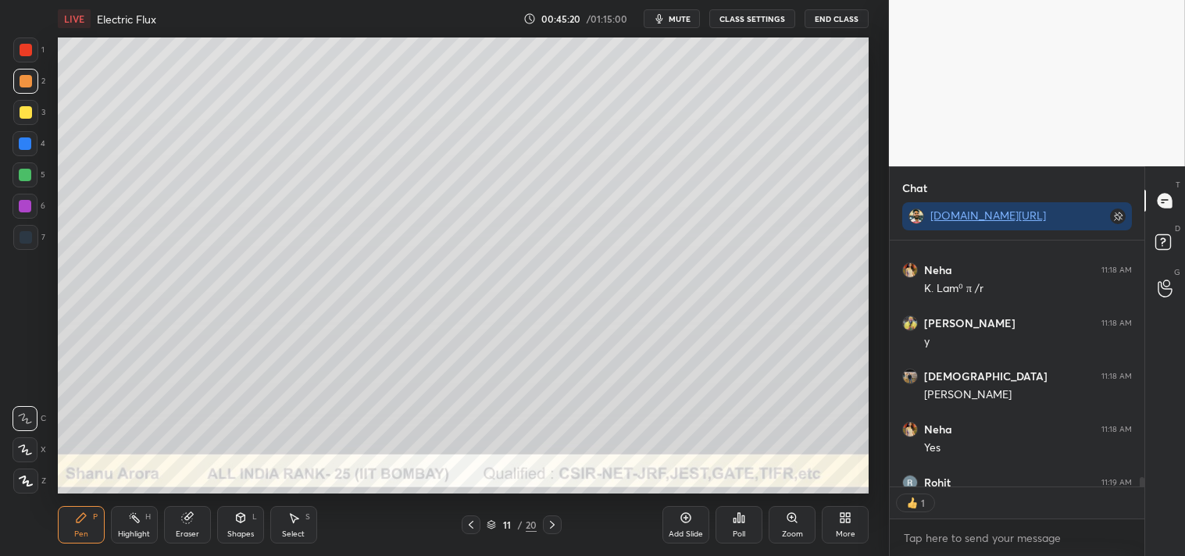
scroll to position [5, 4]
click at [684, 517] on icon at bounding box center [686, 518] width 12 height 12
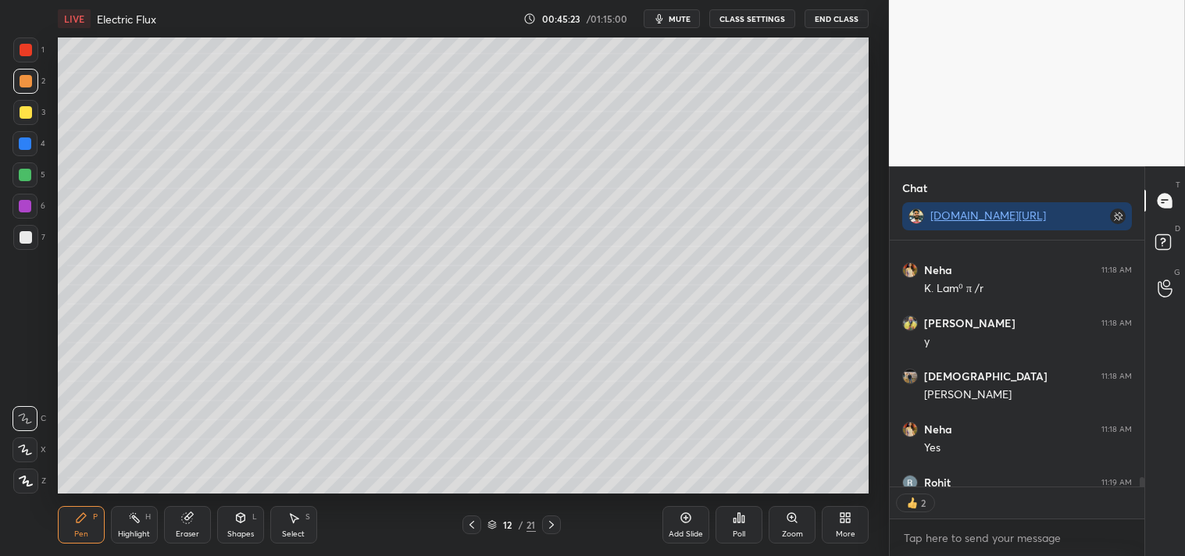
click at [232, 521] on div "Shapes L" at bounding box center [240, 524] width 47 height 37
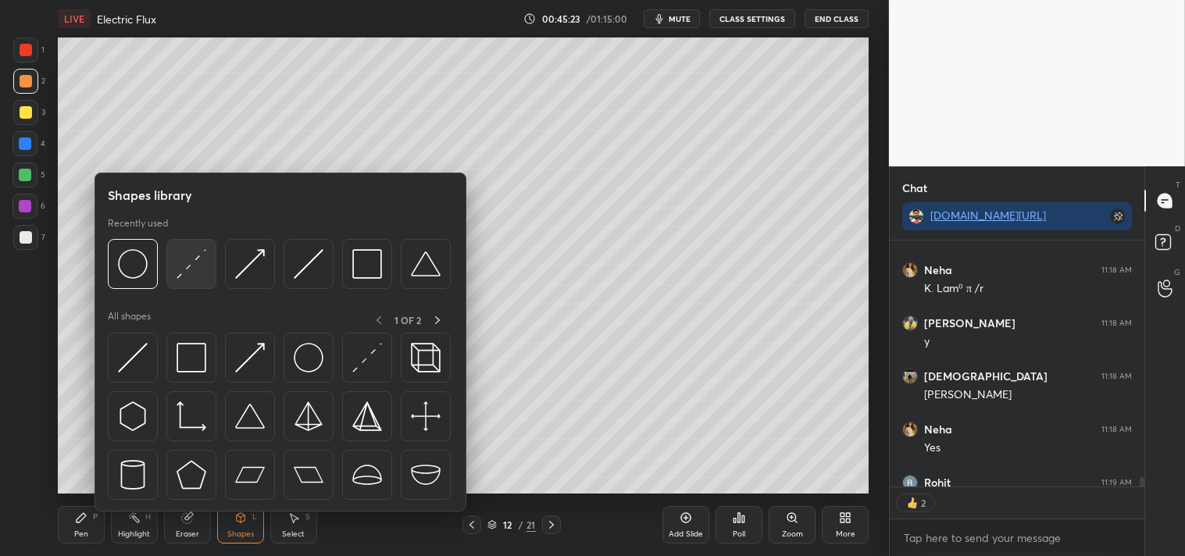
click at [193, 270] on img at bounding box center [192, 264] width 30 height 30
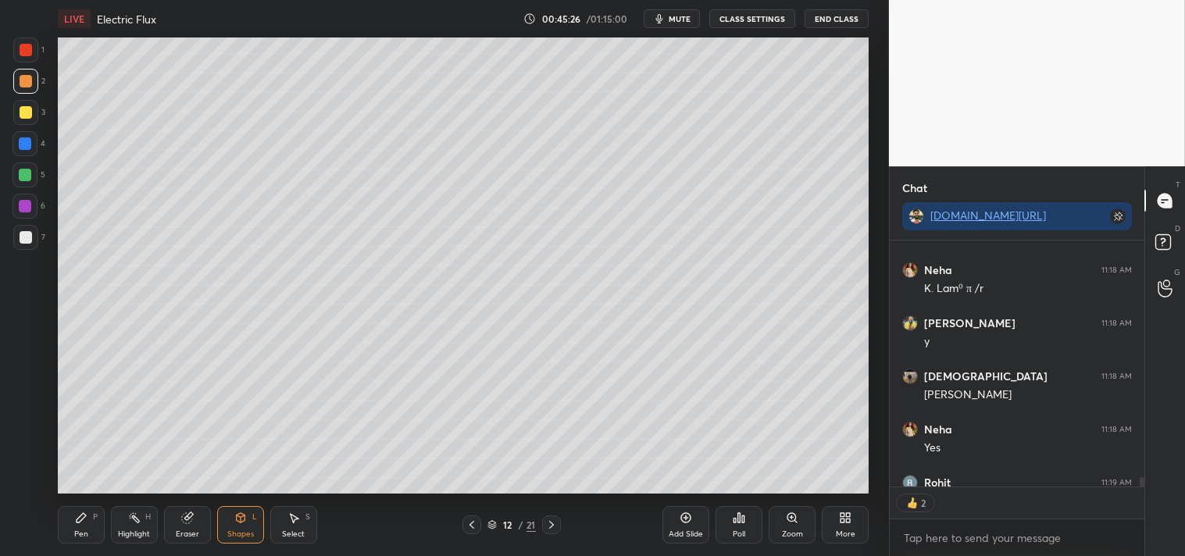
click at [230, 513] on div "Shapes L" at bounding box center [240, 524] width 47 height 37
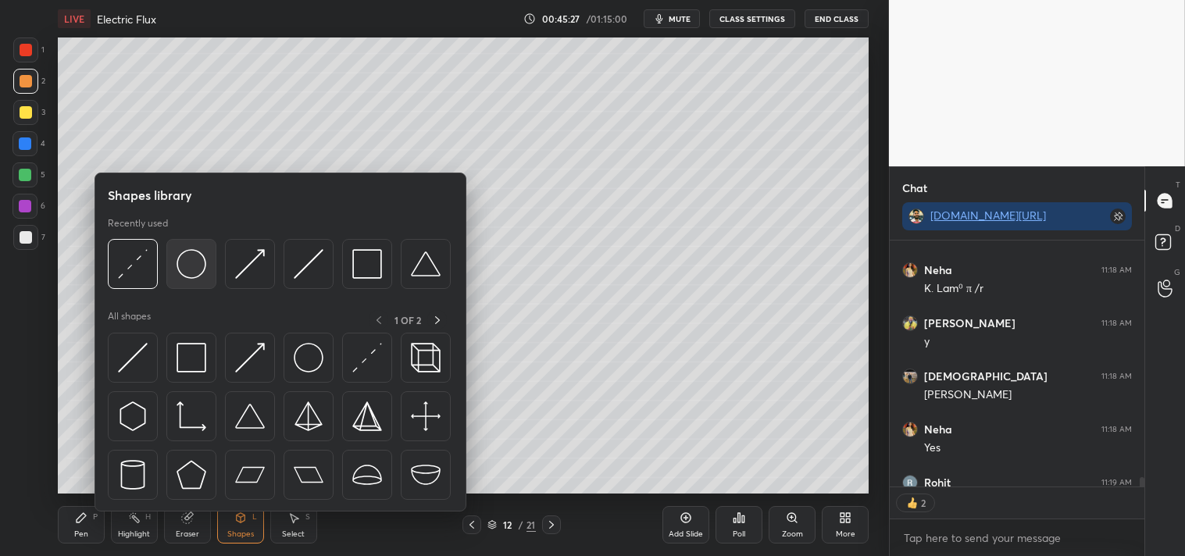
click at [197, 270] on img at bounding box center [192, 264] width 30 height 30
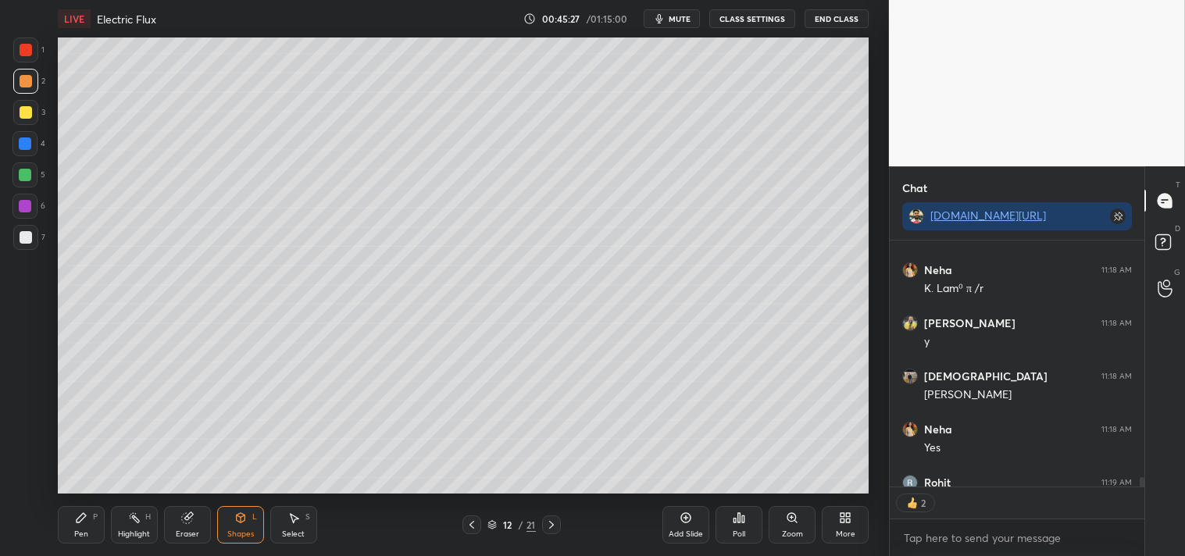
click at [35, 122] on div at bounding box center [25, 112] width 25 height 25
click at [72, 526] on div "Pen P" at bounding box center [81, 524] width 47 height 37
click at [63, 527] on div "Pen P" at bounding box center [81, 524] width 47 height 37
click at [27, 239] on div at bounding box center [26, 237] width 12 height 12
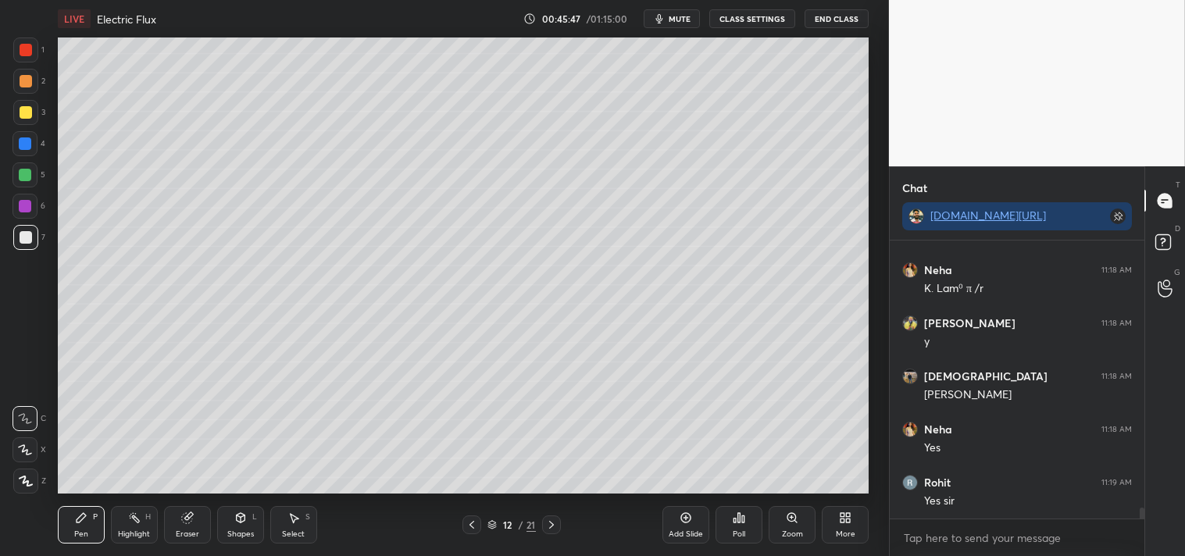
click at [28, 245] on div at bounding box center [25, 237] width 25 height 25
click at [123, 497] on div "Pen P Highlight H Eraser Shapes L Select S 12 / 21 Add Slide Poll Zoom More" at bounding box center [464, 525] width 812 height 62
click at [127, 509] on div "Highlight H" at bounding box center [134, 524] width 47 height 37
click at [73, 518] on div "Pen P" at bounding box center [81, 524] width 47 height 37
click at [128, 522] on icon at bounding box center [134, 518] width 12 height 12
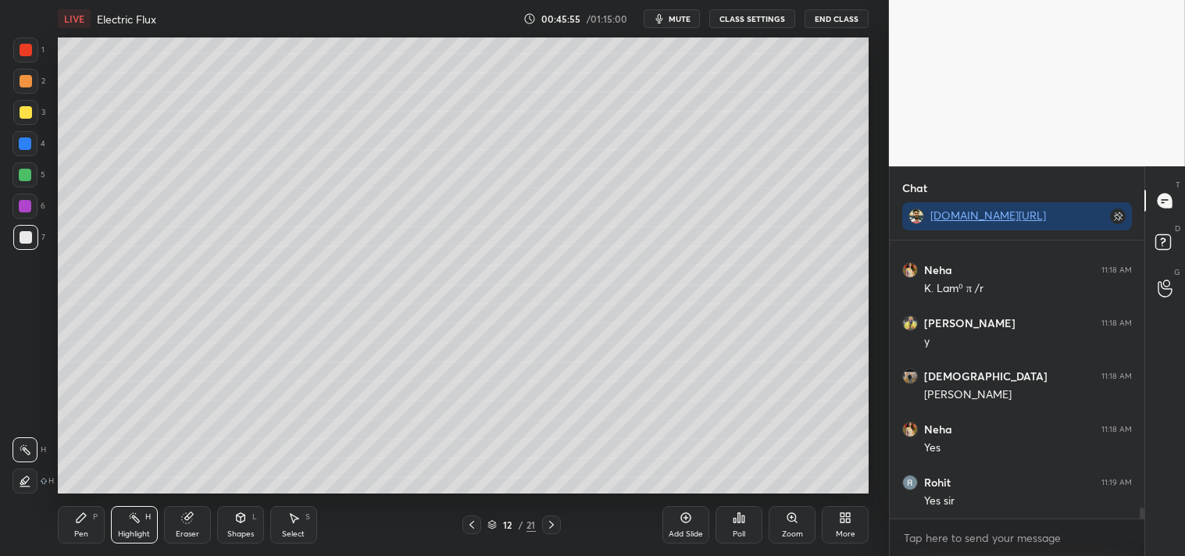
click at [58, 537] on div "Pen P" at bounding box center [81, 524] width 47 height 37
click at [59, 527] on div "Pen P" at bounding box center [81, 524] width 47 height 37
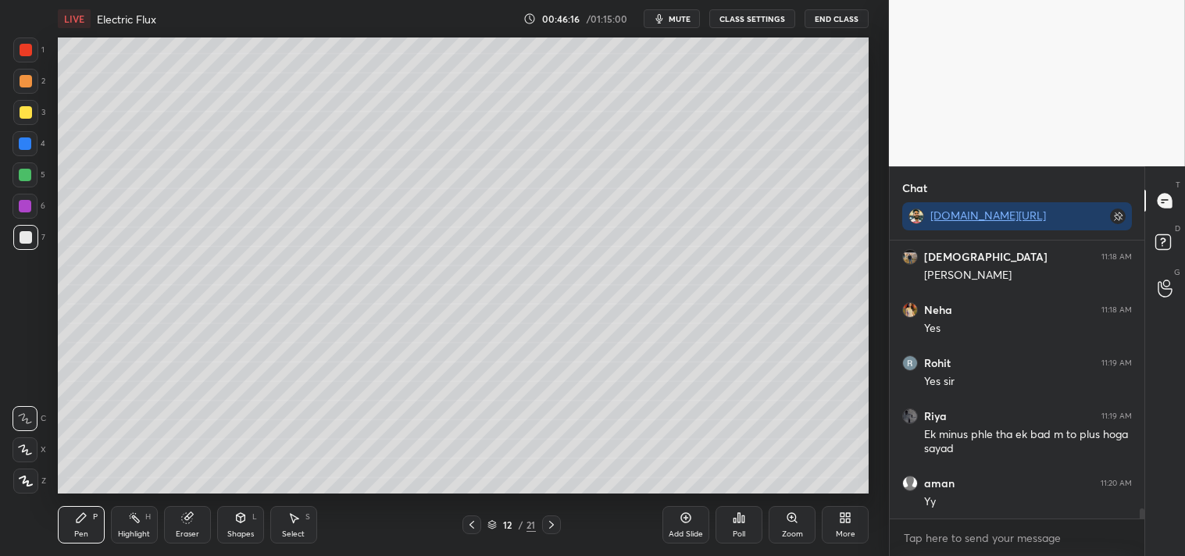
scroll to position [7152, 0]
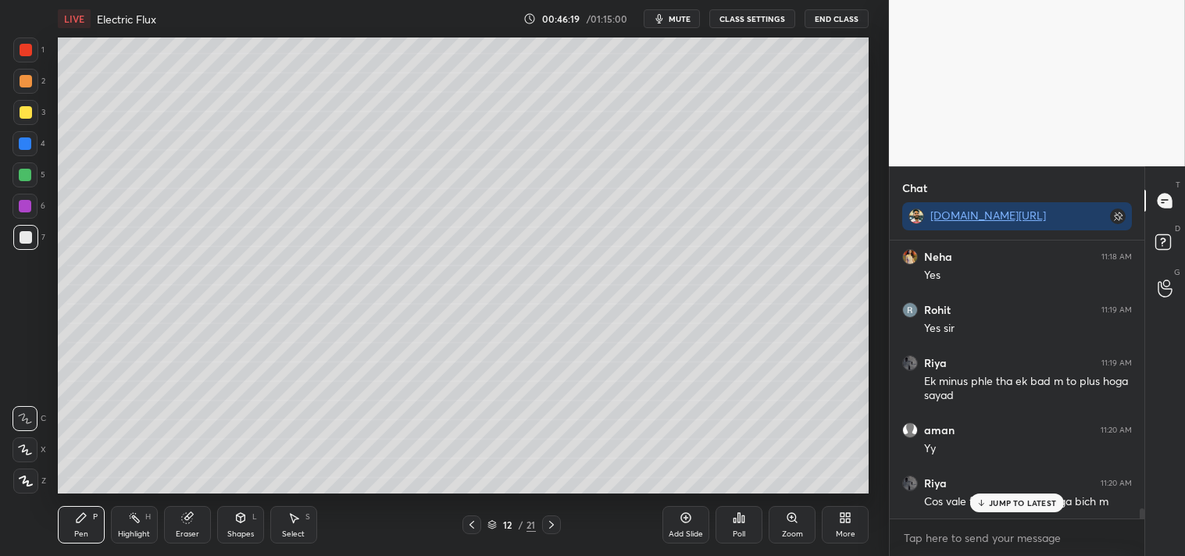
click at [175, 523] on div "Eraser" at bounding box center [187, 524] width 47 height 37
click at [79, 527] on div "Pen P" at bounding box center [81, 524] width 47 height 37
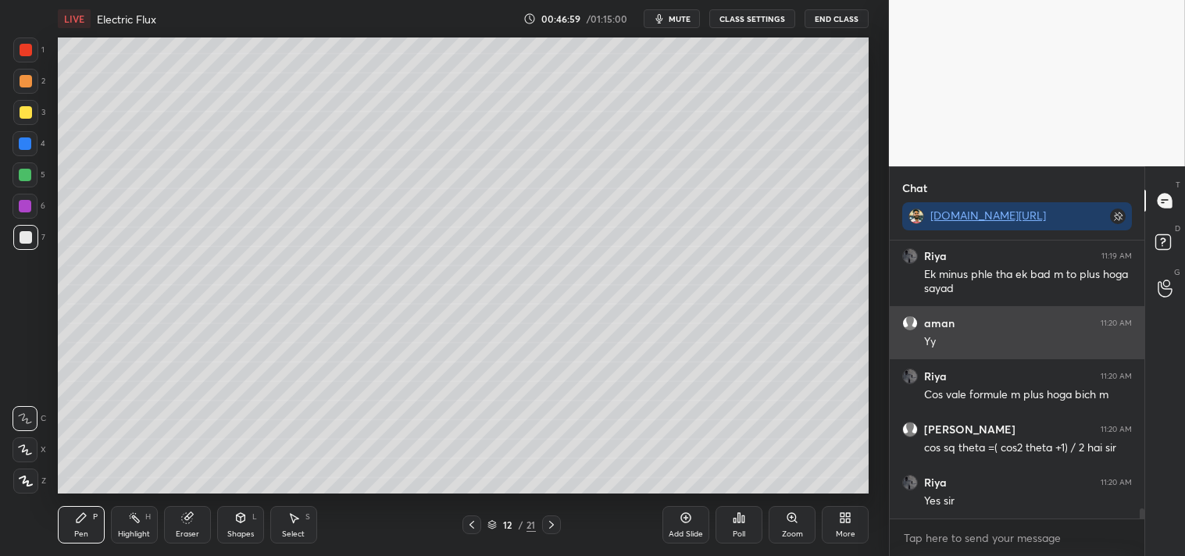
scroll to position [7275, 0]
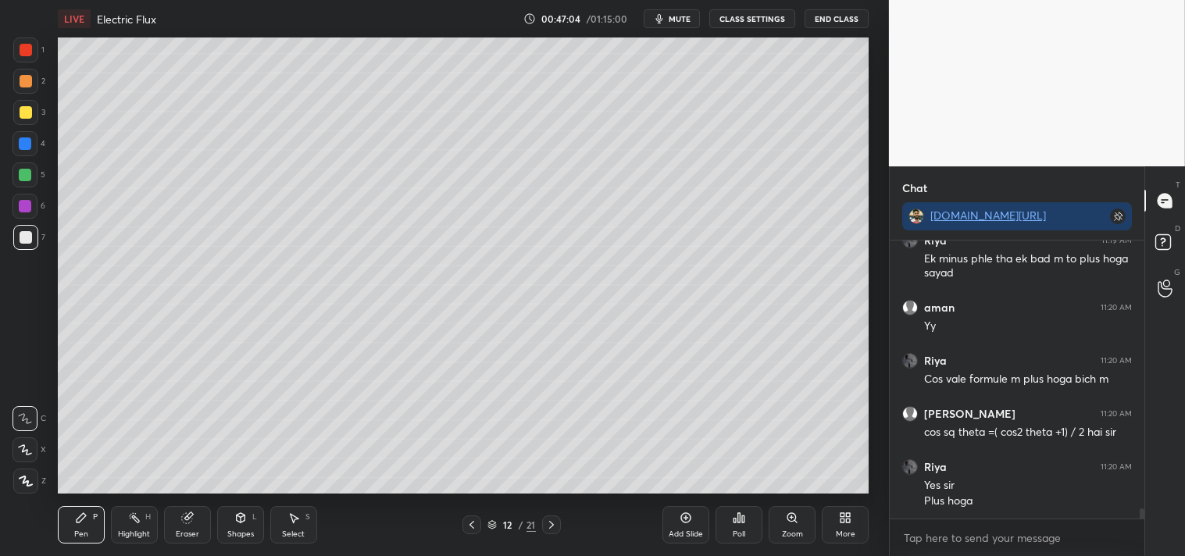
click at [196, 512] on div "Eraser" at bounding box center [187, 524] width 47 height 37
click at [198, 521] on div "Eraser" at bounding box center [187, 524] width 47 height 37
click at [87, 531] on div "Pen" at bounding box center [81, 534] width 14 height 8
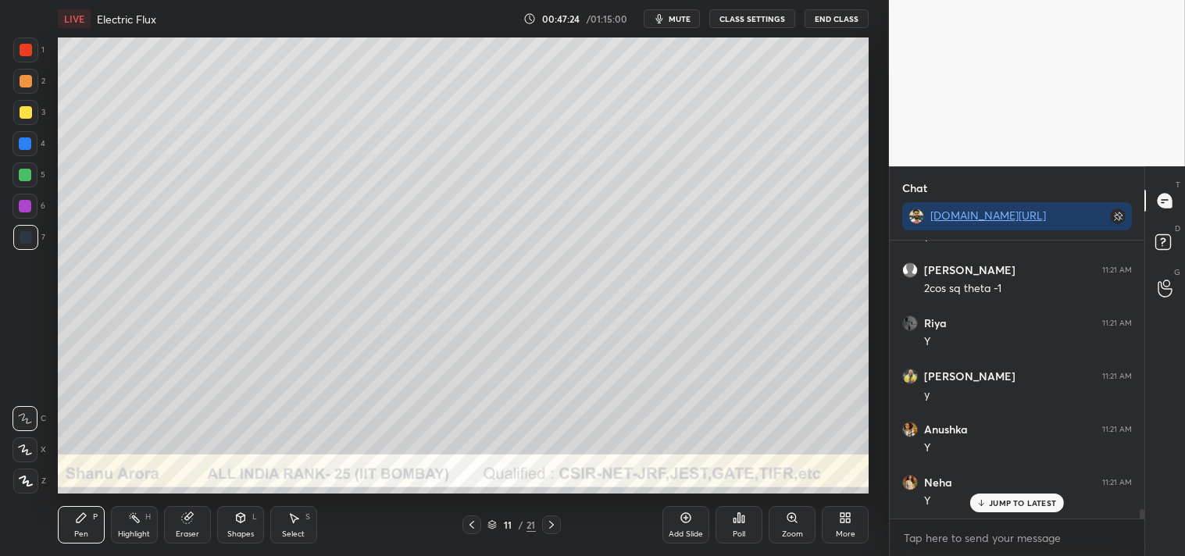
scroll to position [7646, 0]
click at [145, 512] on div "Highlight H" at bounding box center [134, 524] width 47 height 37
click at [137, 512] on icon at bounding box center [134, 518] width 12 height 12
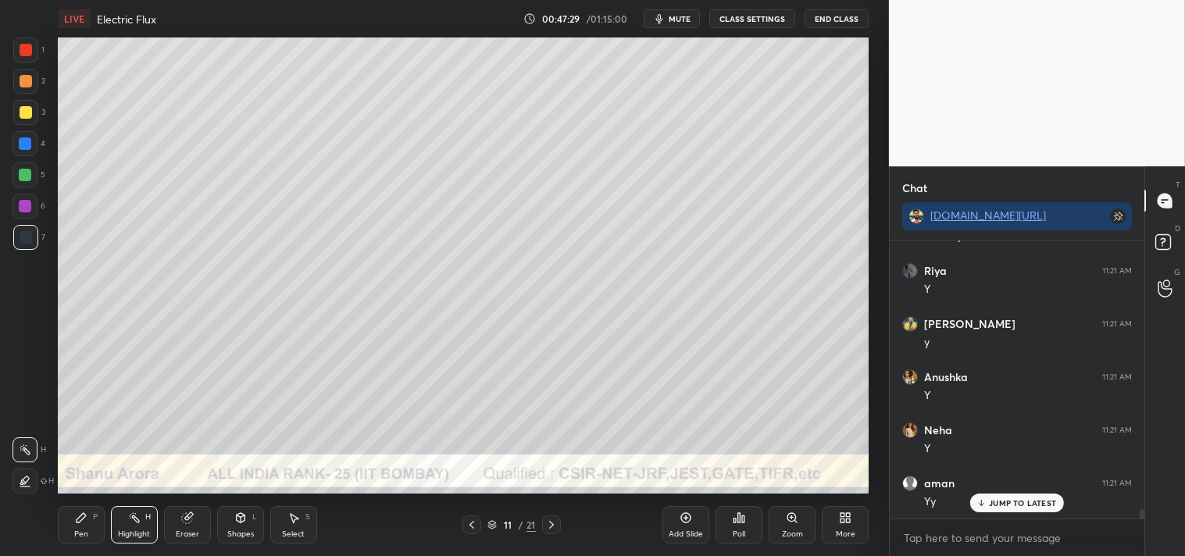
click at [79, 518] on icon at bounding box center [81, 517] width 9 height 9
click at [87, 522] on div "Pen P" at bounding box center [81, 524] width 47 height 37
click at [27, 117] on div at bounding box center [26, 112] width 12 height 12
click at [14, 123] on div at bounding box center [25, 112] width 25 height 25
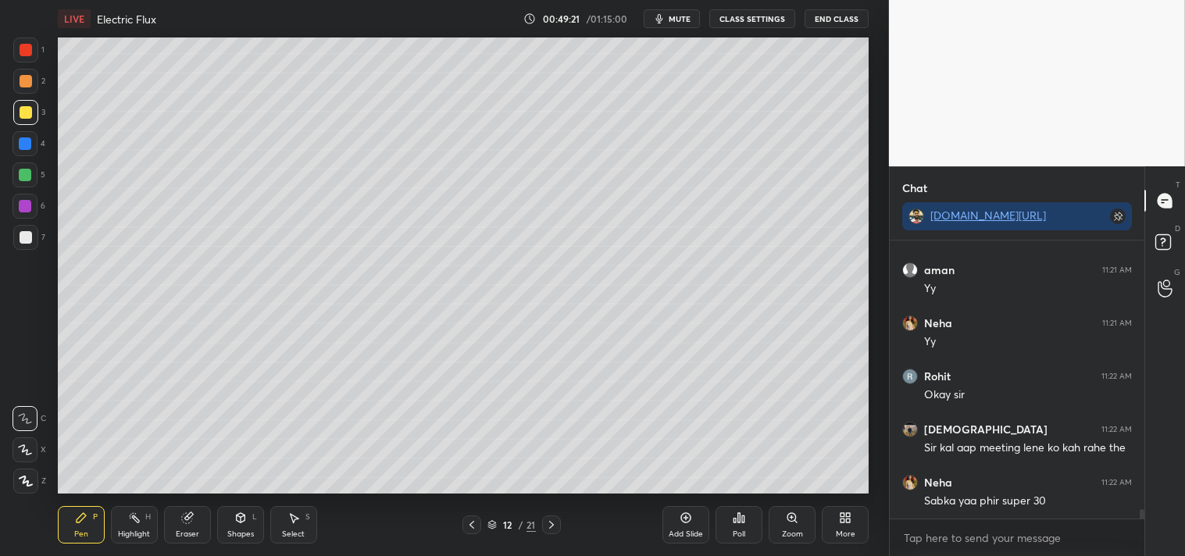
scroll to position [7912, 0]
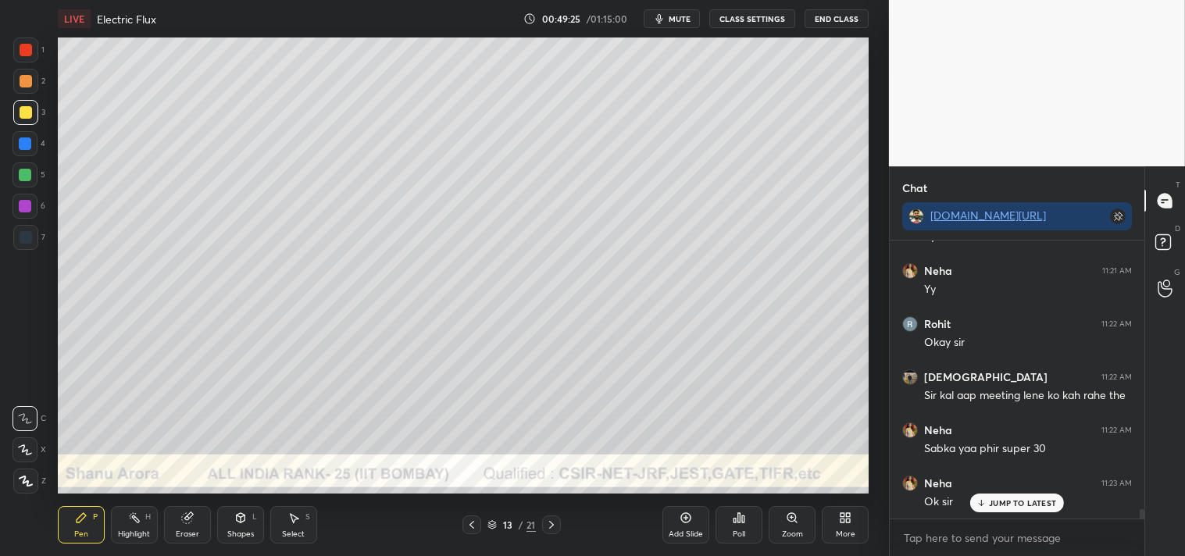
click at [238, 527] on div "Shapes L" at bounding box center [240, 524] width 47 height 37
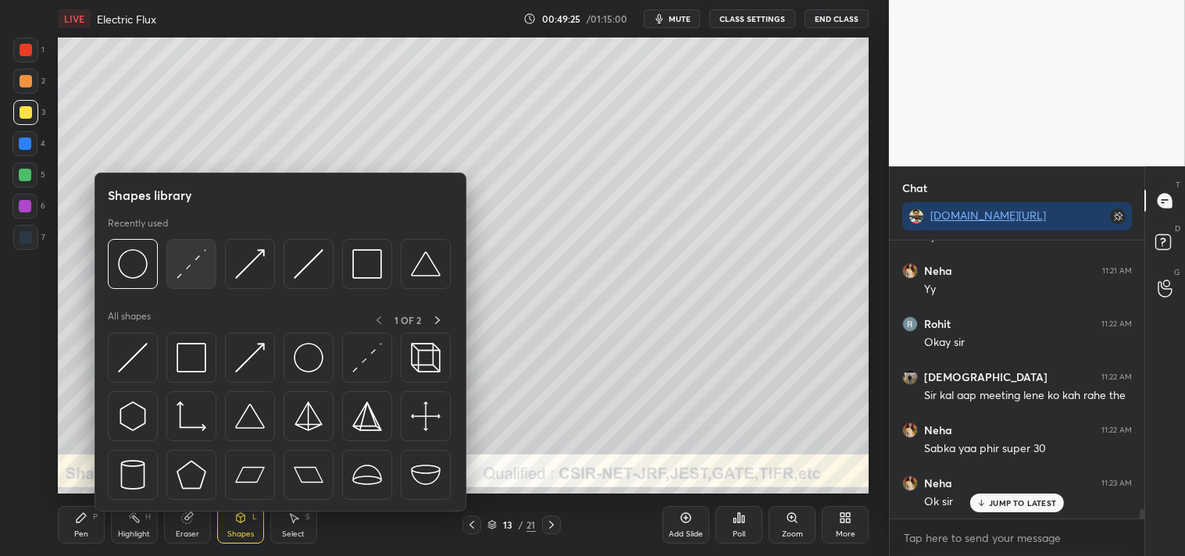
click at [184, 261] on img at bounding box center [192, 264] width 30 height 30
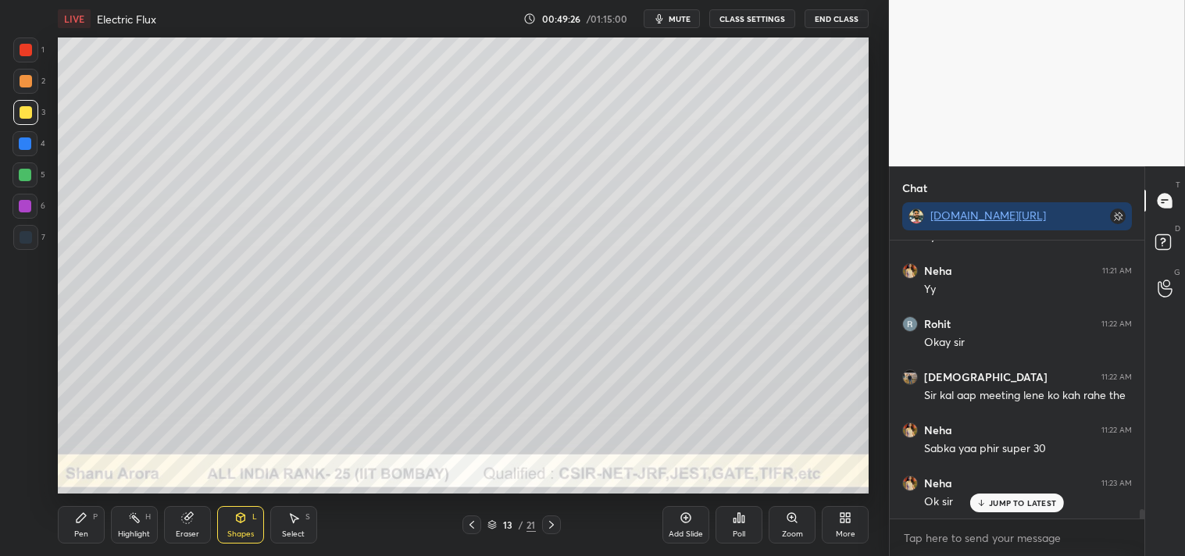
click at [30, 88] on div at bounding box center [25, 81] width 25 height 25
click at [780, 527] on div "Zoom" at bounding box center [792, 524] width 47 height 37
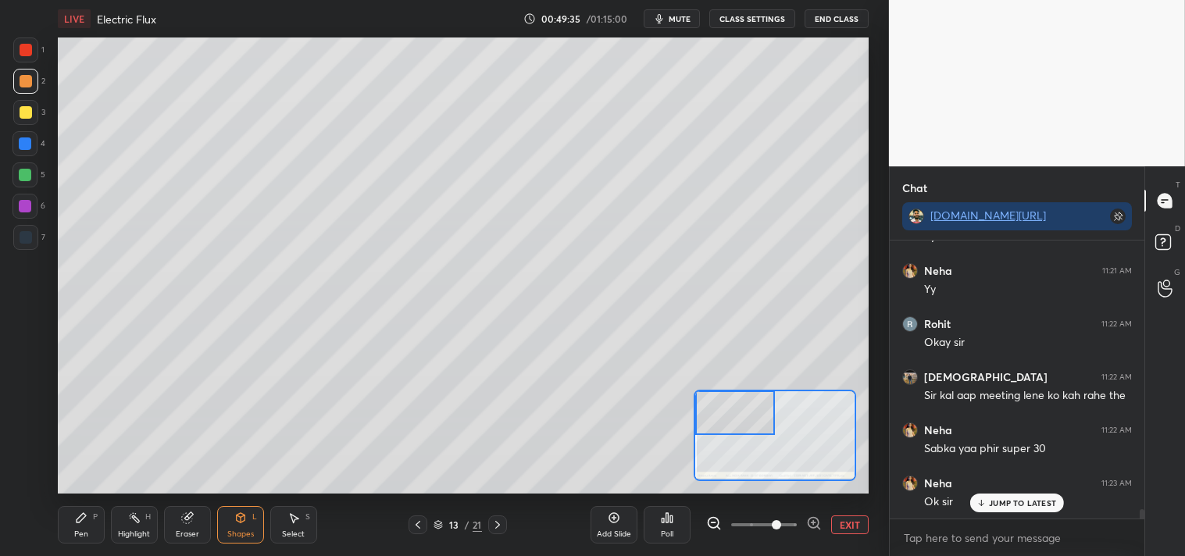
click at [69, 525] on div "Pen P" at bounding box center [81, 524] width 47 height 37
click at [70, 526] on div "Pen P" at bounding box center [81, 524] width 47 height 37
click at [196, 520] on div "Eraser" at bounding box center [187, 524] width 47 height 37
click at [194, 521] on div "Eraser" at bounding box center [187, 524] width 47 height 37
click at [189, 522] on icon at bounding box center [186, 518] width 10 height 10
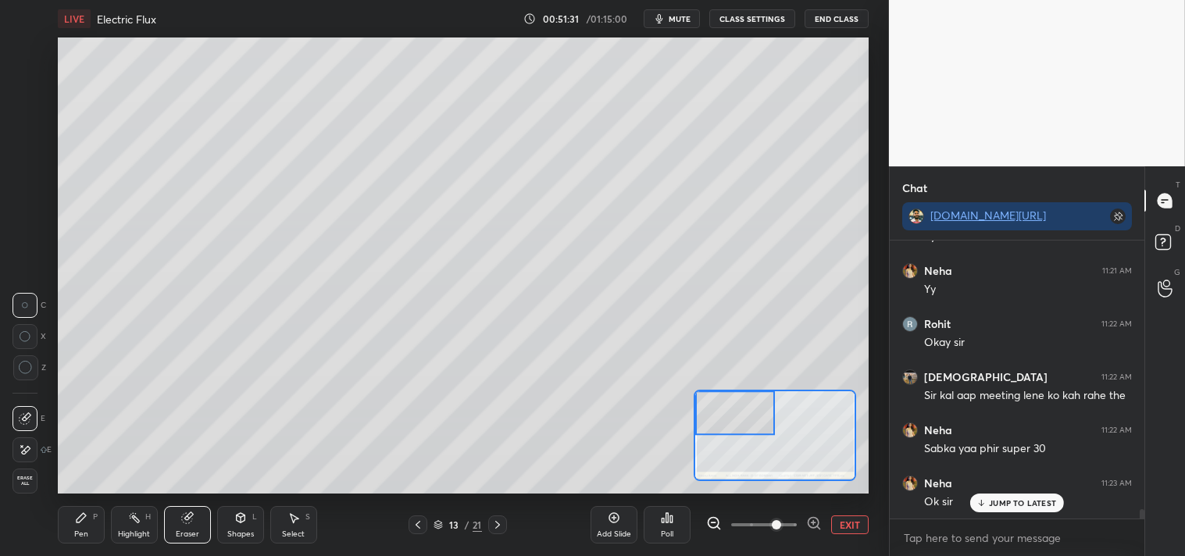
click at [74, 531] on div "Pen" at bounding box center [81, 534] width 14 height 8
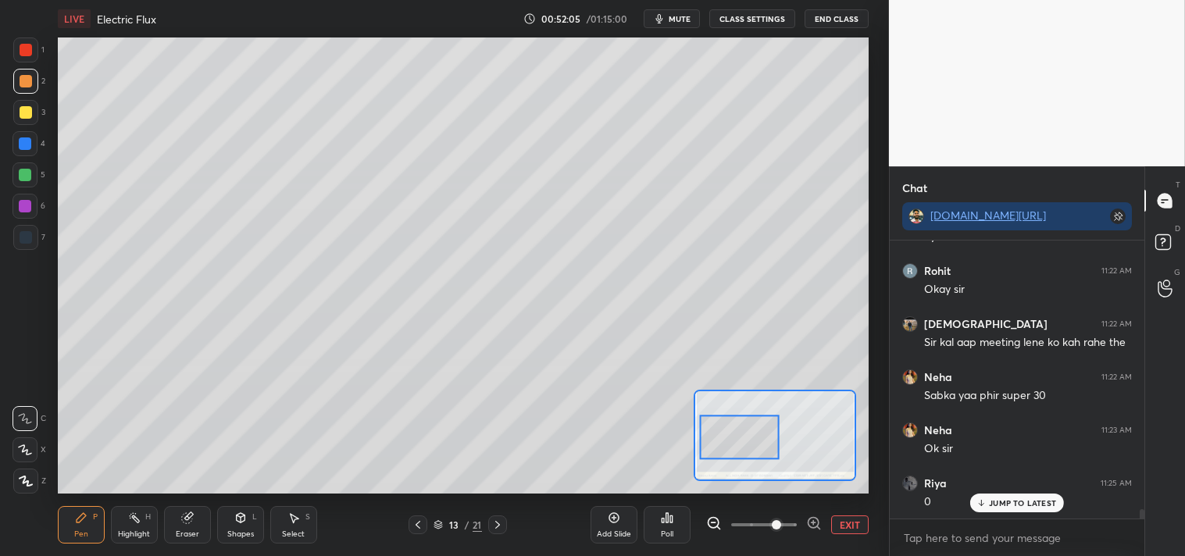
scroll to position [8019, 0]
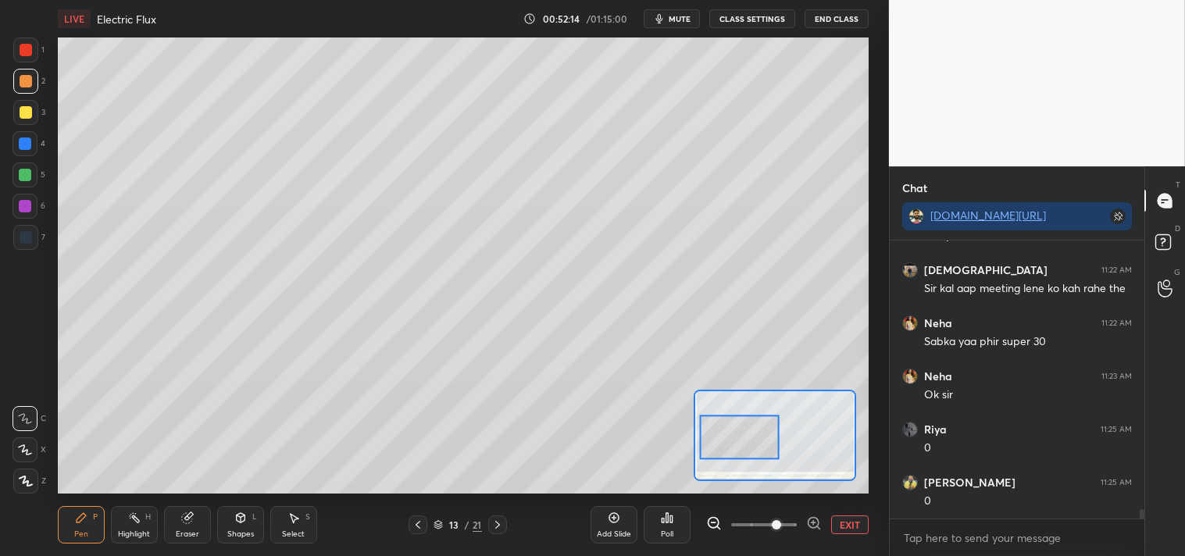
click at [845, 520] on button "EXIT" at bounding box center [849, 525] width 37 height 19
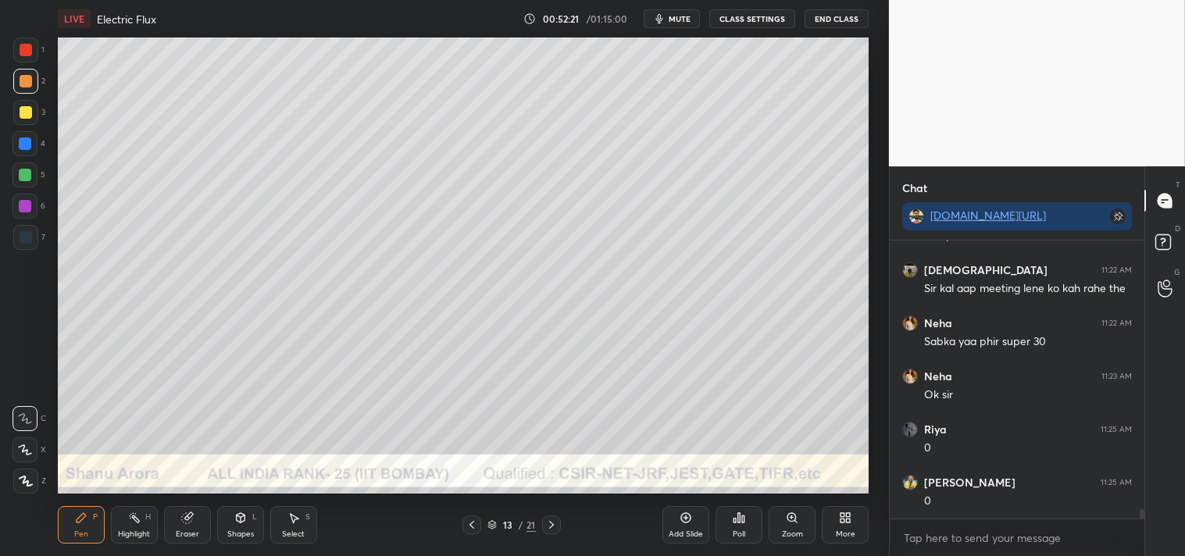
click at [243, 516] on icon at bounding box center [240, 517] width 9 height 2
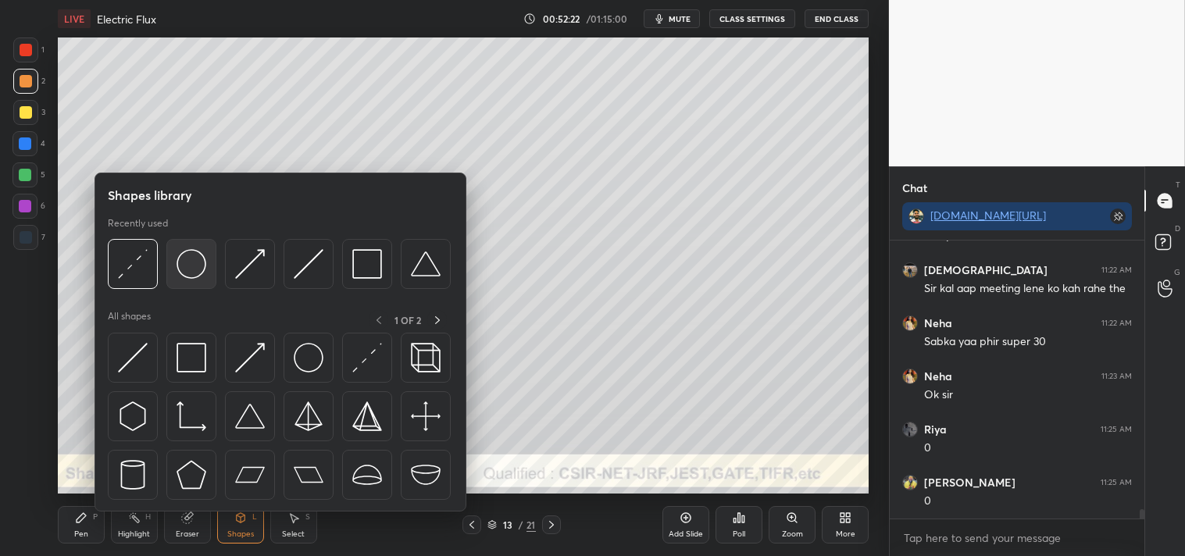
click at [184, 261] on img at bounding box center [192, 264] width 30 height 30
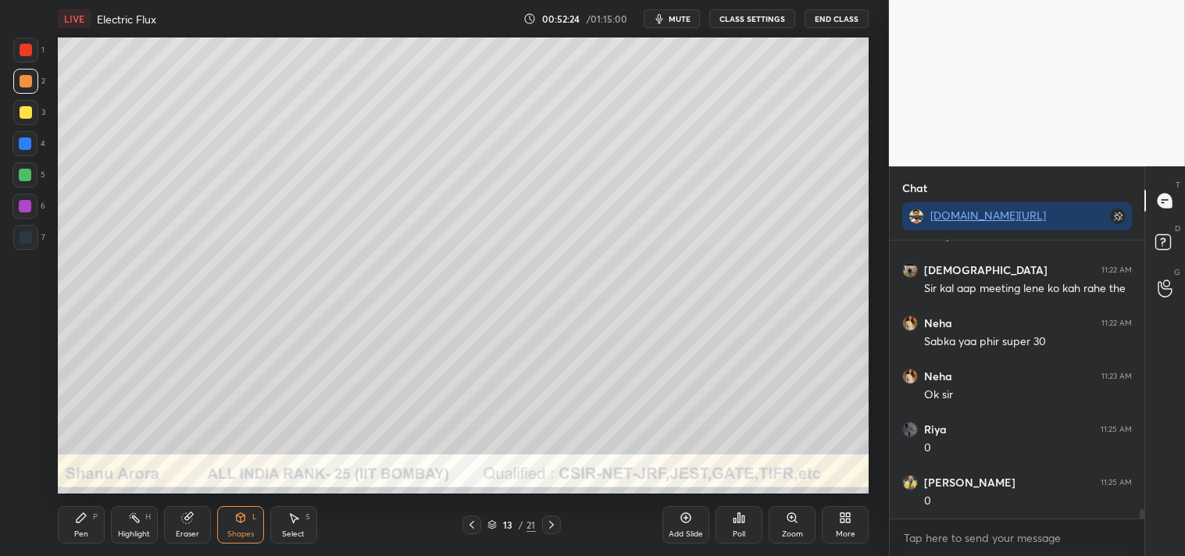
click at [72, 523] on div "Pen P" at bounding box center [81, 524] width 47 height 37
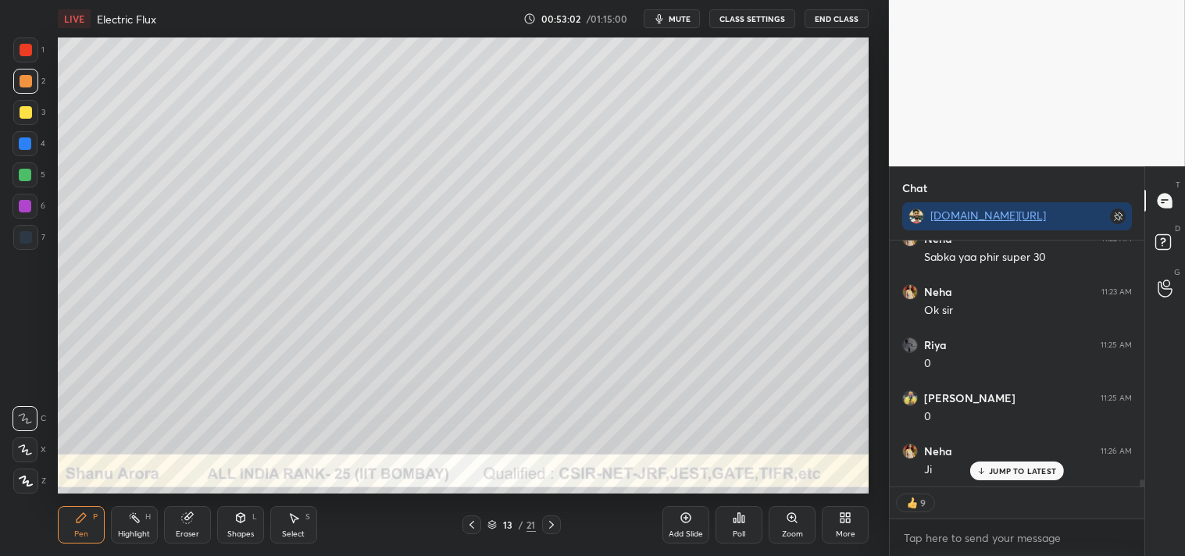
click at [794, 532] on div "Zoom" at bounding box center [792, 534] width 21 height 8
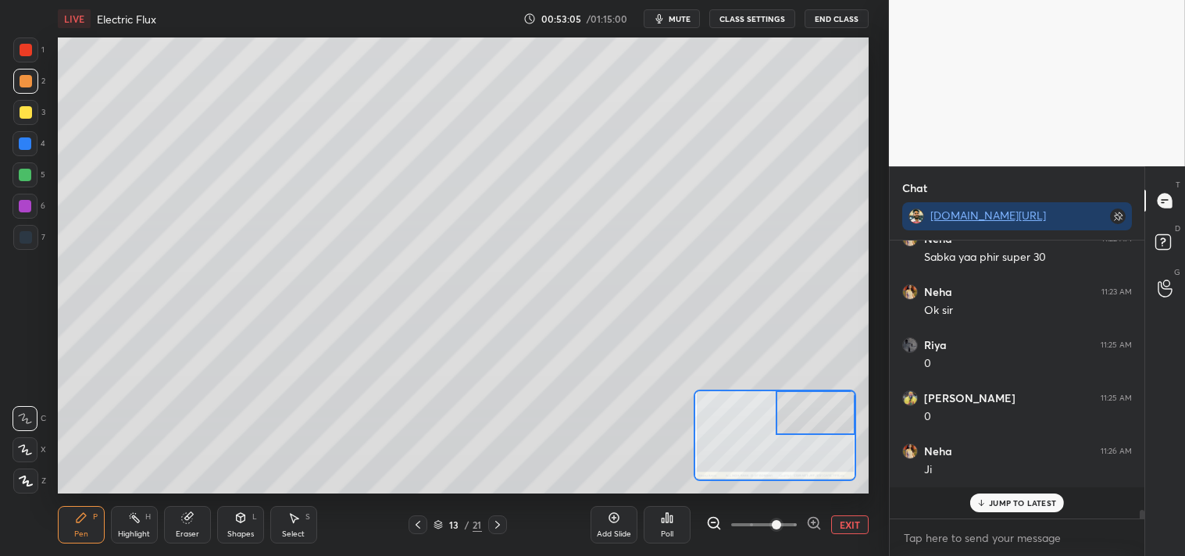
scroll to position [8072, 0]
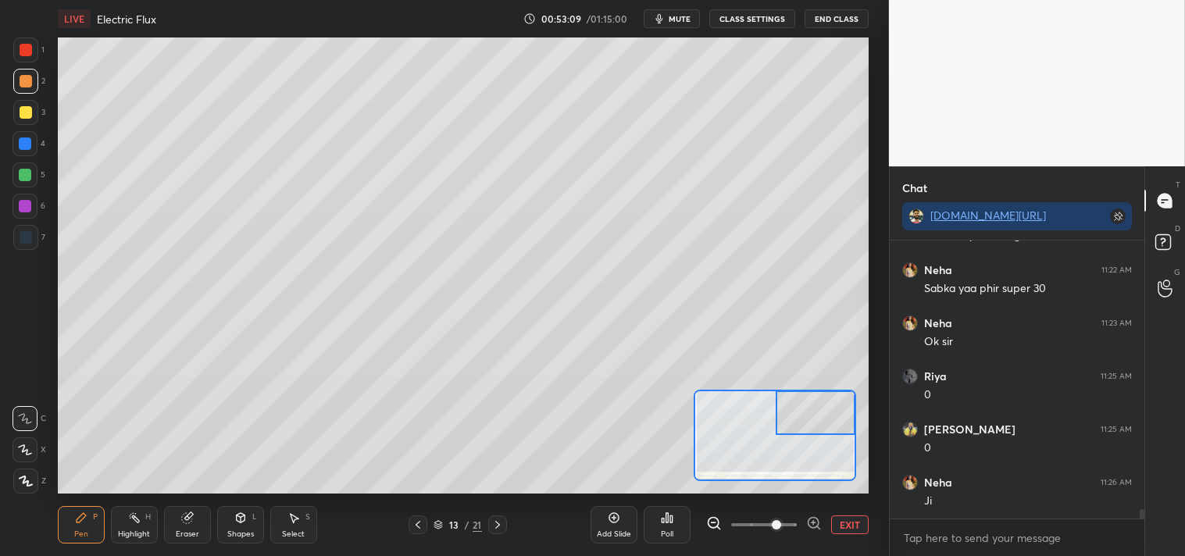
click at [23, 104] on div at bounding box center [25, 112] width 25 height 25
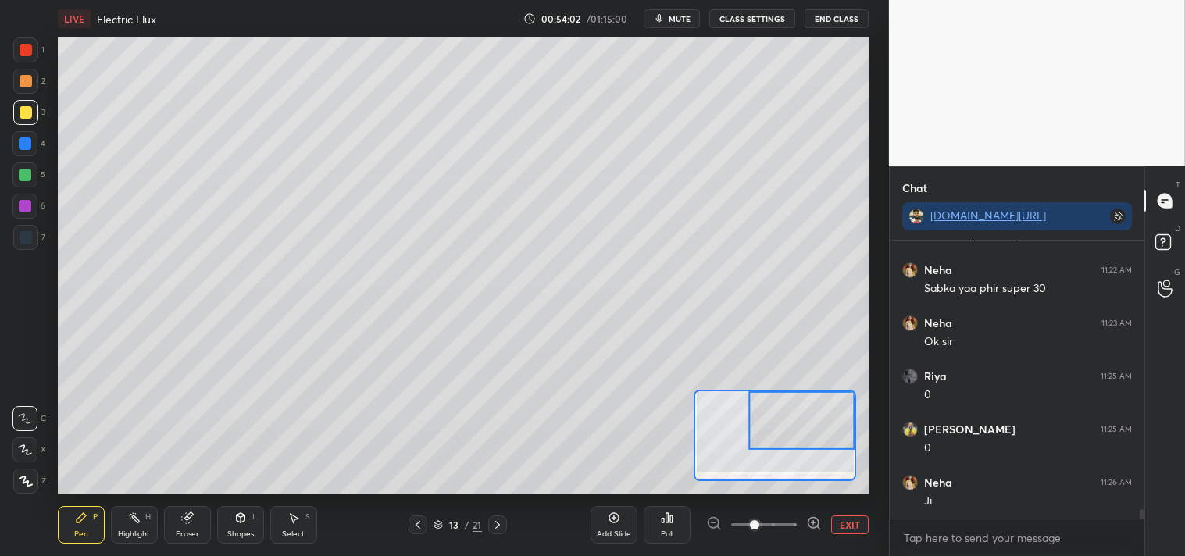
scroll to position [8125, 0]
click at [836, 514] on div "Add Slide Poll EXIT" at bounding box center [730, 524] width 278 height 87
click at [852, 525] on button "EXIT" at bounding box center [849, 525] width 37 height 19
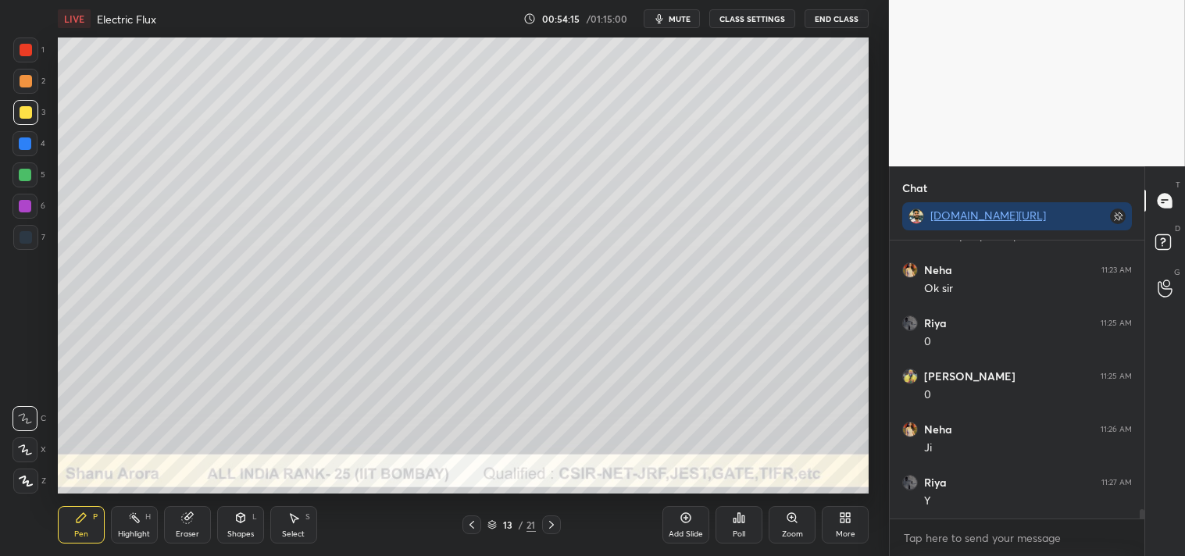
click at [684, 521] on icon at bounding box center [686, 518] width 10 height 10
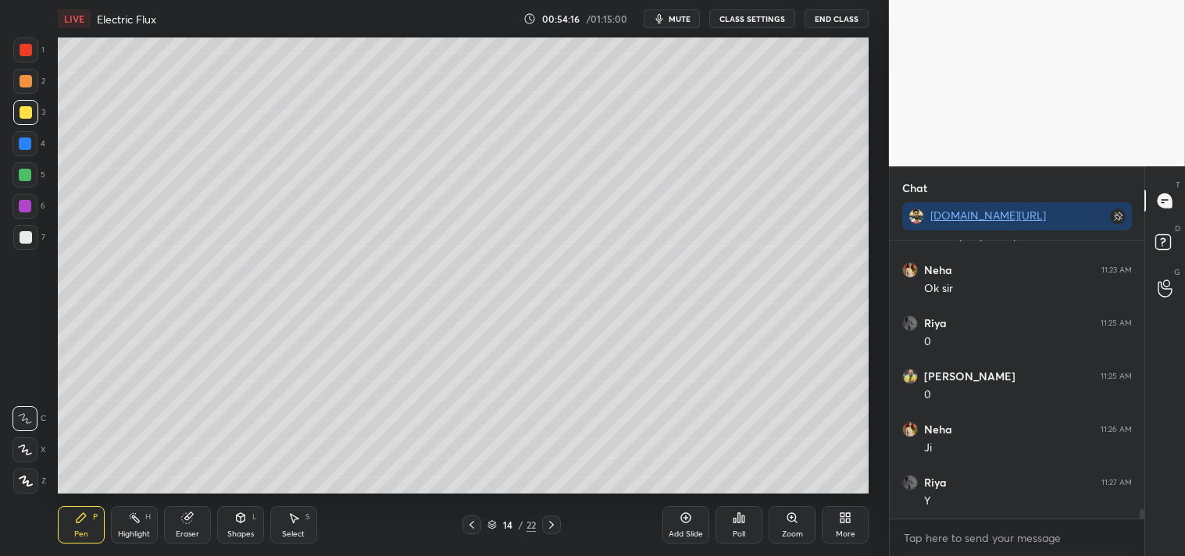
click at [243, 528] on div "Shapes L" at bounding box center [240, 524] width 47 height 37
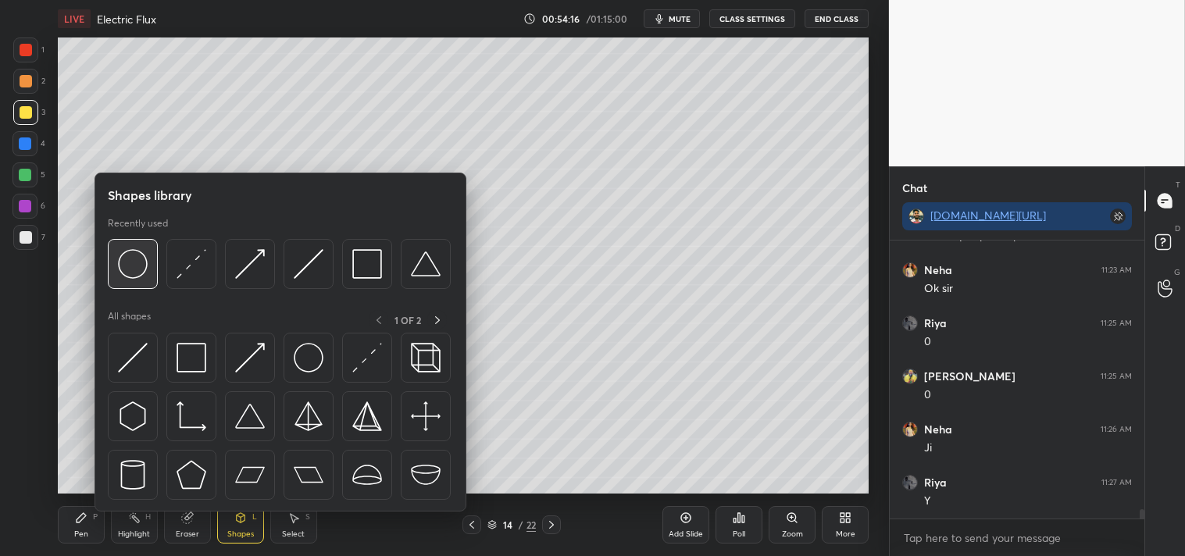
click at [139, 266] on img at bounding box center [133, 264] width 30 height 30
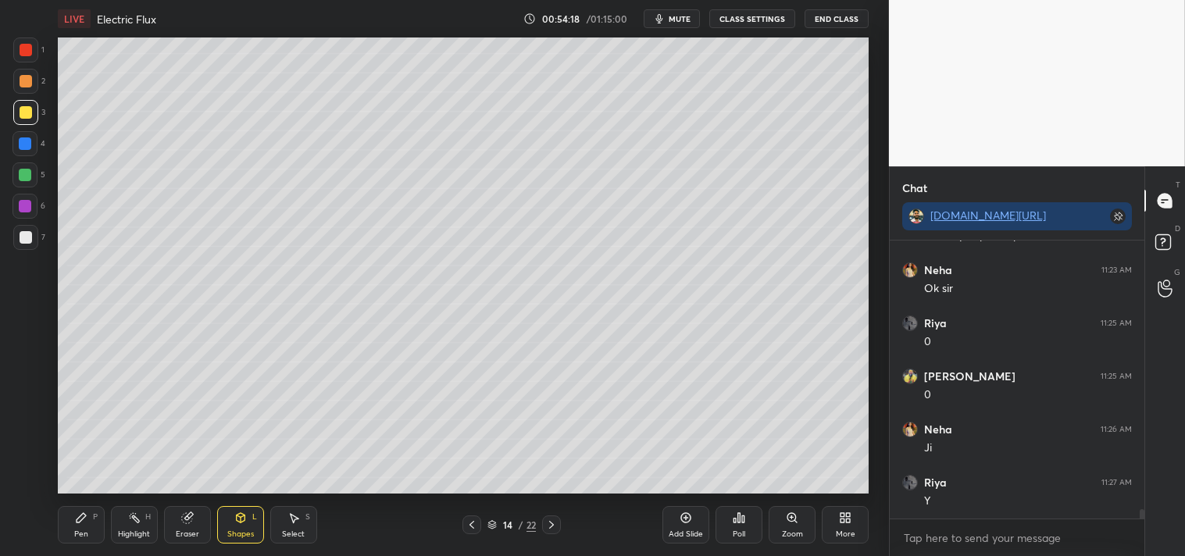
click at [84, 534] on div "Pen" at bounding box center [81, 534] width 14 height 8
click at [90, 531] on div "Pen P" at bounding box center [81, 524] width 47 height 37
click at [34, 61] on div at bounding box center [25, 49] width 25 height 25
click at [0, 213] on div "1 2 3 4 5 6 7 C X Z C X Z E E Erase all H H" at bounding box center [25, 265] width 50 height 456
click at [16, 244] on div at bounding box center [25, 237] width 25 height 25
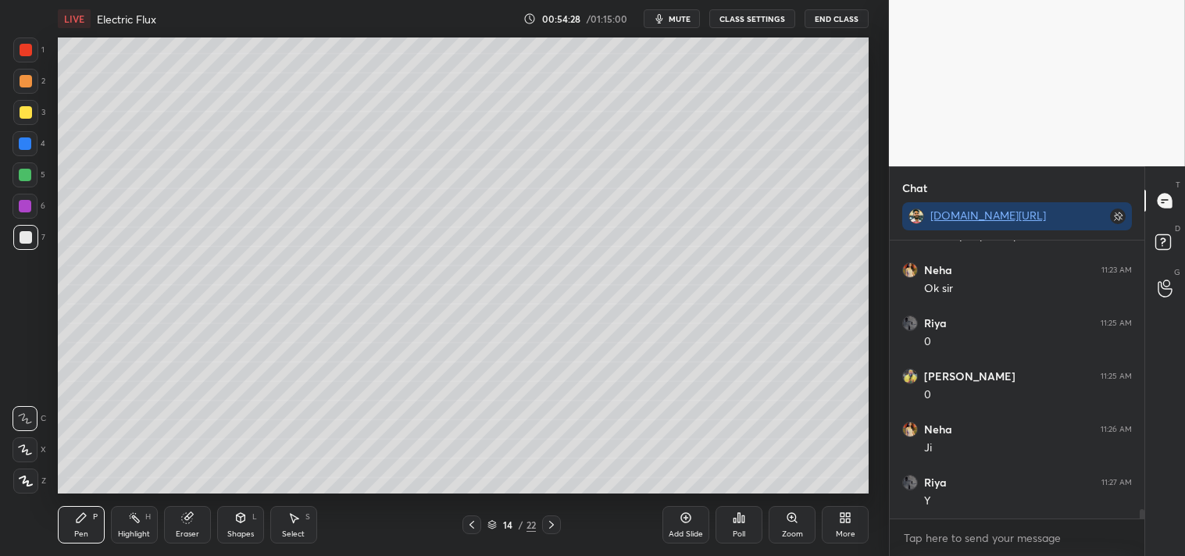
click at [252, 520] on div "L" at bounding box center [254, 517] width 5 height 8
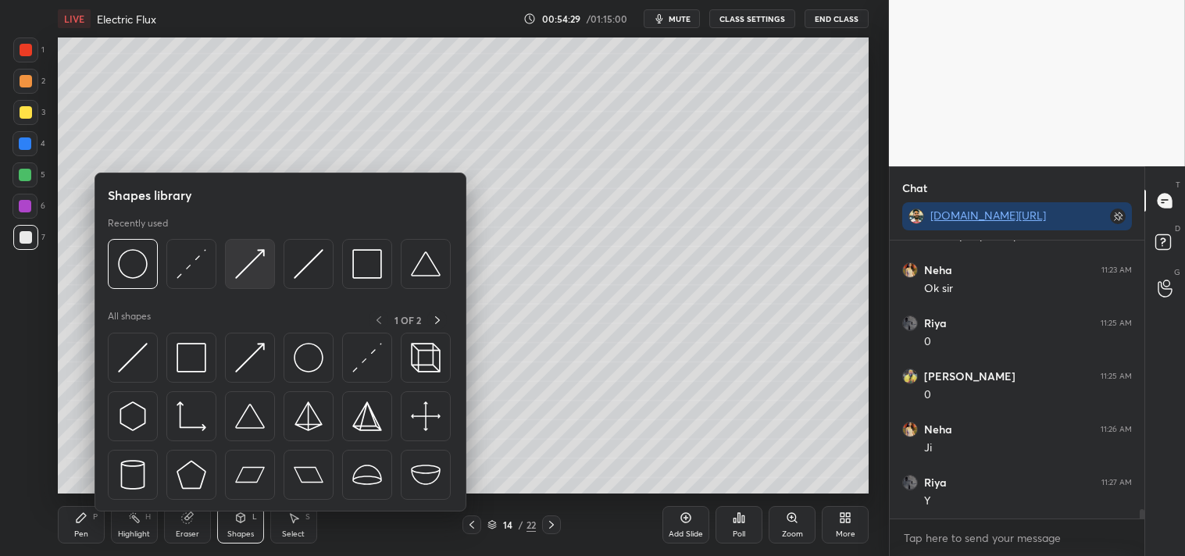
click at [255, 266] on img at bounding box center [250, 264] width 30 height 30
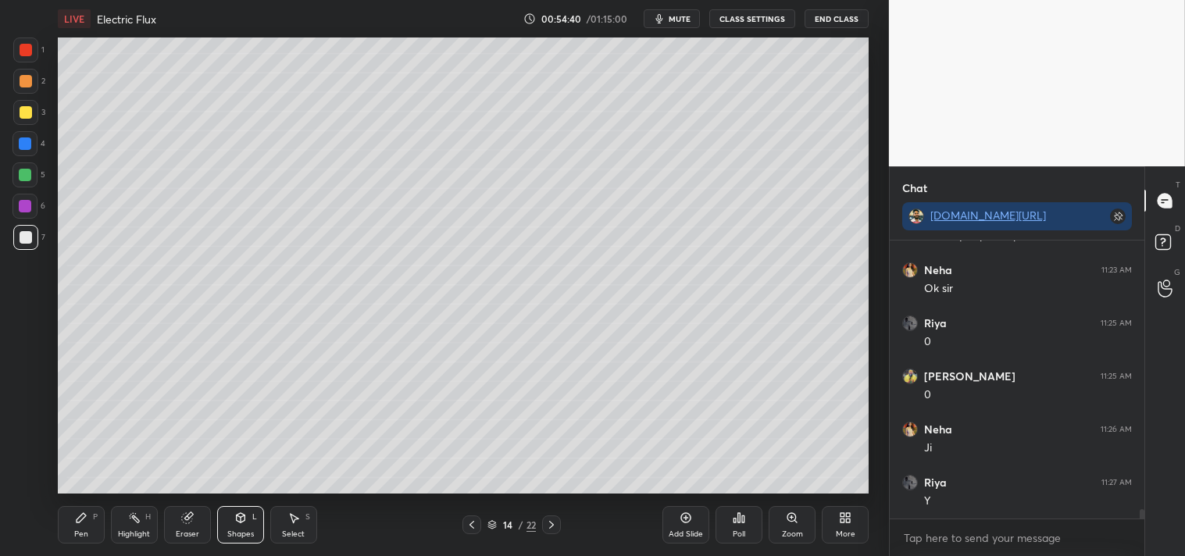
click at [112, 528] on div "Highlight H" at bounding box center [134, 524] width 47 height 37
click at [86, 521] on icon at bounding box center [81, 518] width 12 height 12
click at [83, 520] on icon at bounding box center [81, 518] width 12 height 12
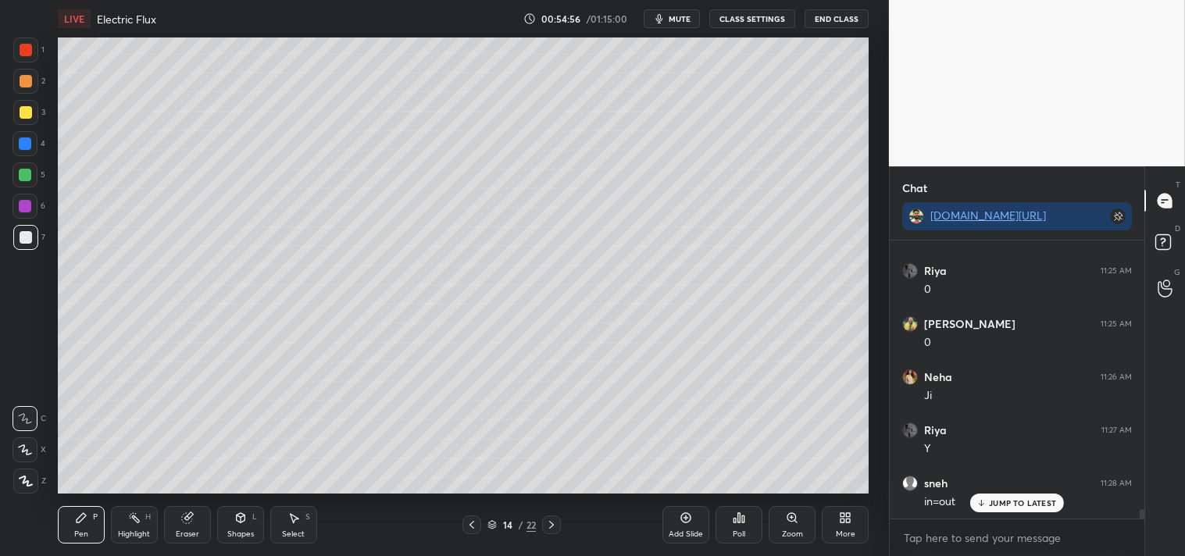
scroll to position [8230, 0]
click at [236, 530] on div "Shapes" at bounding box center [240, 534] width 27 height 8
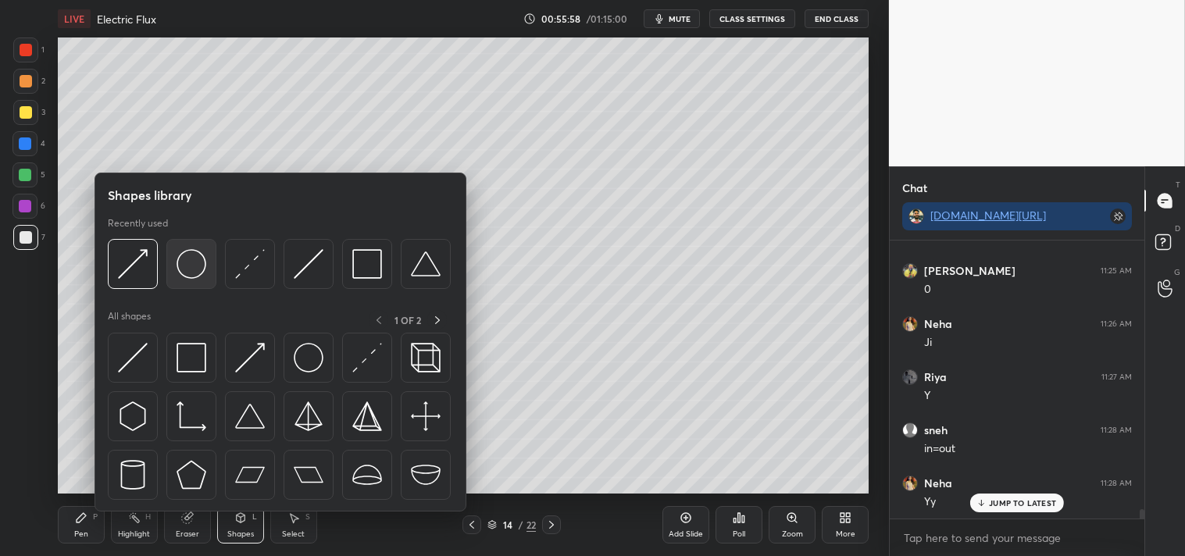
click at [185, 269] on img at bounding box center [192, 264] width 30 height 30
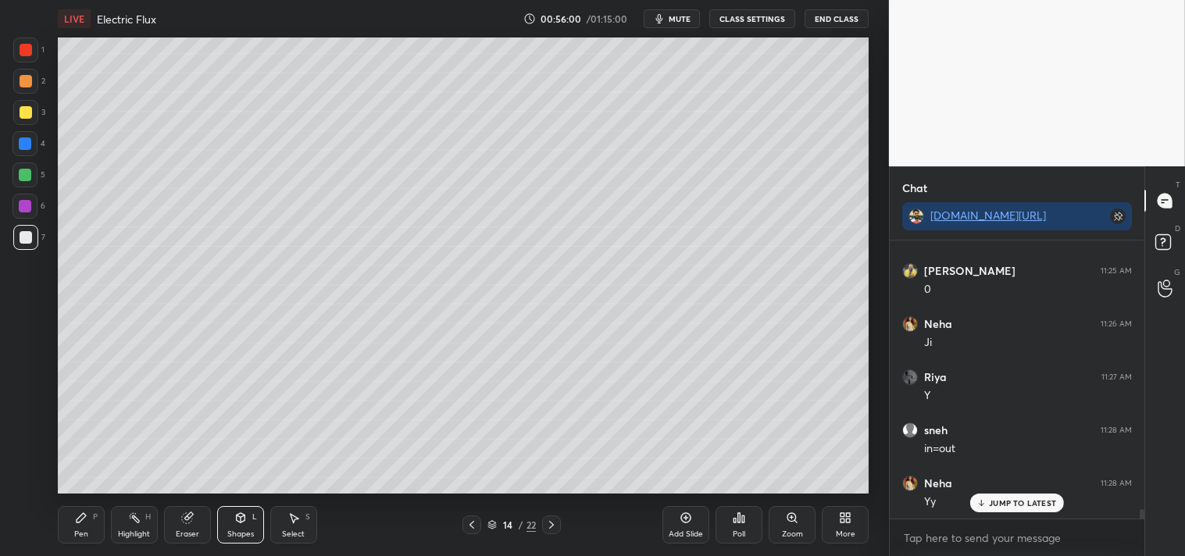
click at [104, 516] on div "Pen P" at bounding box center [81, 524] width 47 height 37
click at [98, 521] on div "Pen P" at bounding box center [81, 524] width 47 height 37
click at [133, 528] on div "Highlight H" at bounding box center [134, 524] width 47 height 37
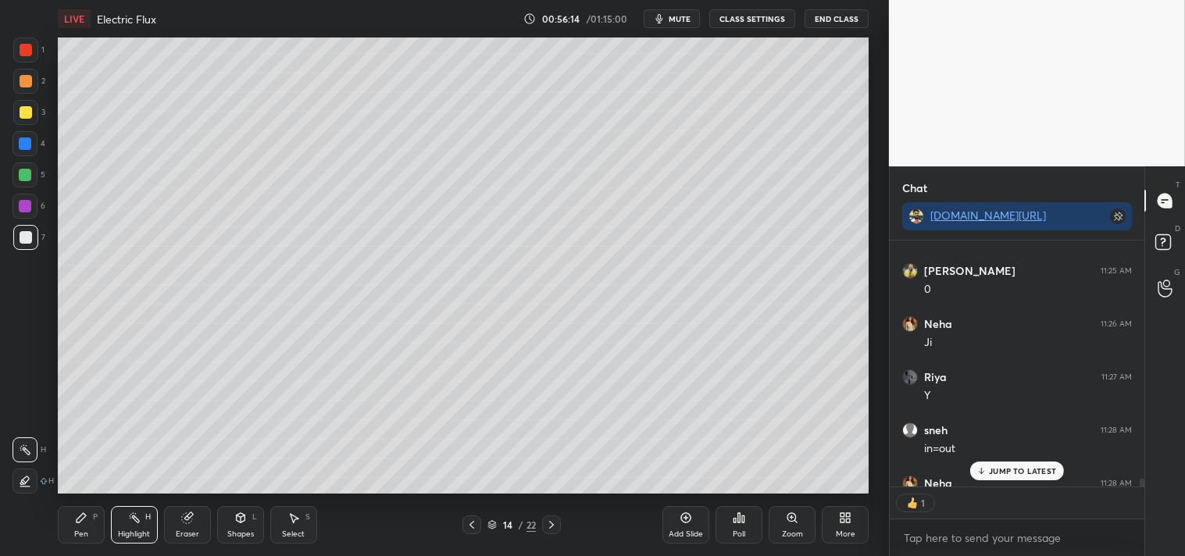
scroll to position [5, 4]
click at [76, 539] on div "Pen P" at bounding box center [81, 524] width 47 height 37
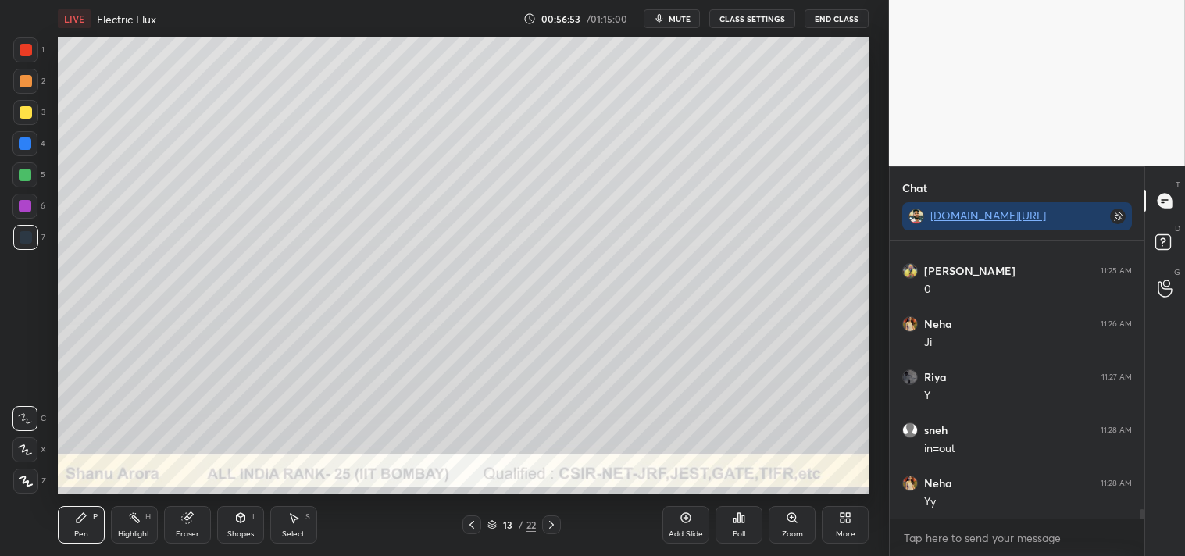
click at [128, 520] on icon at bounding box center [134, 518] width 12 height 12
click at [129, 519] on icon at bounding box center [134, 518] width 12 height 12
click at [16, 110] on div at bounding box center [25, 112] width 25 height 25
click at [22, 118] on div at bounding box center [26, 112] width 12 height 12
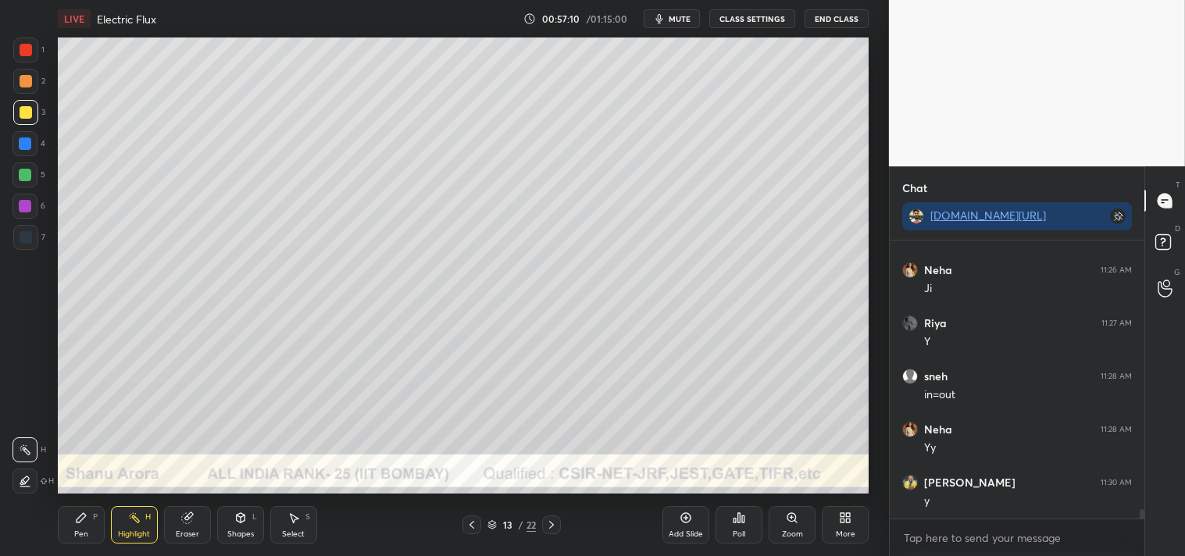
scroll to position [8337, 0]
click at [79, 498] on div "Pen P Highlight H Eraser Shapes L Select S 13 / 22 Add Slide Poll Zoom More" at bounding box center [464, 525] width 812 height 62
click at [80, 517] on icon at bounding box center [81, 517] width 9 height 9
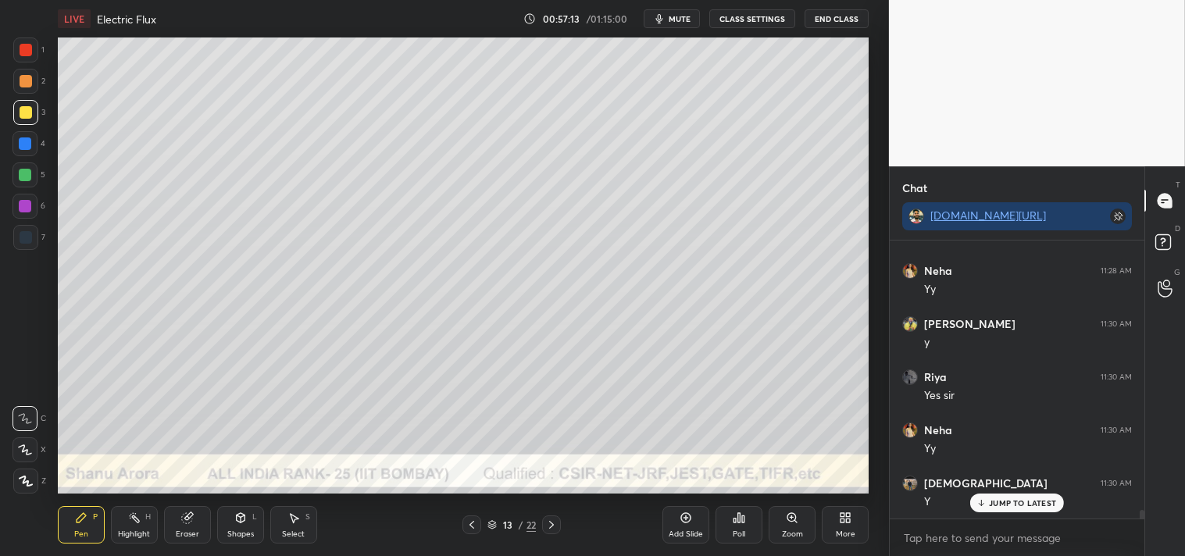
scroll to position [8550, 0]
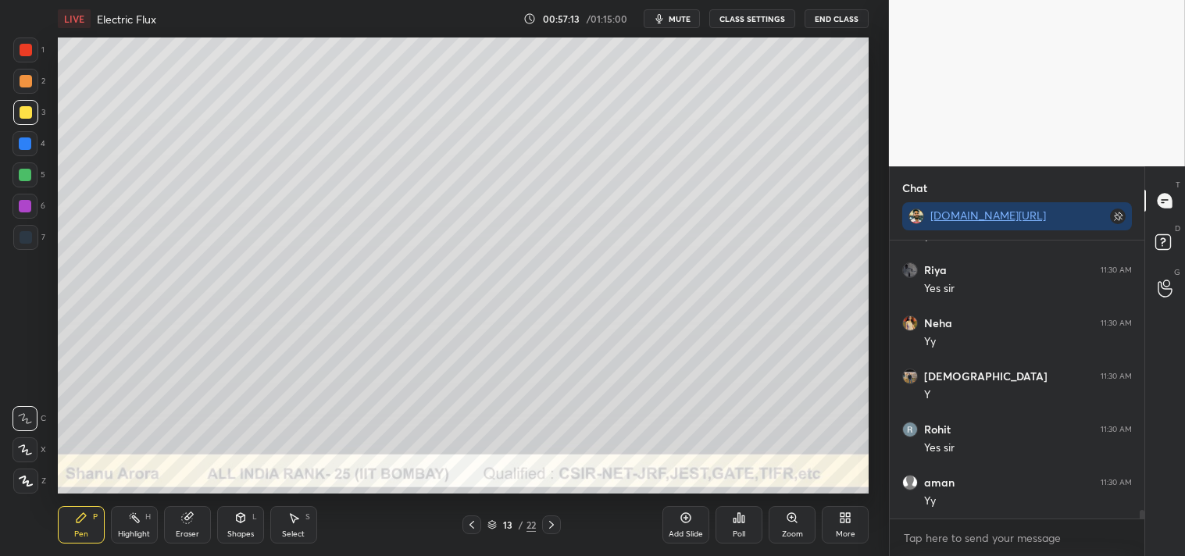
click at [691, 516] on icon at bounding box center [686, 518] width 12 height 12
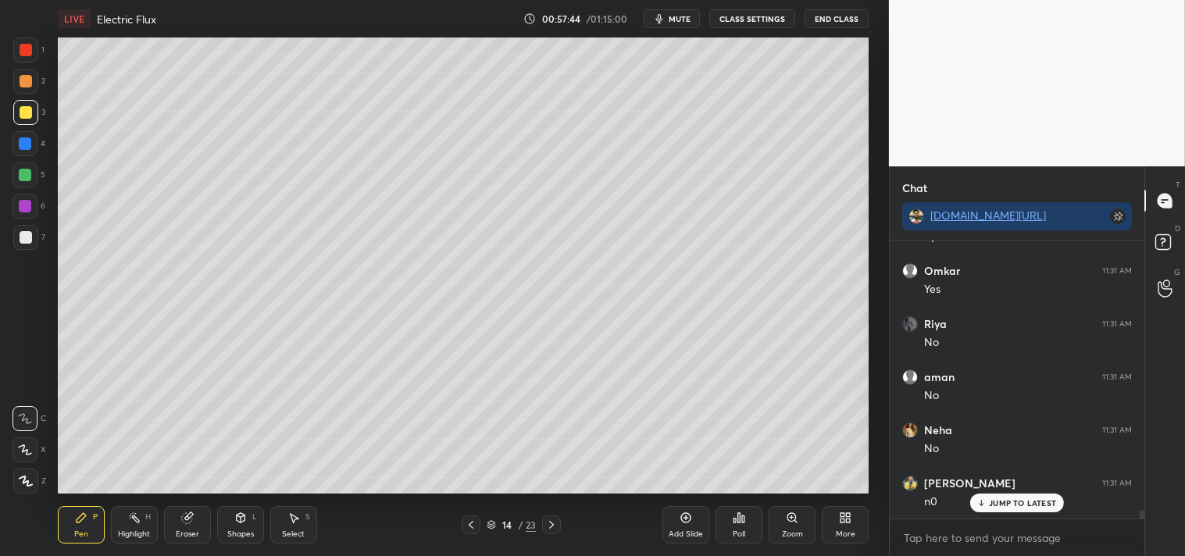
scroll to position [9081, 0]
click at [130, 520] on icon at bounding box center [134, 518] width 12 height 12
click at [146, 516] on div "H" at bounding box center [147, 517] width 5 height 8
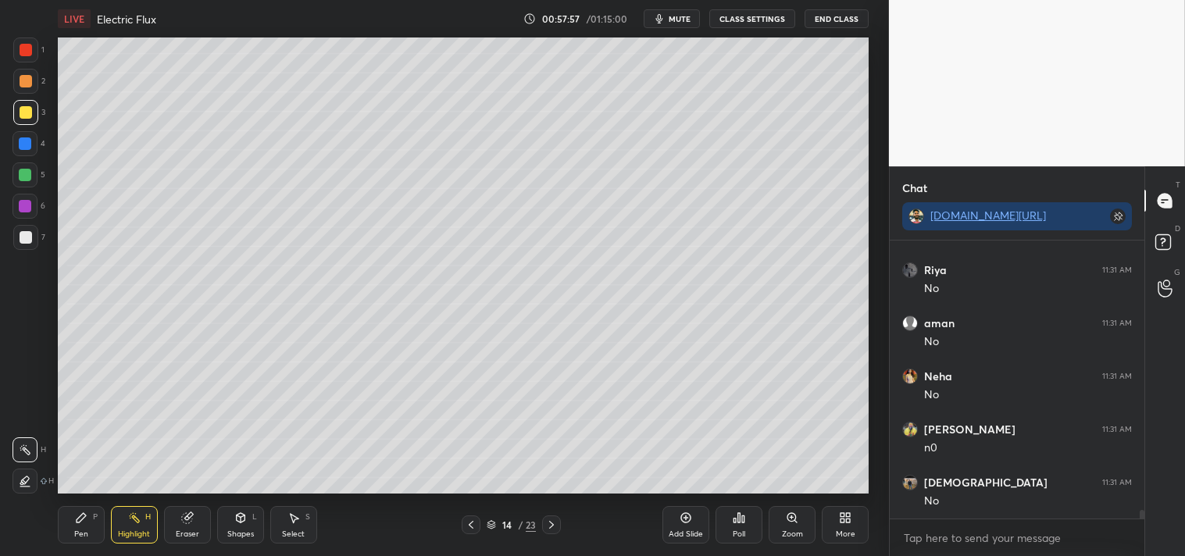
scroll to position [9134, 0]
click at [84, 525] on div "Pen P" at bounding box center [81, 524] width 47 height 37
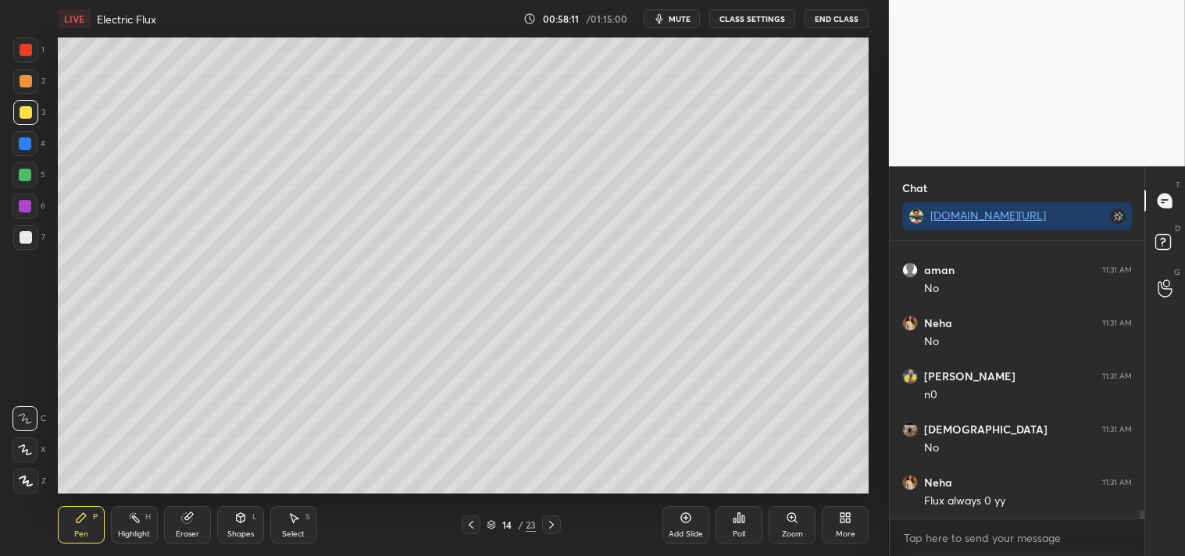
click at [89, 526] on div "Pen P" at bounding box center [81, 524] width 47 height 37
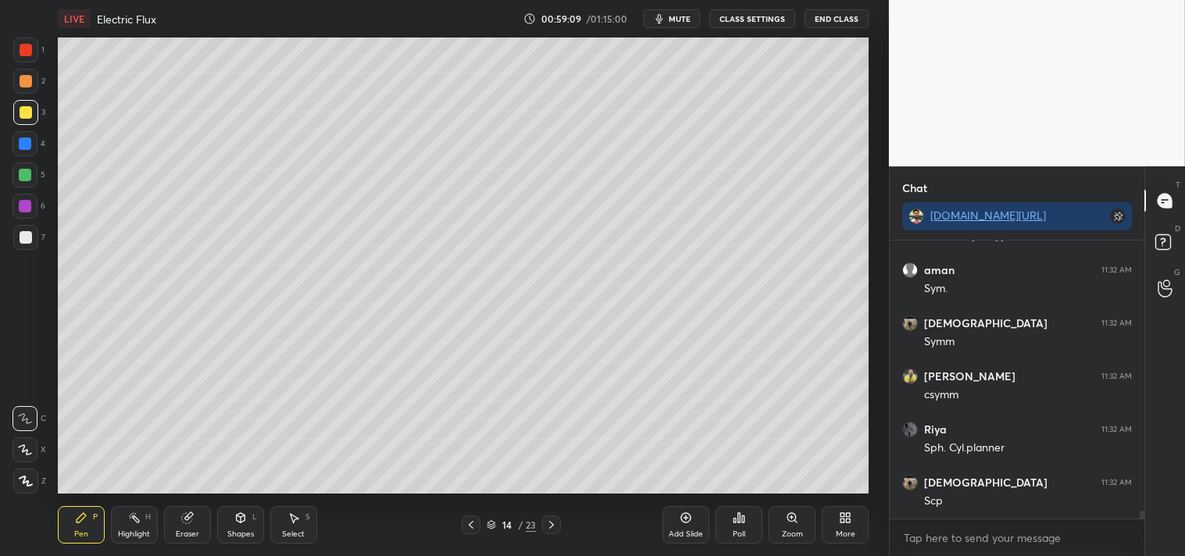
click at [677, 527] on div "Add Slide" at bounding box center [685, 524] width 47 height 37
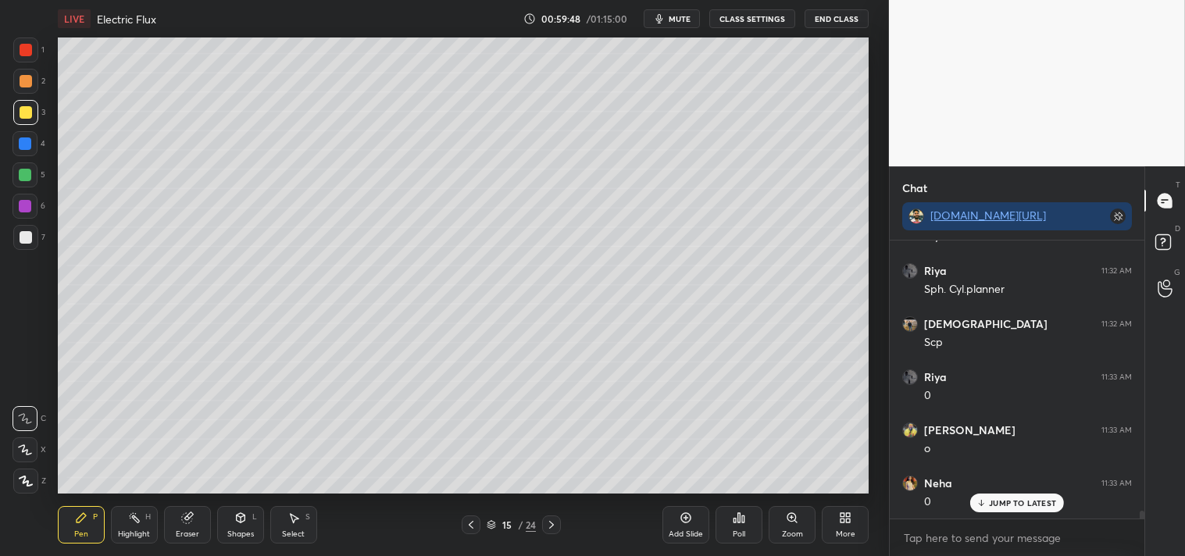
scroll to position [9612, 0]
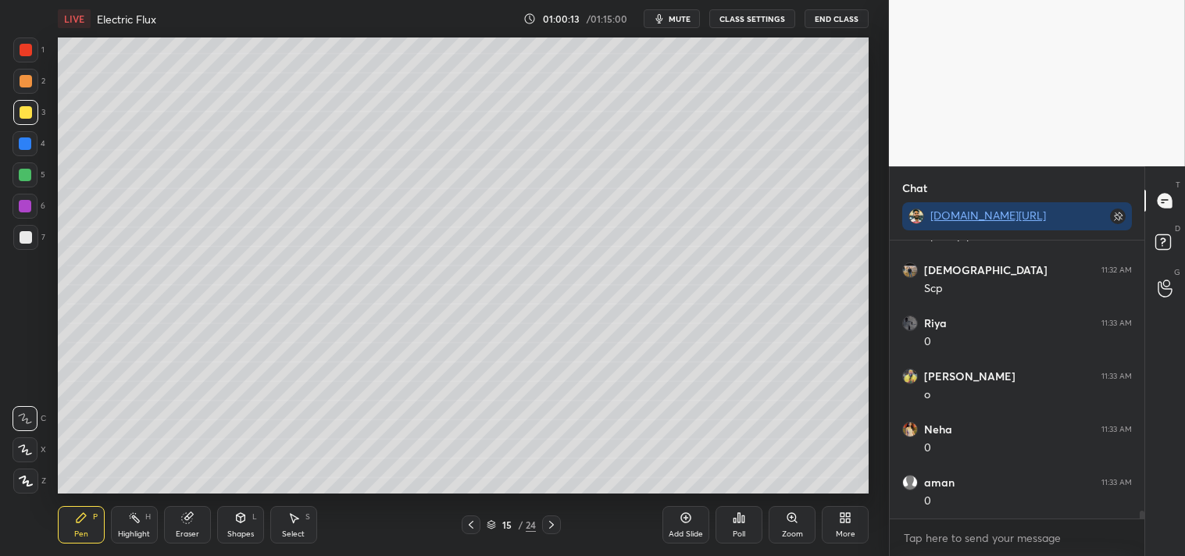
click at [35, 239] on div at bounding box center [25, 237] width 25 height 25
click at [41, 229] on div "7" at bounding box center [29, 237] width 32 height 25
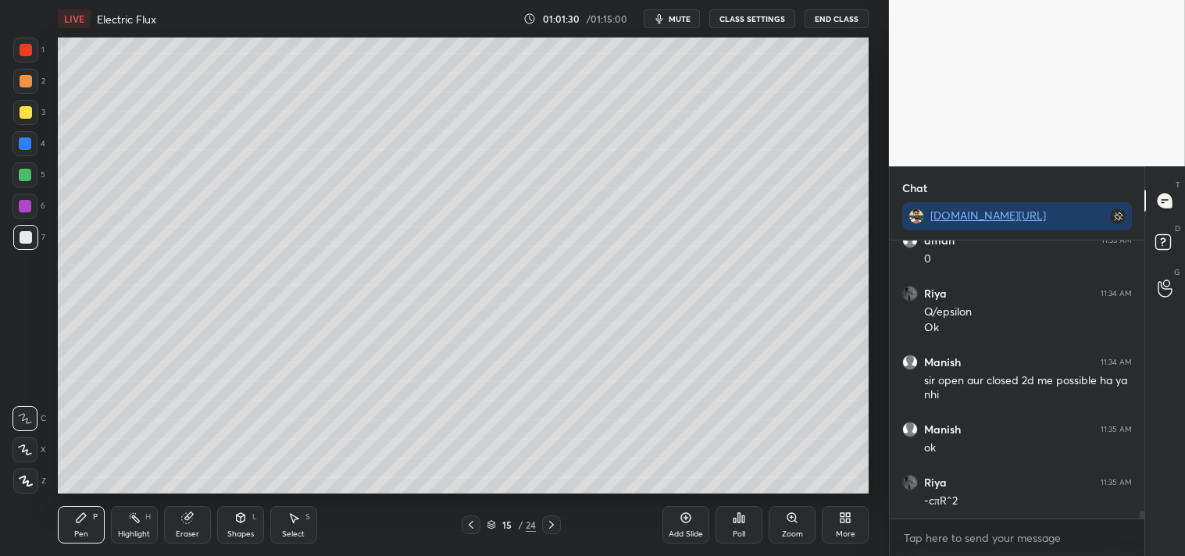
scroll to position [9908, 0]
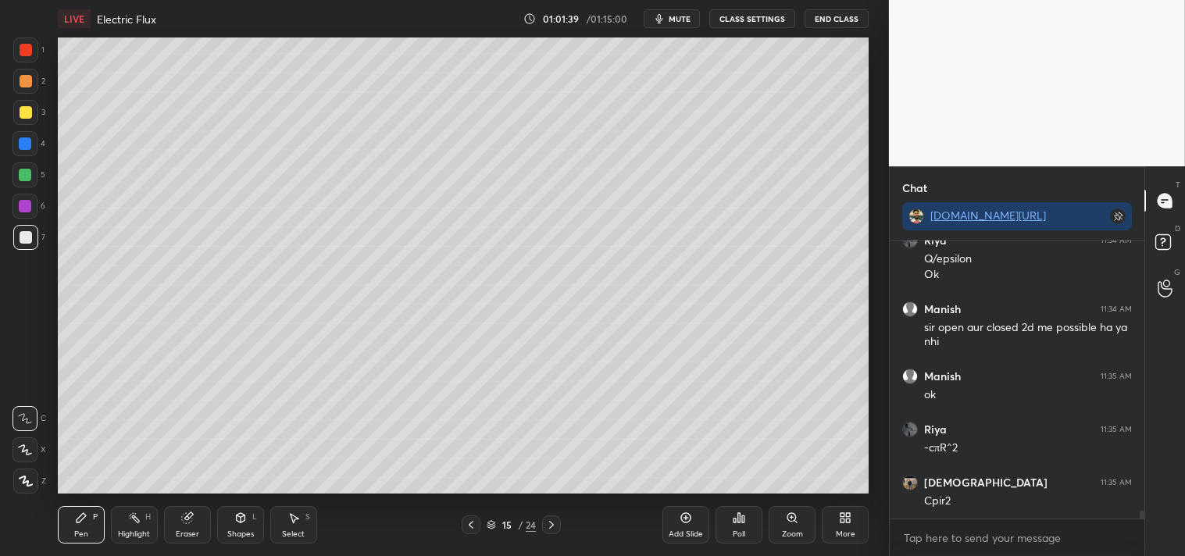
click at [208, 528] on div "Eraser" at bounding box center [187, 524] width 47 height 37
click at [28, 366] on icon at bounding box center [26, 368] width 14 height 14
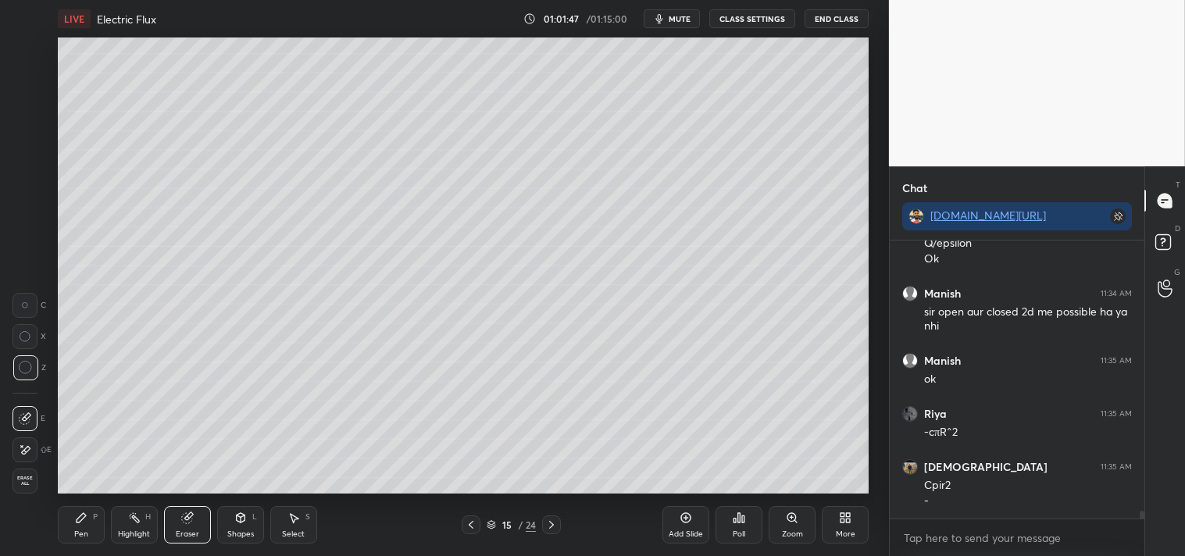
click at [75, 512] on icon at bounding box center [81, 518] width 12 height 12
click at [67, 520] on div "Pen P" at bounding box center [81, 524] width 47 height 37
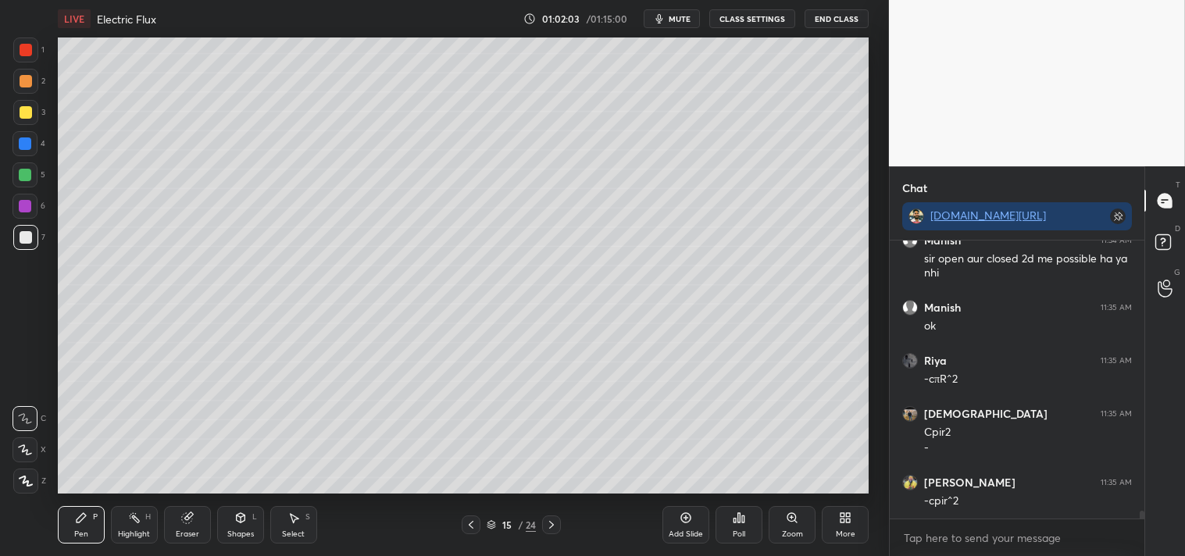
click at [130, 535] on div "Highlight" at bounding box center [134, 534] width 32 height 8
click at [127, 526] on div "Highlight H" at bounding box center [134, 524] width 47 height 37
click at [78, 535] on div "Pen" at bounding box center [81, 534] width 14 height 8
click at [95, 536] on div "Pen P" at bounding box center [81, 524] width 47 height 37
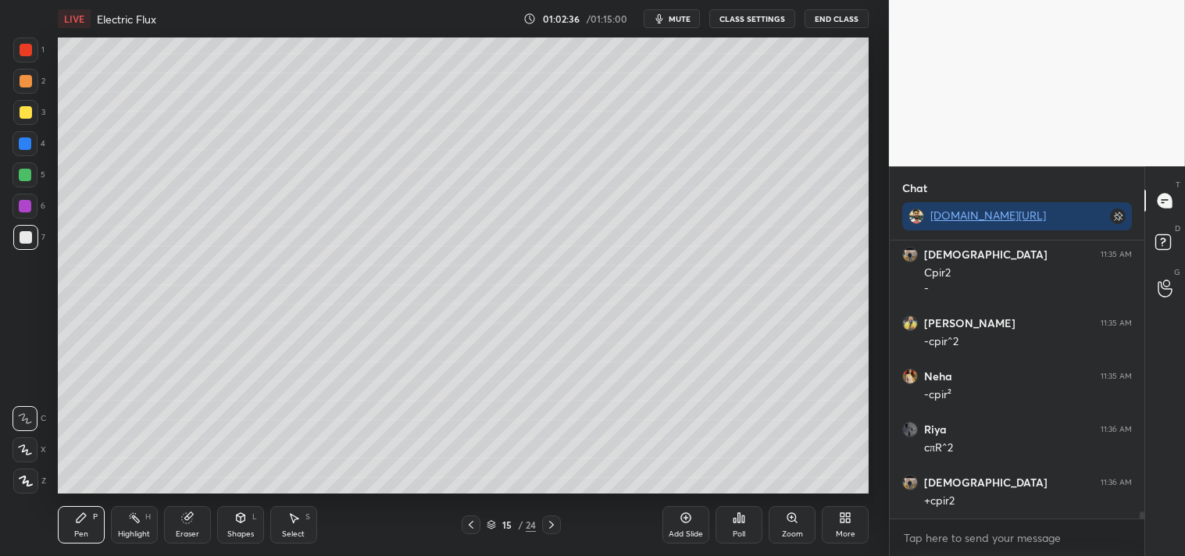
scroll to position [10189, 0]
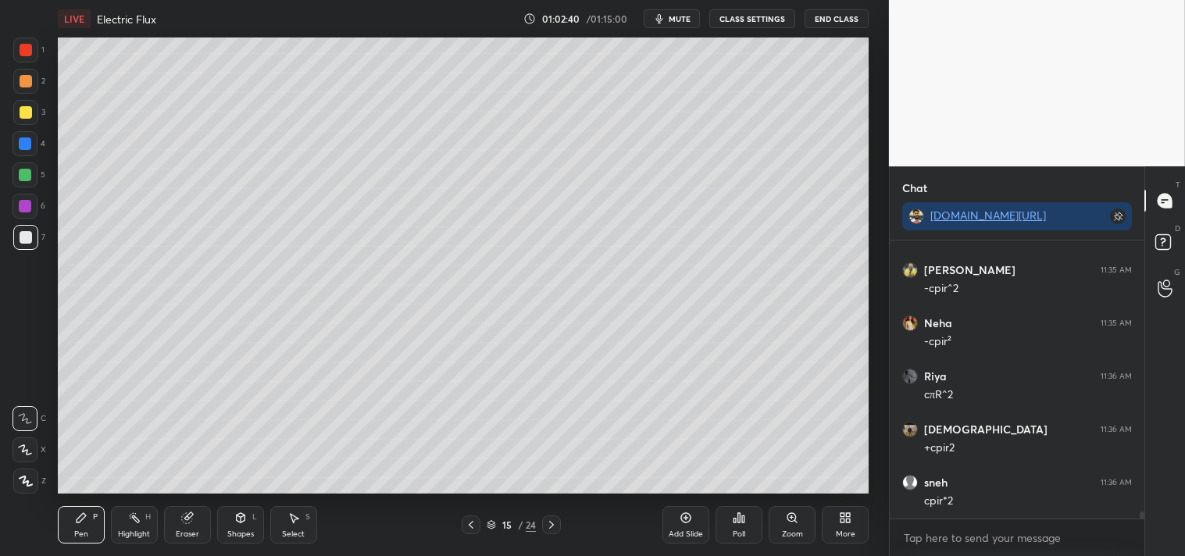
click at [797, 522] on icon at bounding box center [796, 521] width 2 height 2
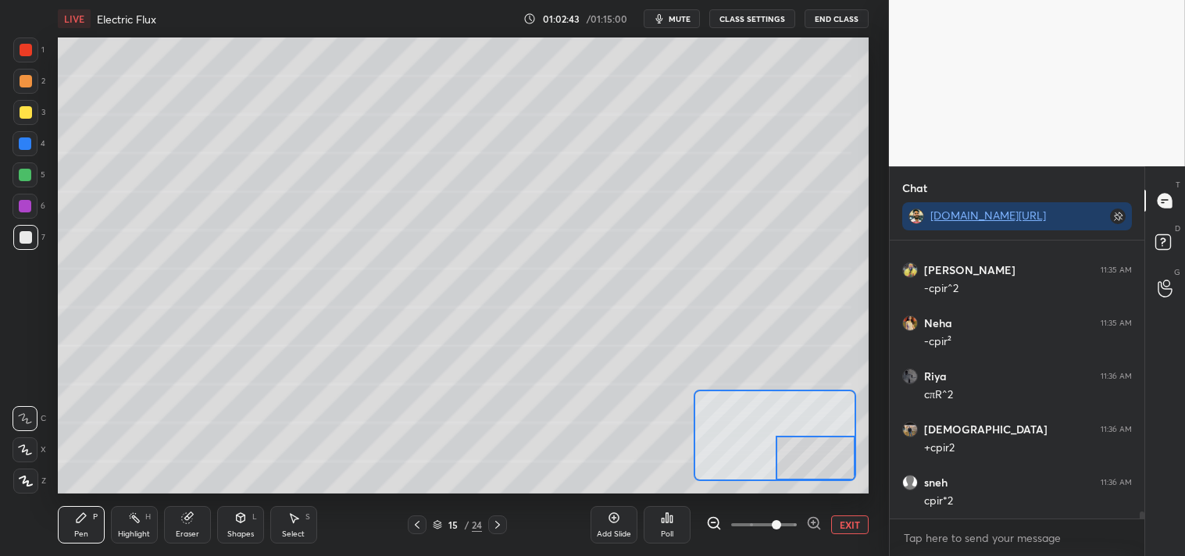
click at [855, 526] on button "EXIT" at bounding box center [849, 525] width 37 height 19
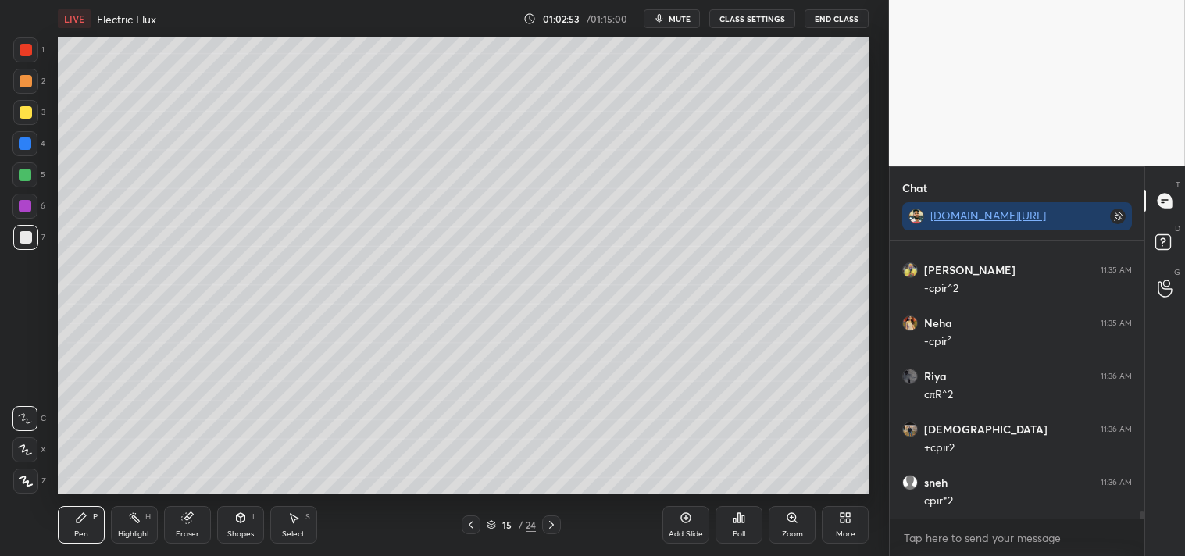
scroll to position [10242, 0]
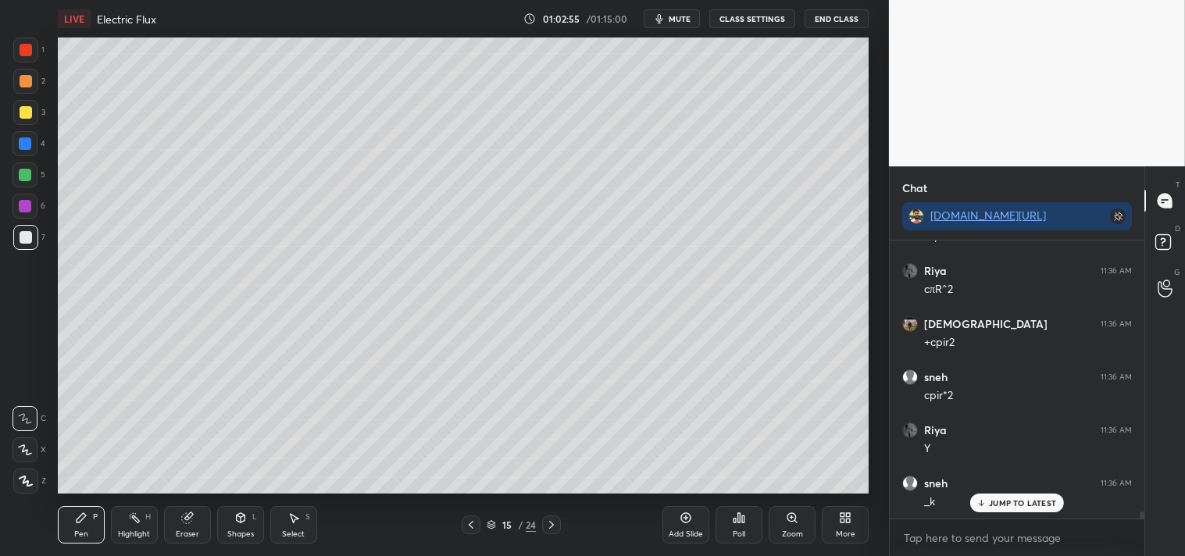
click at [181, 531] on div "Eraser" at bounding box center [187, 534] width 23 height 8
click at [182, 531] on div "Eraser" at bounding box center [187, 534] width 23 height 8
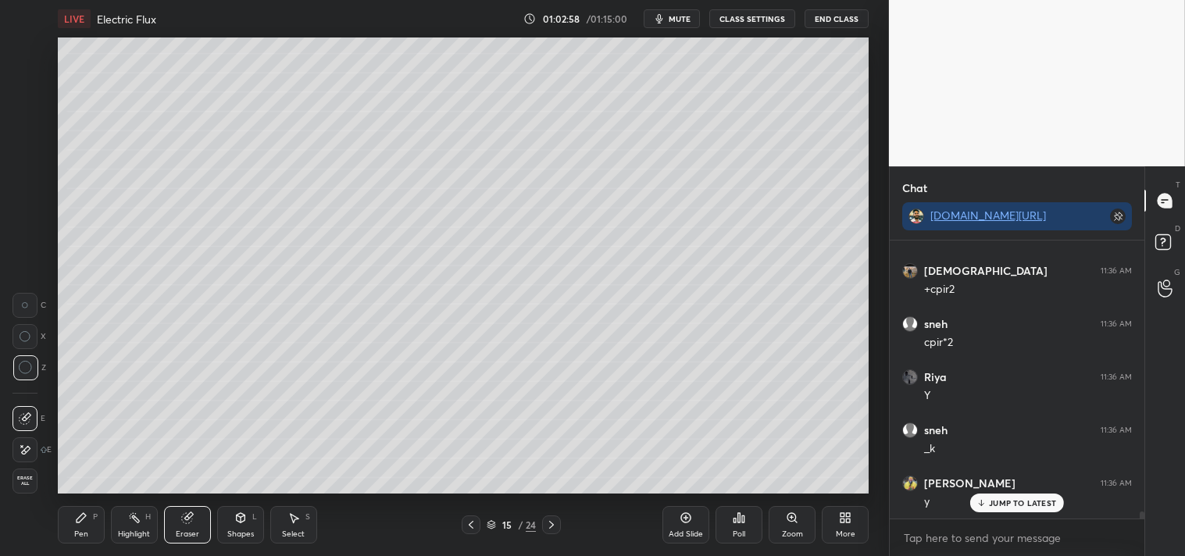
click at [79, 522] on icon at bounding box center [81, 517] width 9 height 9
click at [783, 526] on div "Zoom" at bounding box center [792, 524] width 47 height 37
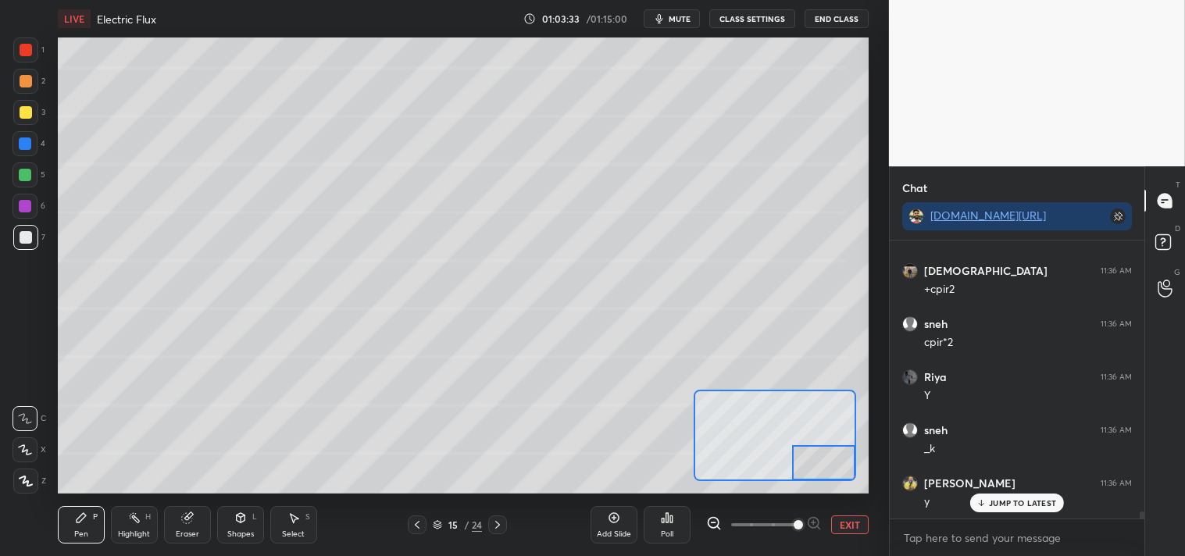
click at [845, 522] on button "EXIT" at bounding box center [849, 525] width 37 height 19
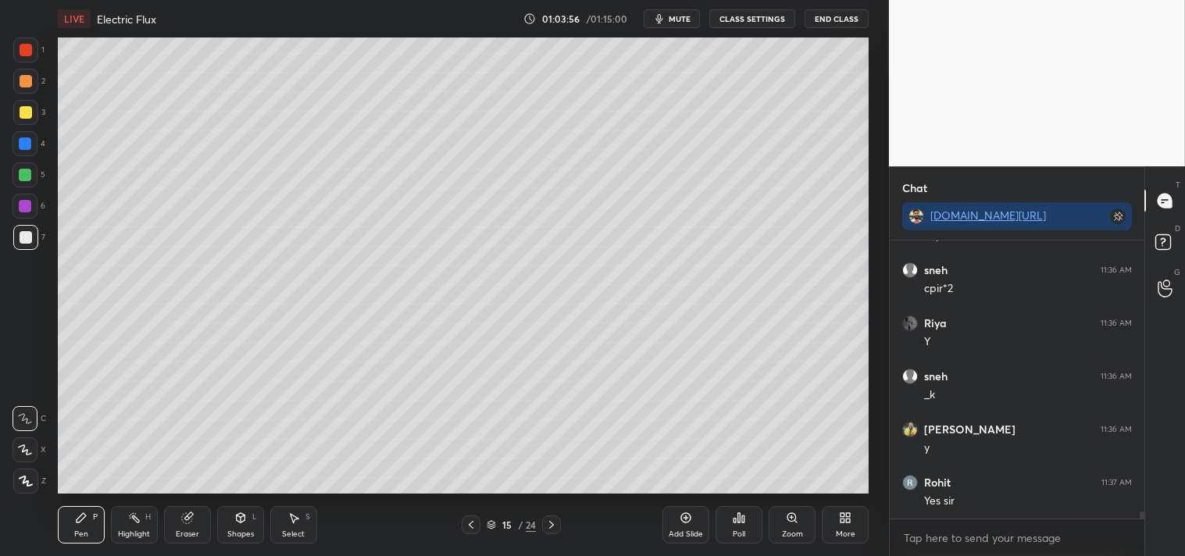
scroll to position [10454, 0]
click at [686, 522] on icon at bounding box center [686, 518] width 10 height 10
click at [35, 113] on div at bounding box center [25, 112] width 25 height 25
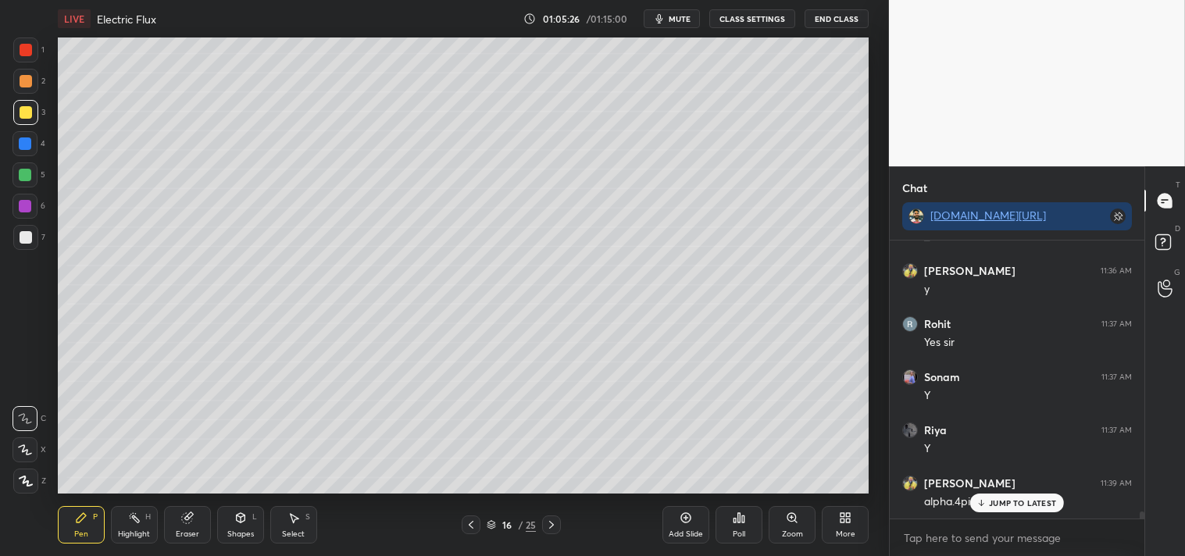
scroll to position [10613, 0]
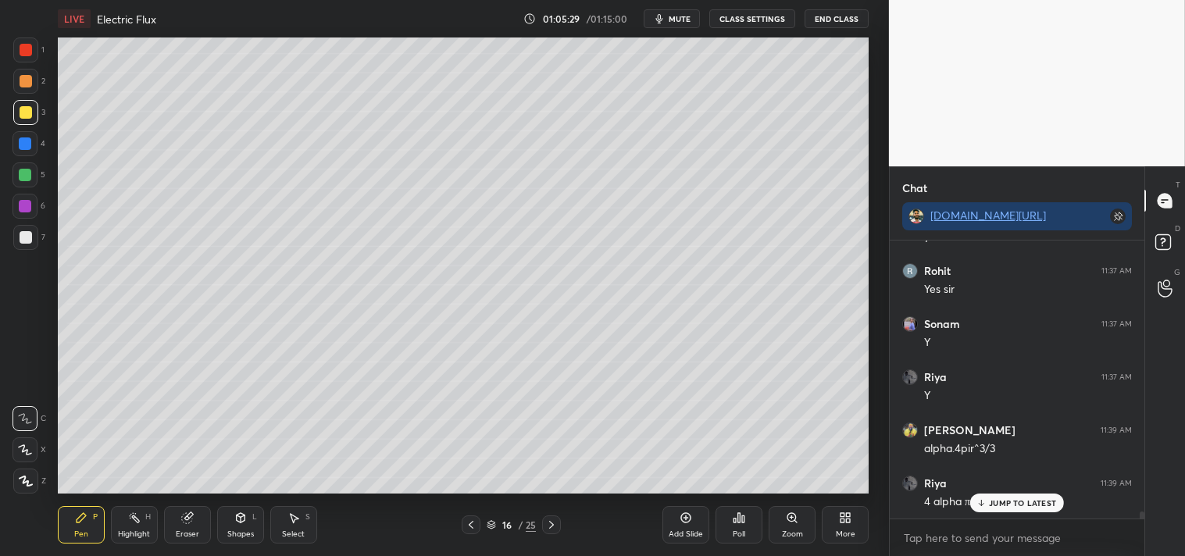
click at [995, 496] on div "JUMP TO LATEST" at bounding box center [1017, 503] width 94 height 19
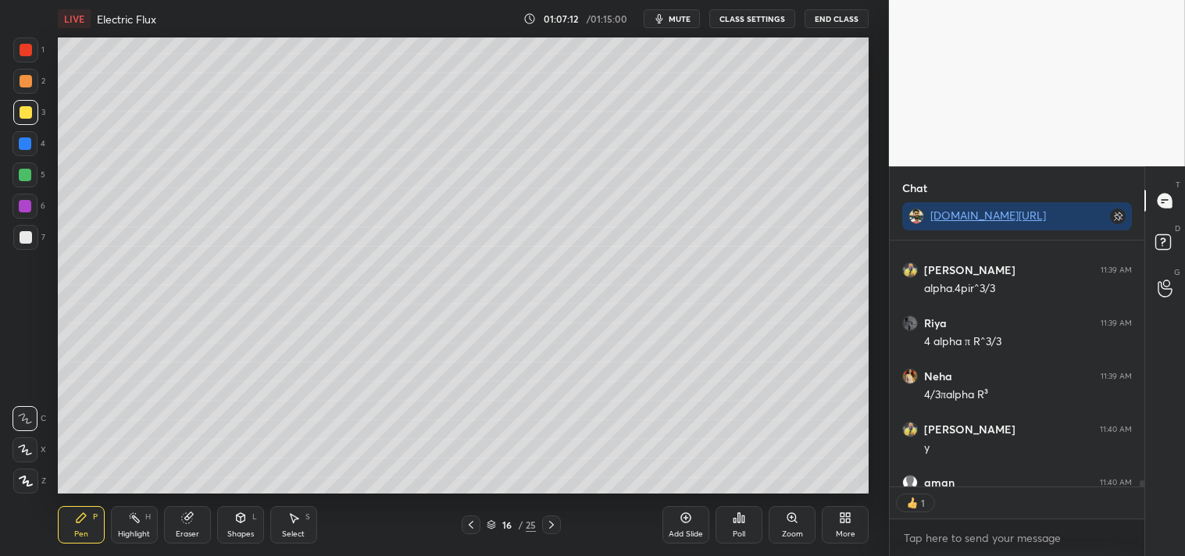
scroll to position [5, 4]
click at [115, 541] on div "Highlight H" at bounding box center [134, 524] width 47 height 37
click at [116, 536] on div "Highlight H" at bounding box center [134, 524] width 47 height 37
click at [75, 530] on div "Pen" at bounding box center [81, 534] width 14 height 8
click at [73, 526] on div "Pen P" at bounding box center [81, 524] width 47 height 37
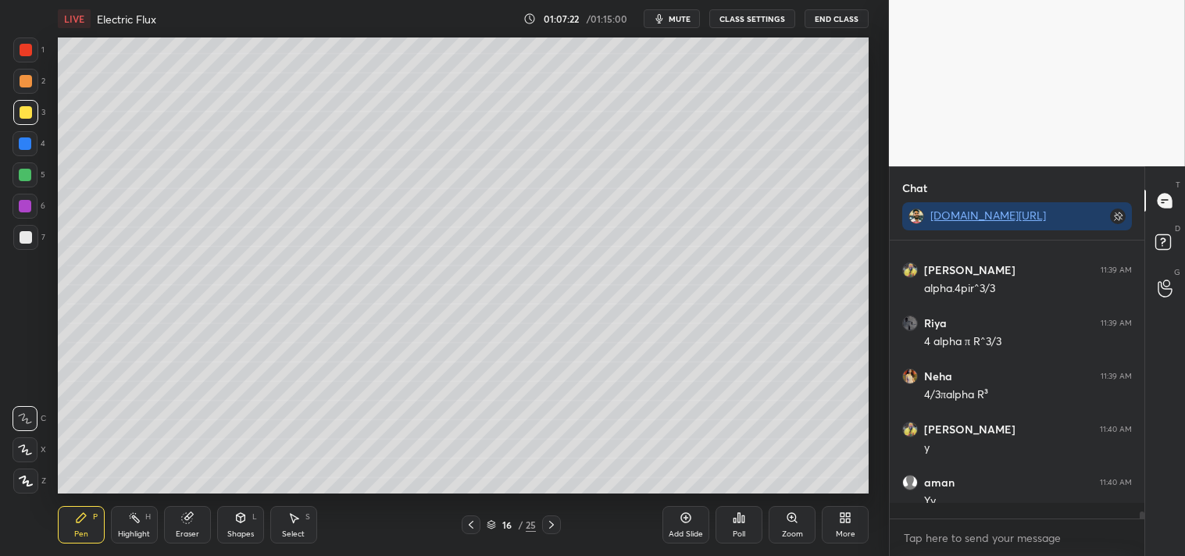
scroll to position [10773, 0]
click at [683, 530] on div "Add Slide" at bounding box center [686, 534] width 34 height 8
click at [22, 240] on div at bounding box center [26, 237] width 12 height 12
click at [30, 225] on div at bounding box center [25, 237] width 25 height 25
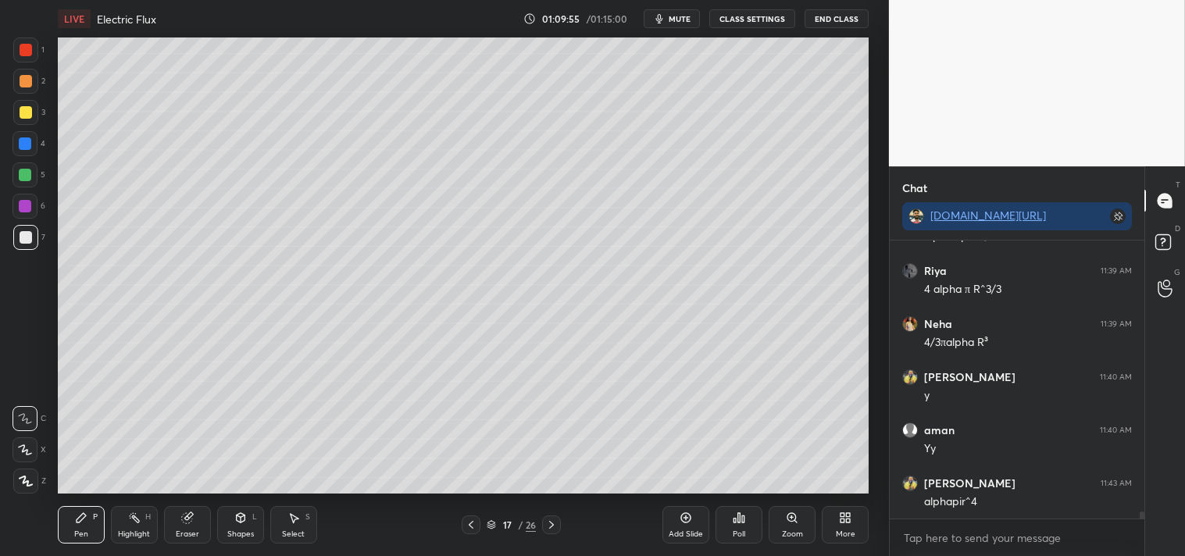
scroll to position [10841, 0]
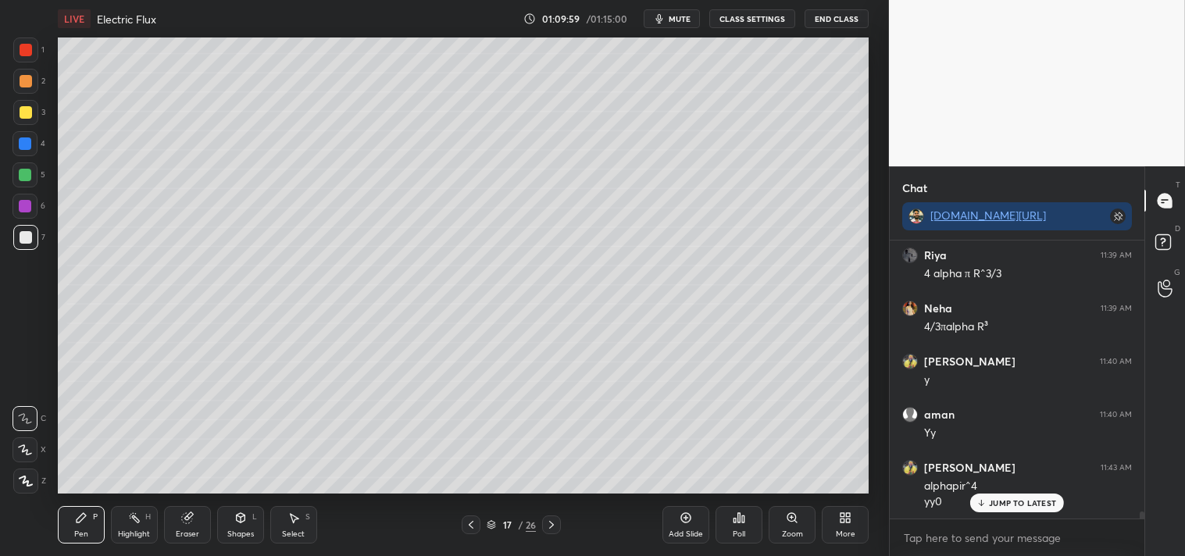
click at [125, 537] on div "Highlight" at bounding box center [134, 534] width 32 height 8
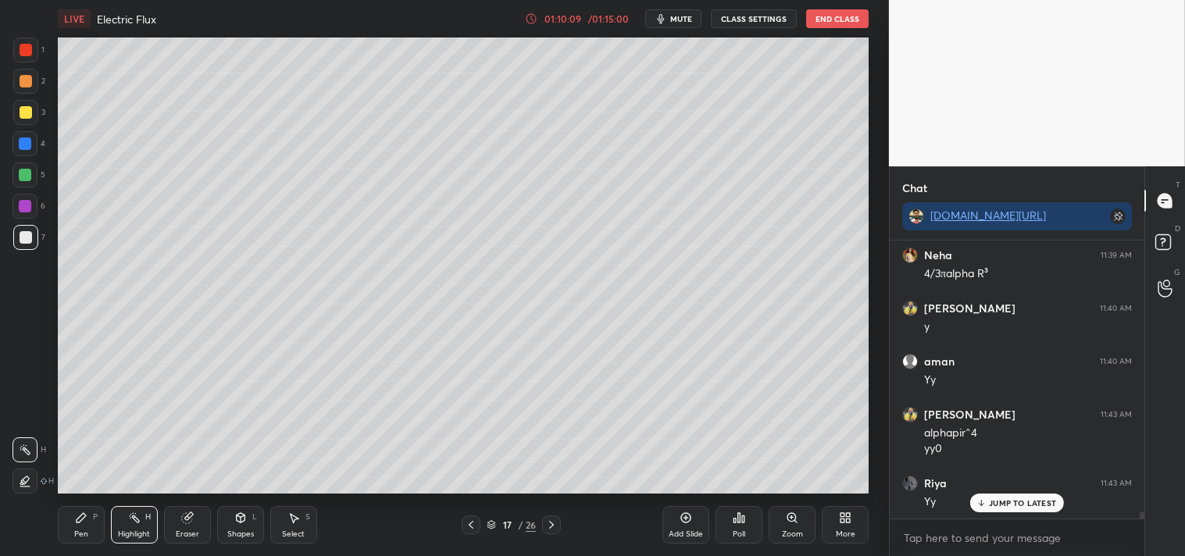
click at [90, 539] on div "Pen P" at bounding box center [81, 524] width 47 height 37
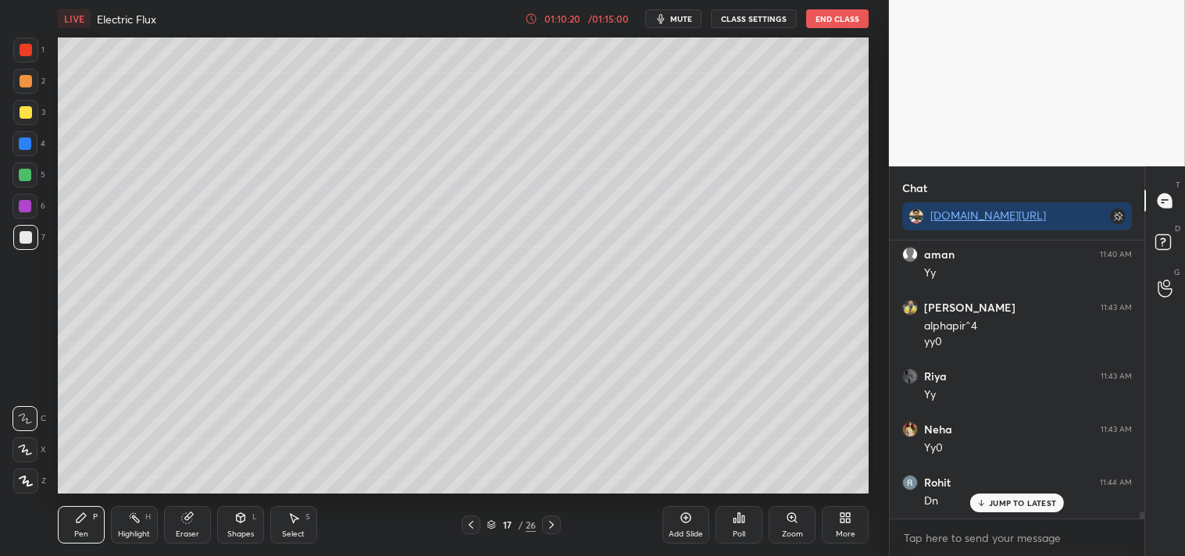
scroll to position [11107, 0]
click at [691, 530] on div "Add Slide" at bounding box center [686, 534] width 34 height 8
click at [240, 527] on div "Shapes L" at bounding box center [240, 524] width 47 height 37
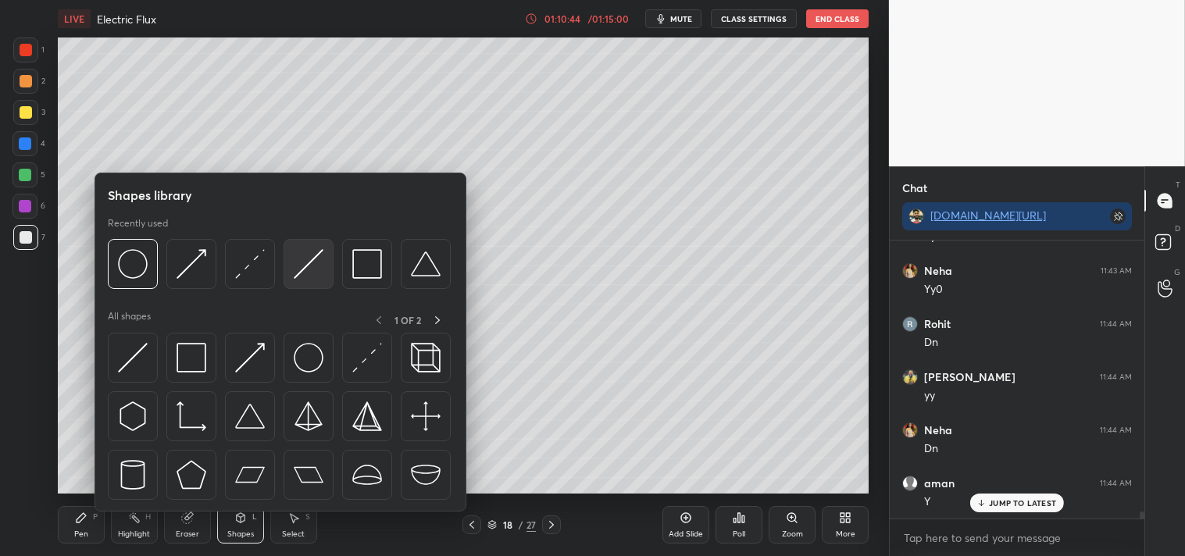
click at [302, 271] on img at bounding box center [309, 264] width 30 height 30
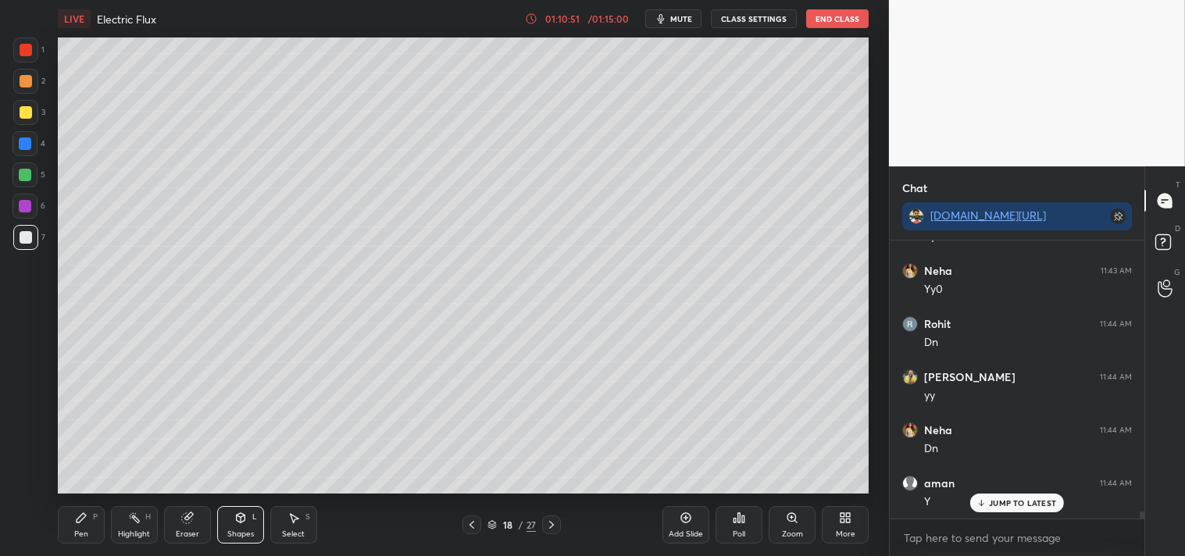
click at [16, 120] on div at bounding box center [25, 112] width 25 height 25
click at [61, 519] on div "Pen P" at bounding box center [81, 524] width 47 height 37
click at [680, 16] on span "mute" at bounding box center [681, 18] width 22 height 11
click at [680, 16] on span "unmute" at bounding box center [680, 18] width 34 height 11
click at [684, 17] on span "mute" at bounding box center [681, 18] width 22 height 11
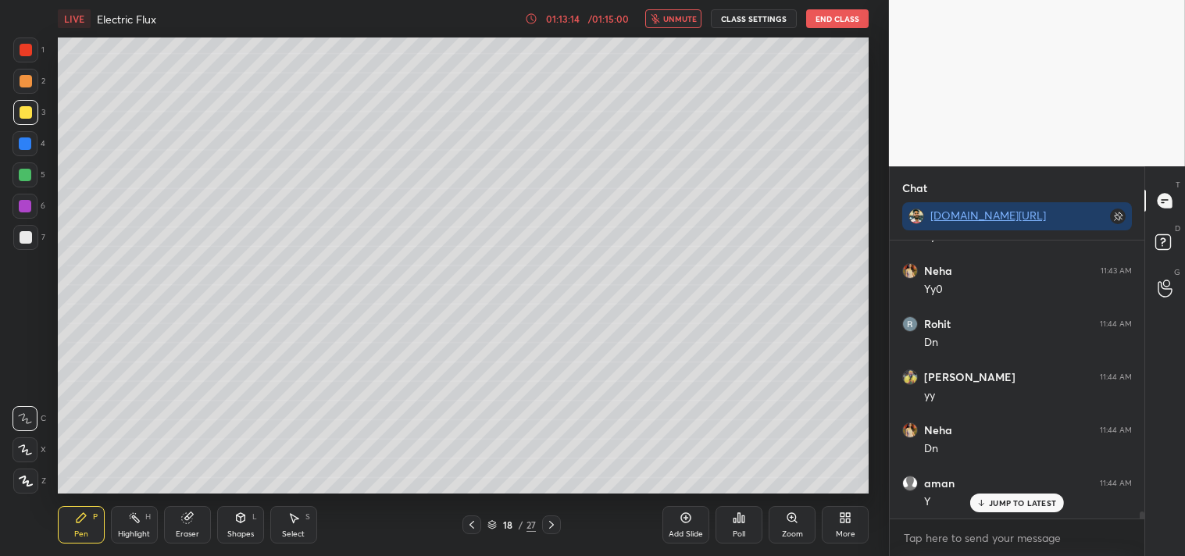
click at [674, 24] on button "unmute" at bounding box center [673, 18] width 56 height 19
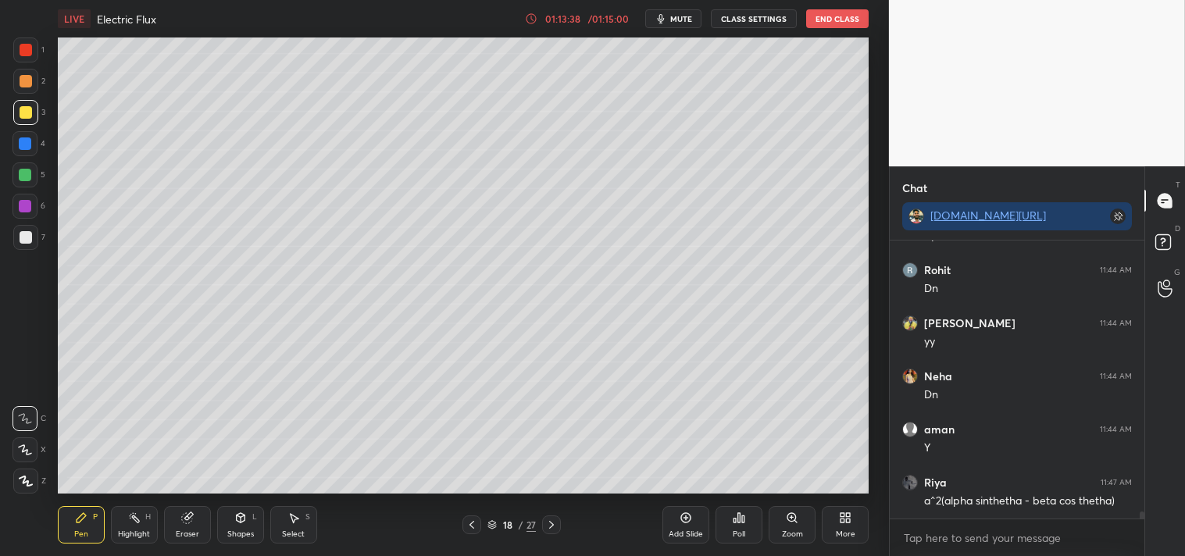
click at [29, 239] on div at bounding box center [26, 237] width 12 height 12
click at [27, 242] on div at bounding box center [26, 237] width 12 height 12
click at [121, 539] on div "Highlight H" at bounding box center [134, 524] width 47 height 37
click at [134, 533] on div "Highlight" at bounding box center [134, 534] width 32 height 8
click at [103, 531] on div "Pen P" at bounding box center [81, 524] width 47 height 37
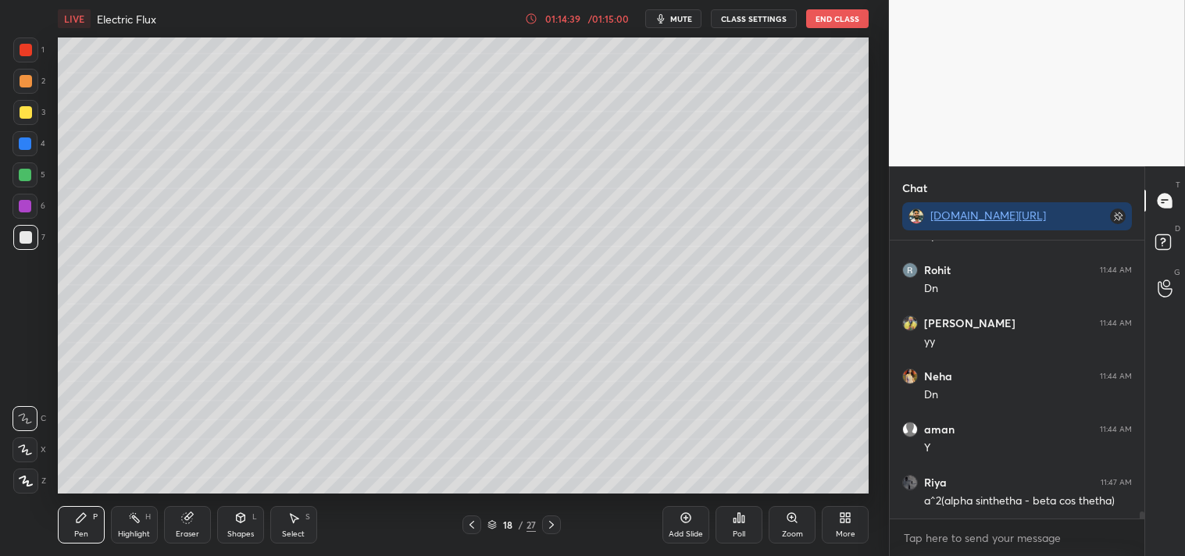
click at [90, 535] on div "Pen P" at bounding box center [81, 524] width 47 height 37
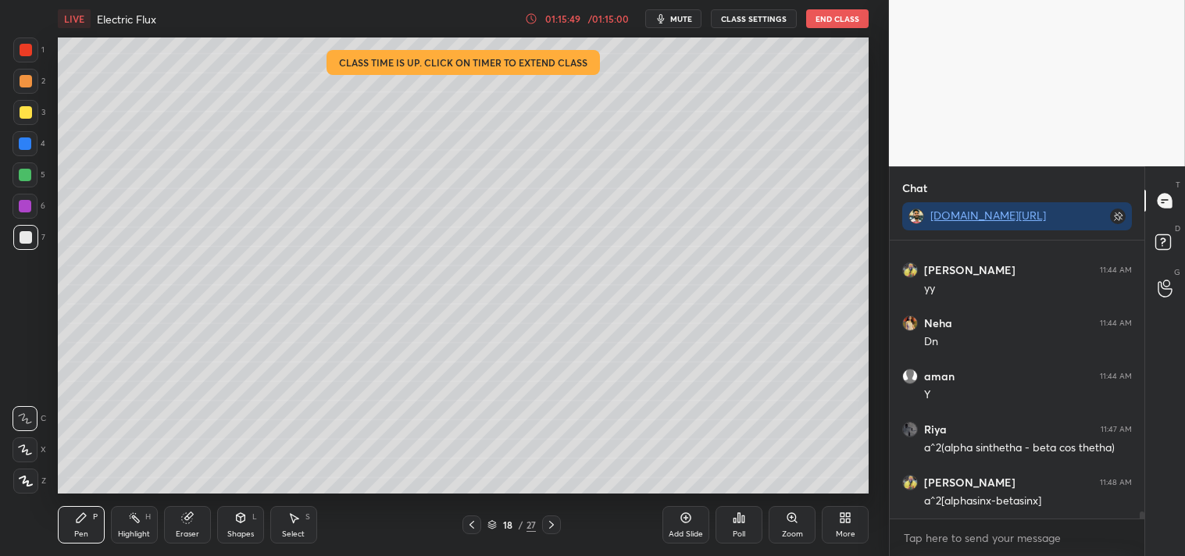
click at [24, 113] on div at bounding box center [26, 112] width 12 height 12
click at [20, 123] on div at bounding box center [25, 112] width 25 height 25
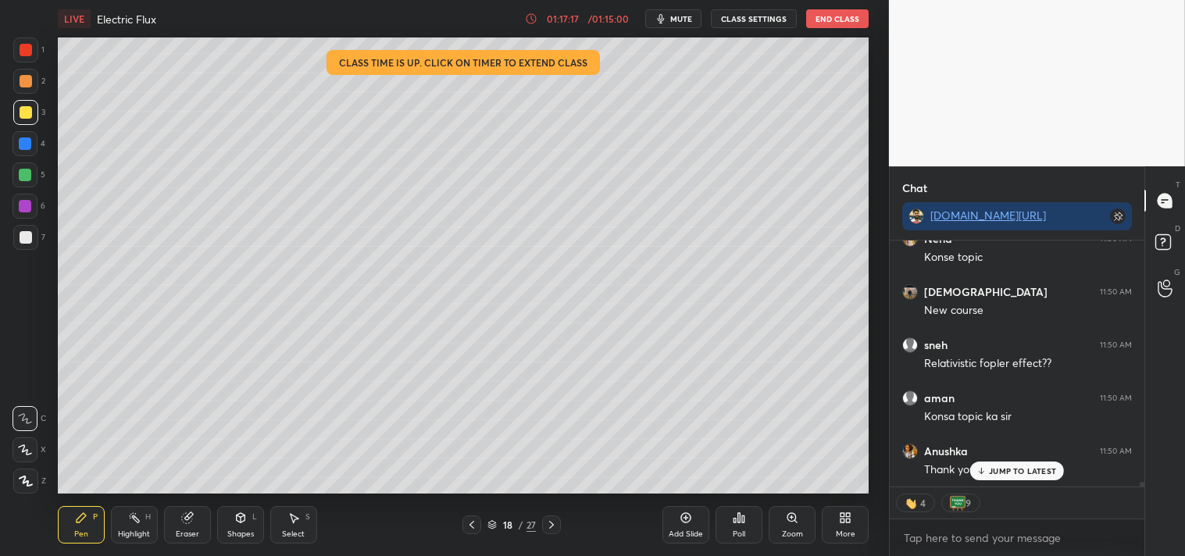
scroll to position [12162, 0]
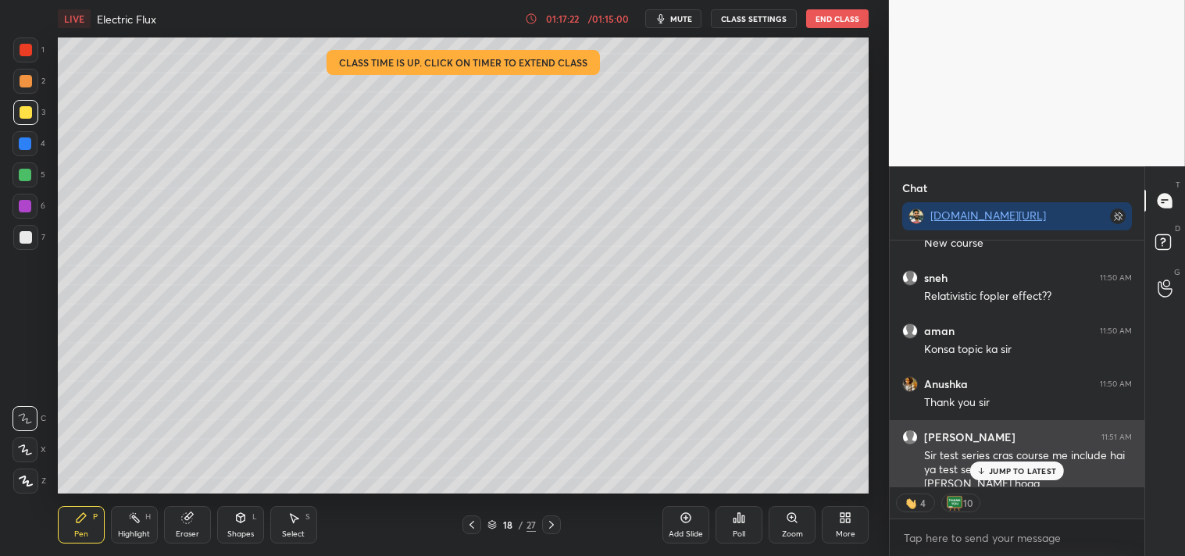
click at [1010, 466] on p "JUMP TO LATEST" at bounding box center [1022, 470] width 67 height 9
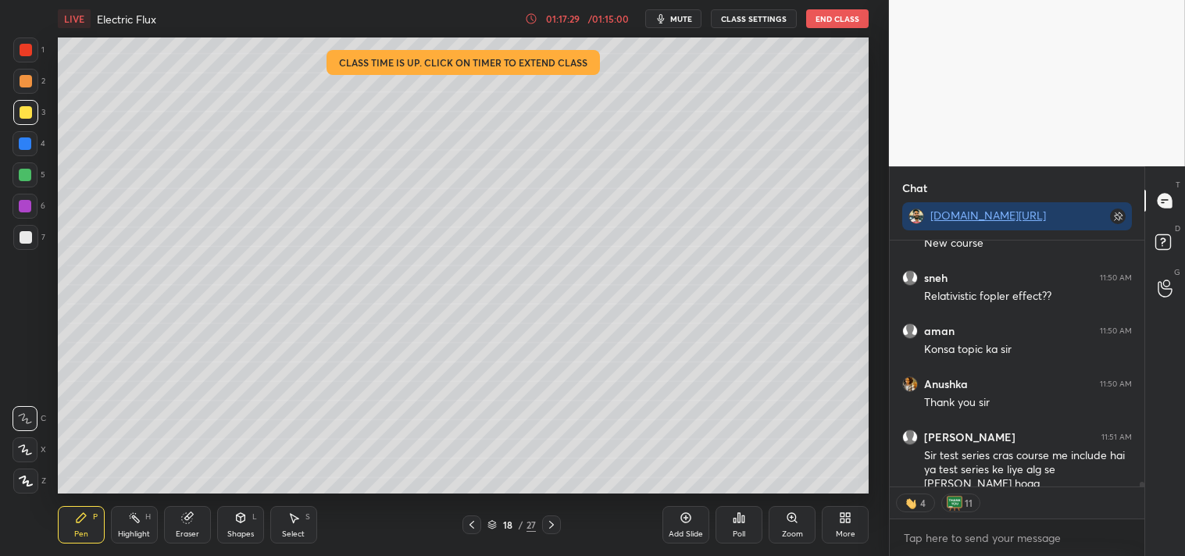
click at [694, 530] on div "Add Slide" at bounding box center [686, 534] width 34 height 8
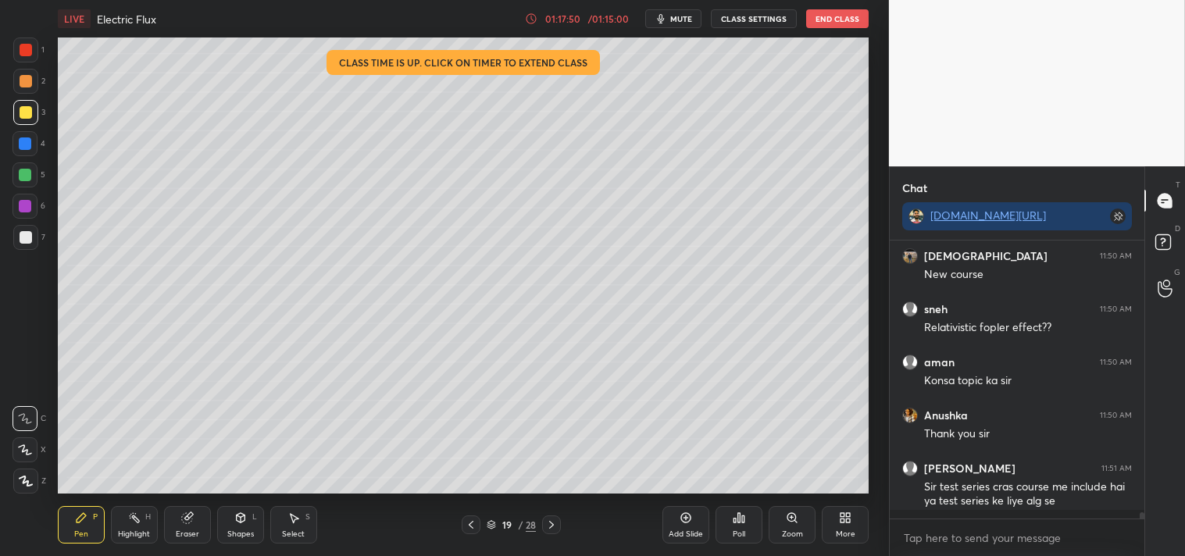
scroll to position [12130, 0]
click at [1027, 509] on div "JUMP TO LATEST" at bounding box center [1017, 503] width 94 height 19
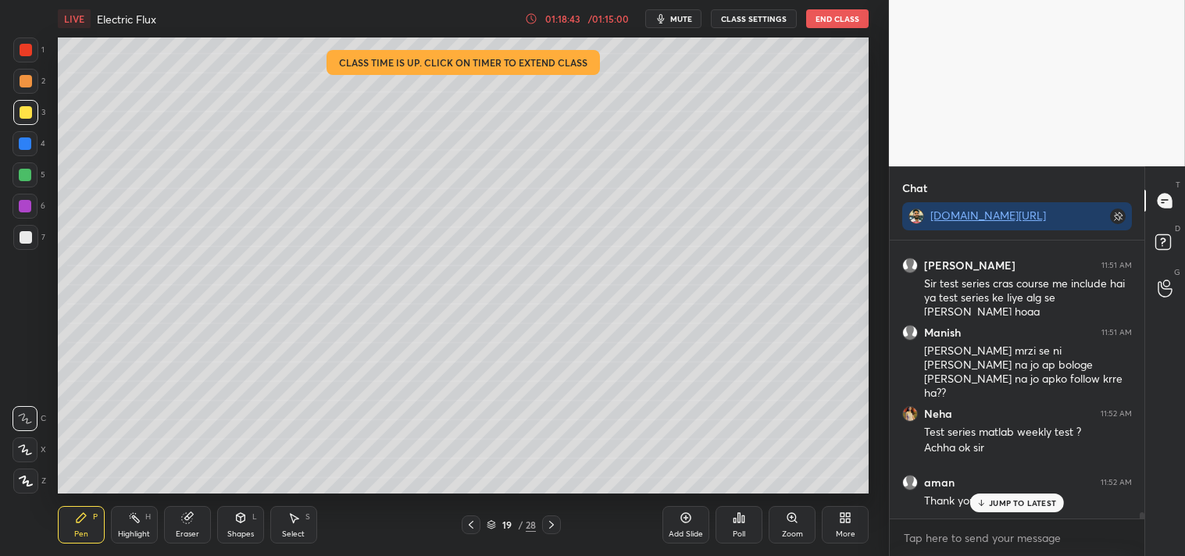
scroll to position [12386, 0]
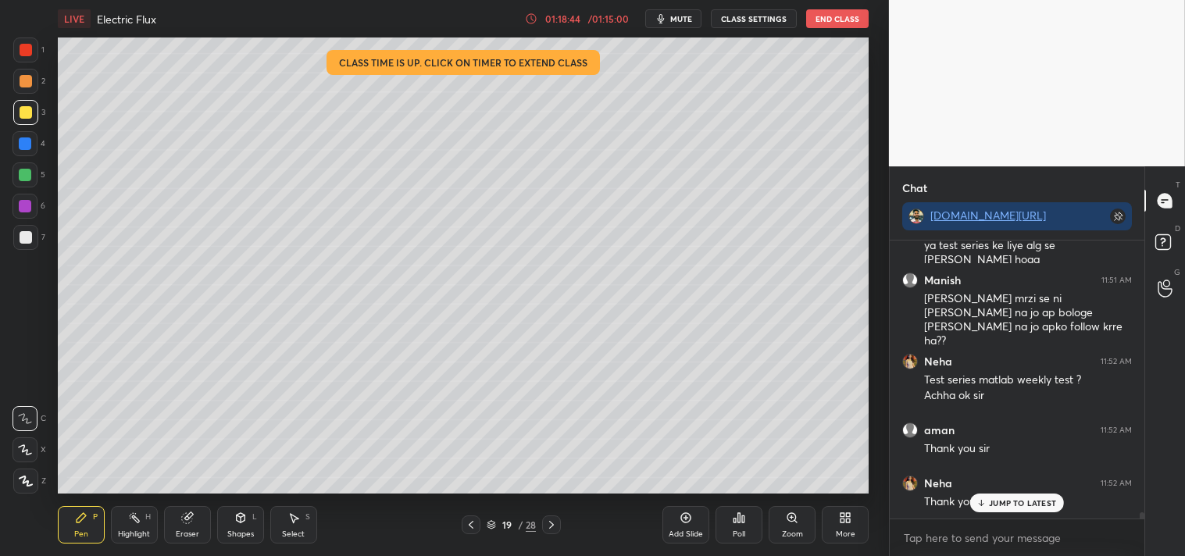
click at [731, 534] on div "Poll" at bounding box center [739, 524] width 47 height 37
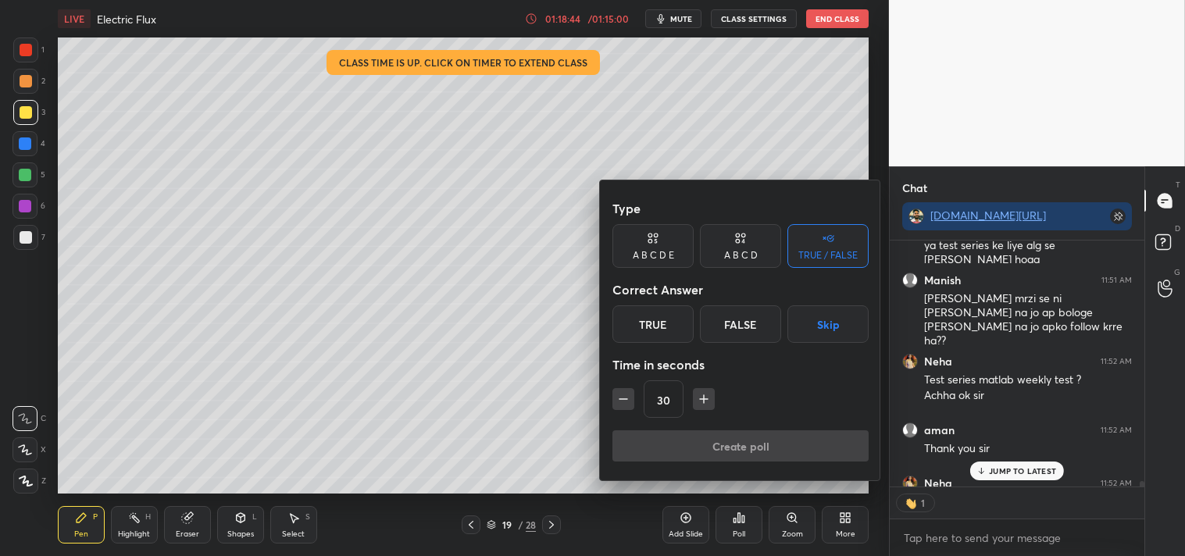
scroll to position [5, 4]
click at [636, 330] on div "True" at bounding box center [652, 323] width 81 height 37
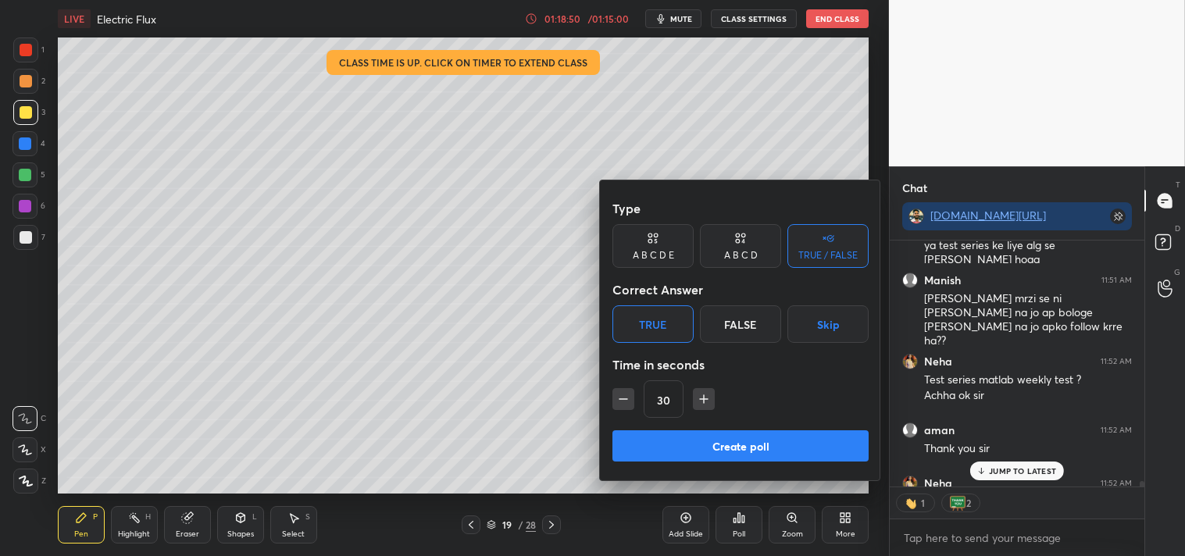
click at [702, 446] on button "Create poll" at bounding box center [740, 445] width 256 height 31
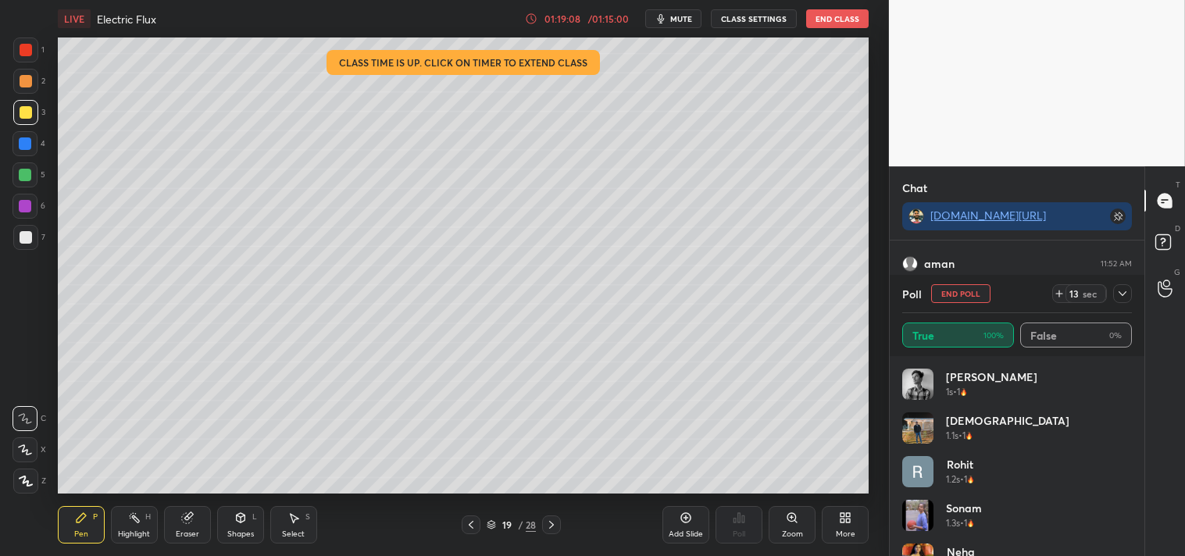
scroll to position [469, 0]
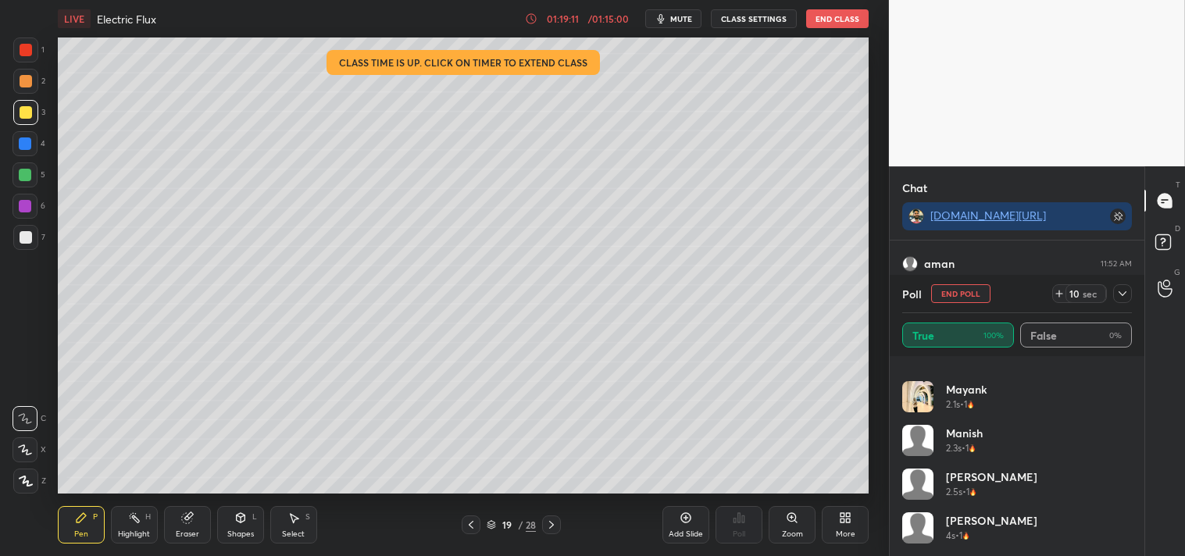
click at [946, 290] on button "End Poll" at bounding box center [960, 293] width 59 height 19
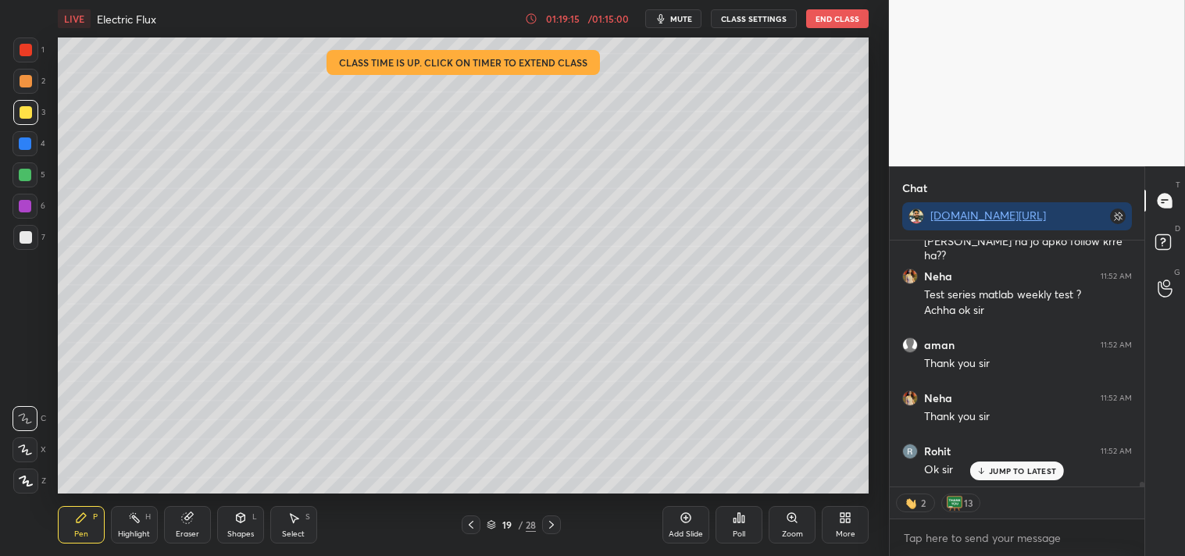
click at [820, 17] on button "End Class" at bounding box center [837, 18] width 62 height 19
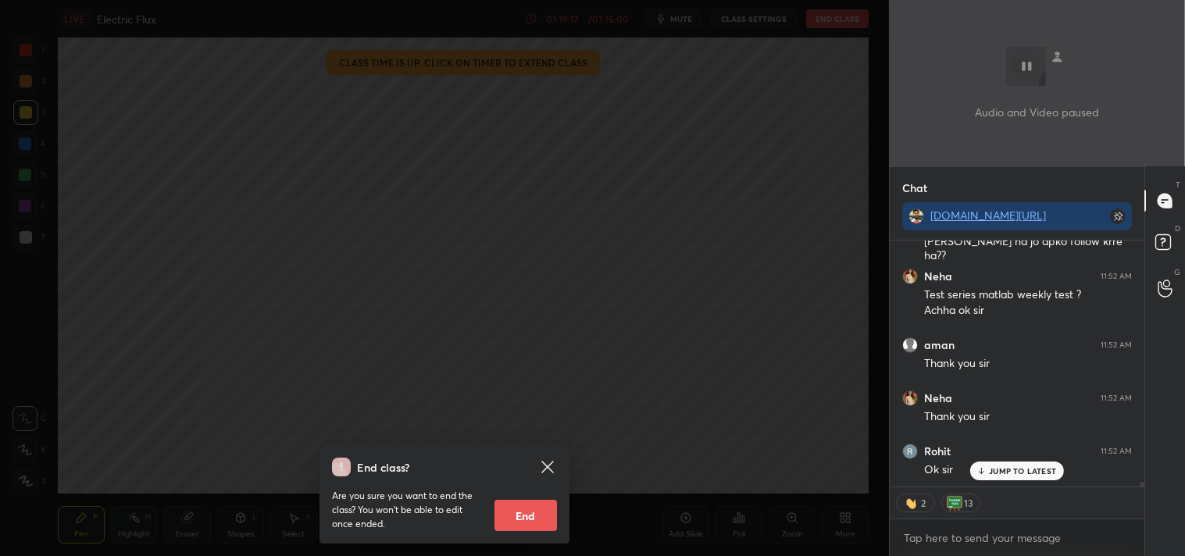
click at [542, 514] on button "End" at bounding box center [526, 515] width 62 height 31
type textarea "x"
